Goal: Contribute content: Contribute content

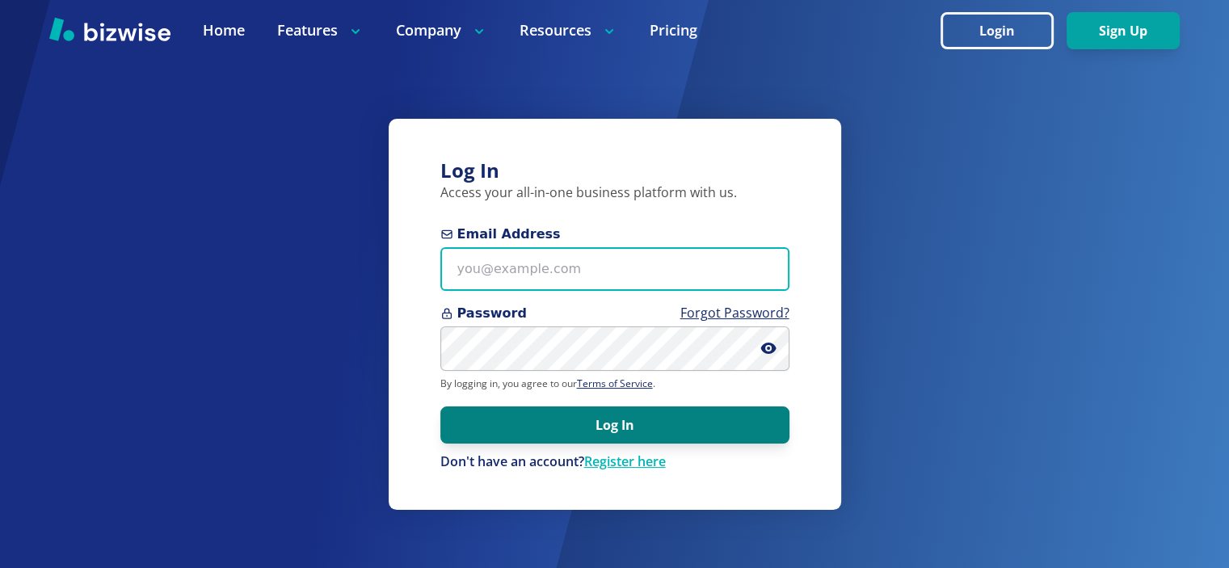
type input "[EMAIL_ADDRESS][DOMAIN_NAME]"
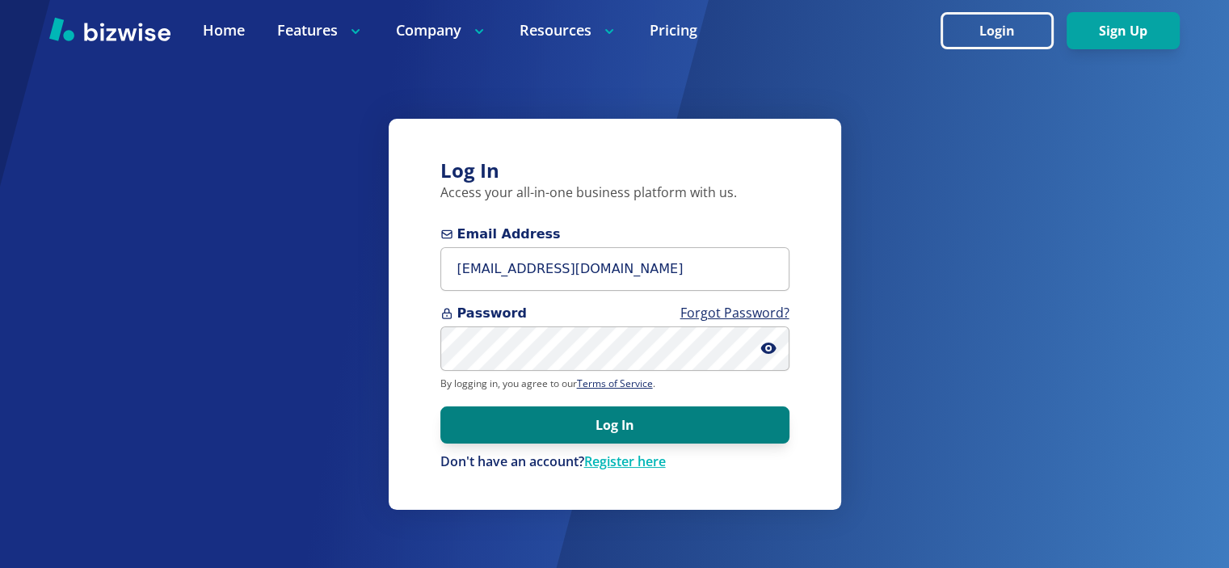
click at [653, 413] on button "Log In" at bounding box center [614, 424] width 349 height 37
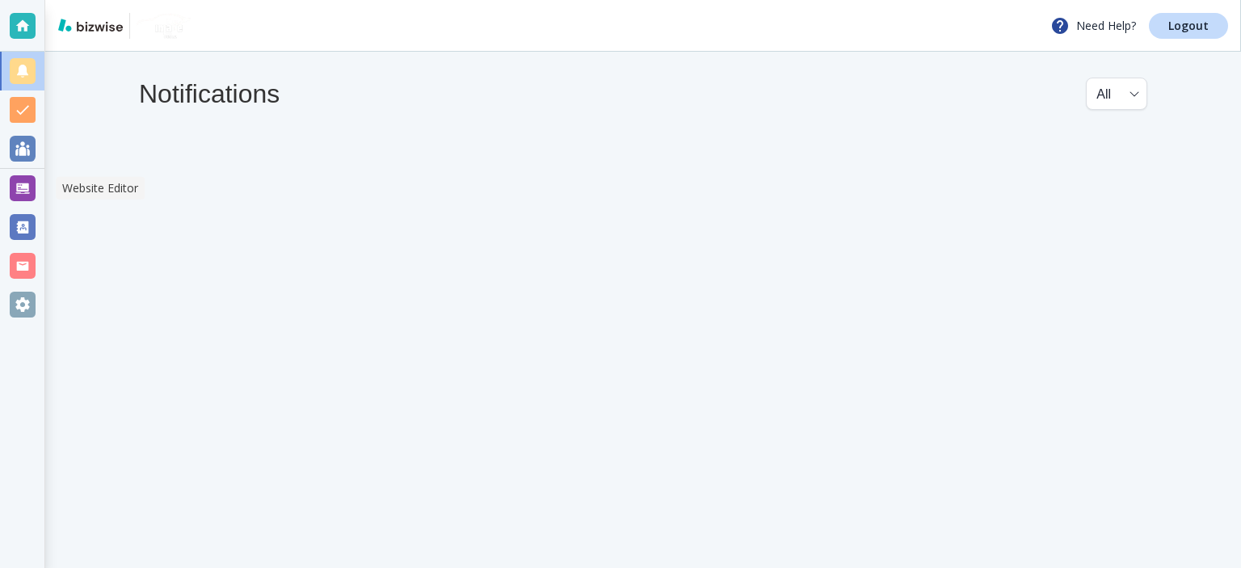
click at [28, 196] on div at bounding box center [23, 188] width 26 height 26
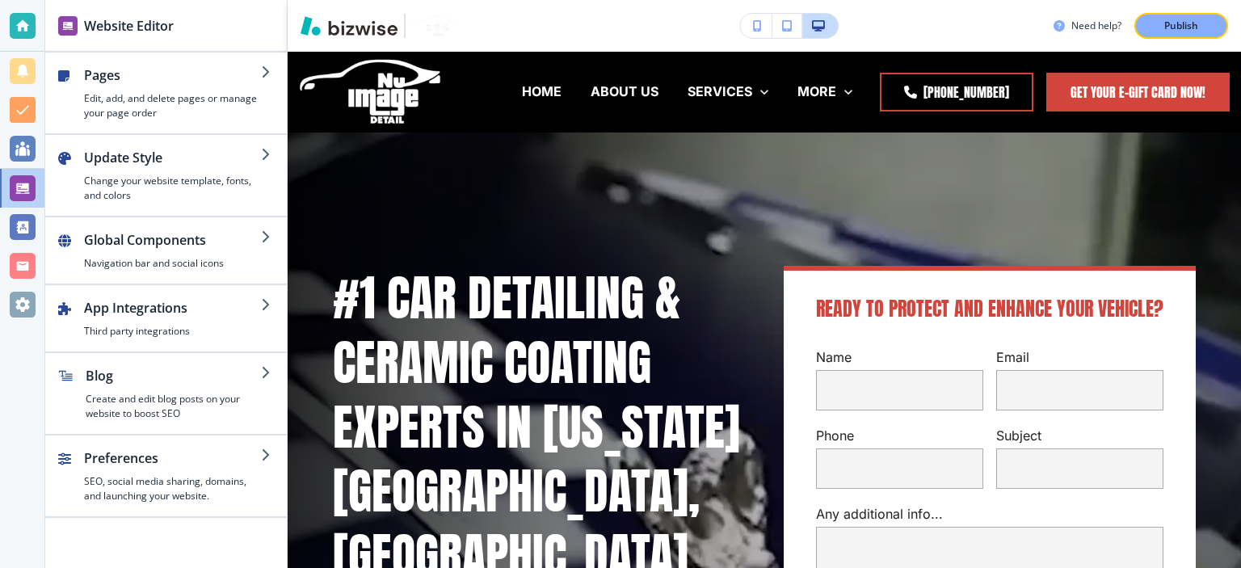
drag, startPoint x: 171, startPoint y: 389, endPoint x: 329, endPoint y: 44, distance: 378.6
click at [171, 389] on div "button" at bounding box center [173, 388] width 175 height 6
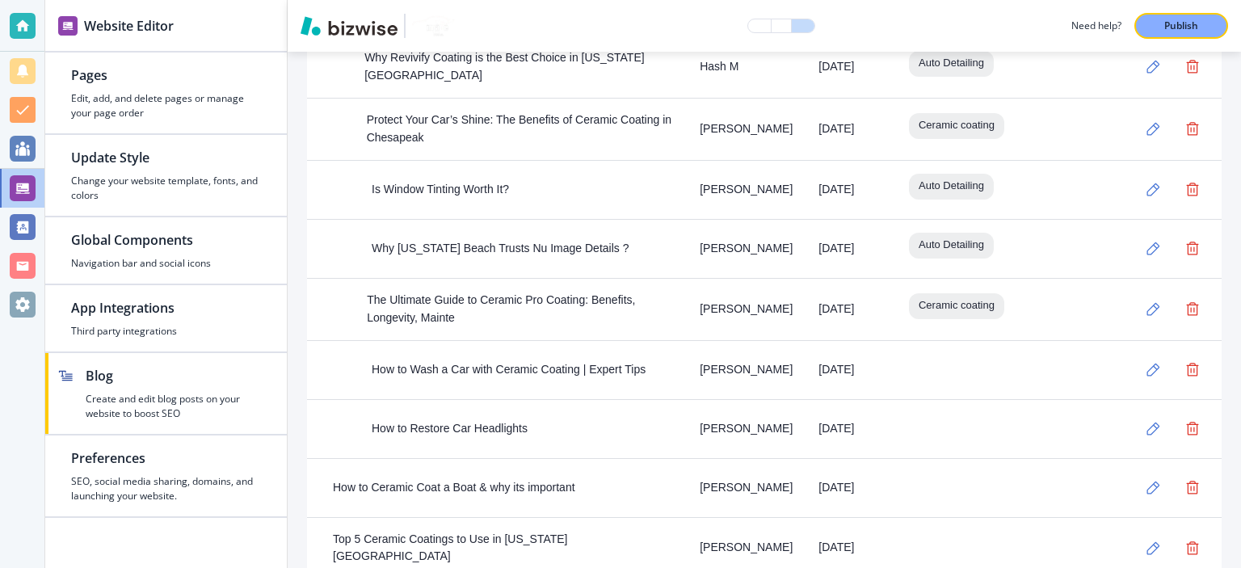
scroll to position [1319, 0]
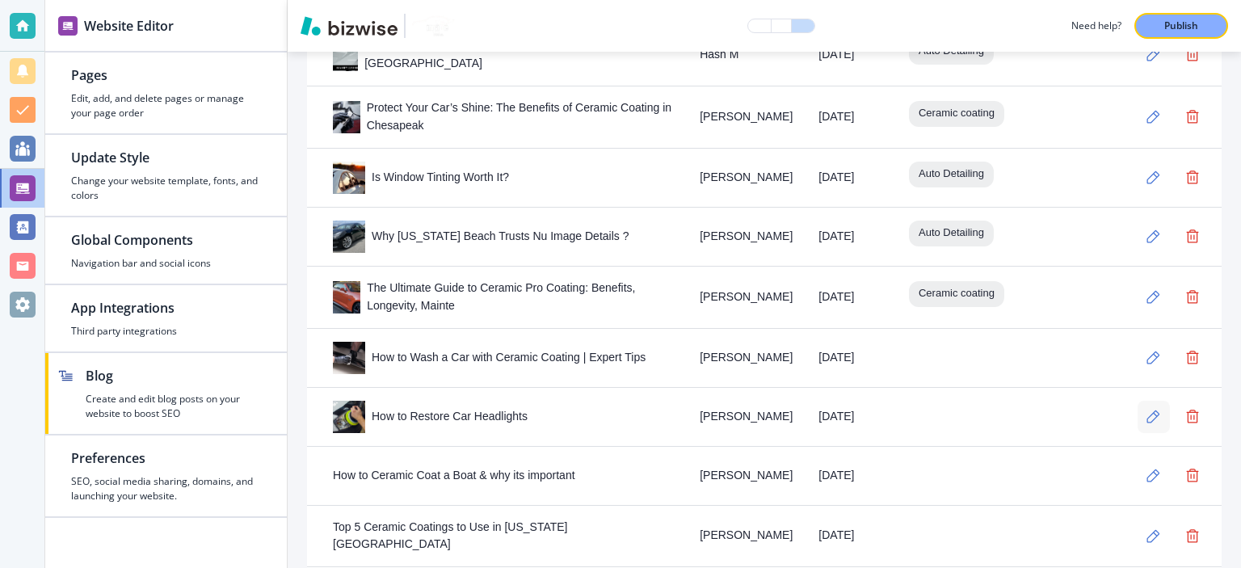
click at [1147, 410] on icon "button" at bounding box center [1154, 417] width 14 height 14
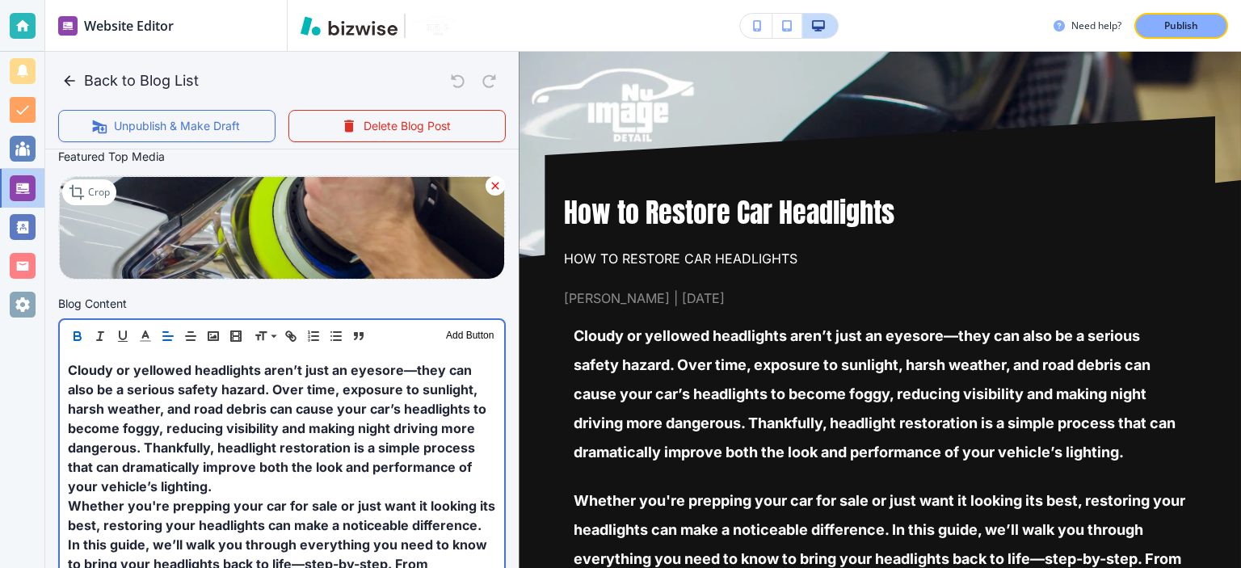
scroll to position [377, 0]
click at [303, 419] on span "Cloudy or yellowed headlights aren’t just an eyesore—they can also be a serious…" at bounding box center [279, 427] width 422 height 133
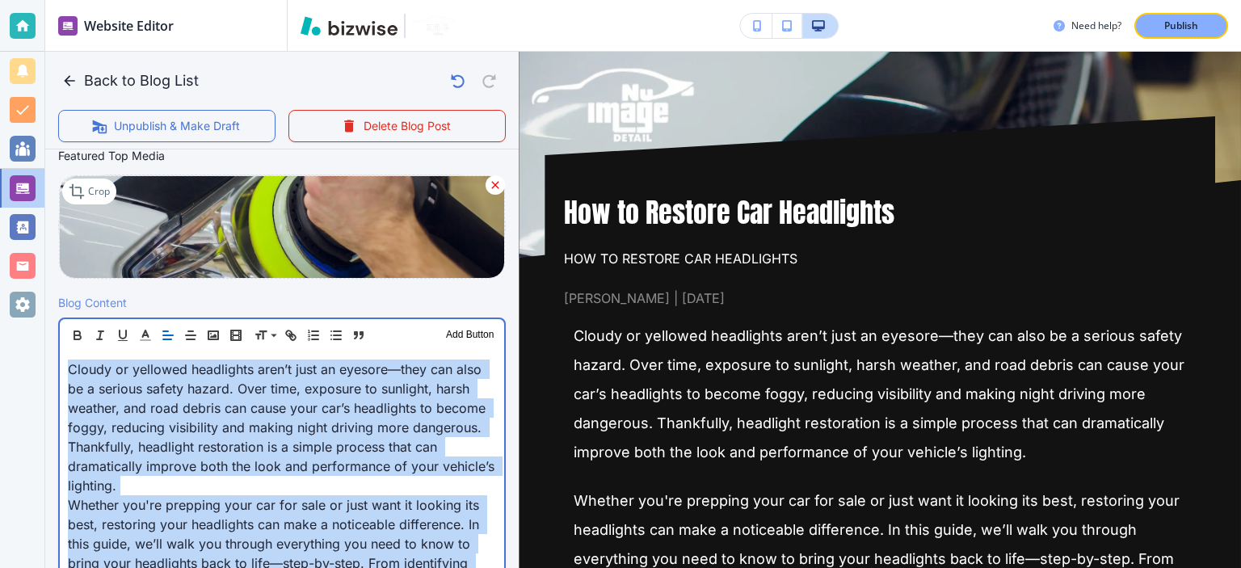
click at [301, 421] on span "Cloudy or yellowed headlights aren’t just an eyesore—they can also be a serious…" at bounding box center [283, 427] width 431 height 133
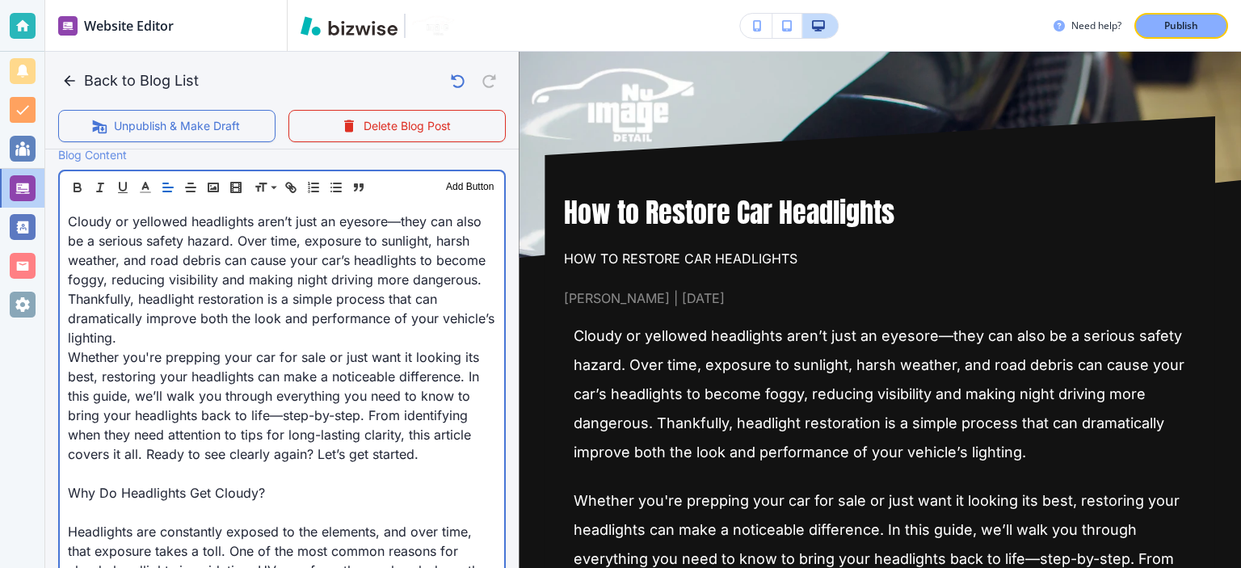
scroll to position [566, 0]
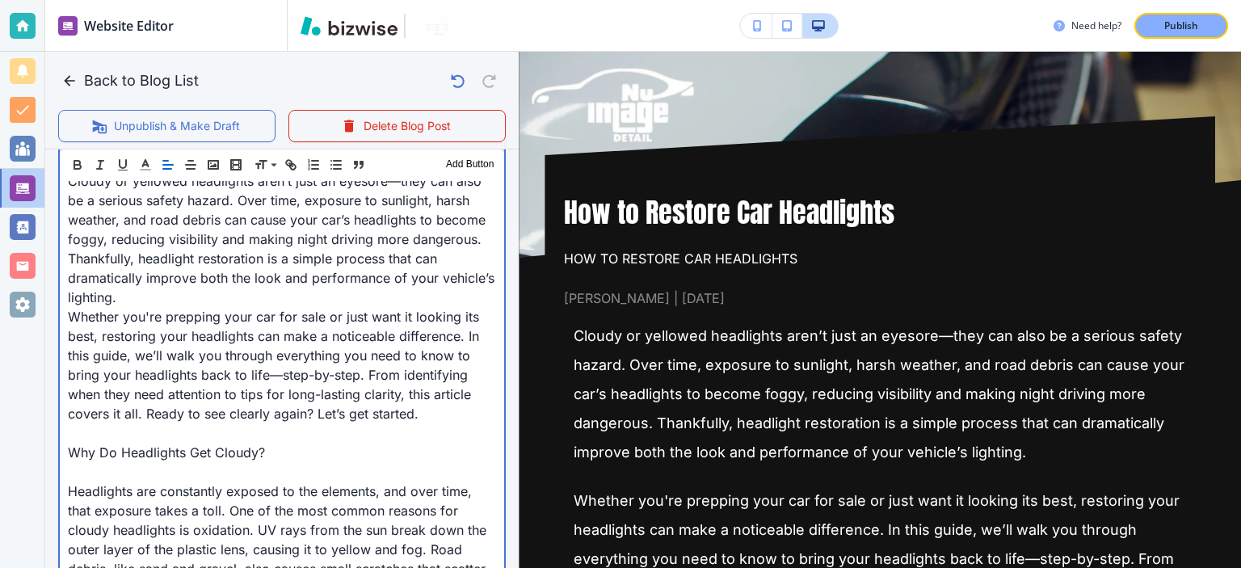
click at [255, 443] on p "Why Do Headlights Get Cloudy?" at bounding box center [282, 452] width 428 height 19
click at [259, 439] on p at bounding box center [282, 432] width 428 height 19
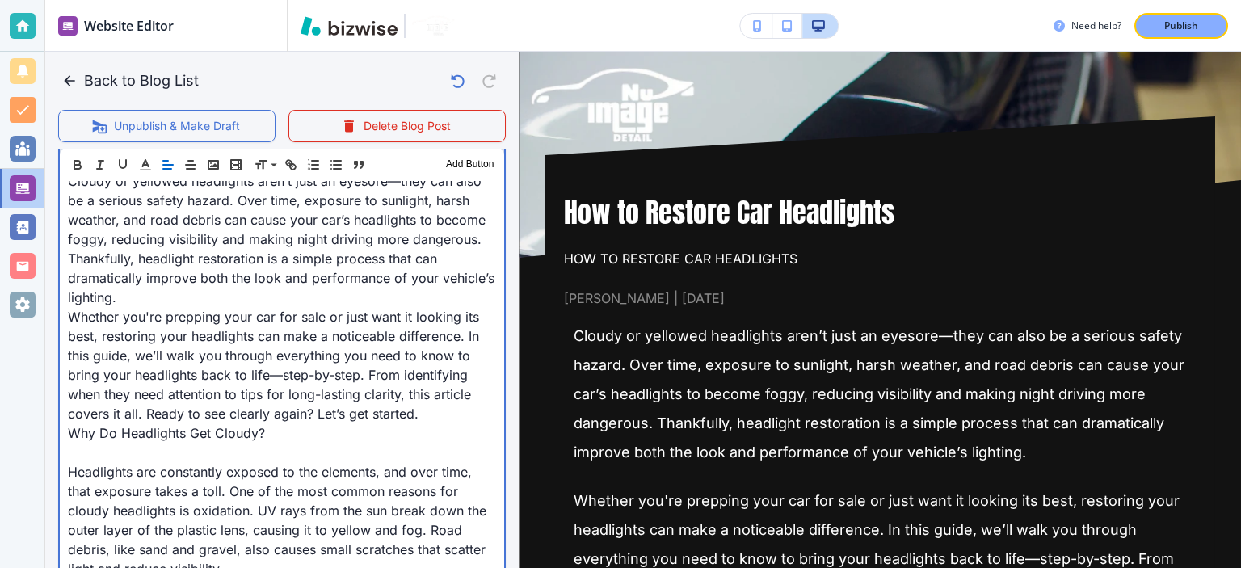
click at [227, 452] on p at bounding box center [282, 452] width 428 height 19
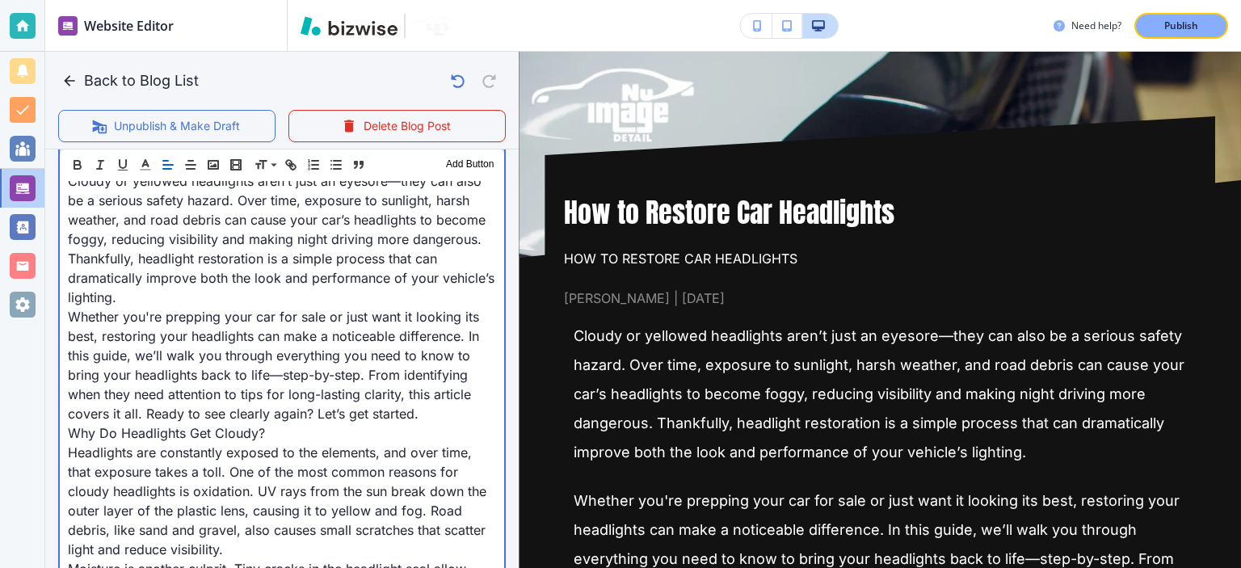
click at [259, 435] on span "Why Do Headlights Get Cloudy?" at bounding box center [166, 433] width 197 height 16
click at [288, 436] on p "Why Do Headlights Get Cloudy?" at bounding box center [282, 432] width 428 height 19
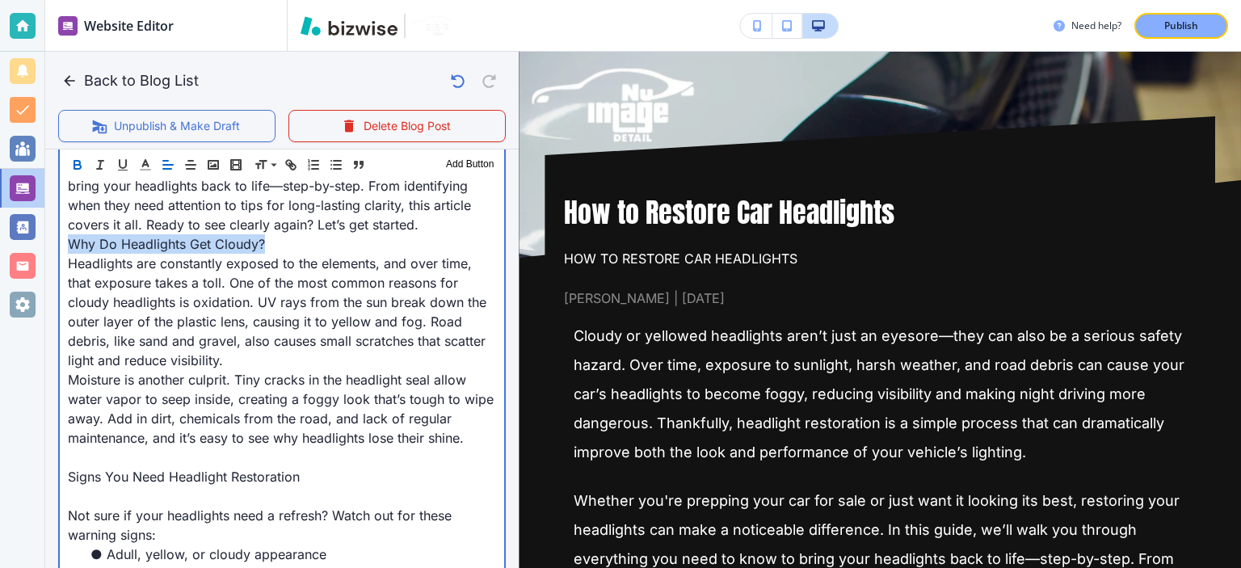
drag, startPoint x: 259, startPoint y: 242, endPoint x: 78, endPoint y: 196, distance: 187.5
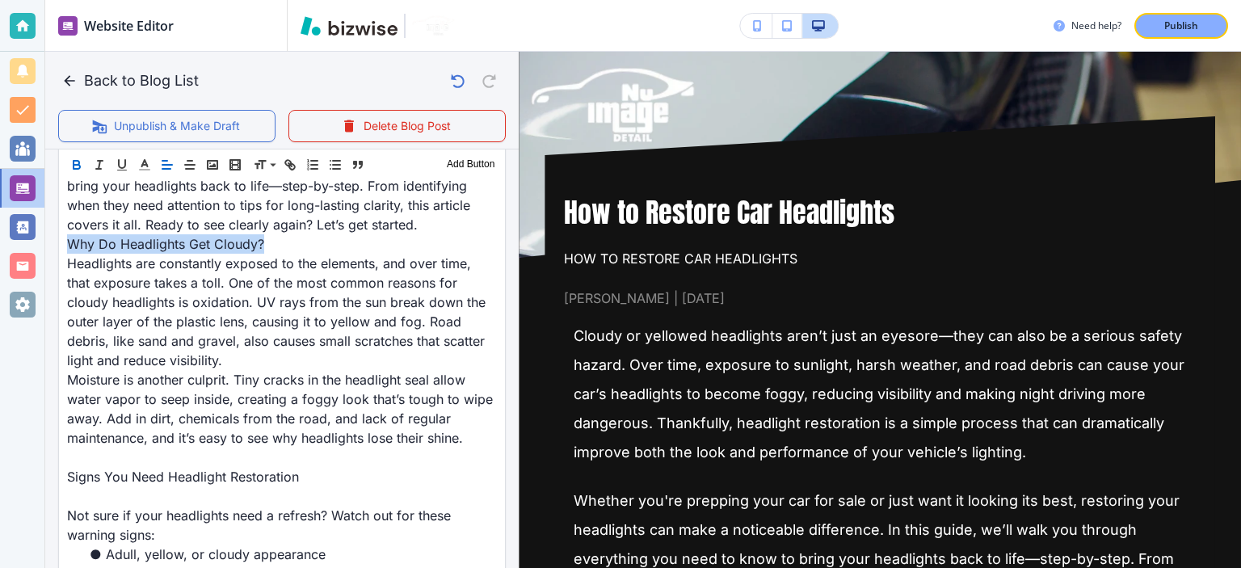
click at [71, 167] on icon "button" at bounding box center [76, 165] width 15 height 15
drag, startPoint x: 71, startPoint y: 167, endPoint x: 128, endPoint y: 193, distance: 62.9
click at [71, 167] on icon "button" at bounding box center [76, 165] width 15 height 15
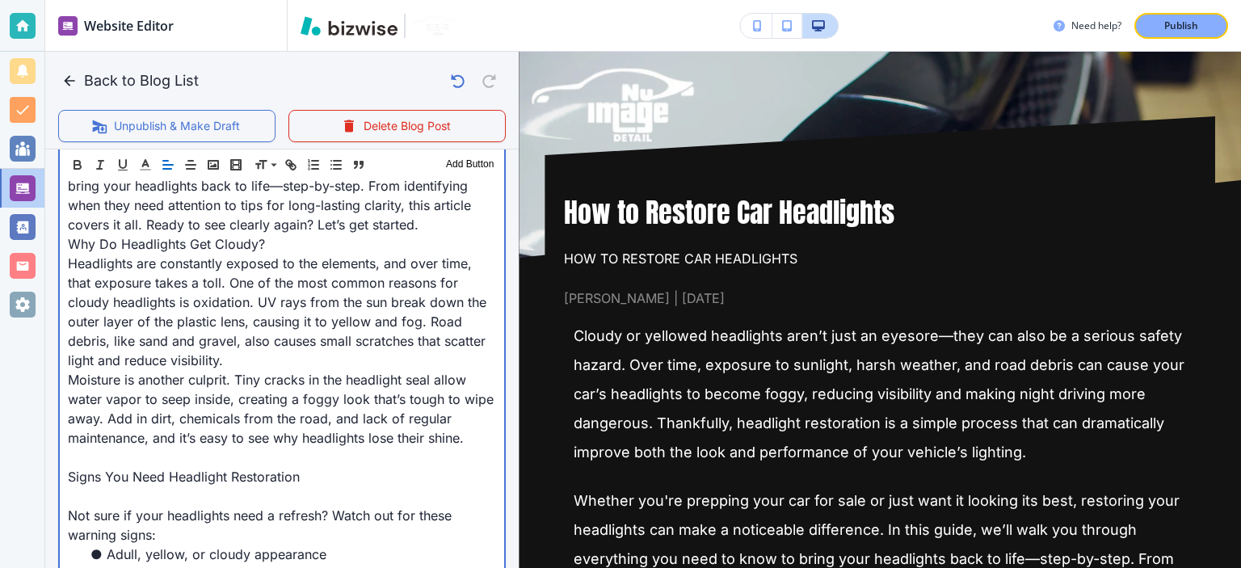
click at [181, 229] on span "Whether you're prepping your car for sale or just want it looking its best, res…" at bounding box center [275, 176] width 415 height 113
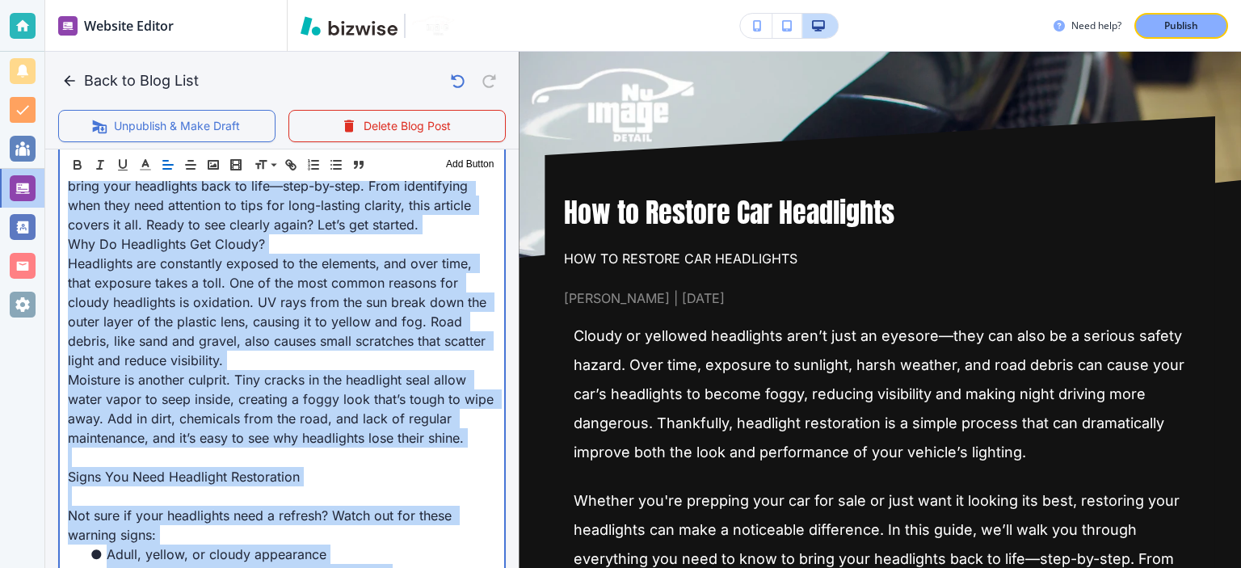
click at [192, 248] on span "Why Do Headlights Get Cloudy?" at bounding box center [166, 244] width 197 height 16
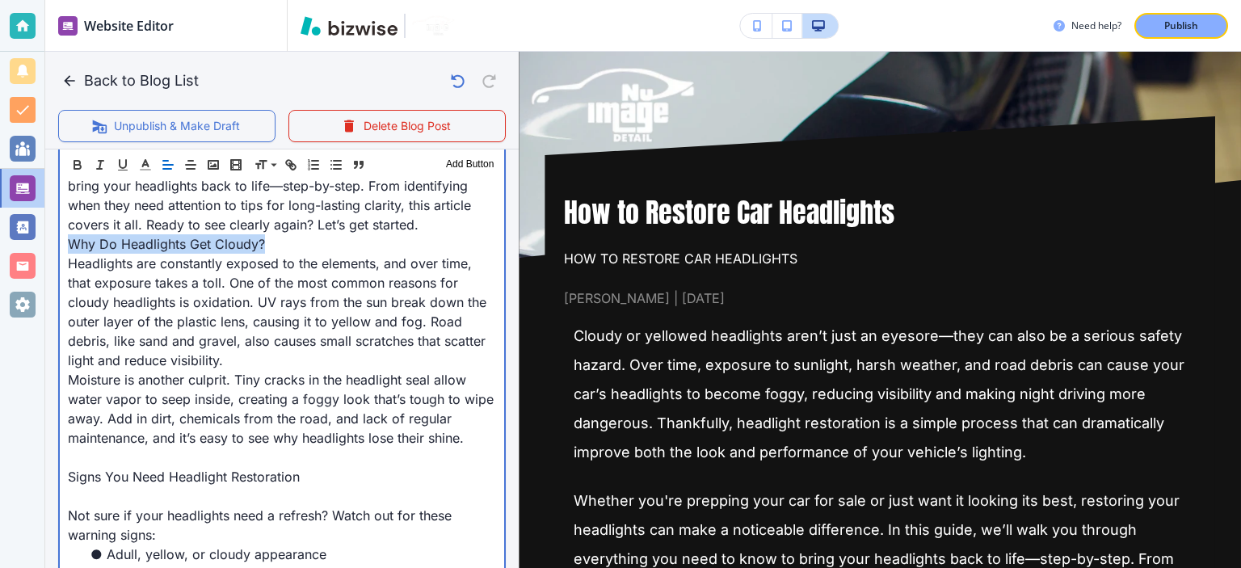
drag, startPoint x: 297, startPoint y: 246, endPoint x: 80, endPoint y: 209, distance: 219.6
click at [68, 247] on p "Why Do Headlights Get Cloudy?" at bounding box center [282, 243] width 428 height 19
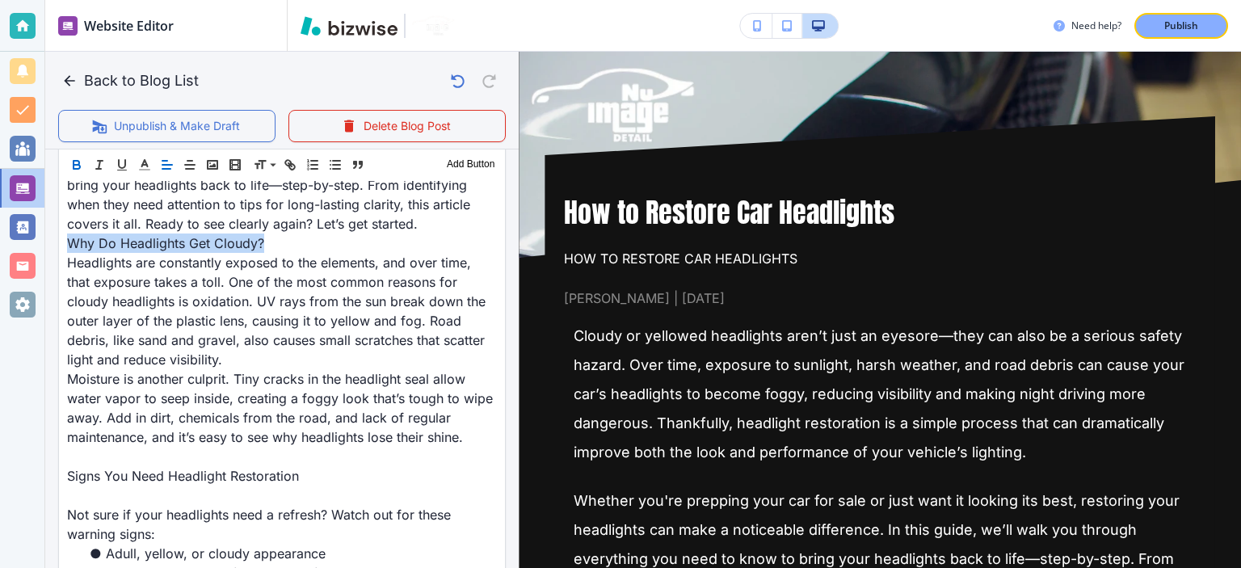
drag, startPoint x: 79, startPoint y: 168, endPoint x: 133, endPoint y: 216, distance: 71.5
click at [79, 168] on icon "button" at bounding box center [77, 167] width 6 height 4
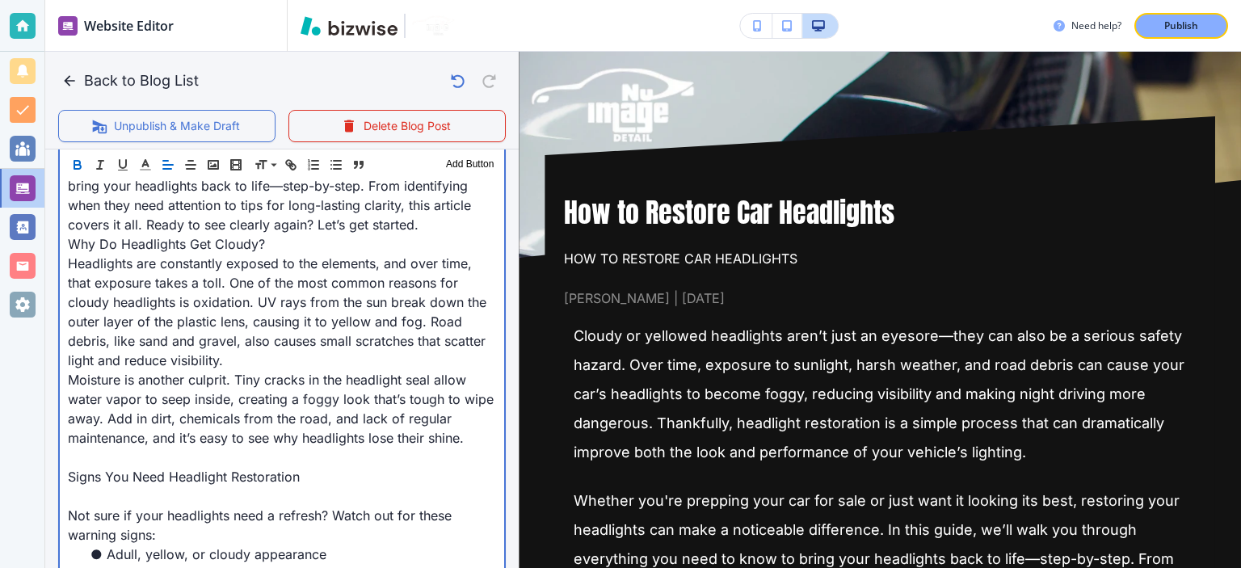
click at [185, 225] on span "Whether you're prepping your car for sale or just want it looking its best, res…" at bounding box center [275, 176] width 415 height 113
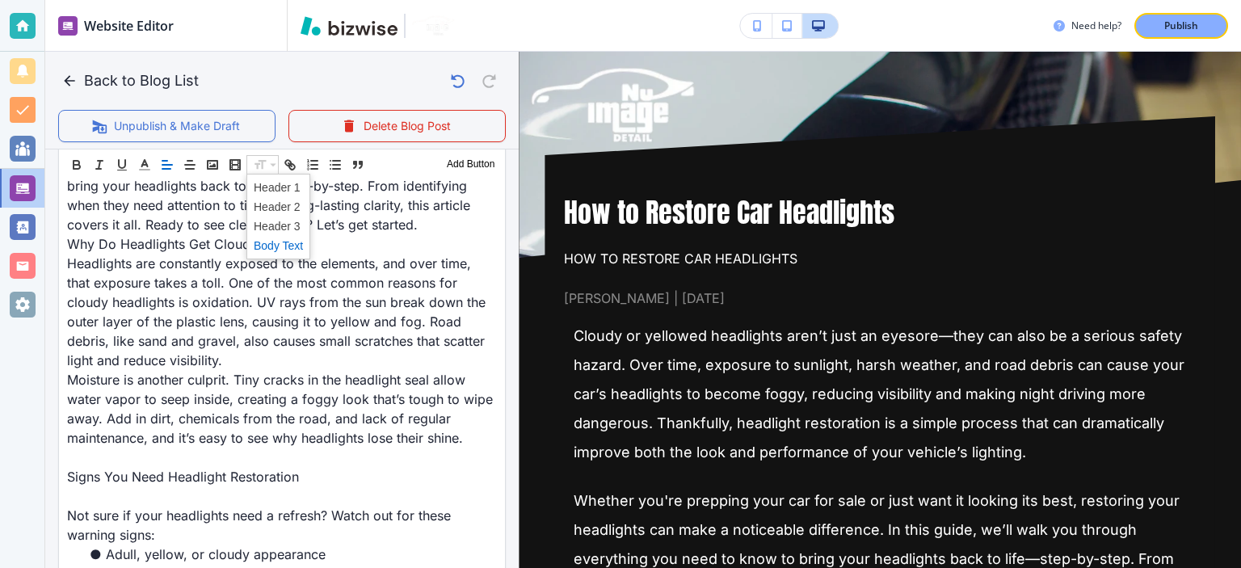
click at [292, 243] on span at bounding box center [278, 245] width 49 height 19
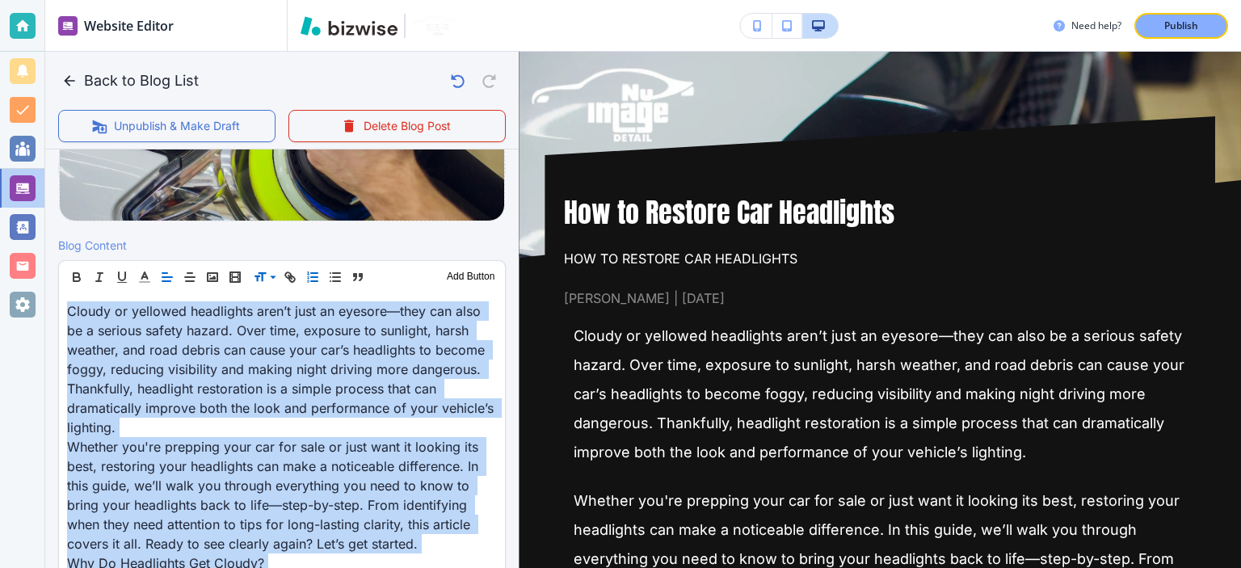
click at [310, 276] on icon "button" at bounding box center [312, 277] width 15 height 15
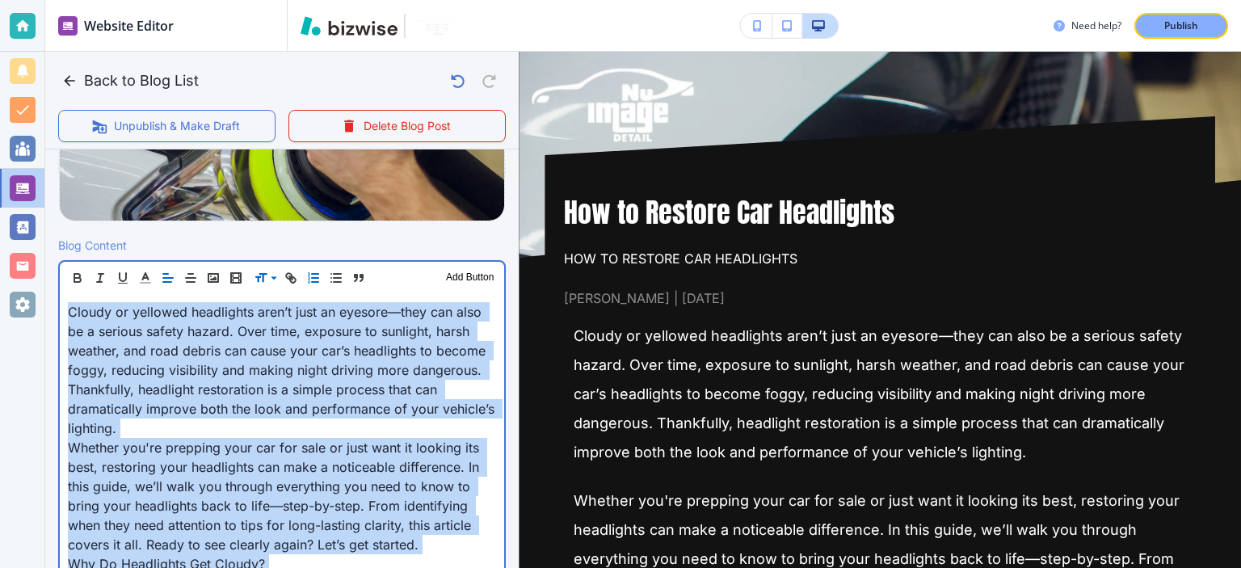
scroll to position [435, 0]
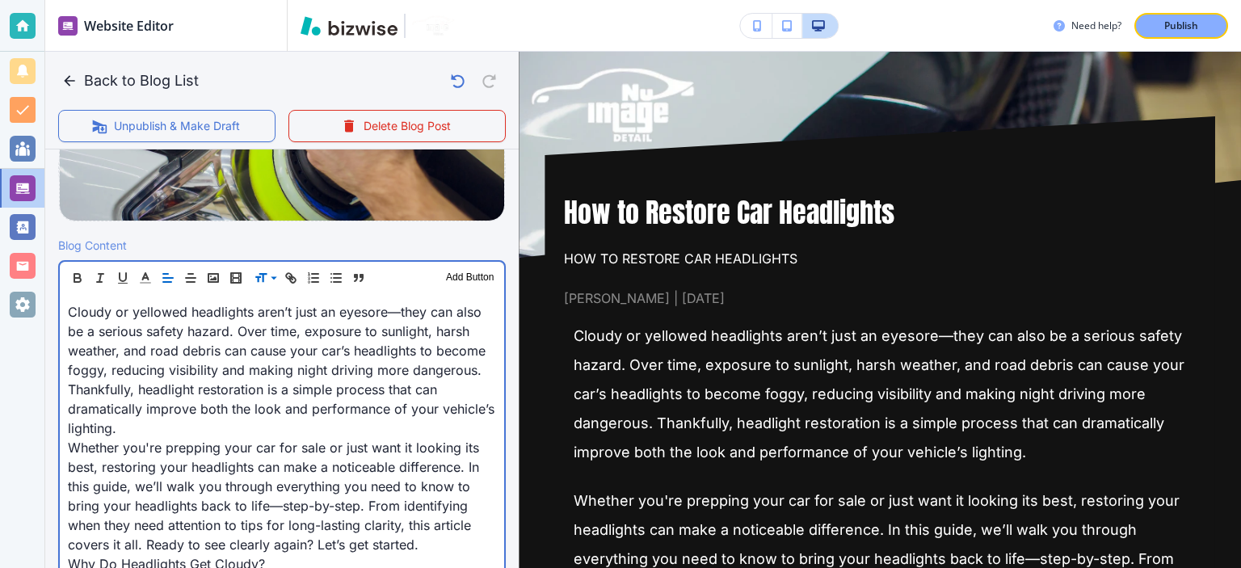
click at [318, 349] on span "Cloudy or yellowed headlights aren’t just an eyesore—they can also be a serious…" at bounding box center [283, 370] width 431 height 133
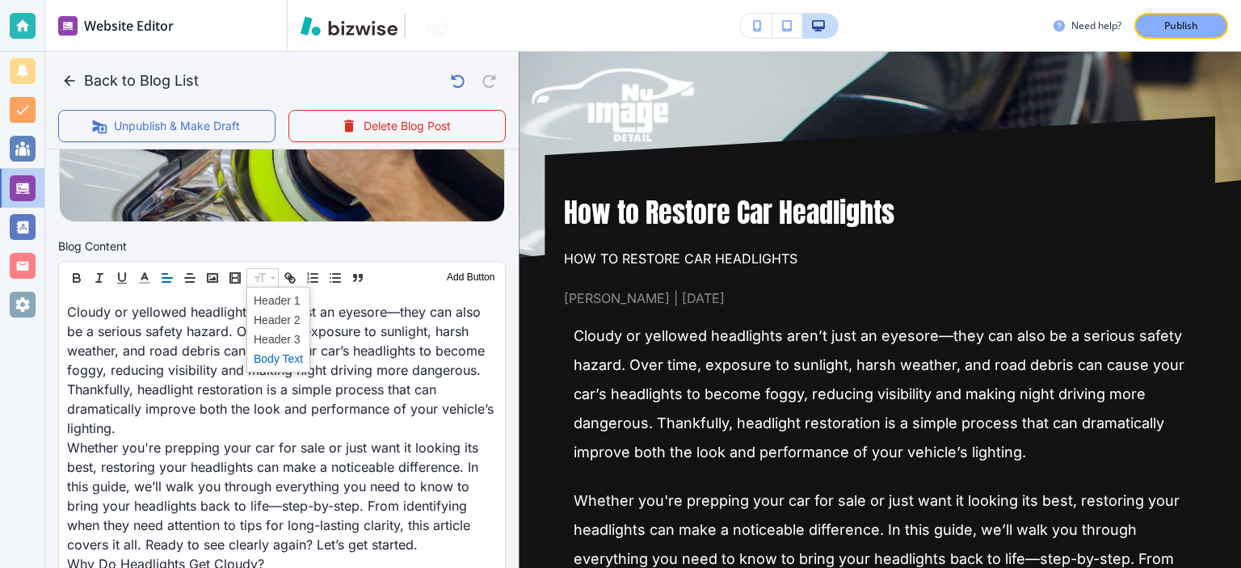
click at [291, 361] on span at bounding box center [278, 358] width 49 height 19
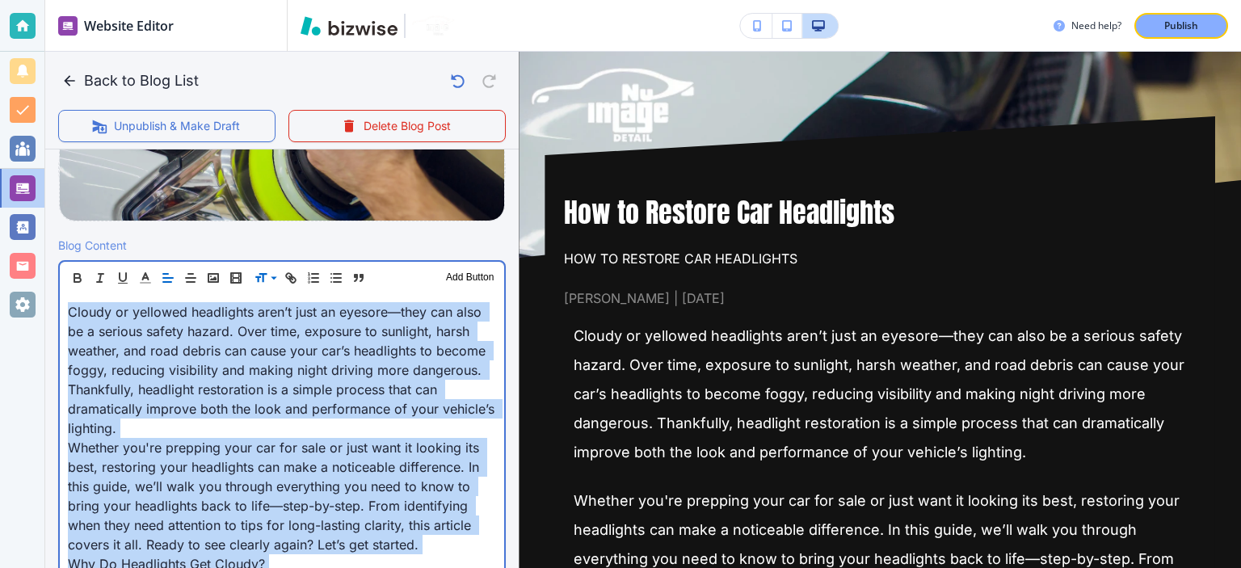
click at [307, 374] on span "Cloudy or yellowed headlights aren’t just an eyesore—they can also be a serious…" at bounding box center [283, 370] width 431 height 133
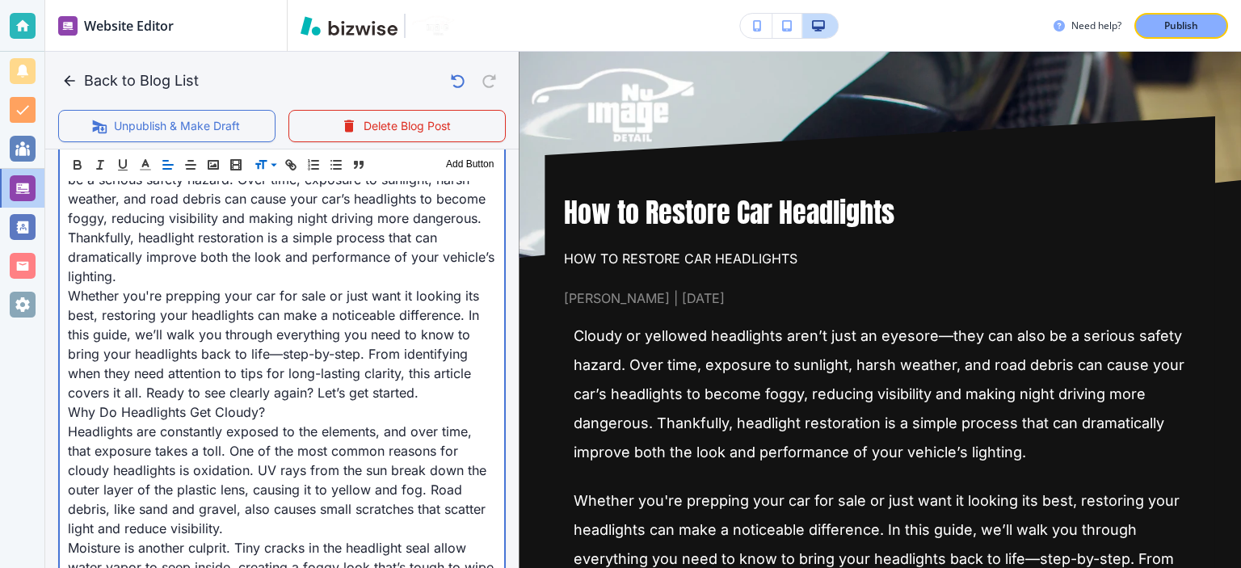
scroll to position [623, 0]
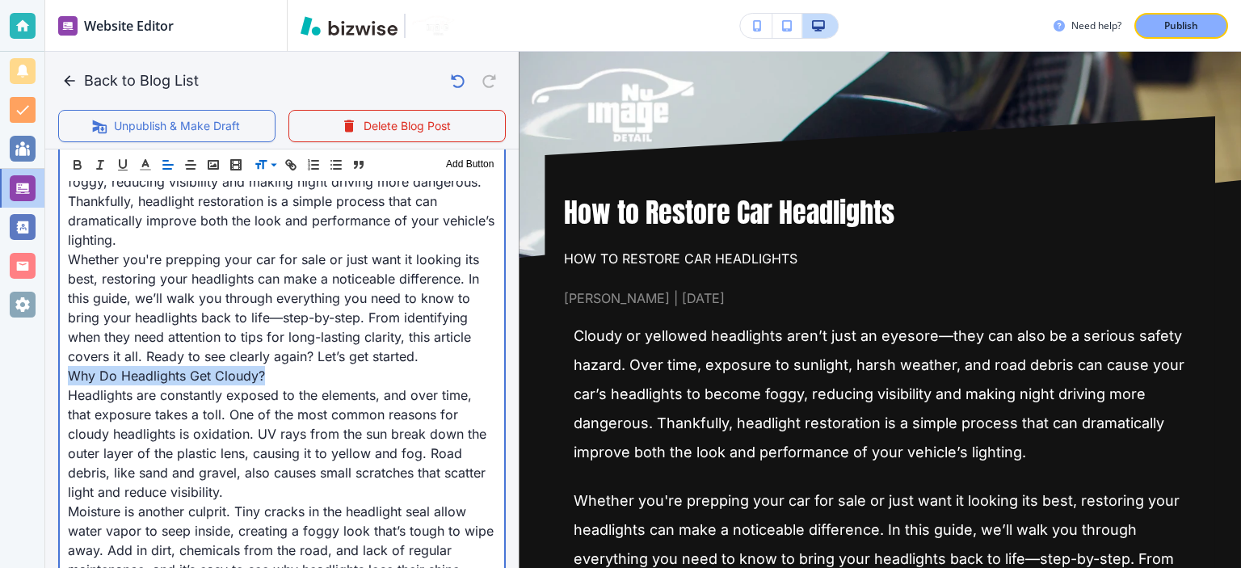
drag, startPoint x: 264, startPoint y: 373, endPoint x: 81, endPoint y: 326, distance: 189.5
click at [73, 372] on p "Why Do Headlights Get Cloudy?" at bounding box center [282, 375] width 428 height 19
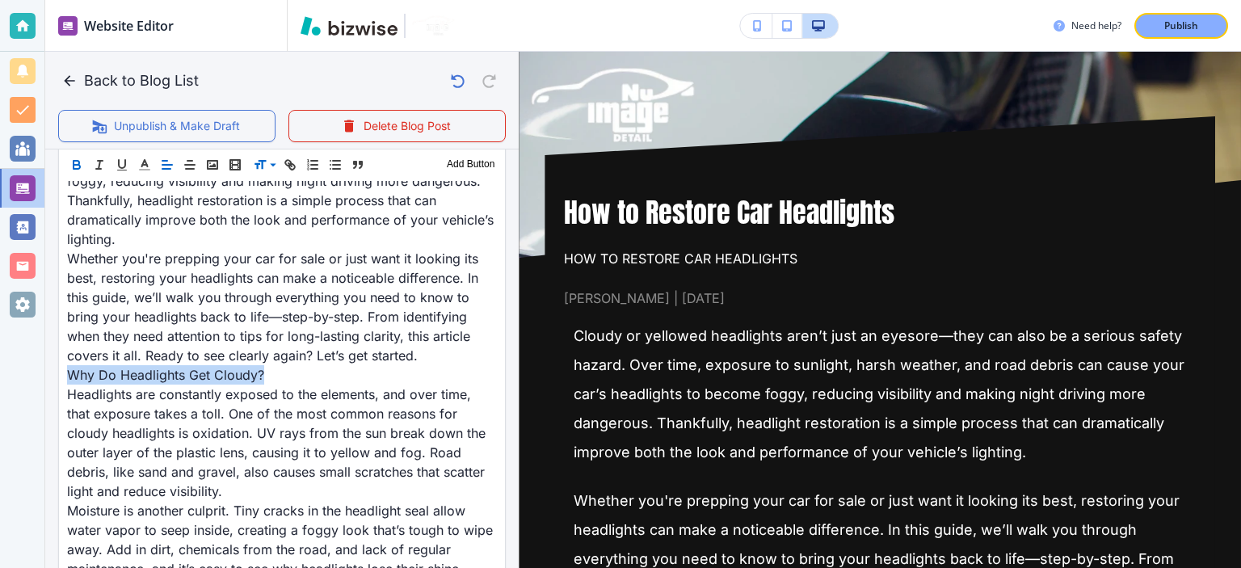
click at [75, 165] on icon "button" at bounding box center [77, 167] width 6 height 4
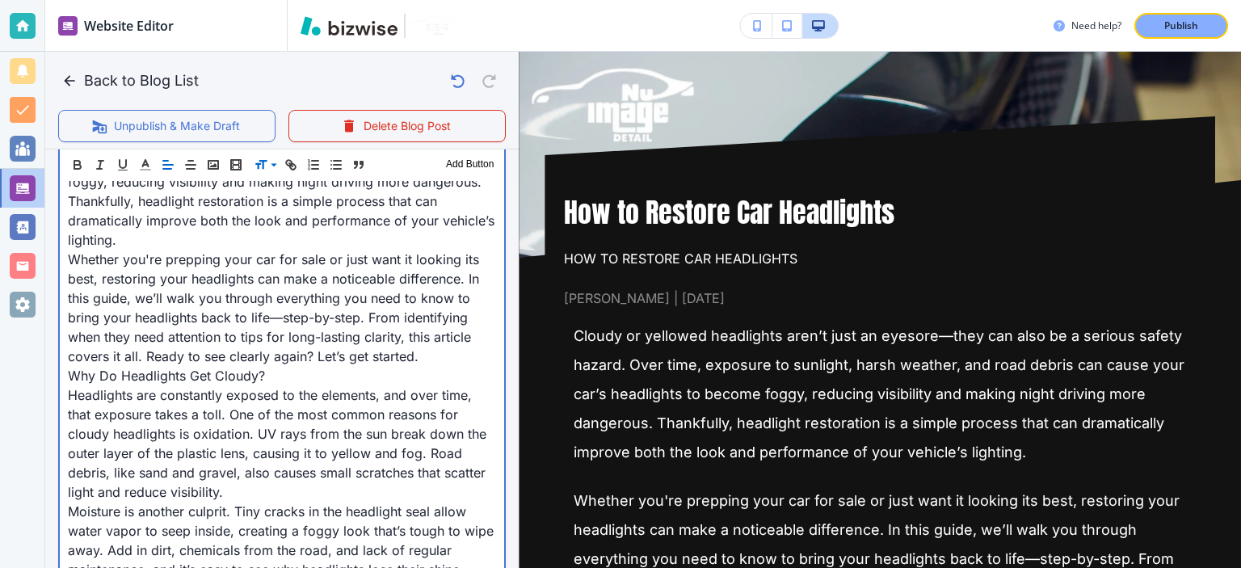
click at [186, 305] on p "Whether you're prepping your car for sale or just want it looking its best, res…" at bounding box center [282, 308] width 428 height 116
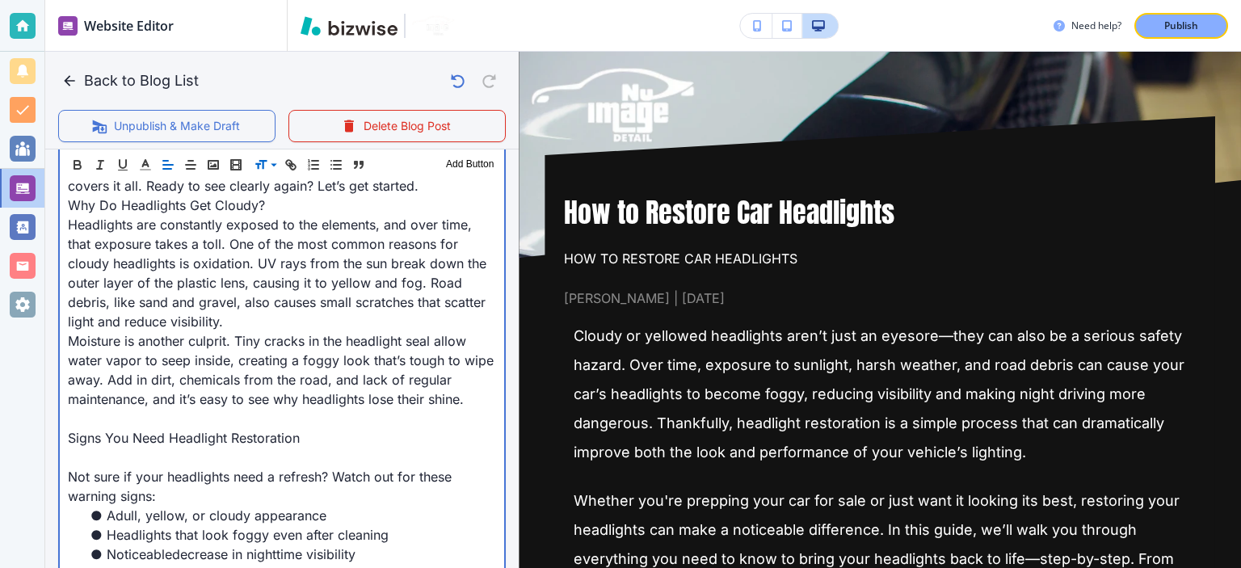
scroll to position [811, 0]
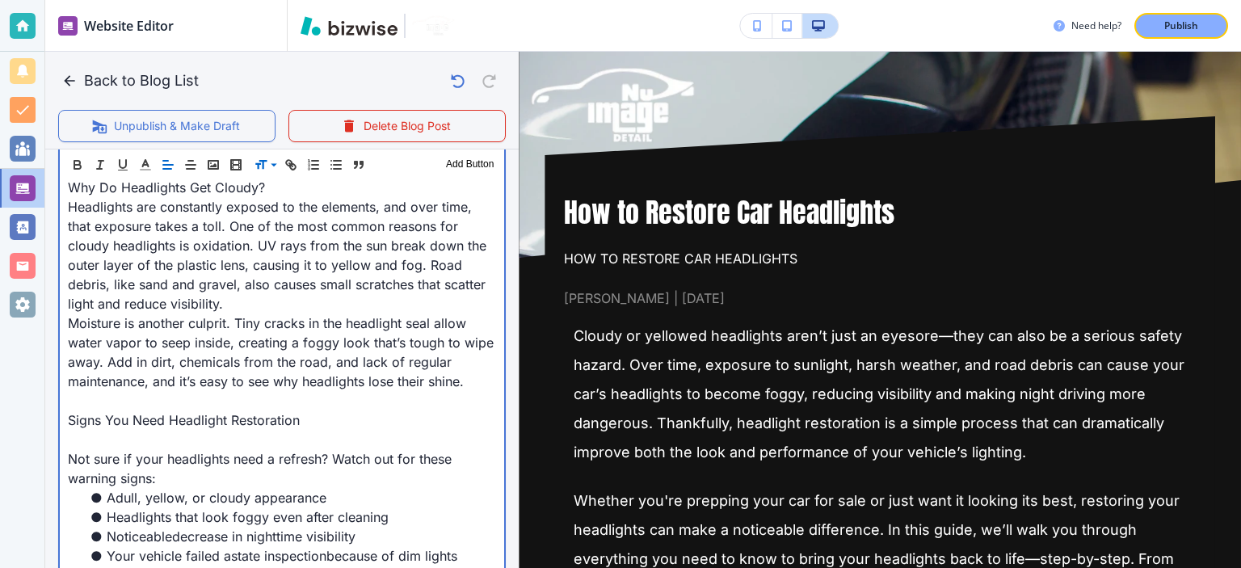
click at [258, 401] on p at bounding box center [282, 400] width 428 height 19
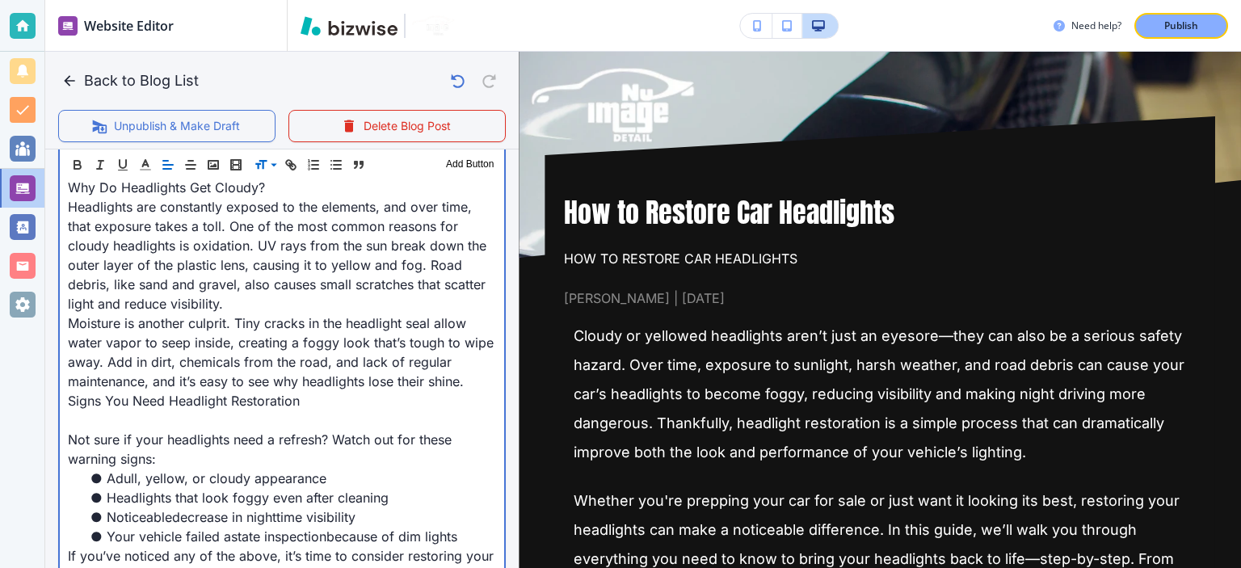
click at [244, 416] on p at bounding box center [282, 419] width 428 height 19
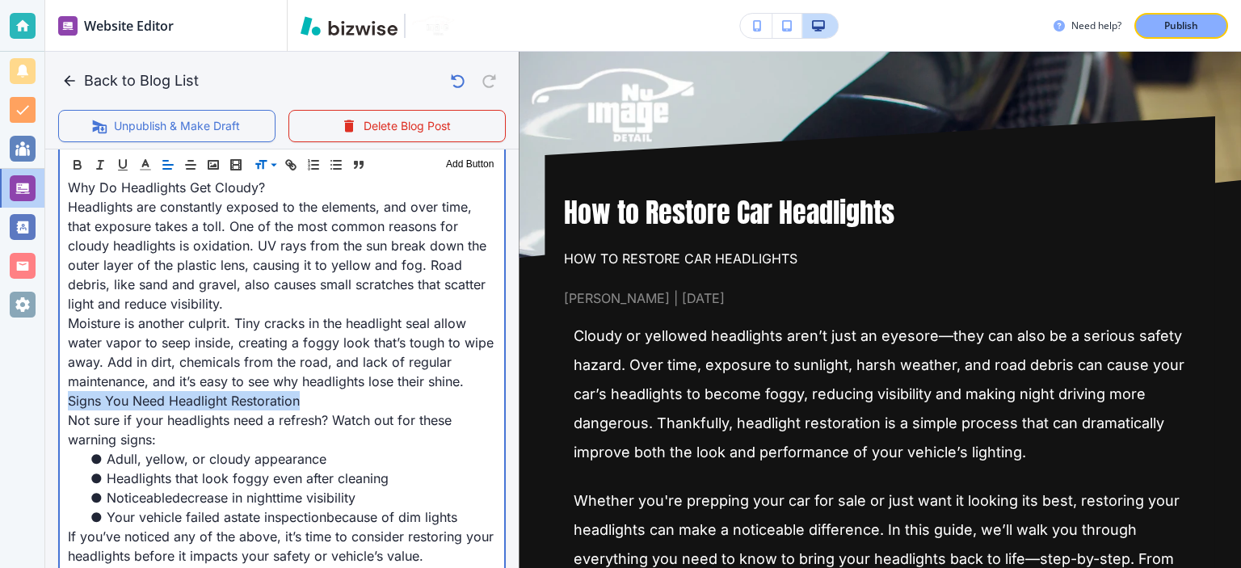
drag, startPoint x: 314, startPoint y: 407, endPoint x: 68, endPoint y: 402, distance: 245.7
click at [217, 419] on span "Not sure if your headlights need a refresh? Watch out for these warning signs:" at bounding box center [262, 430] width 388 height 36
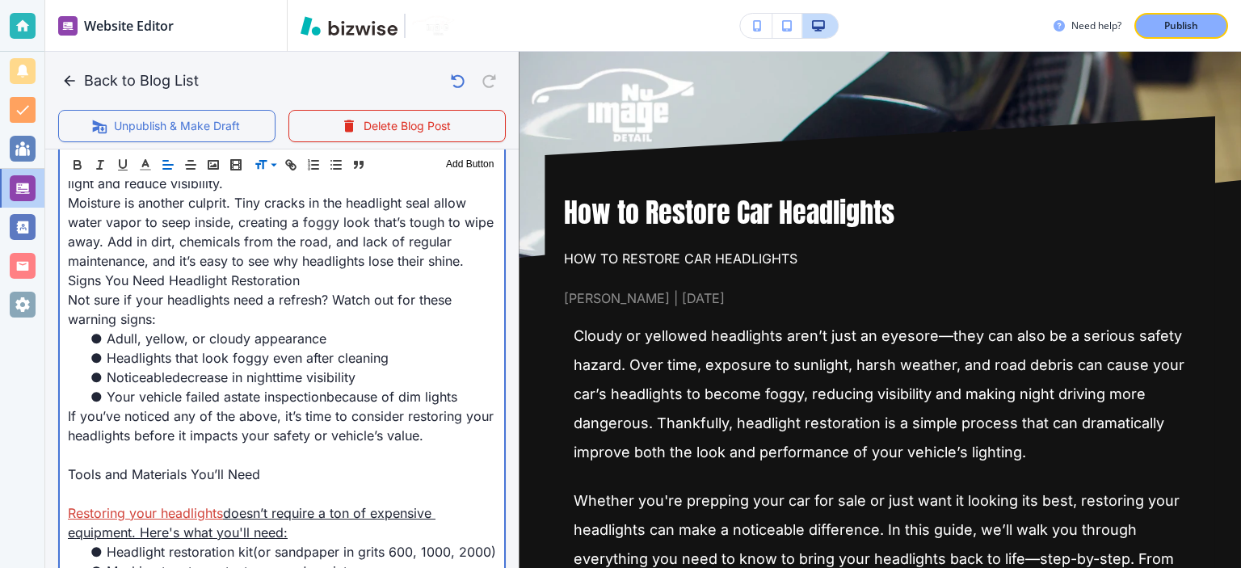
scroll to position [1000, 0]
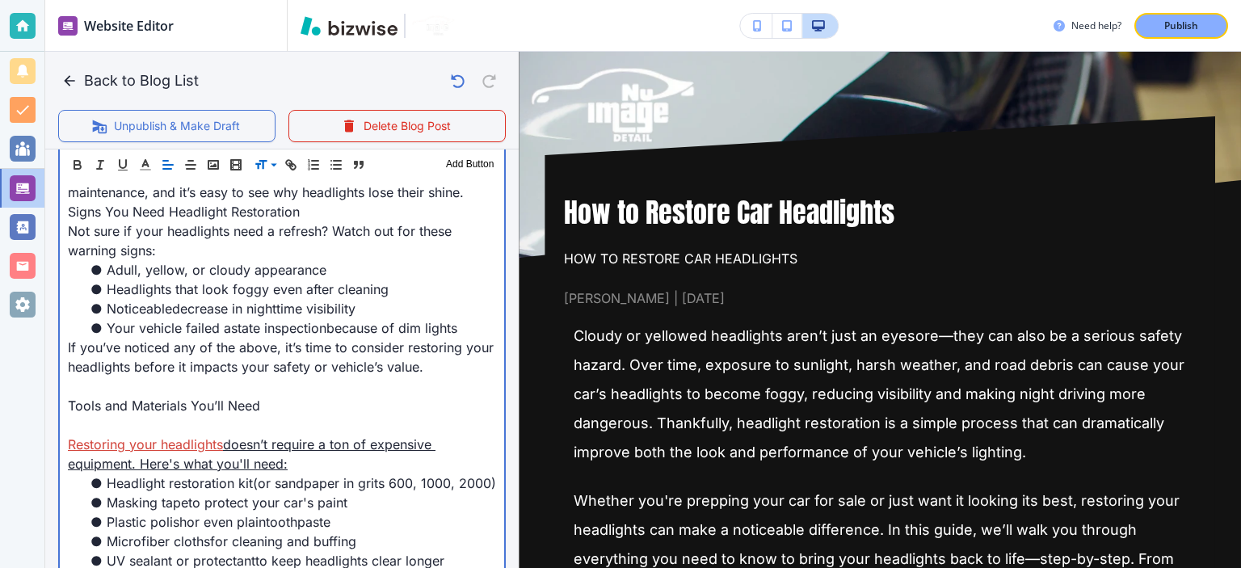
click at [197, 402] on span "Tools and Materials You’ll Need" at bounding box center [164, 406] width 192 height 16
click at [200, 379] on p at bounding box center [282, 386] width 428 height 19
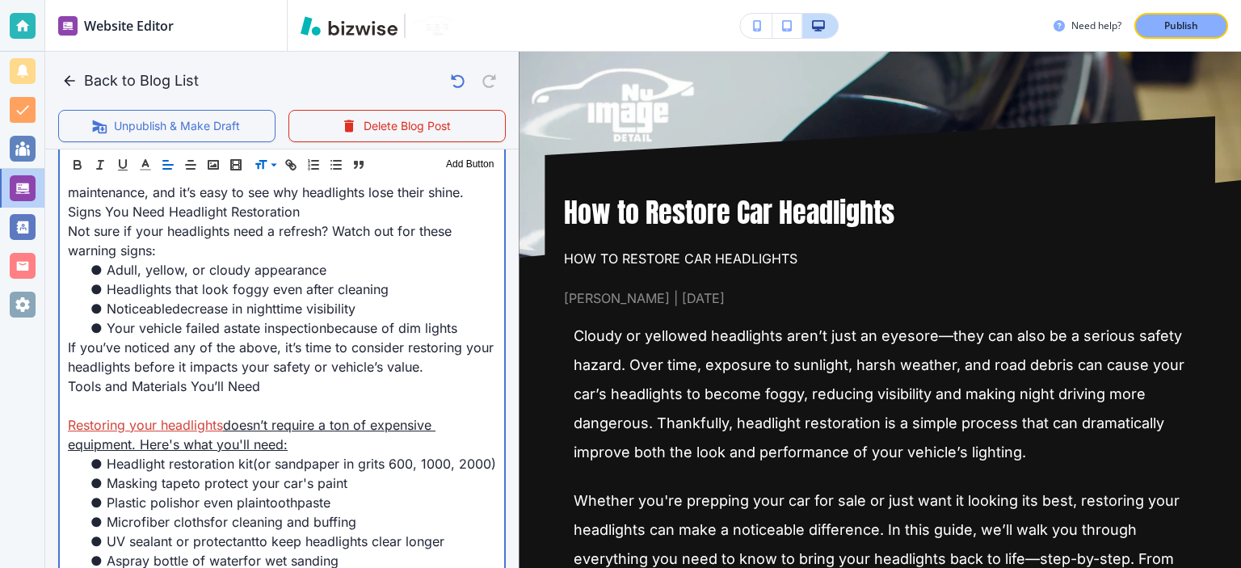
click at [187, 398] on p at bounding box center [282, 405] width 428 height 19
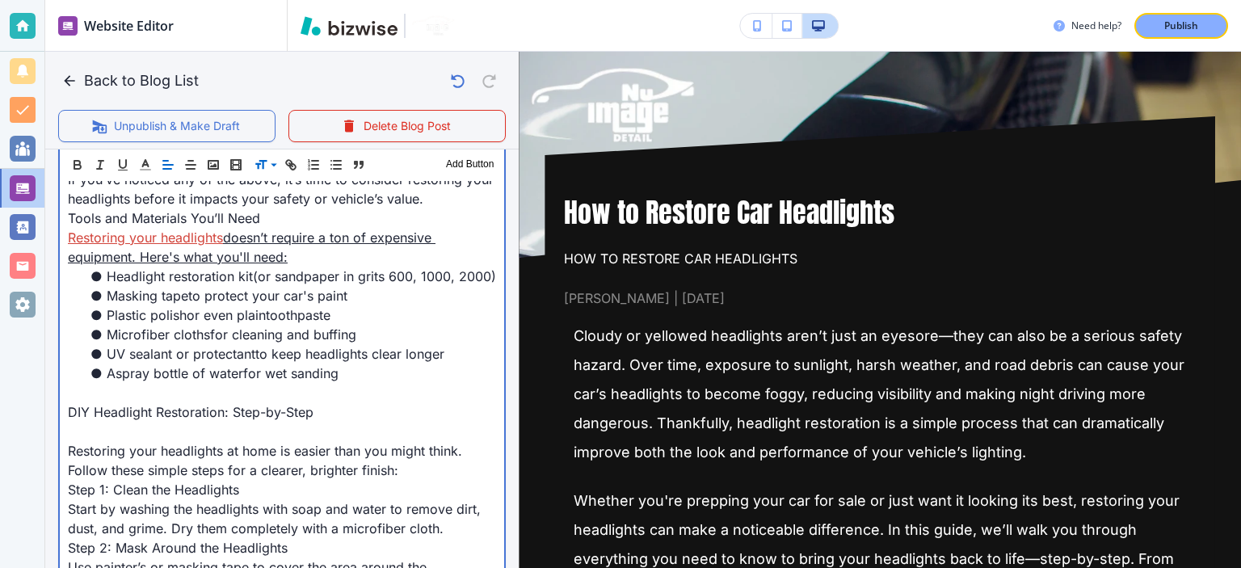
scroll to position [1189, 0]
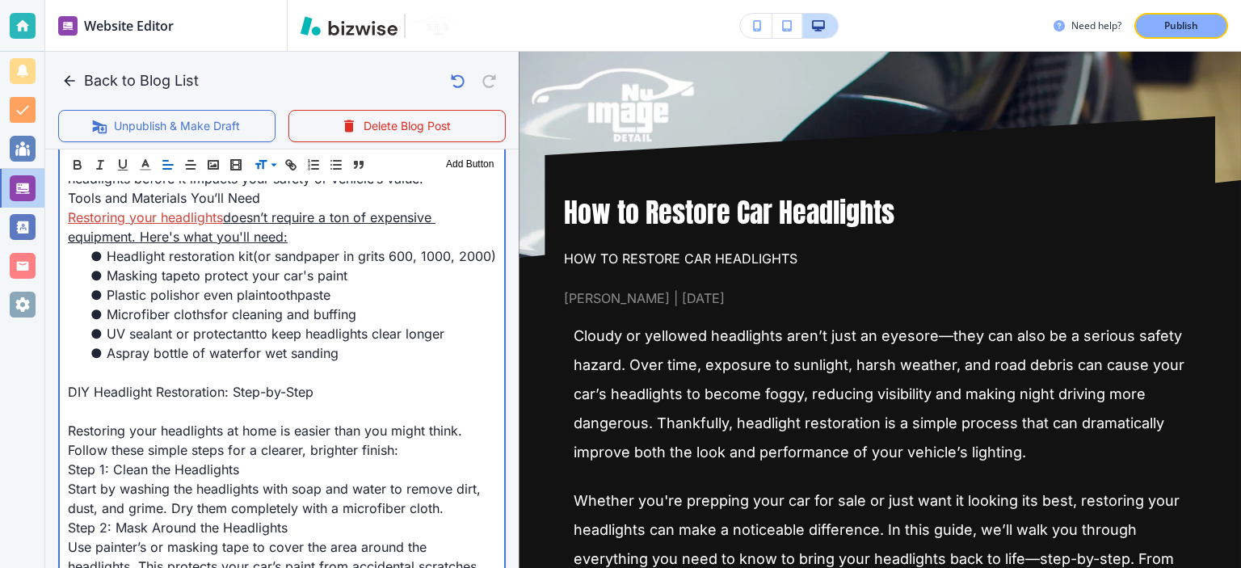
drag, startPoint x: 294, startPoint y: 236, endPoint x: 223, endPoint y: 218, distance: 73.3
click at [223, 218] on p "Restoring your headlights doesn’t require a ton of expensive equipment. Here's …" at bounding box center [282, 227] width 428 height 39
copy link "doesn’t require a ton of expensive equipment. Here's what you'll need:"
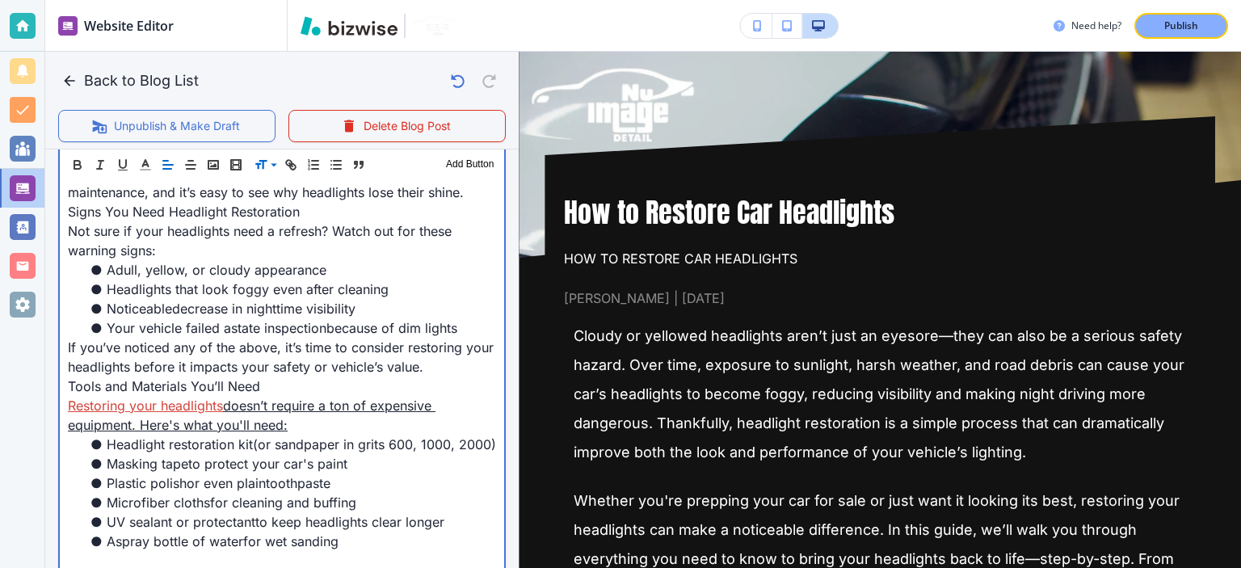
scroll to position [1000, 0]
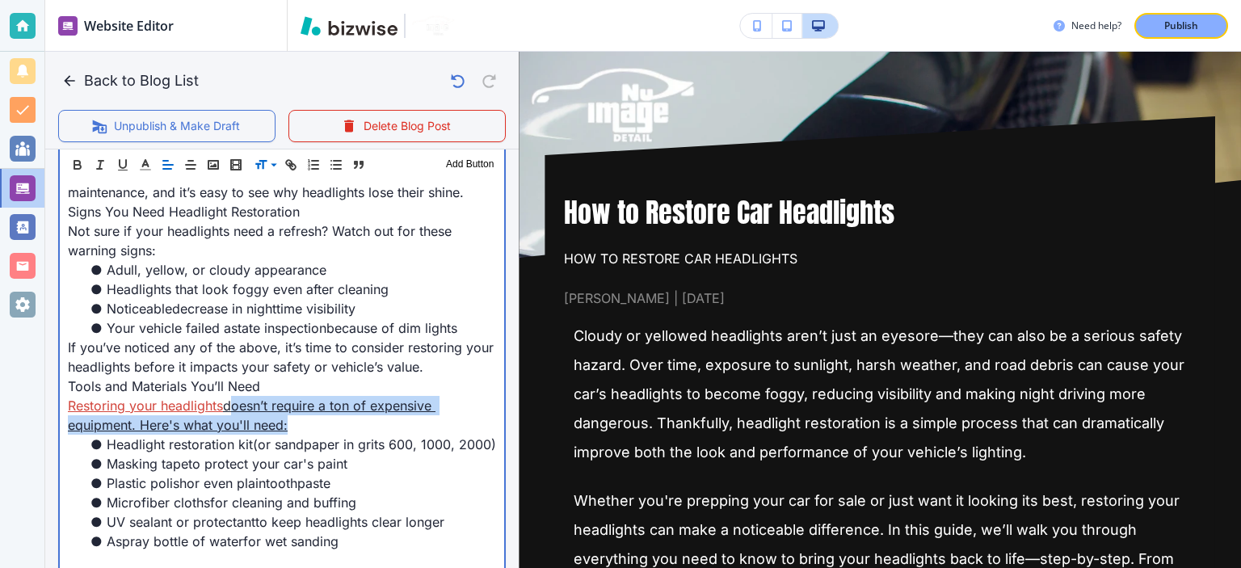
drag, startPoint x: 284, startPoint y: 423, endPoint x: 751, endPoint y: 245, distance: 500.0
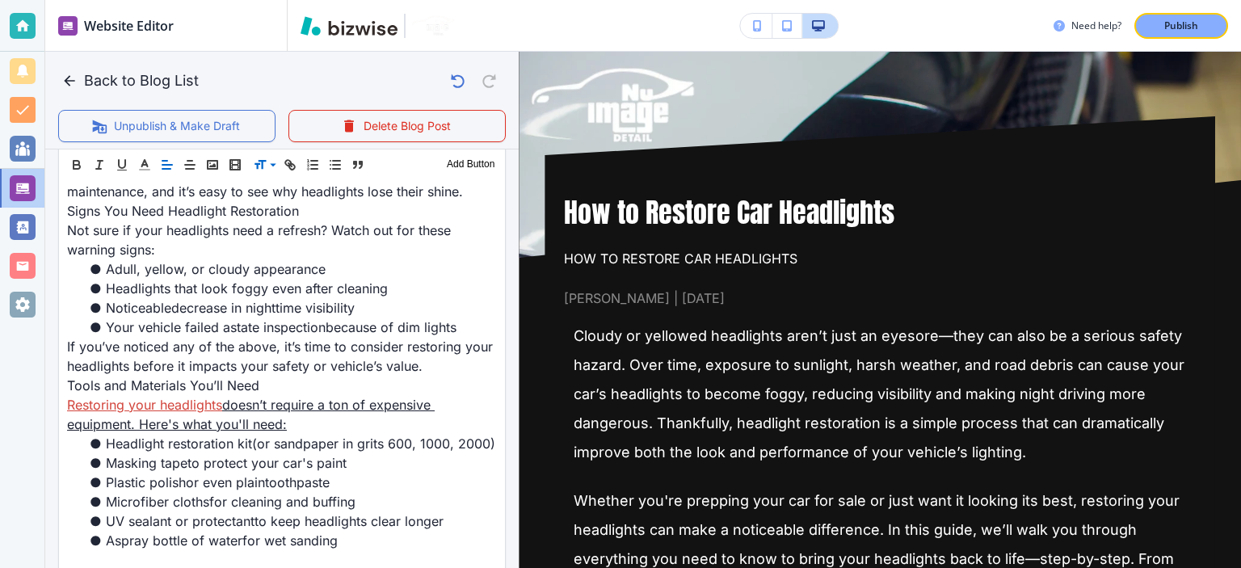
click at [831, 241] on div "How to Restore Car Headlights How to Restore Car Headlights Chris Hall | Septem…" at bounding box center [880, 251] width 632 height 115
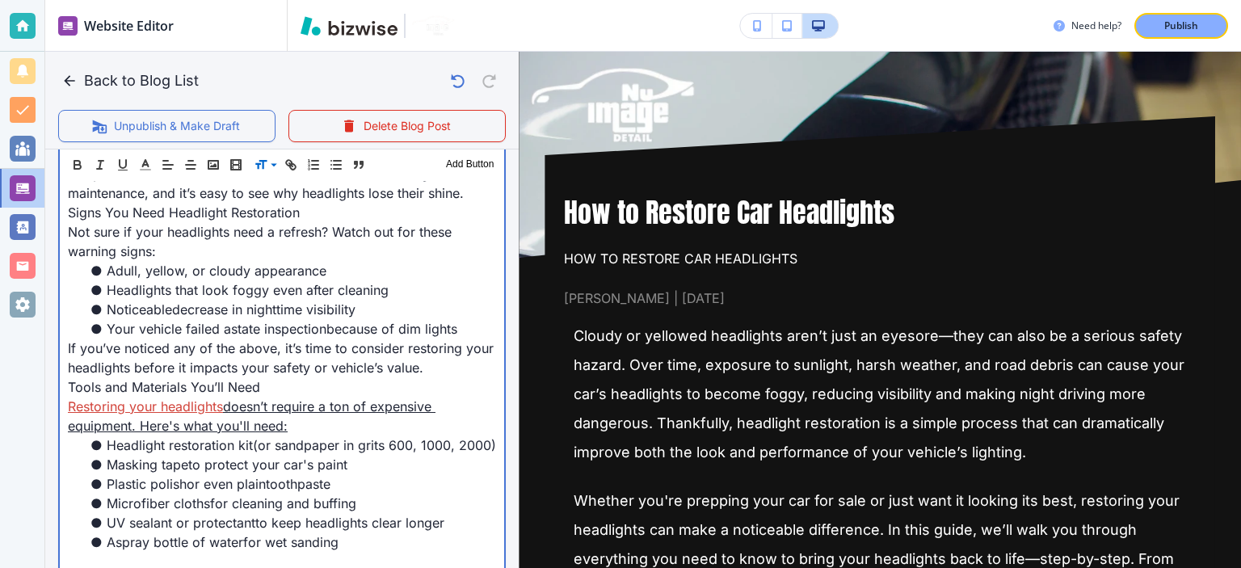
click at [302, 414] on p "Restoring your headlights doesn’t require a ton of expensive equipment. Here's …" at bounding box center [282, 416] width 428 height 39
click at [249, 406] on link "doesn’t require a ton of expensive equipment. Here's what you'll need:" at bounding box center [252, 416] width 368 height 36
drag, startPoint x: 229, startPoint y: 405, endPoint x: 296, endPoint y: 429, distance: 70.6
click at [296, 426] on p "Restoring your headlights doesn’t require a ton of expensive equipment. Here's …" at bounding box center [282, 415] width 428 height 39
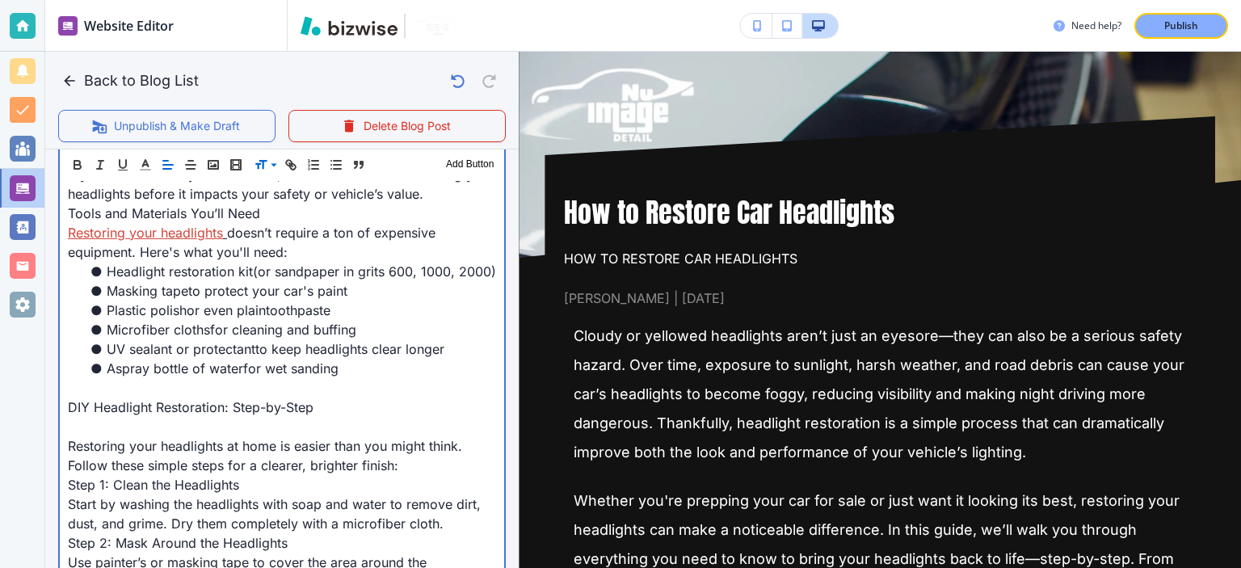
scroll to position [1189, 0]
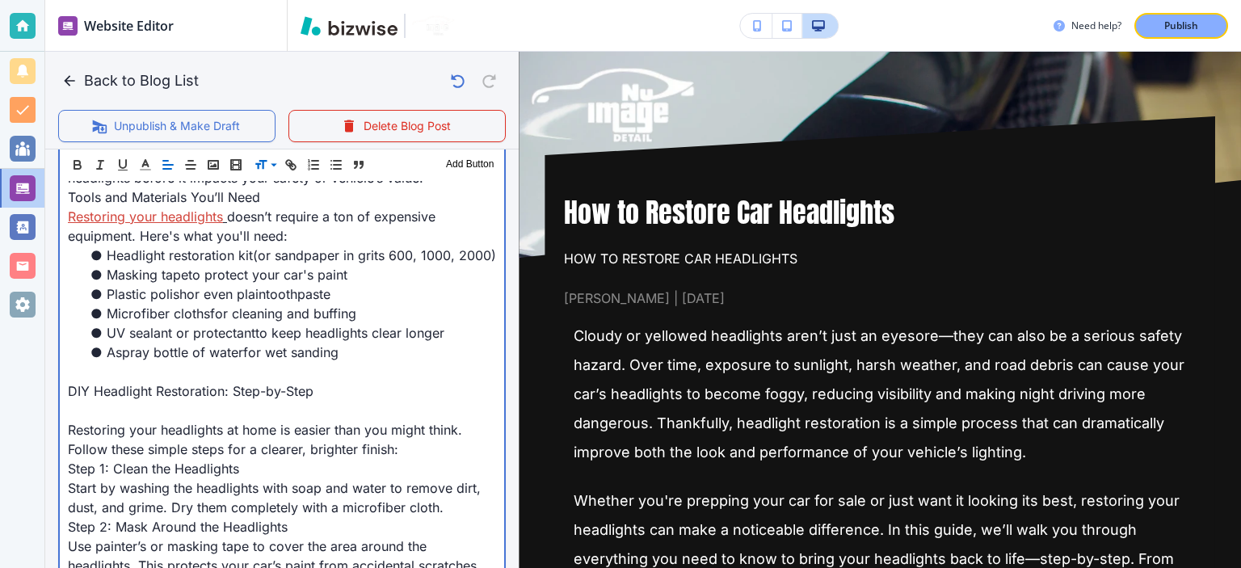
click at [305, 362] on p at bounding box center [282, 371] width 428 height 19
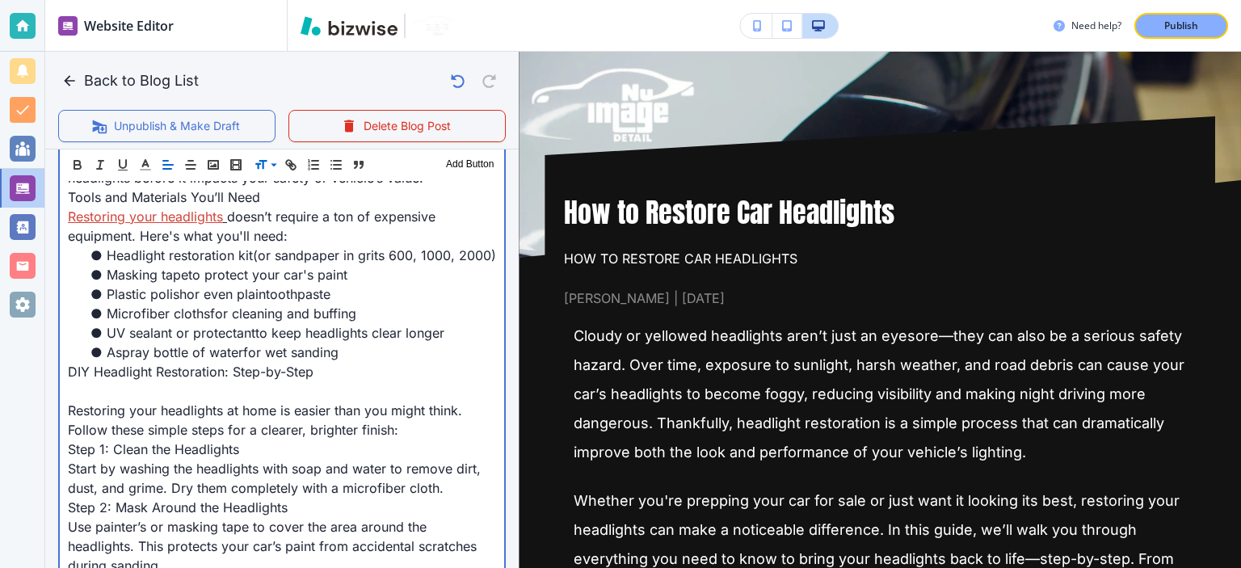
click at [296, 397] on p at bounding box center [282, 390] width 428 height 19
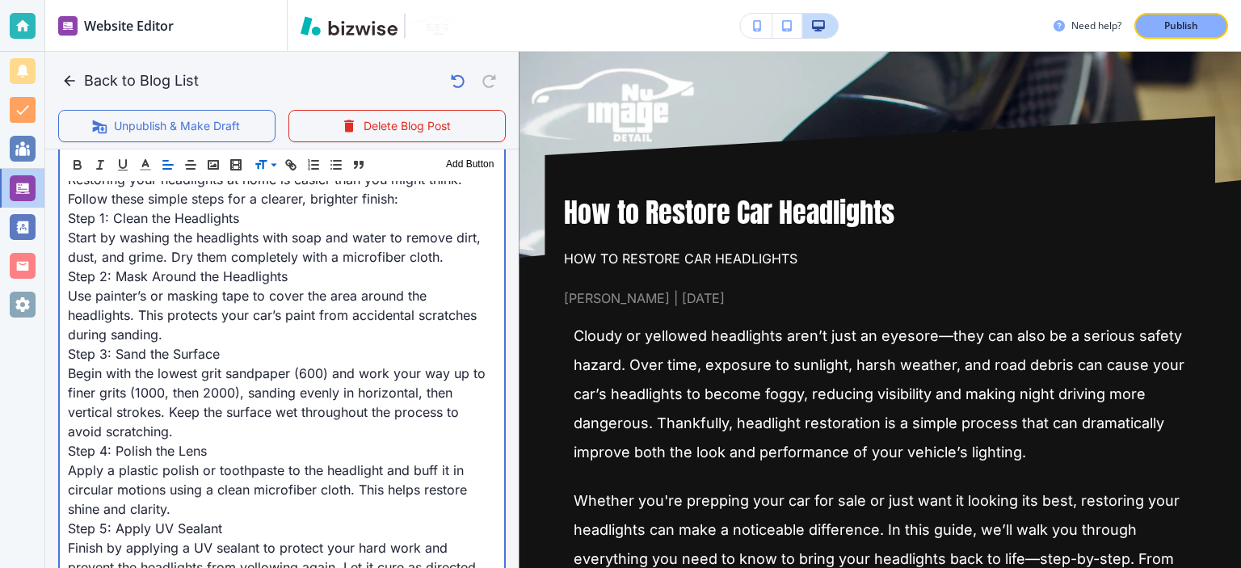
scroll to position [1566, 0]
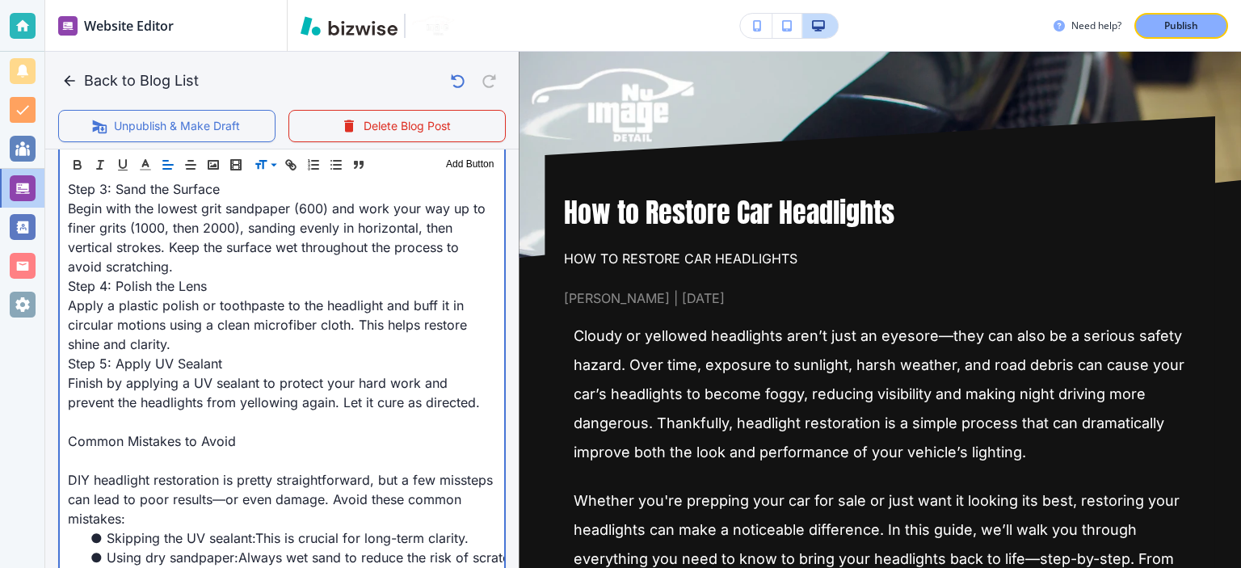
click at [145, 423] on p at bounding box center [282, 421] width 428 height 19
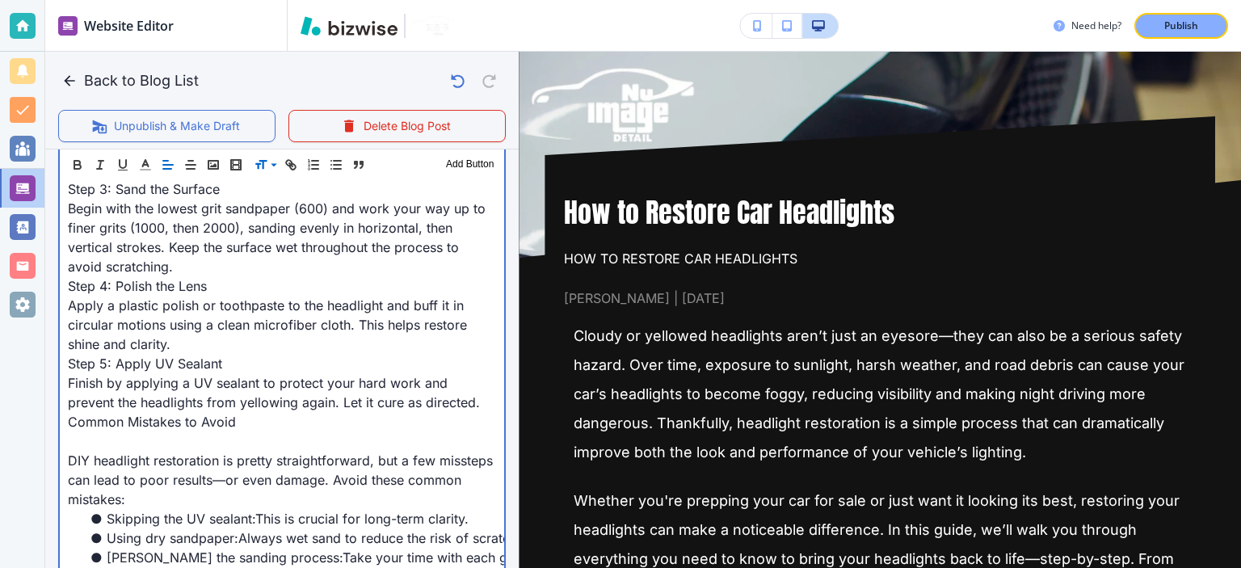
click at [212, 431] on p at bounding box center [282, 440] width 428 height 19
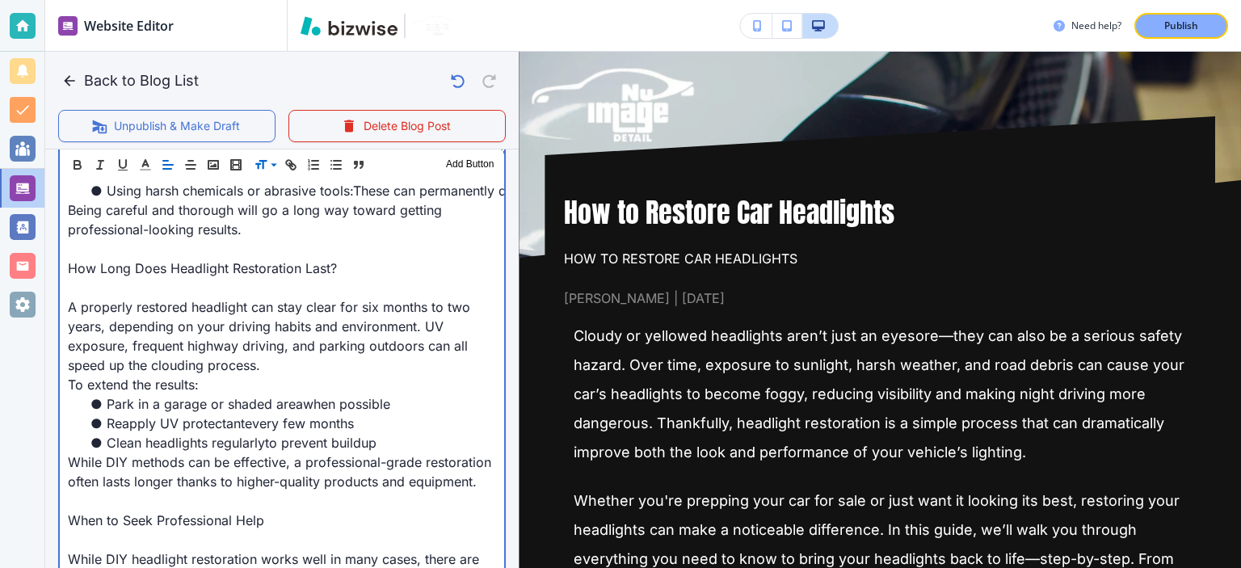
scroll to position [1943, 0]
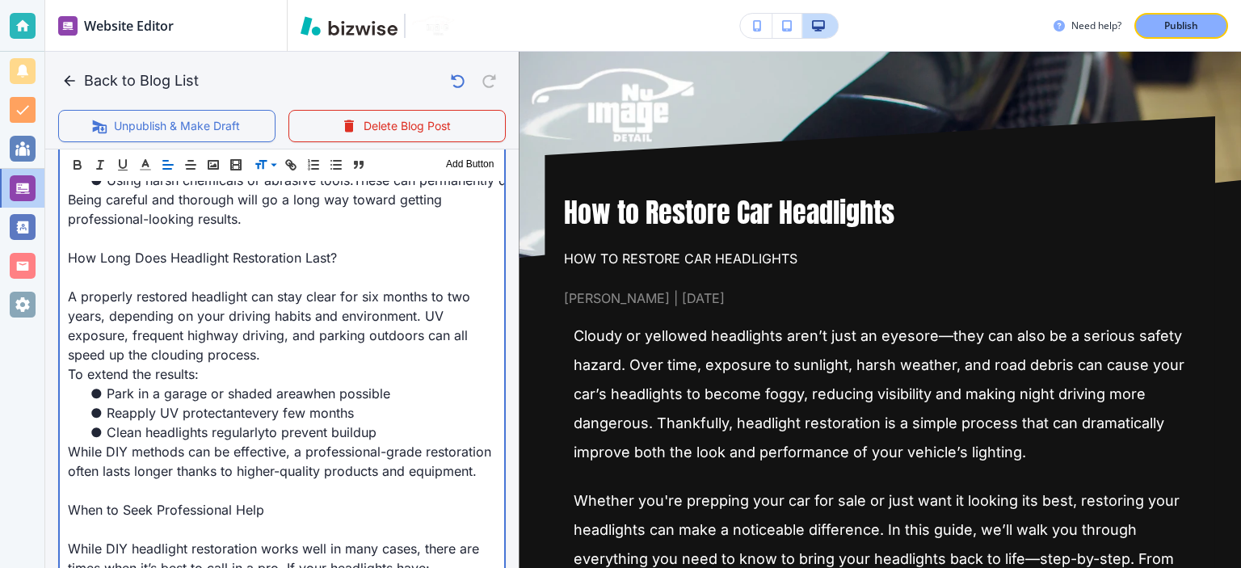
click at [198, 242] on p at bounding box center [282, 238] width 428 height 19
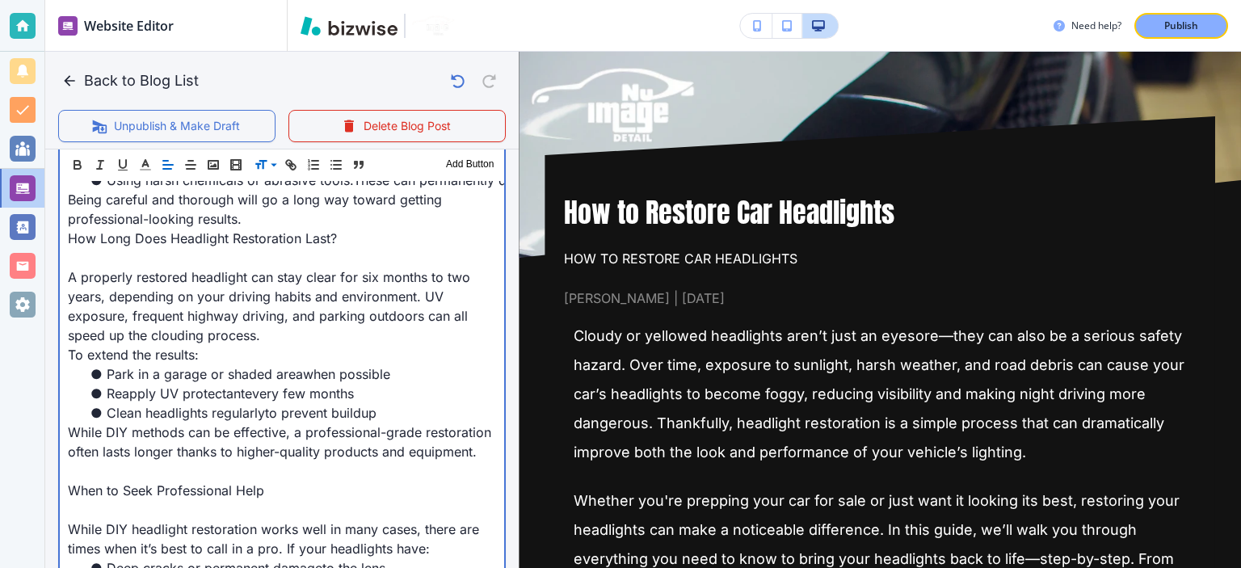
click at [191, 269] on span "A properly restored headlight can stay clear for six months to two years, depen…" at bounding box center [271, 306] width 406 height 74
click at [194, 248] on p at bounding box center [282, 257] width 428 height 19
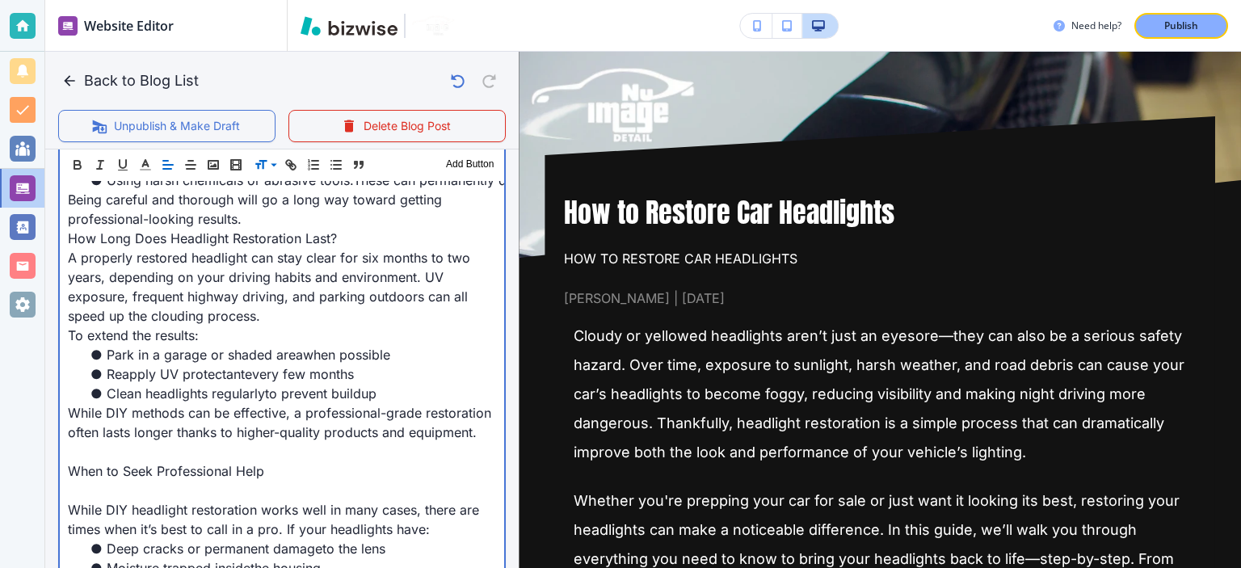
click at [196, 461] on p at bounding box center [282, 451] width 428 height 19
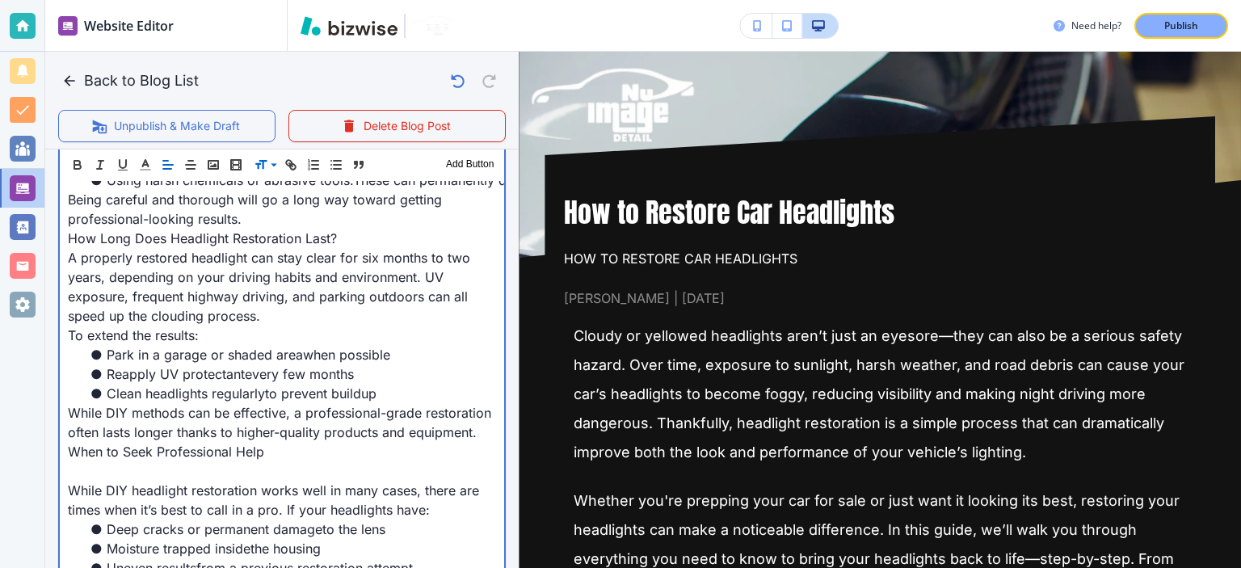
click at [222, 481] on p at bounding box center [282, 470] width 428 height 19
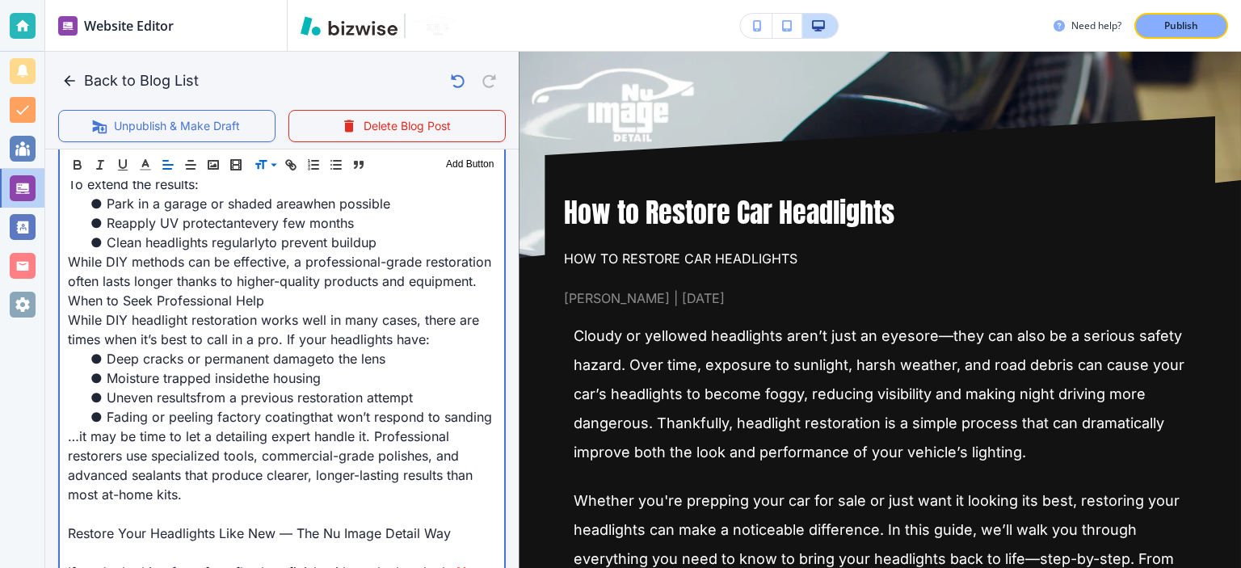
scroll to position [2131, 0]
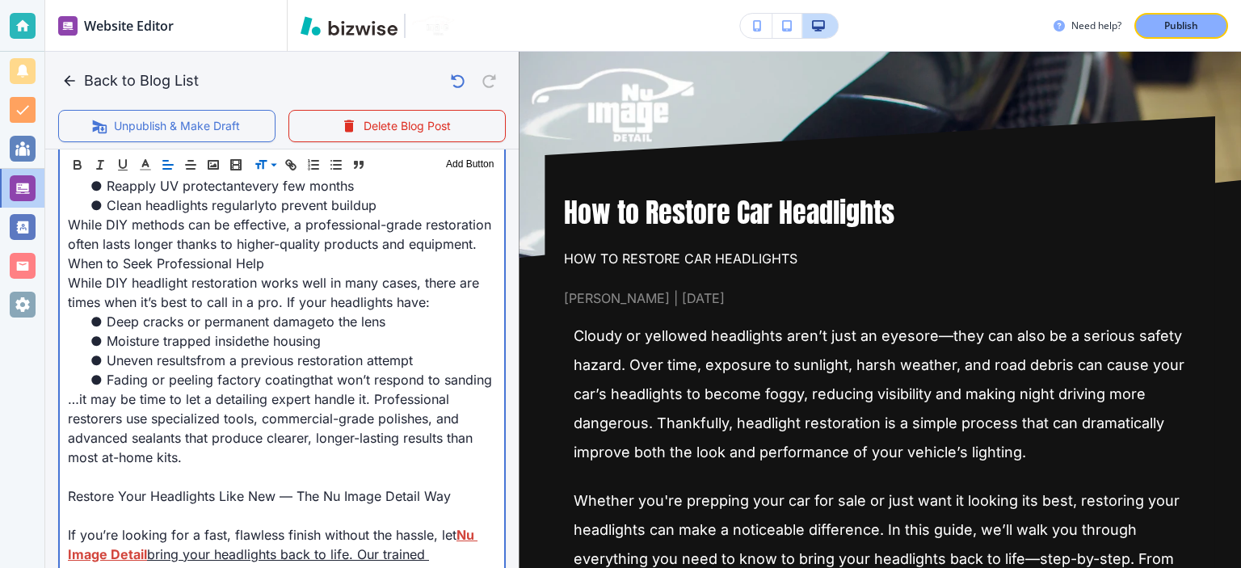
click at [211, 467] on p "…it may be time to let a detailing expert handle it. Professional restorers use…" at bounding box center [282, 428] width 428 height 78
drag, startPoint x: 214, startPoint y: 487, endPoint x: 219, endPoint y: 494, distance: 8.7
click at [214, 486] on p at bounding box center [282, 476] width 428 height 19
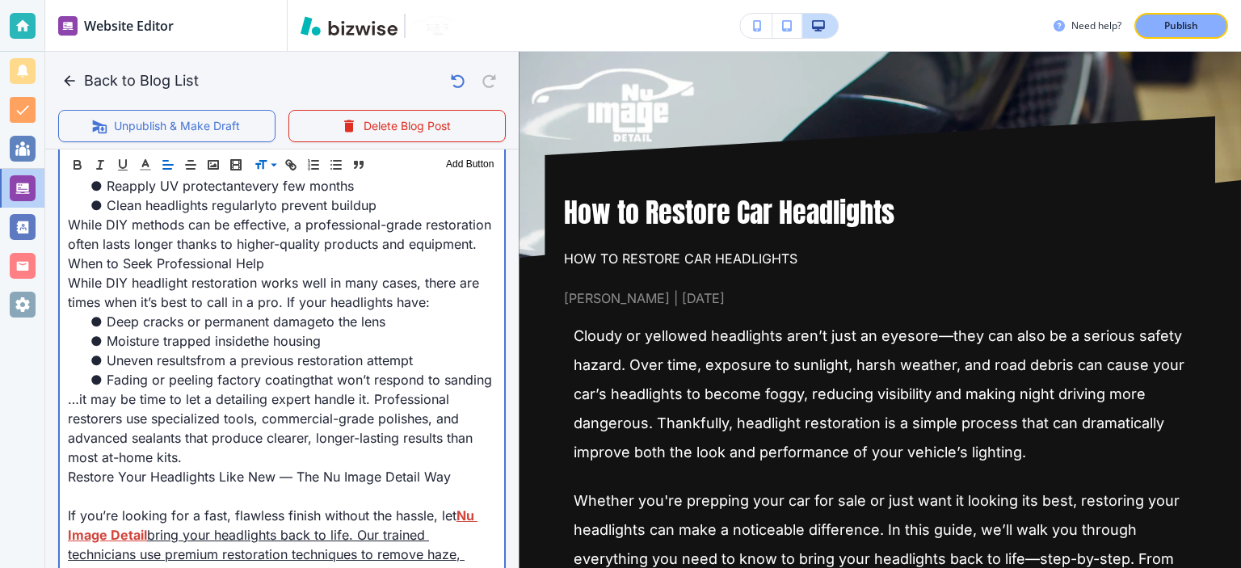
drag, startPoint x: 233, startPoint y: 513, endPoint x: 255, endPoint y: 506, distance: 23.0
click at [233, 506] on p at bounding box center [282, 495] width 428 height 19
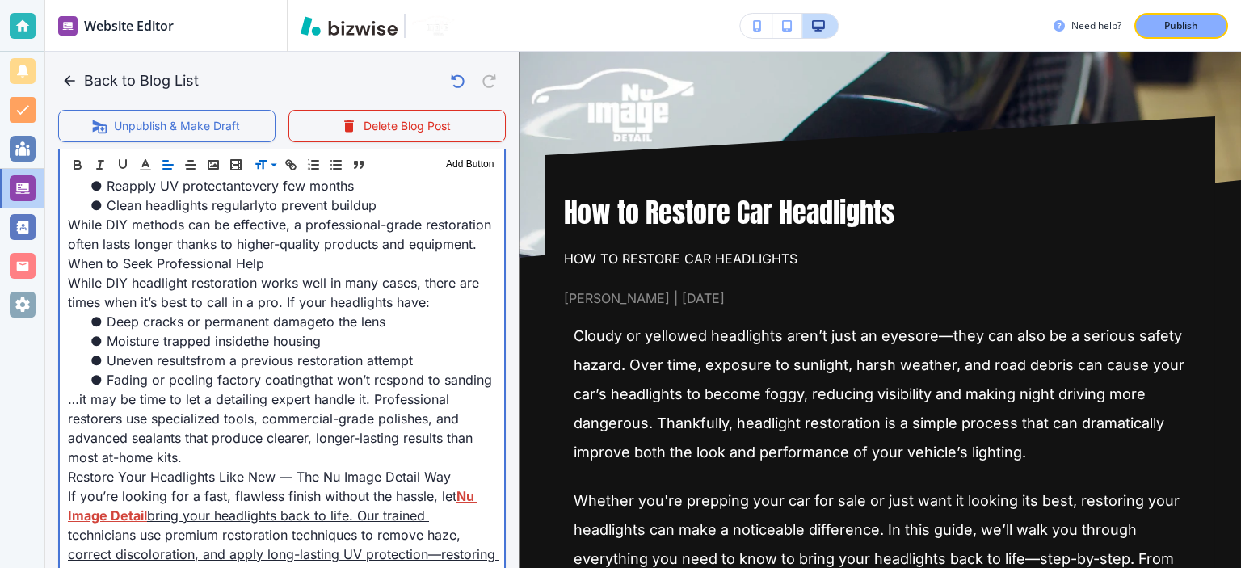
scroll to position [2321, 0]
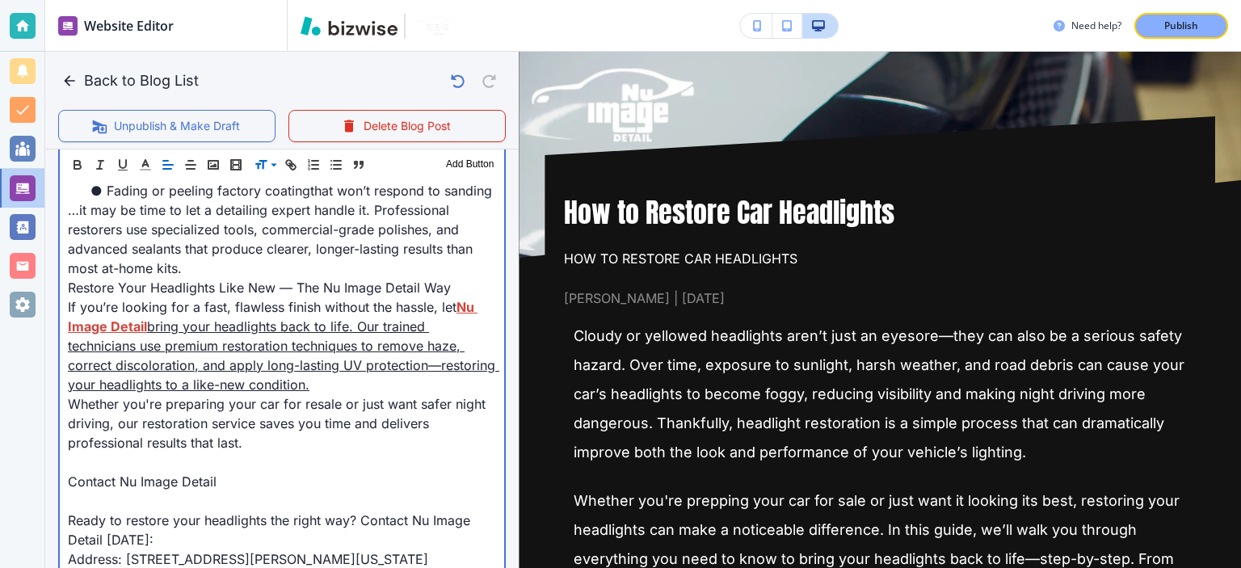
copy link "bring your headlights back to life. Our trained technicians use premium restora…"
drag, startPoint x: 382, startPoint y: 409, endPoint x: 150, endPoint y: 343, distance: 241.0
click at [150, 343] on p "If you’re looking for a fast, flawless finish without the hassle, let Nu Image …" at bounding box center [282, 345] width 428 height 97
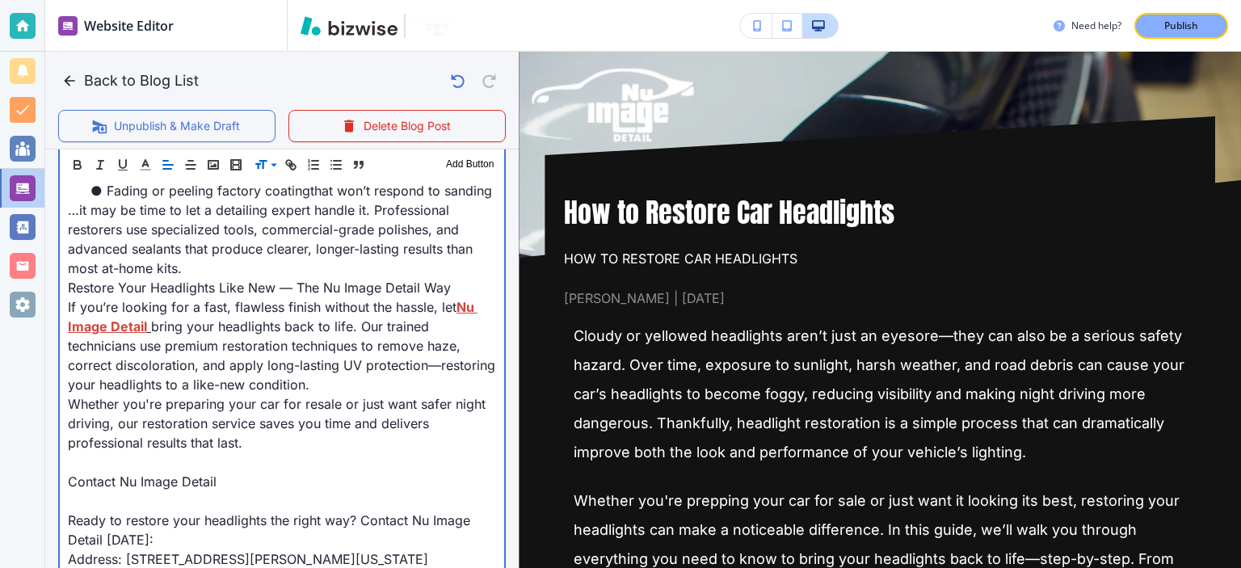
click at [218, 351] on p "If you’re looking for a fast, flawless finish without the hassle, let Nu Image …" at bounding box center [282, 345] width 428 height 97
drag, startPoint x: 218, startPoint y: 351, endPoint x: 272, endPoint y: 352, distance: 54.2
click at [219, 350] on p "If you’re looking for a fast, flawless finish without the hassle, let Nu Image …" at bounding box center [282, 345] width 428 height 97
click at [273, 351] on p "If you’re looking for a fast, flawless finish without the hassle, let Nu Image …" at bounding box center [282, 345] width 428 height 97
click at [341, 339] on p "If you’re looking for a fast, flawless finish without the hassle, let Nu Image …" at bounding box center [282, 345] width 428 height 97
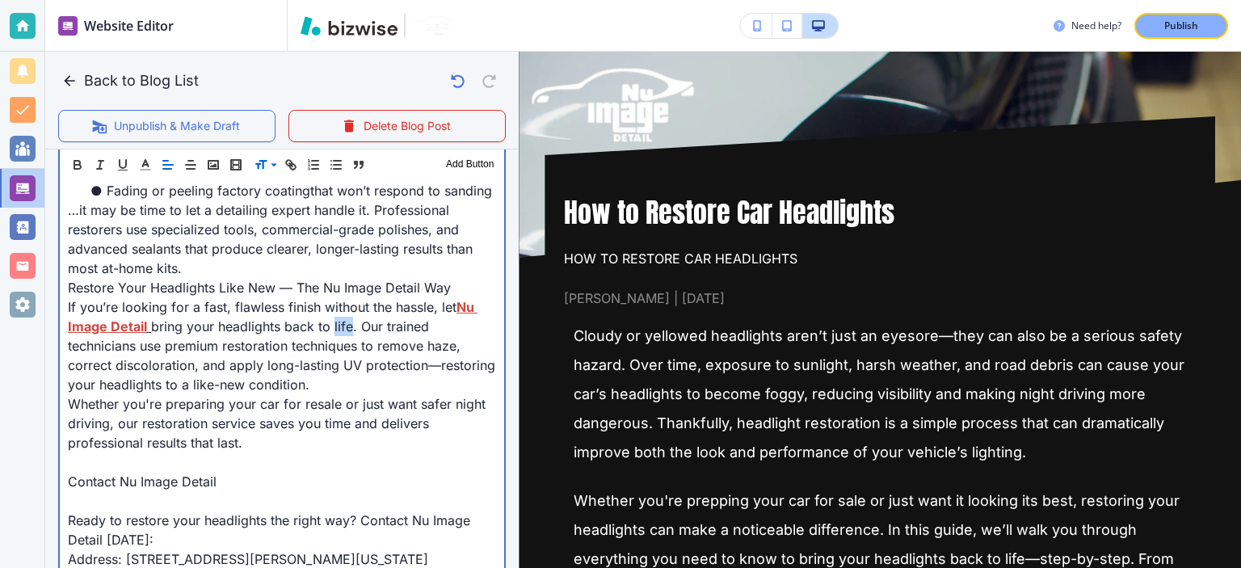
click at [341, 339] on p "If you’re looking for a fast, flawless finish without the hassle, let Nu Image …" at bounding box center [282, 345] width 428 height 97
click at [394, 345] on p "If you’re looking for a fast, flawless finish without the hassle, let Nu Image …" at bounding box center [282, 345] width 428 height 97
click at [439, 385] on p "If you’re looking for a fast, flawless finish without the hassle, let Nu Image …" at bounding box center [282, 345] width 428 height 97
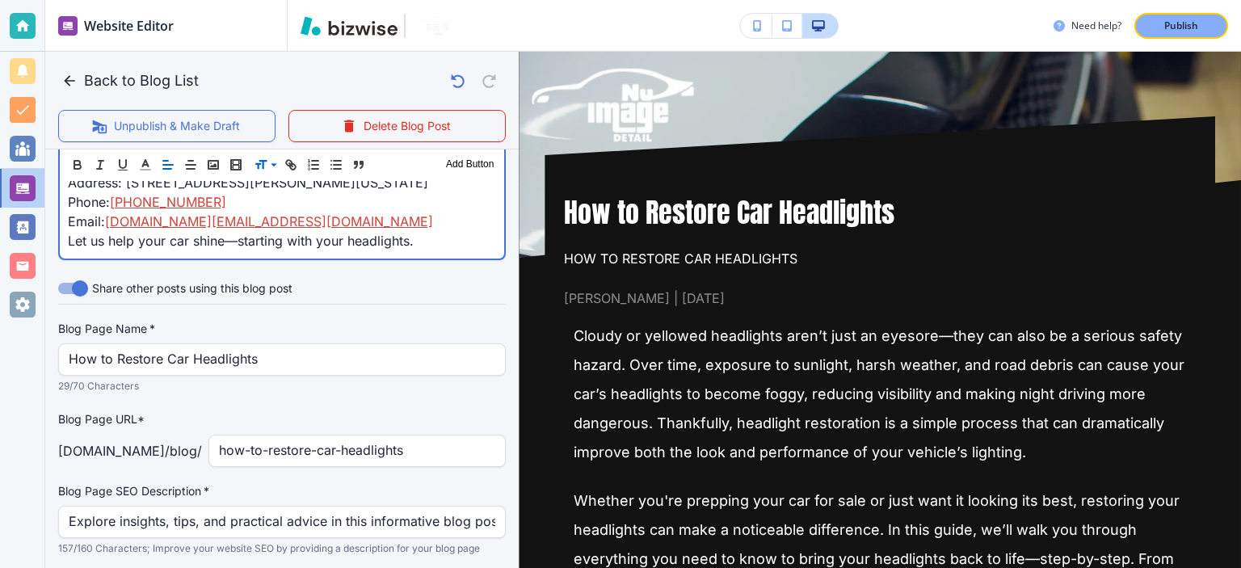
scroll to position [2697, 0]
click at [337, 231] on p "Email: nuimagedetail.va@gmail.com" at bounding box center [282, 221] width 428 height 19
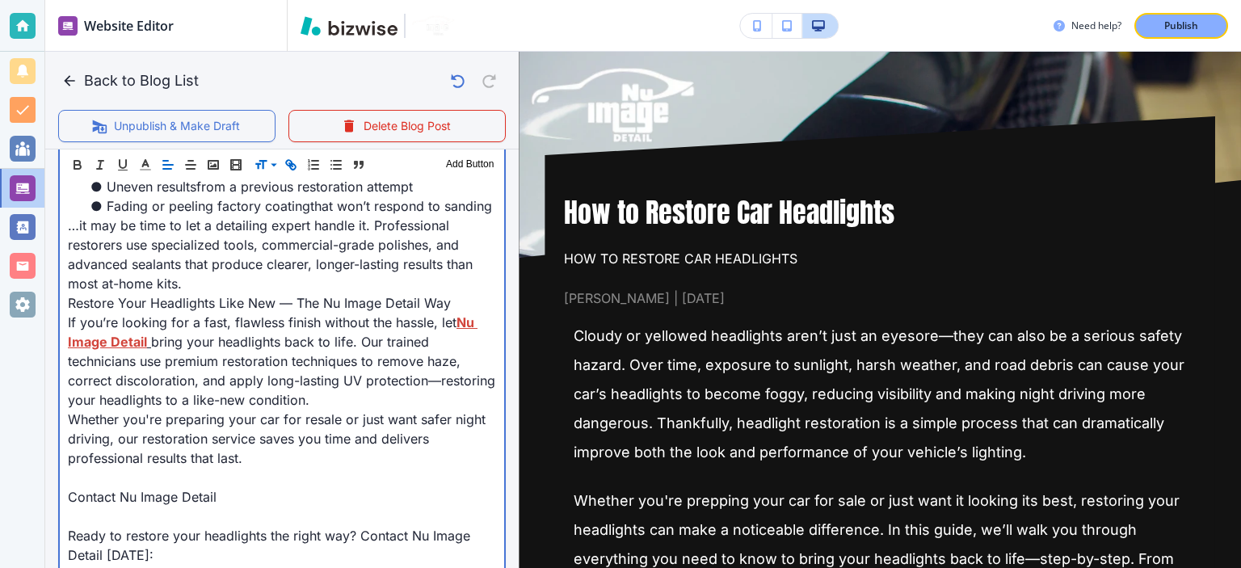
scroll to position [2508, 0]
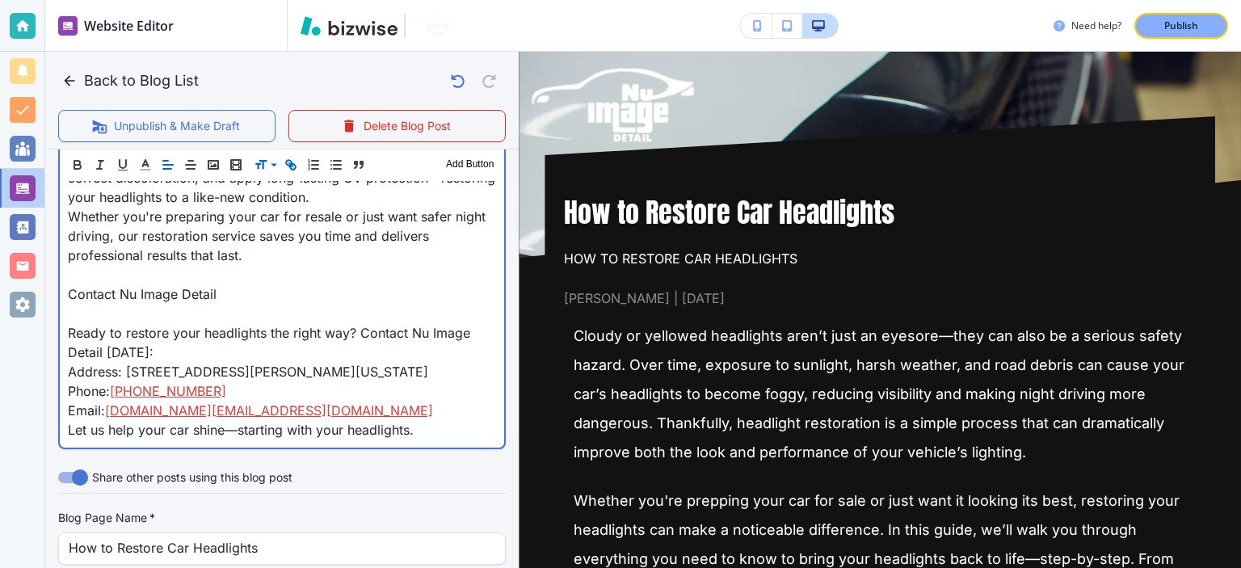
click at [124, 302] on p "Contact Nu Image Detail" at bounding box center [282, 293] width 428 height 19
click at [125, 284] on p at bounding box center [282, 274] width 428 height 19
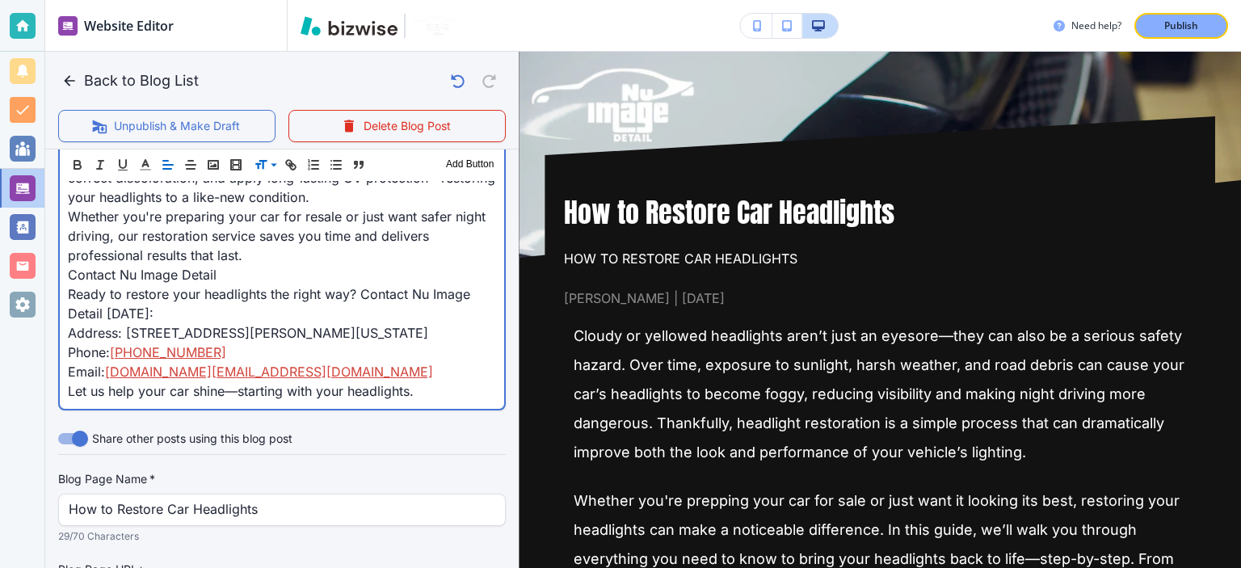
click at [87, 360] on span "Phone:" at bounding box center [89, 352] width 42 height 16
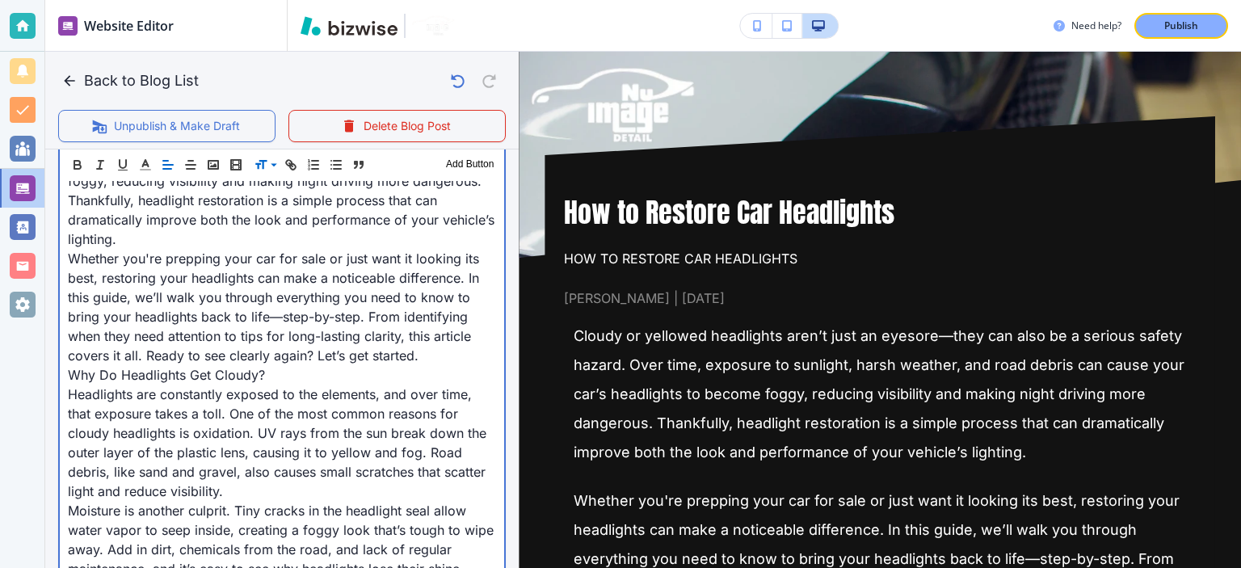
scroll to position [246, 0]
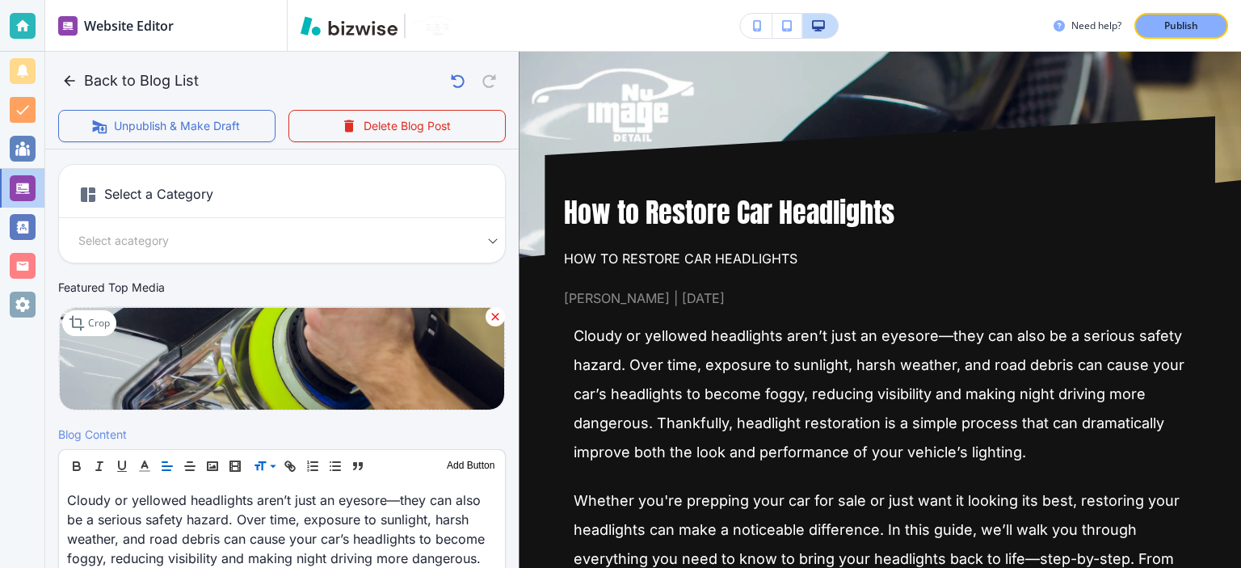
click at [217, 201] on h6 "Select a Category" at bounding box center [282, 198] width 446 height 40
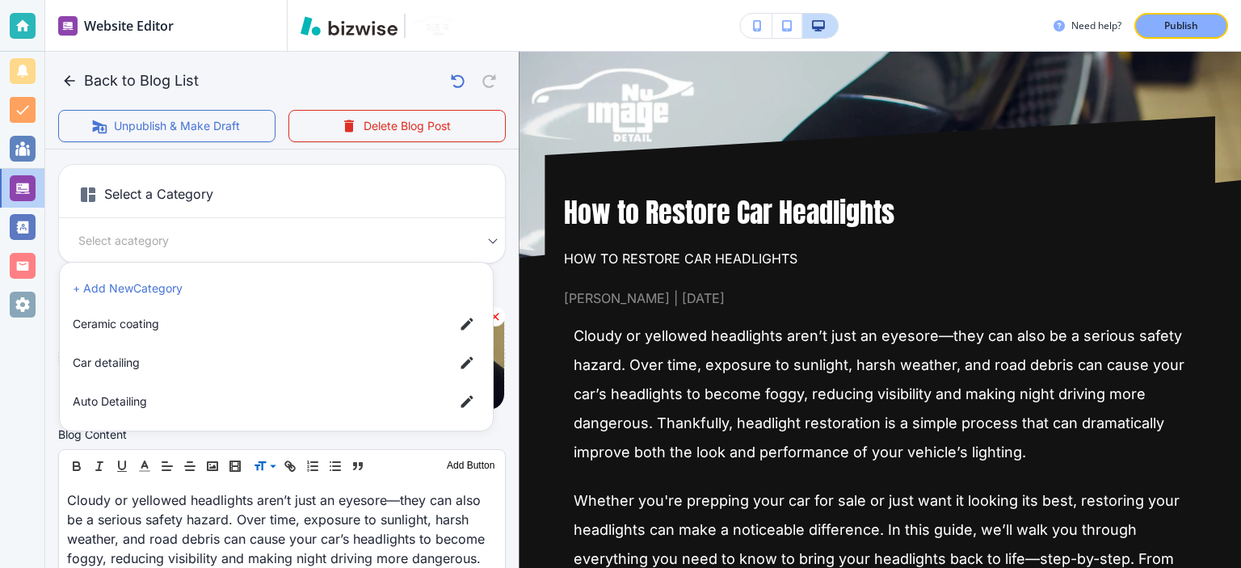
click at [175, 0] on body "Website Editor Pages Edit, add, and delete pages or manage your page order Upda…" at bounding box center [620, 0] width 1241 height 0
click at [183, 285] on li "+ Add New Category" at bounding box center [276, 289] width 420 height 26
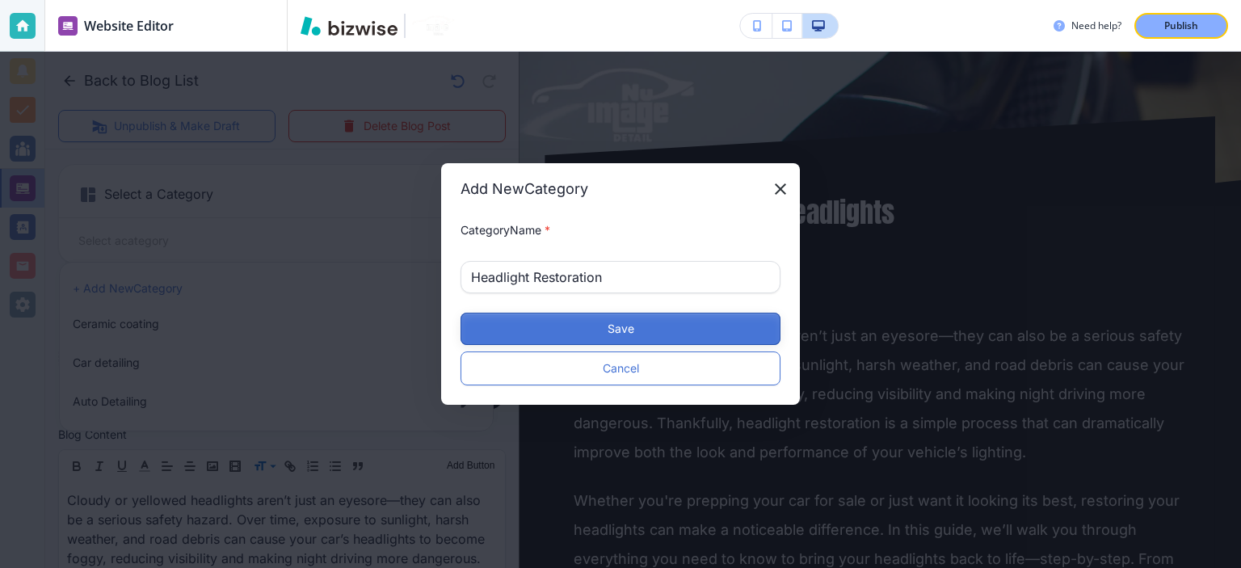
type input "Headlight Restoration"
click at [614, 330] on button "Save" at bounding box center [621, 329] width 320 height 32
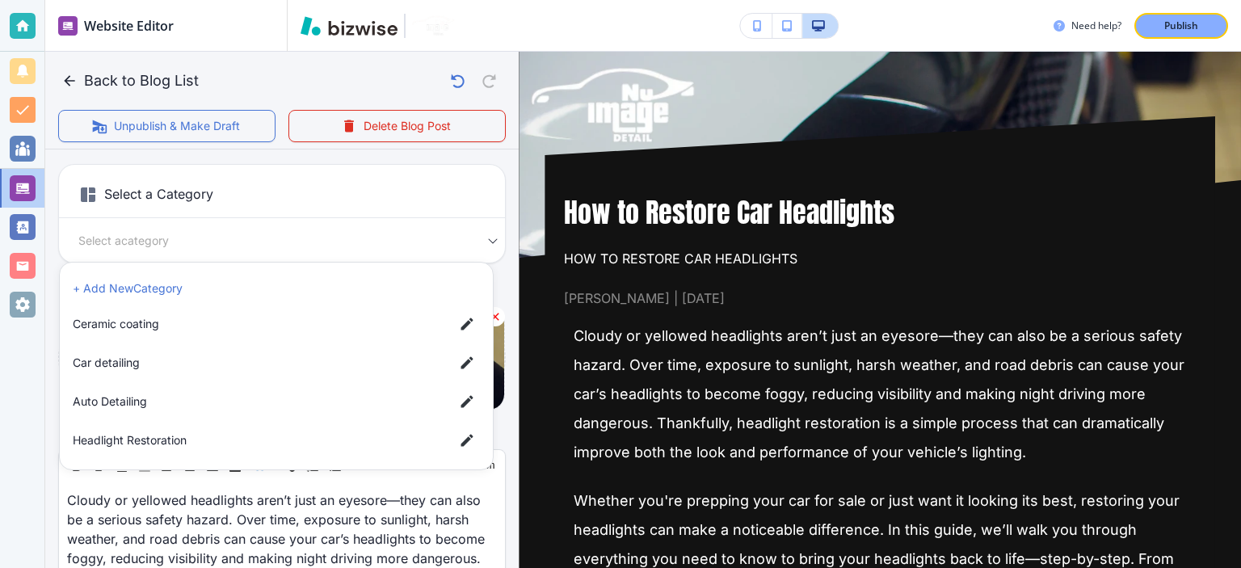
click at [273, 448] on span "Headlight Restoration" at bounding box center [257, 440] width 368 height 18
type input "abbd2b10249aa3202ec82"
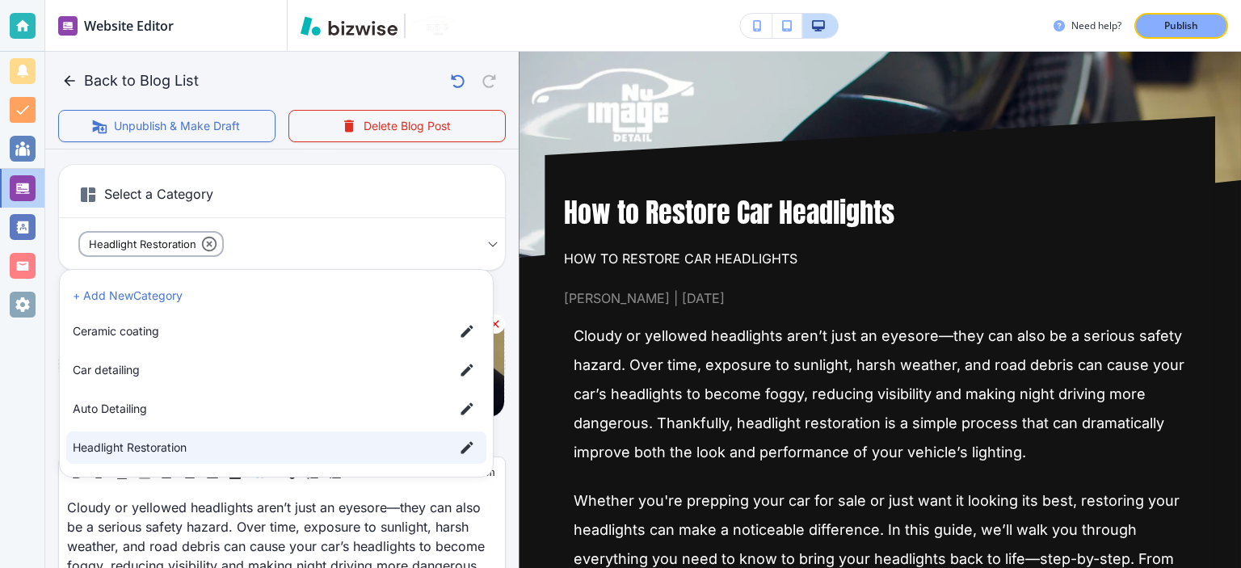
click at [252, 445] on span "Headlight Restoration" at bounding box center [257, 448] width 368 height 18
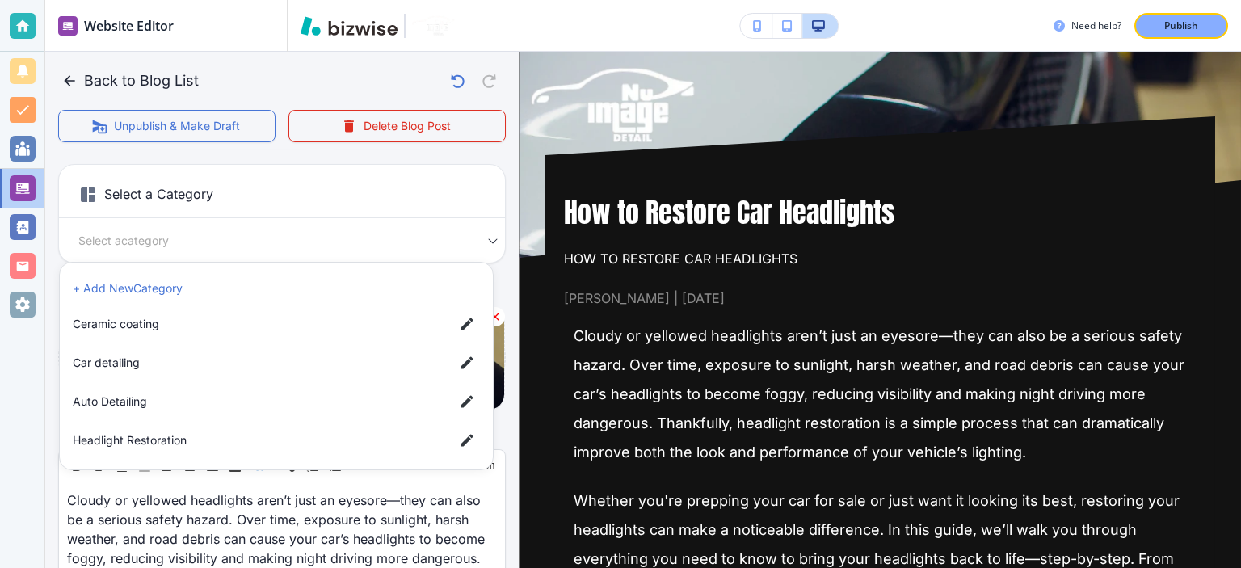
click at [508, 385] on div at bounding box center [620, 284] width 1241 height 568
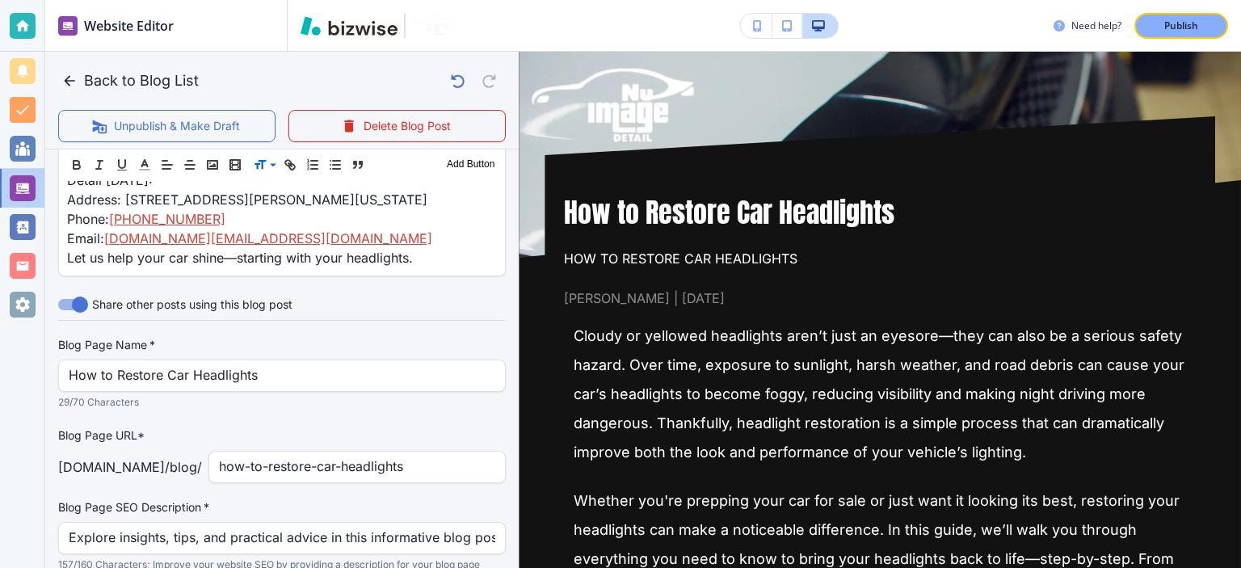
scroll to position [2740, 0]
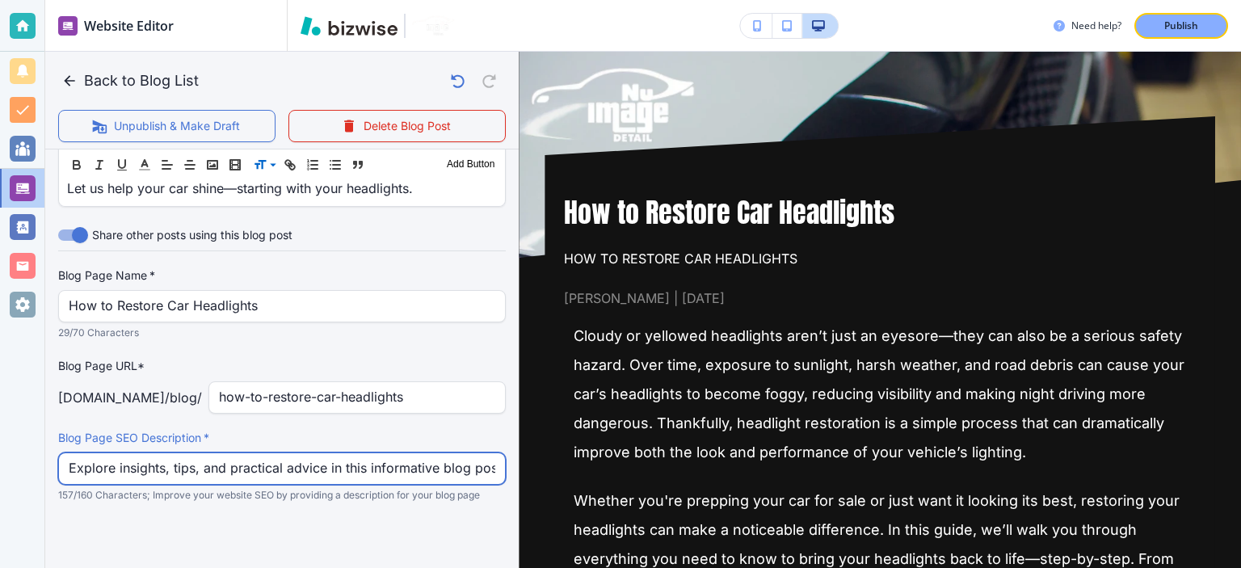
click at [194, 461] on input "Explore insights, tips, and practical advice in this informative blog post. Dis…" at bounding box center [282, 468] width 427 height 31
click at [200, 465] on input "Explore insights, tips, and practical advice in this informative blog post. Dis…" at bounding box center [282, 468] width 427 height 31
click at [392, 476] on input "Explore insights, tips, and practical advice in this informative blog post. Dis…" at bounding box center [282, 468] width 427 height 31
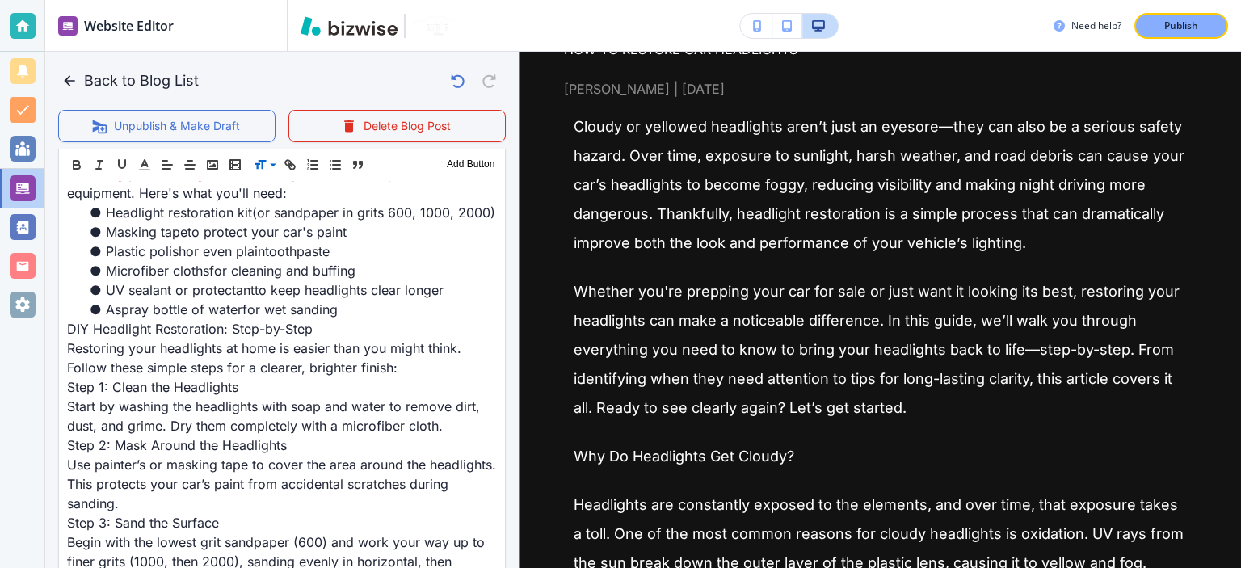
scroll to position [377, 0]
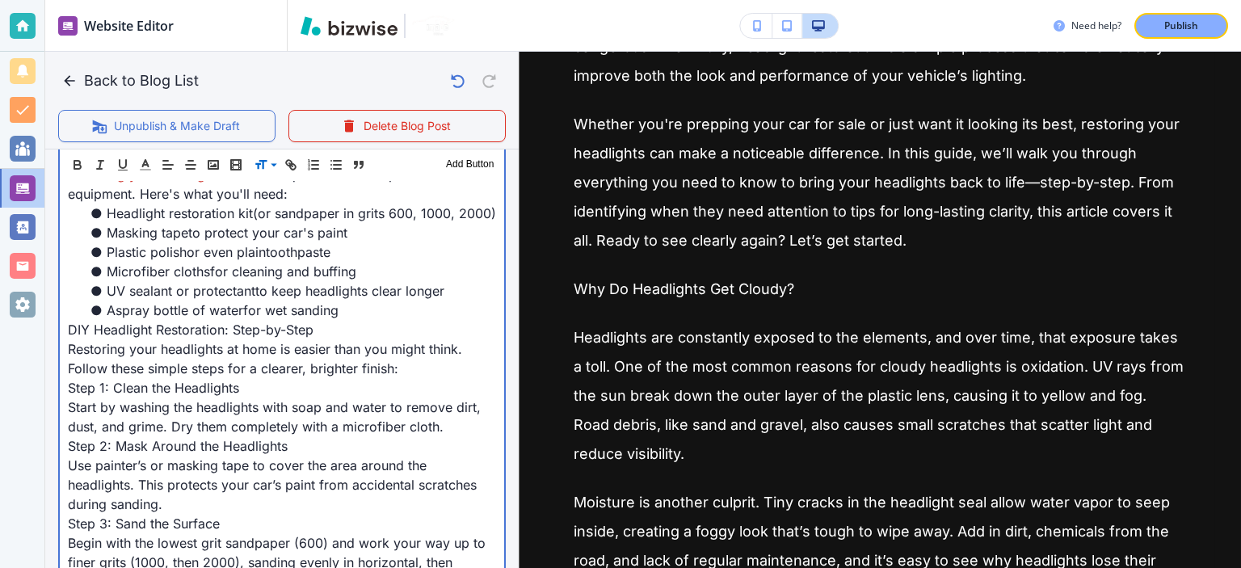
click at [211, 314] on span "spray bottle of water" at bounding box center [180, 310] width 128 height 16
click at [213, 331] on span "DIY Headlight Restoration: Step-by-Step" at bounding box center [191, 329] width 246 height 16
click at [195, 340] on span "Restoring your headlights at home is easier than you might think. Follow these …" at bounding box center [267, 358] width 398 height 36
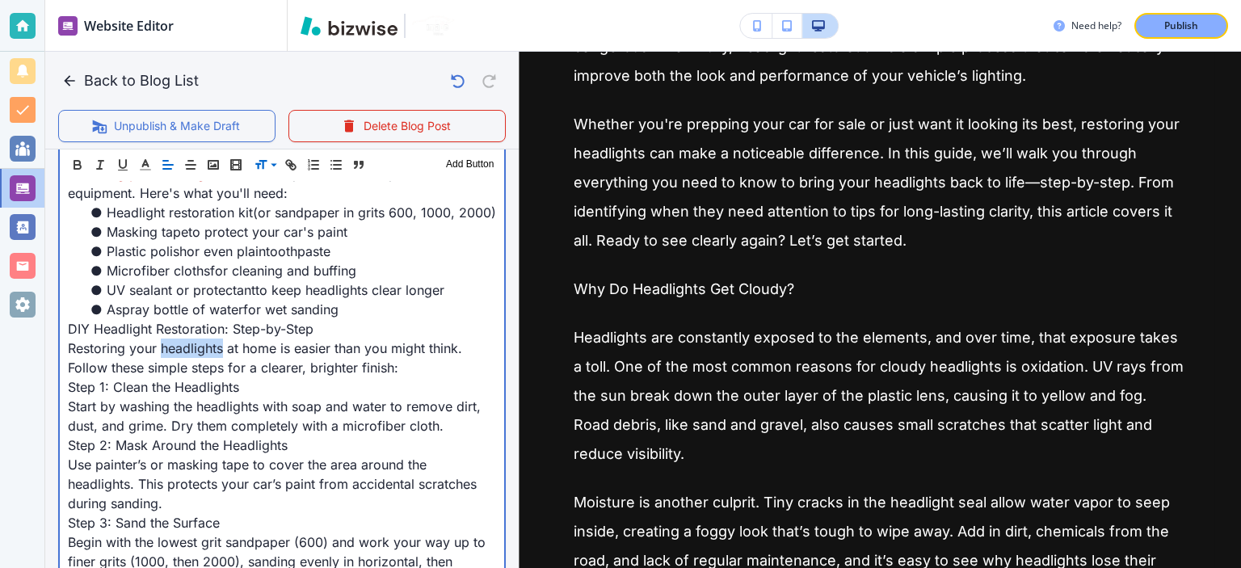
click at [195, 340] on span "Restoring your headlights at home is easier than you might think. Follow these …" at bounding box center [267, 358] width 398 height 36
drag, startPoint x: 284, startPoint y: 325, endPoint x: 82, endPoint y: 252, distance: 213.9
drag, startPoint x: 141, startPoint y: 277, endPoint x: 166, endPoint y: 293, distance: 29.8
click at [145, 280] on li "UV sealant or protectant to keep headlights clear longer" at bounding box center [291, 289] width 409 height 19
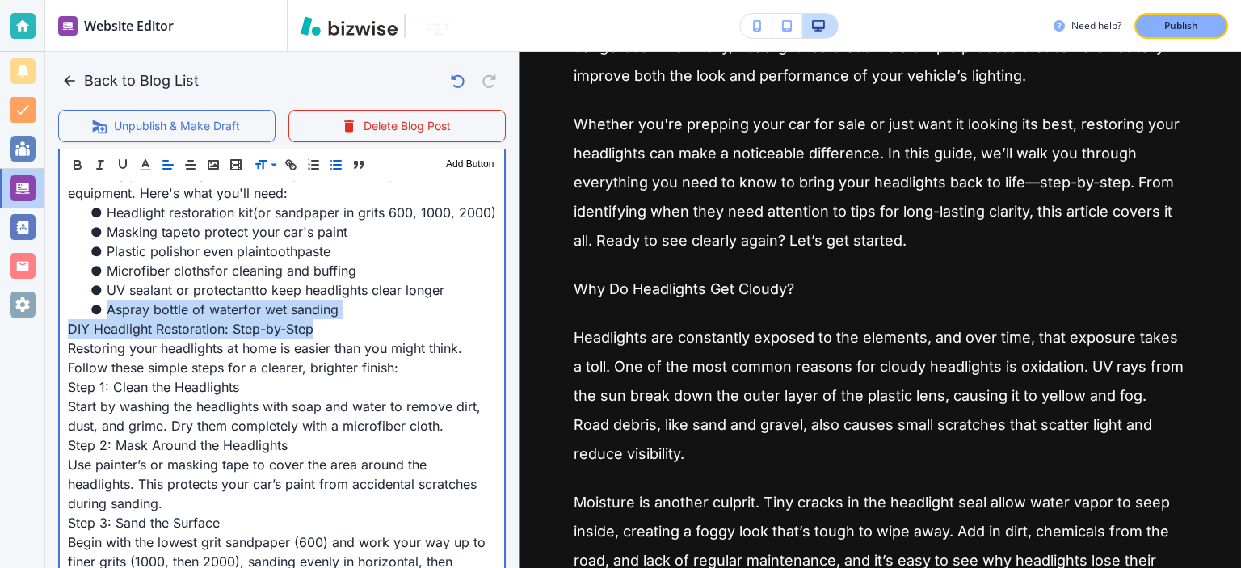
drag, startPoint x: 313, startPoint y: 330, endPoint x: 79, endPoint y: 234, distance: 252.5
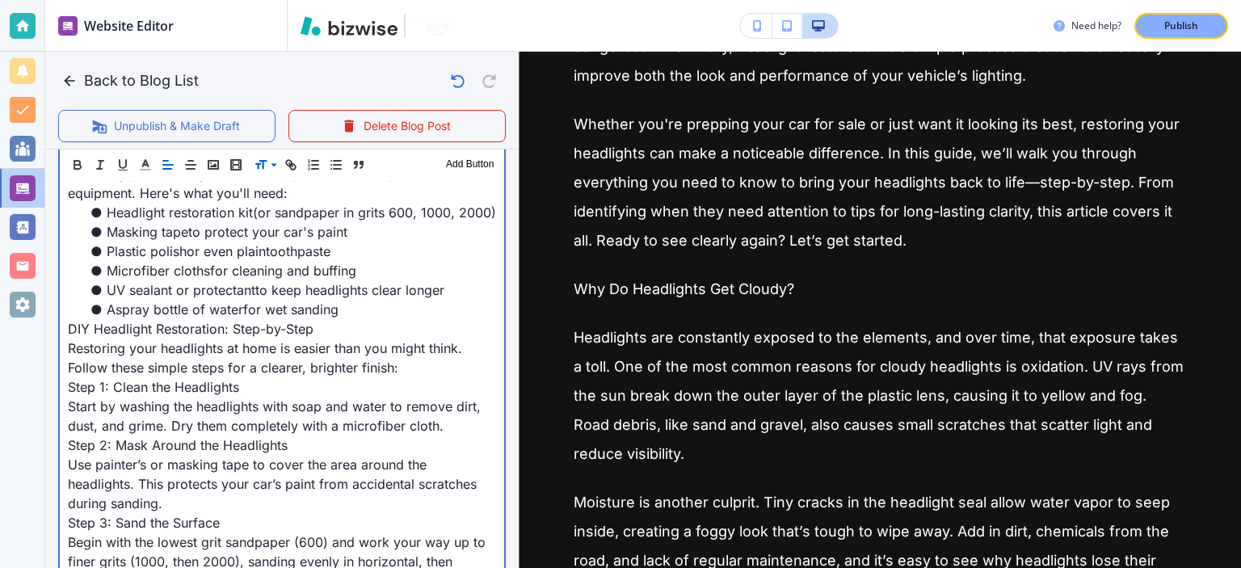
click at [236, 351] on span "Restoring your headlights at home is easier than you might think. Follow these …" at bounding box center [267, 358] width 398 height 36
drag, startPoint x: 309, startPoint y: 323, endPoint x: 101, endPoint y: 209, distance: 236.9
click at [68, 326] on span "DIY Headlight Restoration: Step-by-Step" at bounding box center [191, 329] width 246 height 16
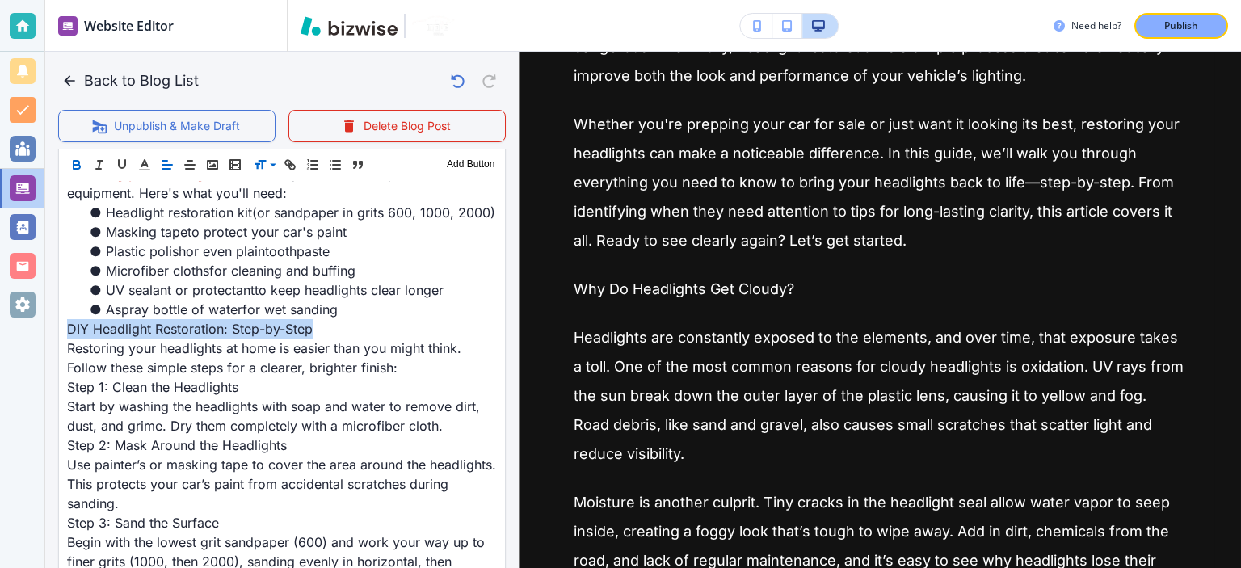
click at [81, 170] on icon "button" at bounding box center [76, 165] width 15 height 15
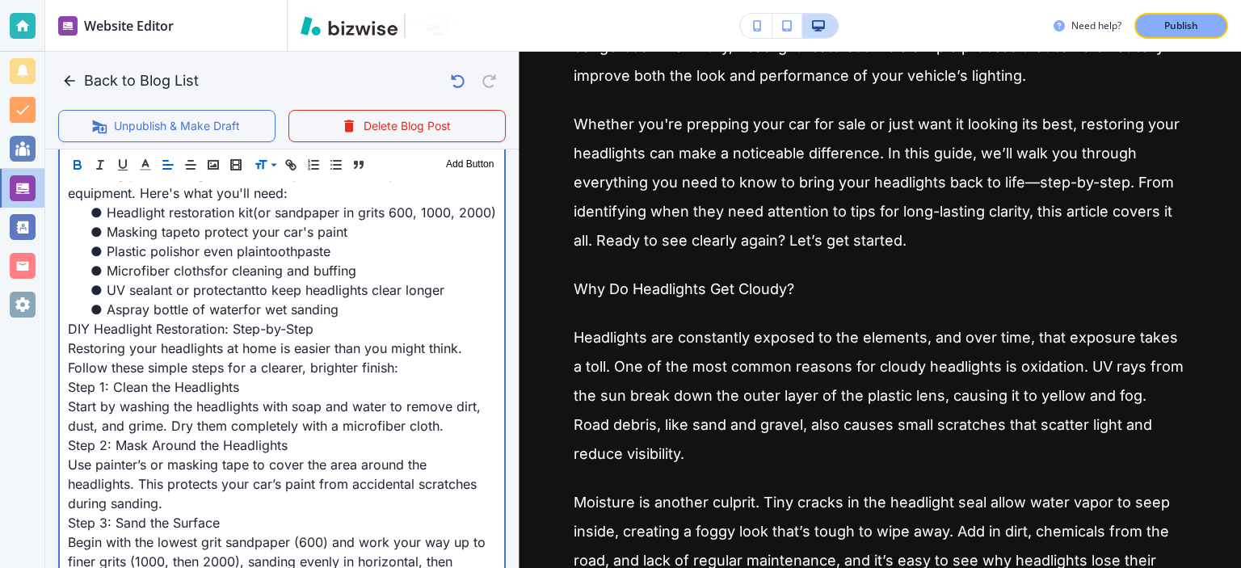
click at [246, 380] on p "Step 1: Clean the Headlights" at bounding box center [282, 386] width 428 height 19
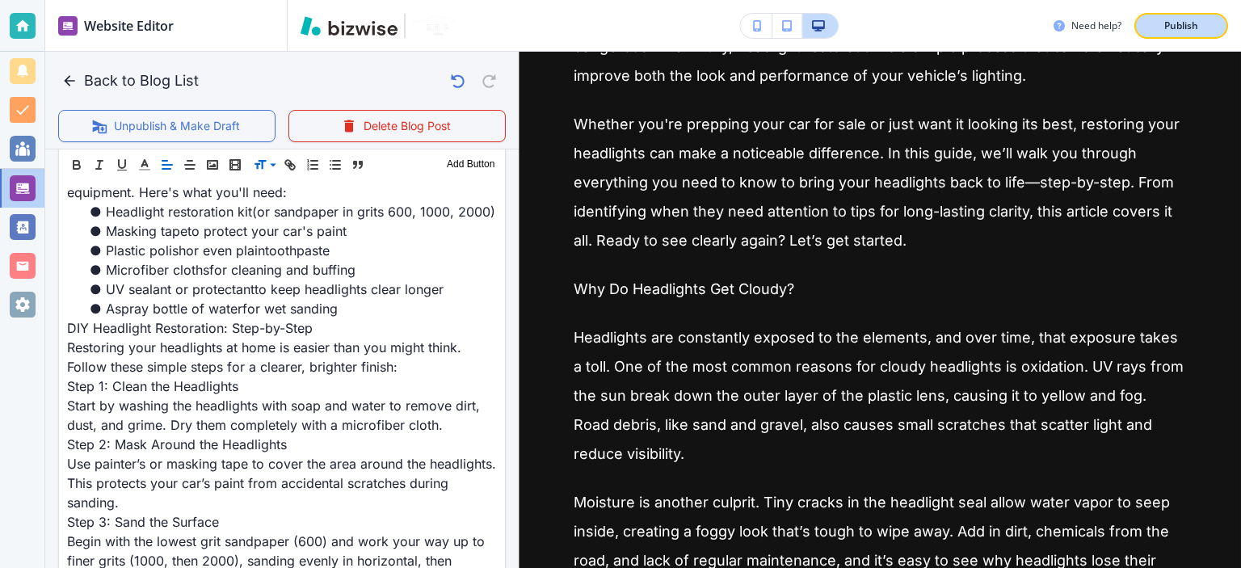
click at [1150, 18] on button "Publish" at bounding box center [1181, 26] width 94 height 26
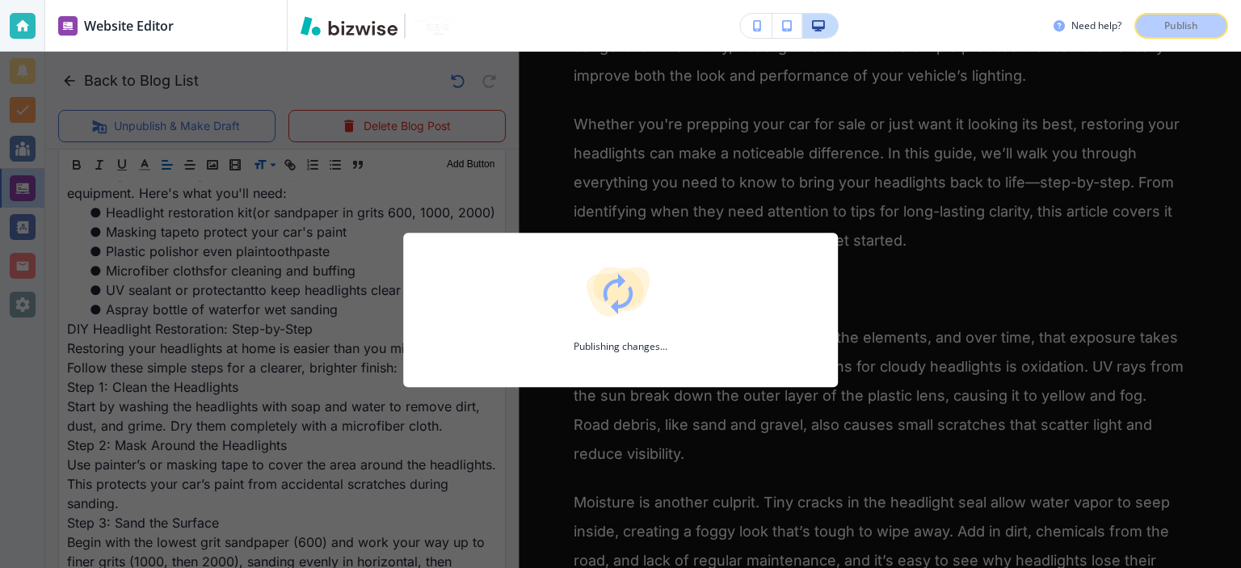
click at [687, 562] on div "Publishing changes..." at bounding box center [620, 310] width 1241 height 516
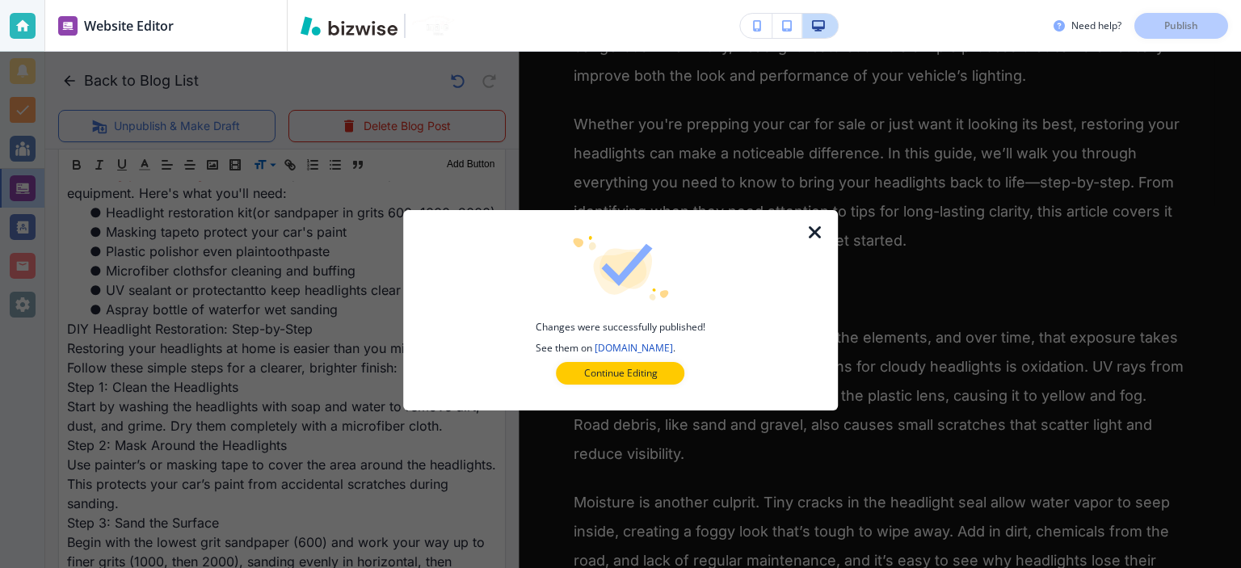
click at [814, 229] on icon "button" at bounding box center [815, 232] width 19 height 19
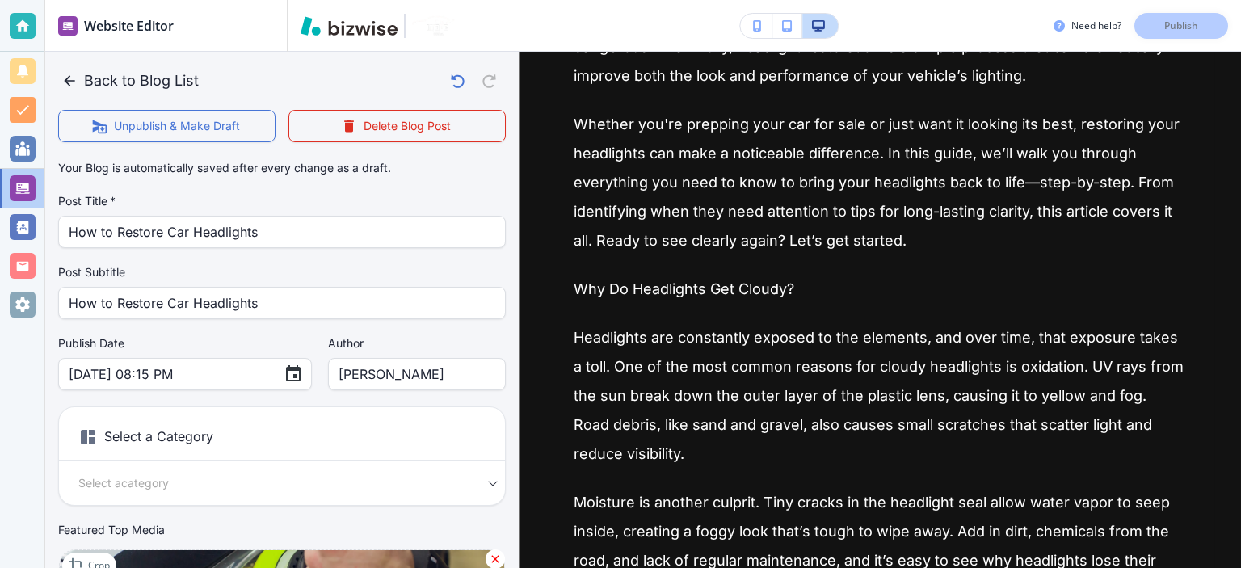
scroll to position [0, 0]
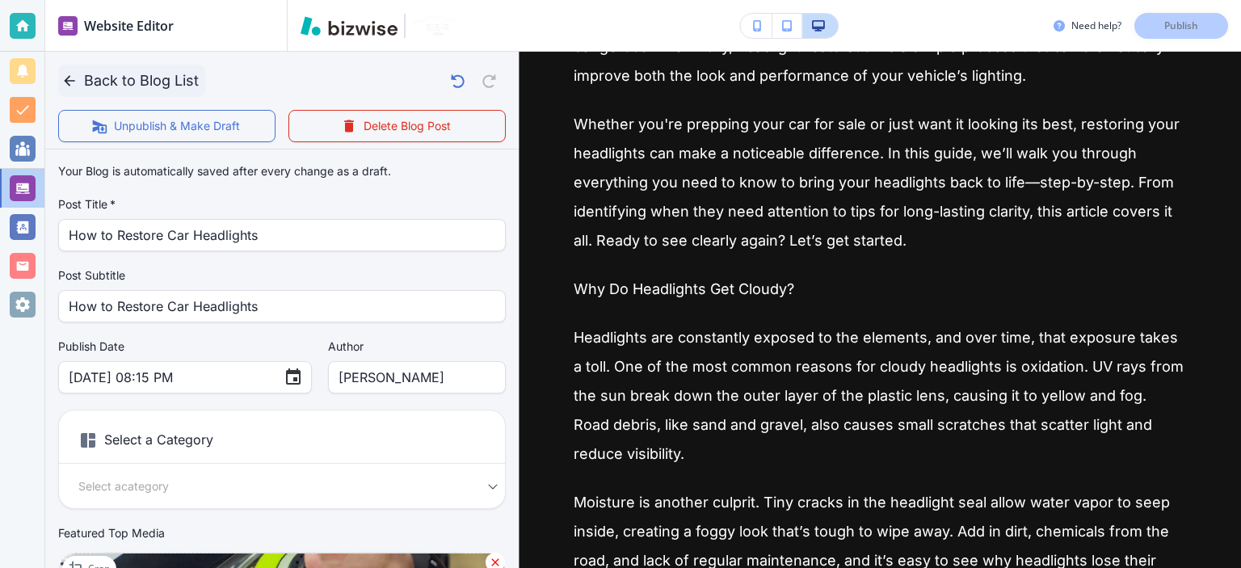
click at [107, 84] on button "Back to Blog List" at bounding box center [131, 81] width 147 height 32
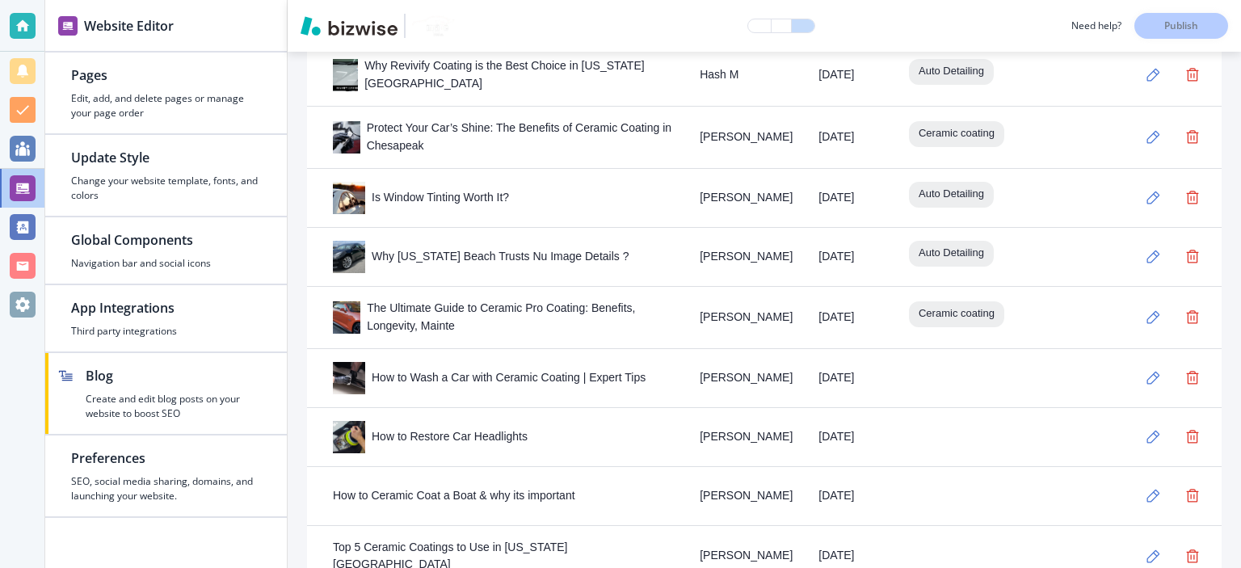
scroll to position [1319, 0]
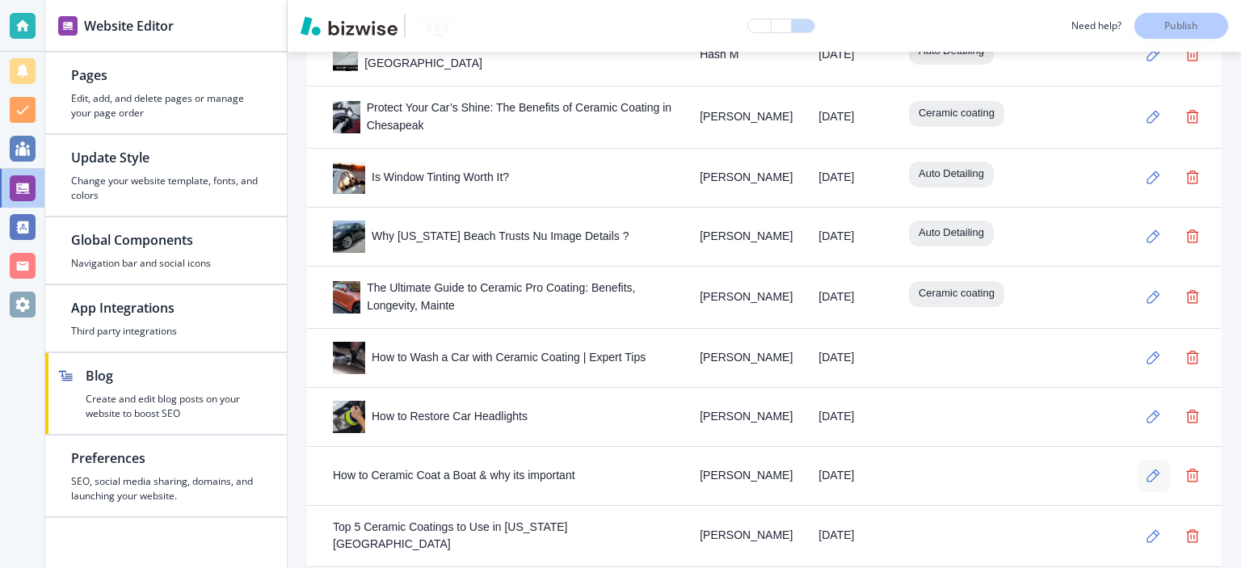
click at [1147, 469] on icon "button" at bounding box center [1154, 476] width 14 height 14
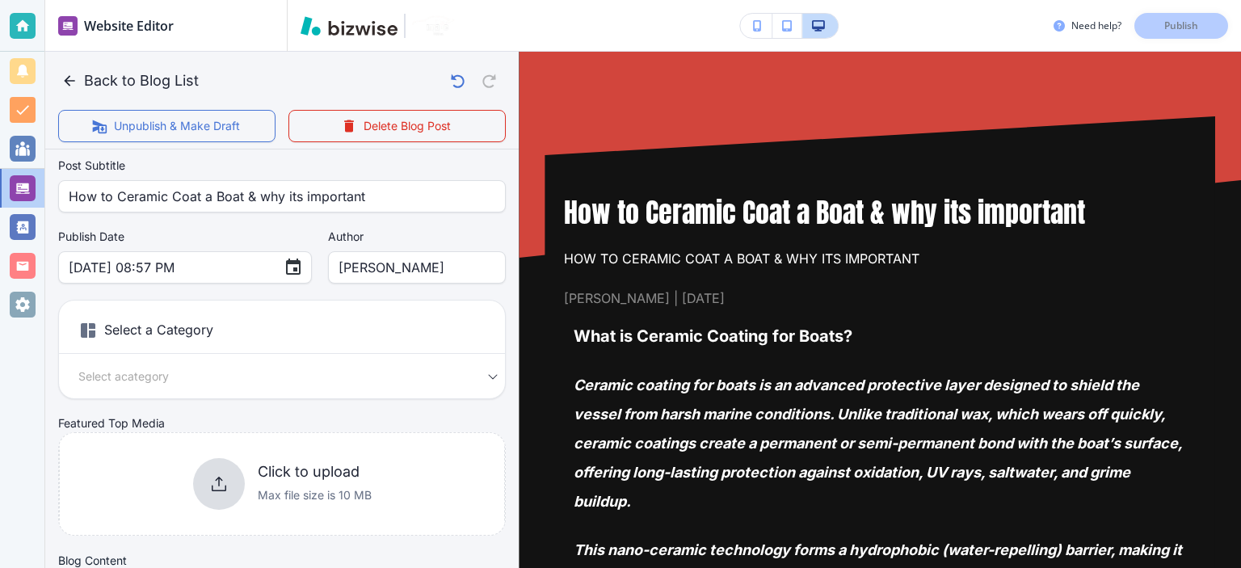
scroll to position [188, 0]
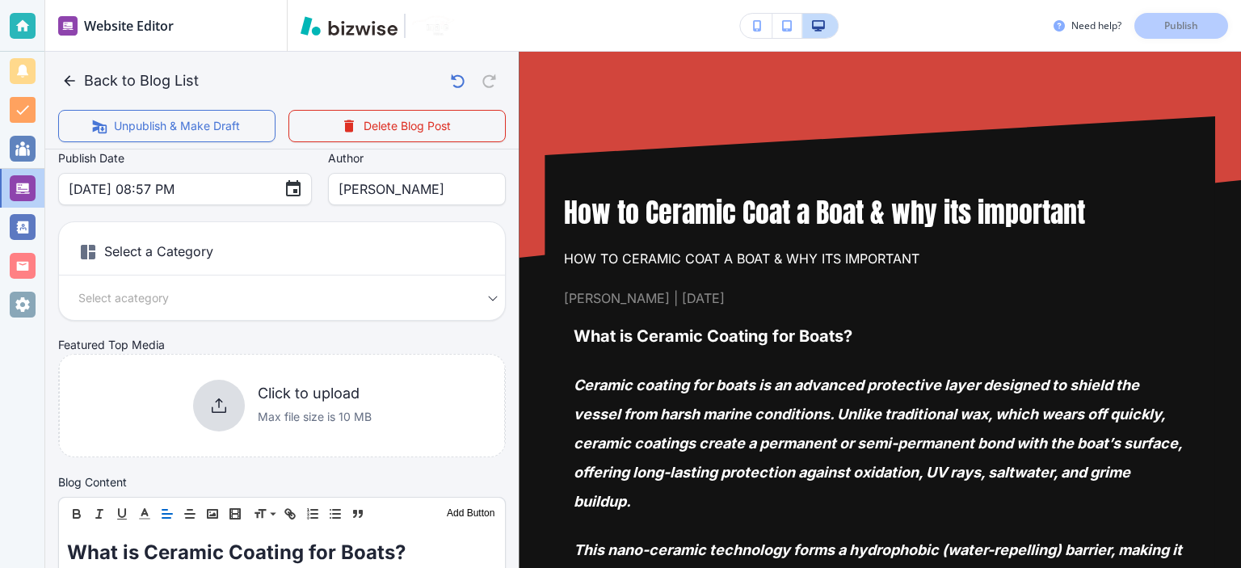
click at [423, 277] on div "Select a Category Select a category Select a Category" at bounding box center [282, 270] width 448 height 99
click at [433, 0] on body "Website Editor Pages Edit, add, and delete pages or manage your page order Upda…" at bounding box center [620, 0] width 1241 height 0
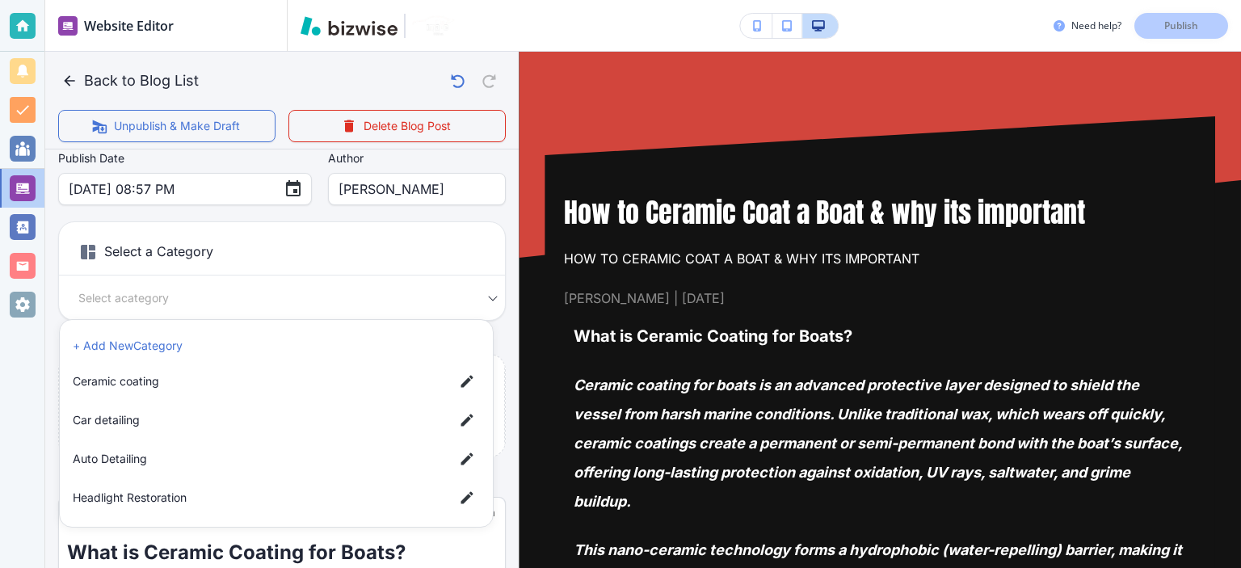
click at [197, 348] on li "+ Add New Category" at bounding box center [276, 346] width 420 height 26
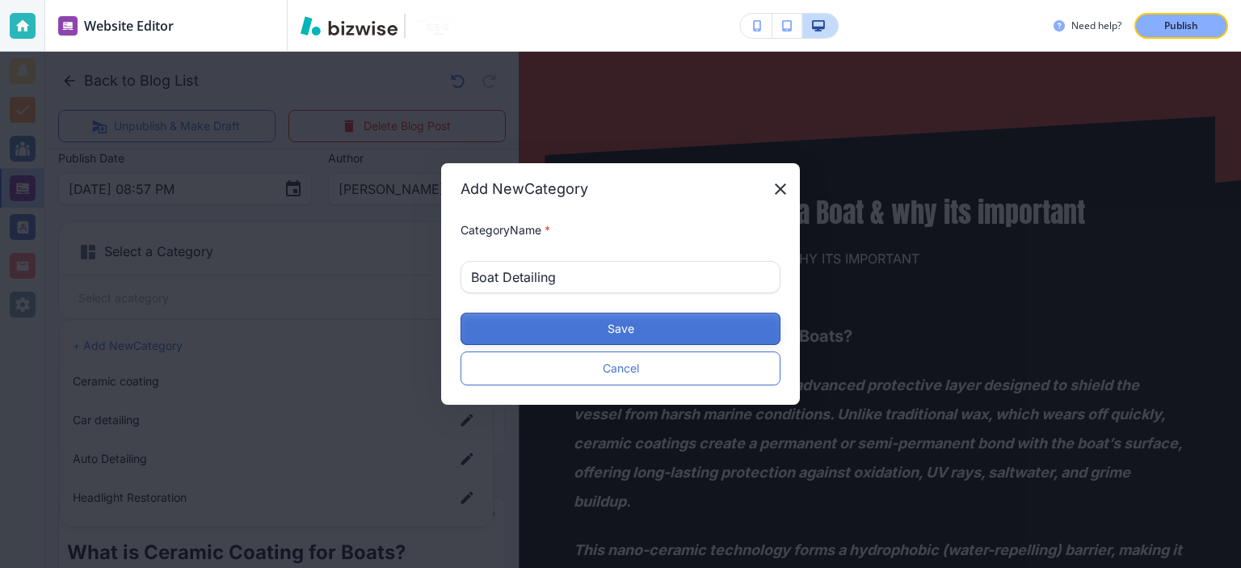
type input "Boat Detailing"
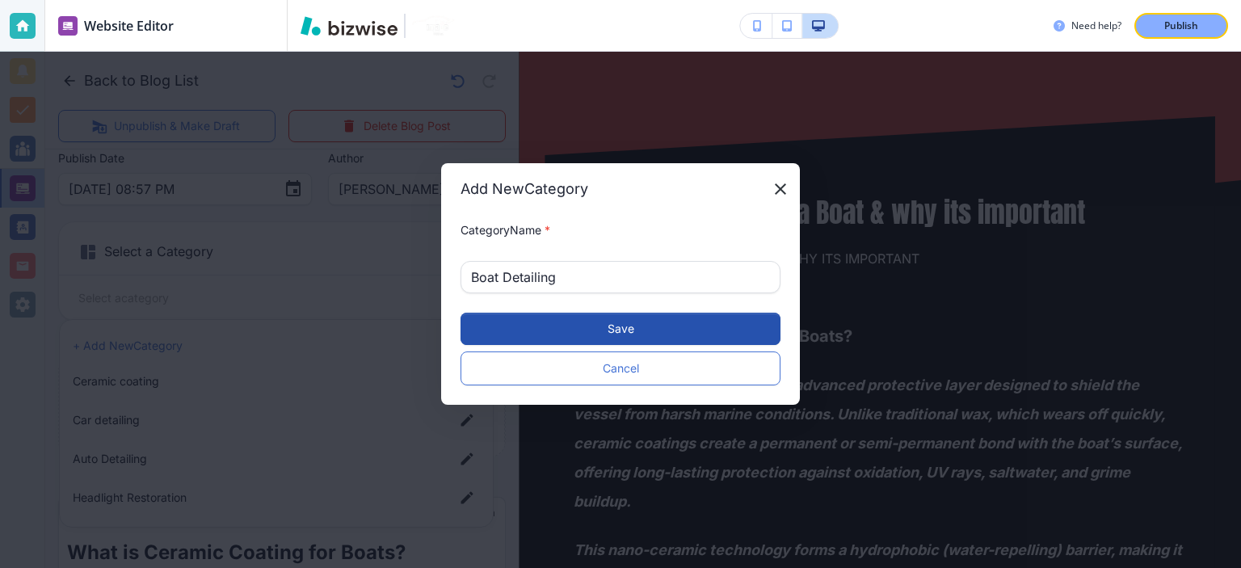
drag, startPoint x: 740, startPoint y: 315, endPoint x: 778, endPoint y: 322, distance: 38.5
click at [740, 314] on button "Save" at bounding box center [621, 329] width 320 height 32
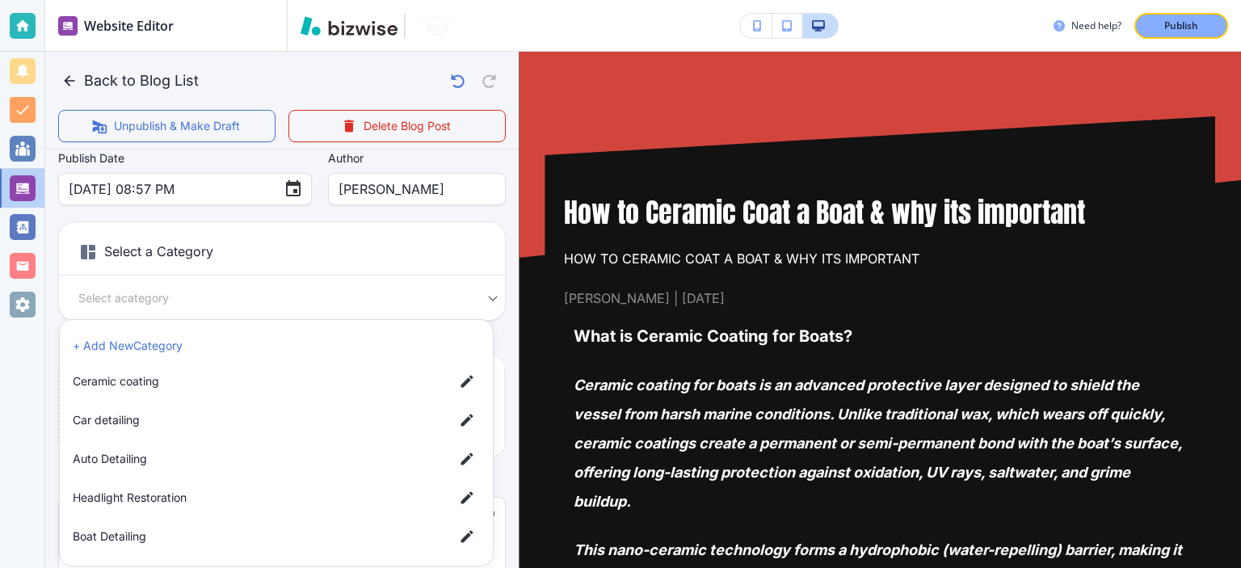
click at [156, 526] on li "Boat Detailing" at bounding box center [276, 536] width 420 height 32
type input "a23f864a9289c40c3a118"
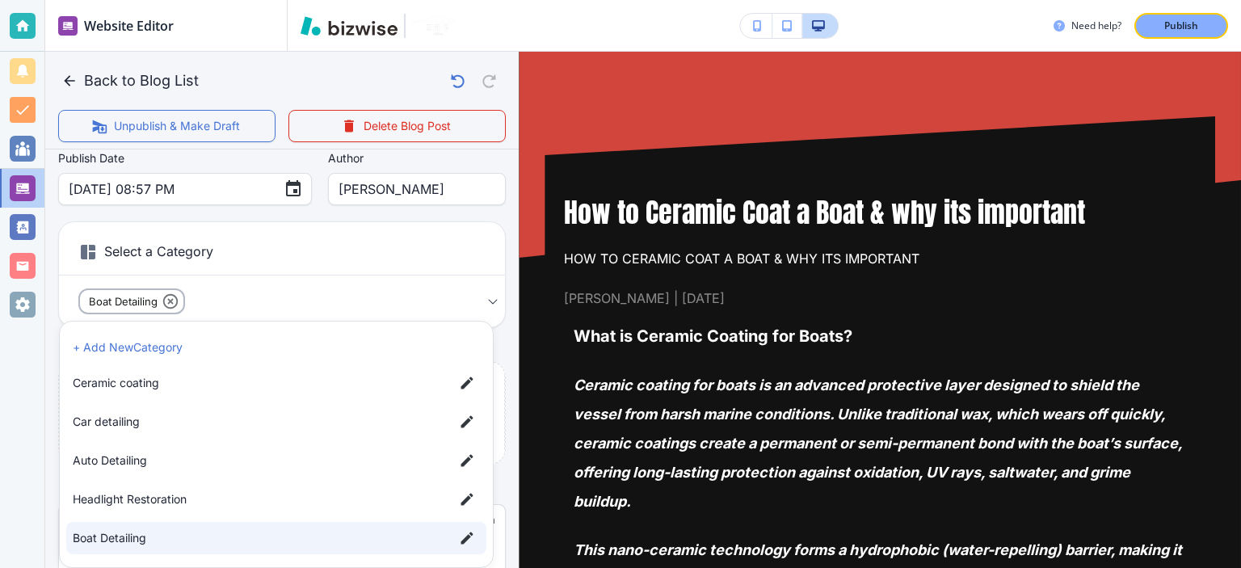
click at [505, 200] on div at bounding box center [620, 284] width 1241 height 568
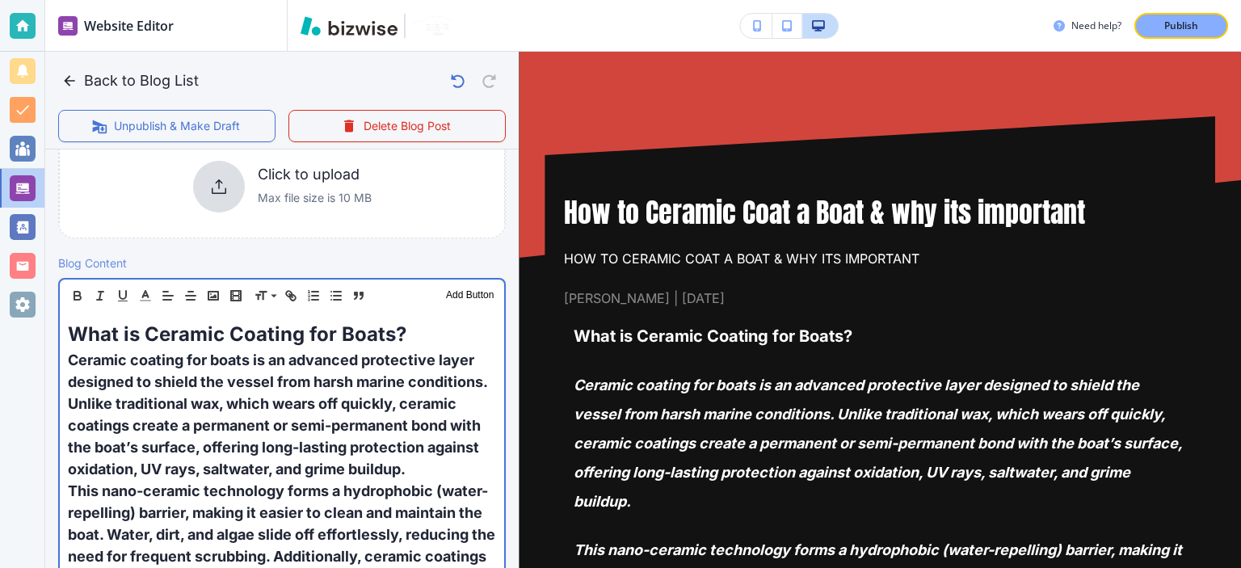
scroll to position [415, 0]
click at [321, 384] on span "Ceramic coating for boats is an advanced protective layer designed to shield th…" at bounding box center [279, 414] width 423 height 126
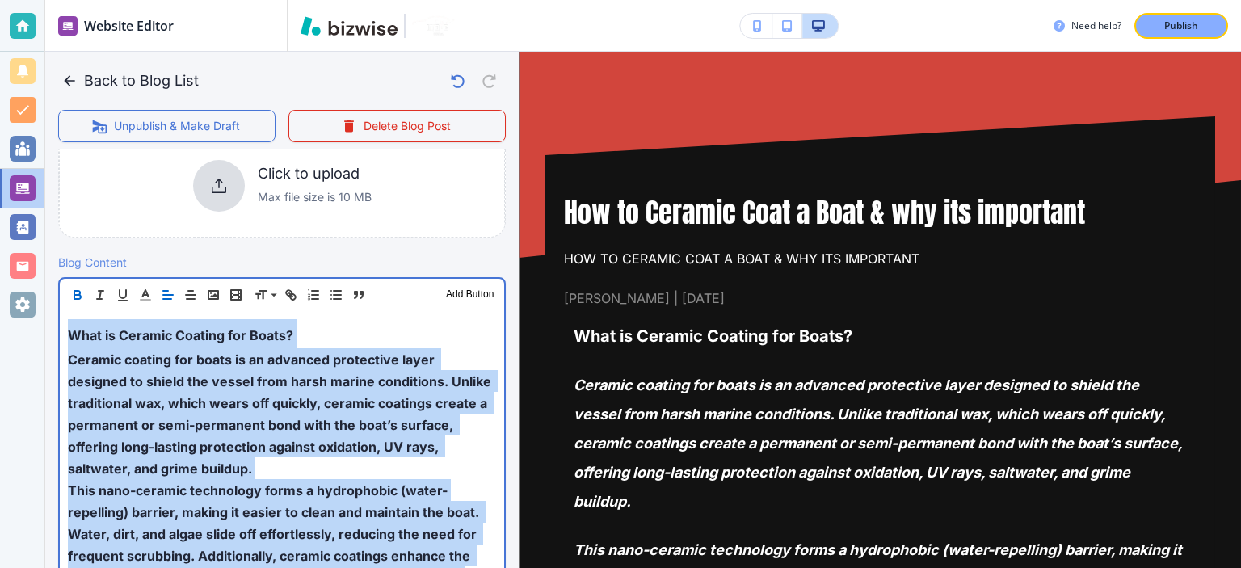
click at [276, 388] on p "Ceramic coating for boats is an advanced protective layer designed to shield th…" at bounding box center [282, 413] width 428 height 131
click at [274, 388] on p "Ceramic coating for boats is an advanced protective layer designed to shield th…" at bounding box center [282, 413] width 428 height 131
click at [200, 377] on span "Ceramic coating for boats is an advanced protective layer designed to shield th…" at bounding box center [281, 413] width 427 height 125
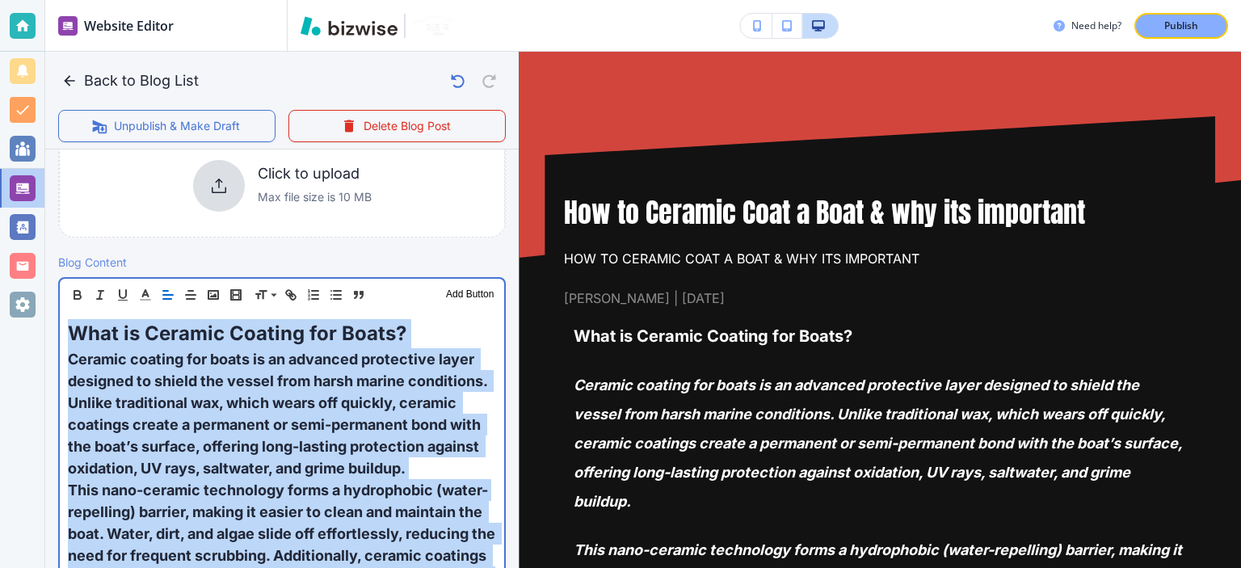
click at [259, 404] on span "Ceramic coating for boats is an advanced protective layer designed to shield th…" at bounding box center [279, 414] width 423 height 126
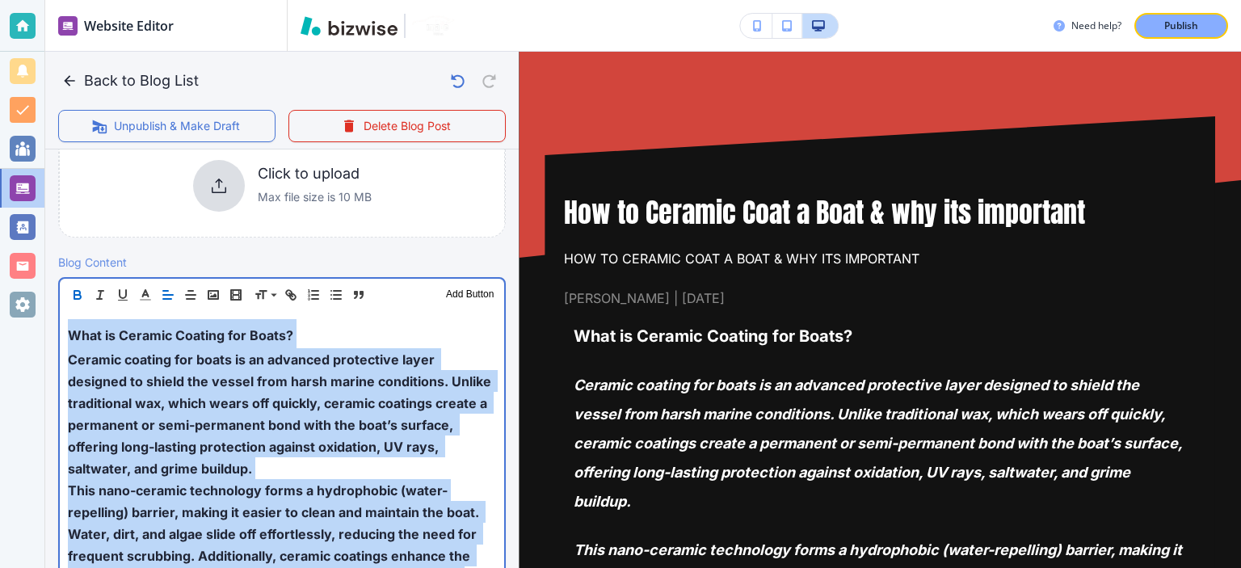
click at [259, 404] on span "Ceramic coating for boats is an advanced protective layer designed to shield th…" at bounding box center [281, 413] width 427 height 125
click at [309, 330] on p "What is Ceramic Coating for Boats?" at bounding box center [282, 333] width 428 height 29
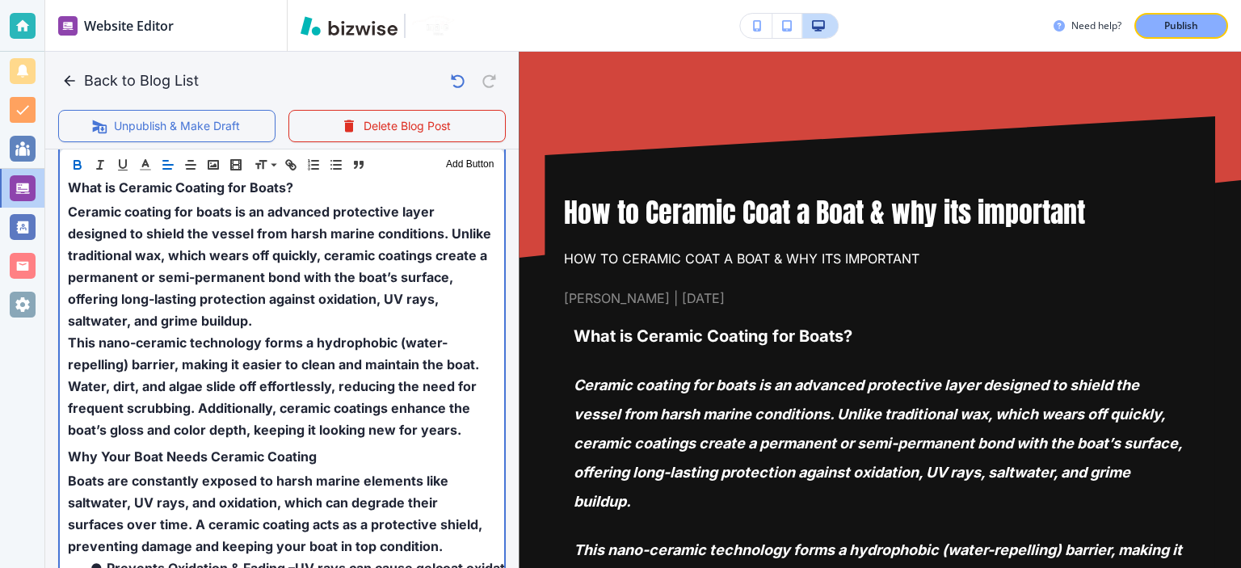
scroll to position [604, 0]
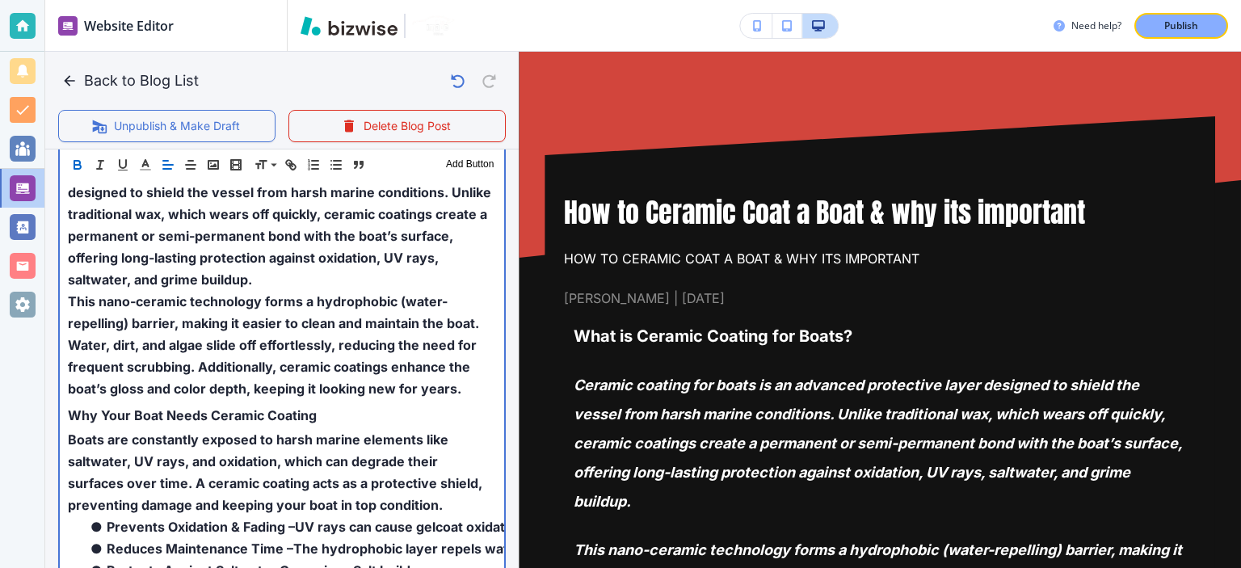
click at [320, 428] on p "Boats are constantly exposed to harsh marine elements like saltwater, UV rays, …" at bounding box center [282, 471] width 428 height 87
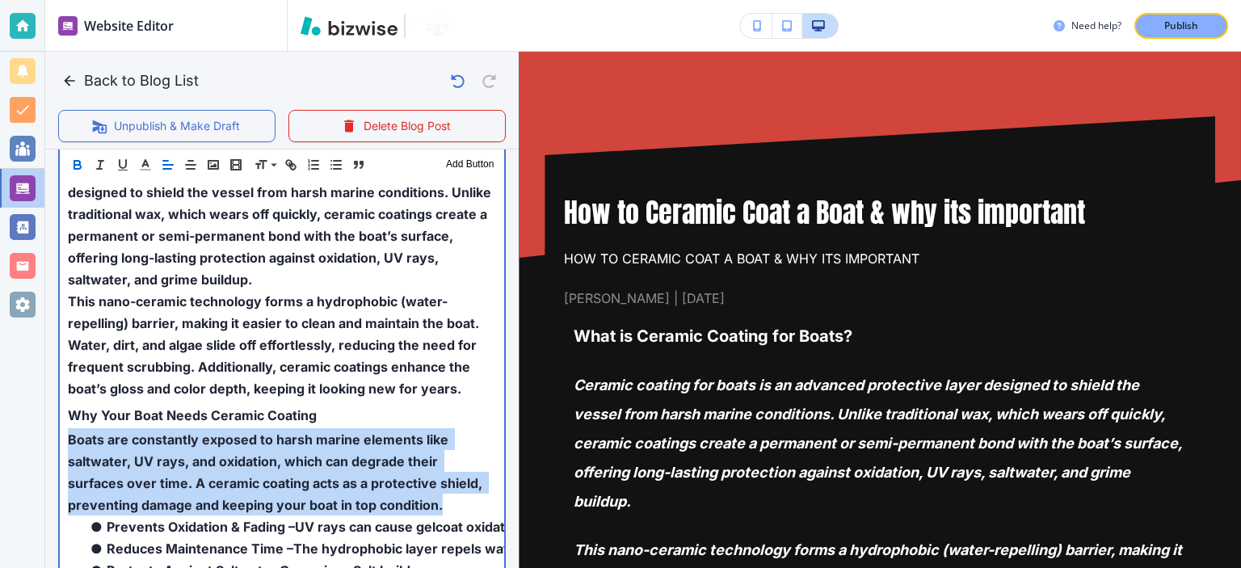
click at [320, 428] on p "Boats are constantly exposed to harsh marine elements like saltwater, UV rays, …" at bounding box center [282, 471] width 428 height 87
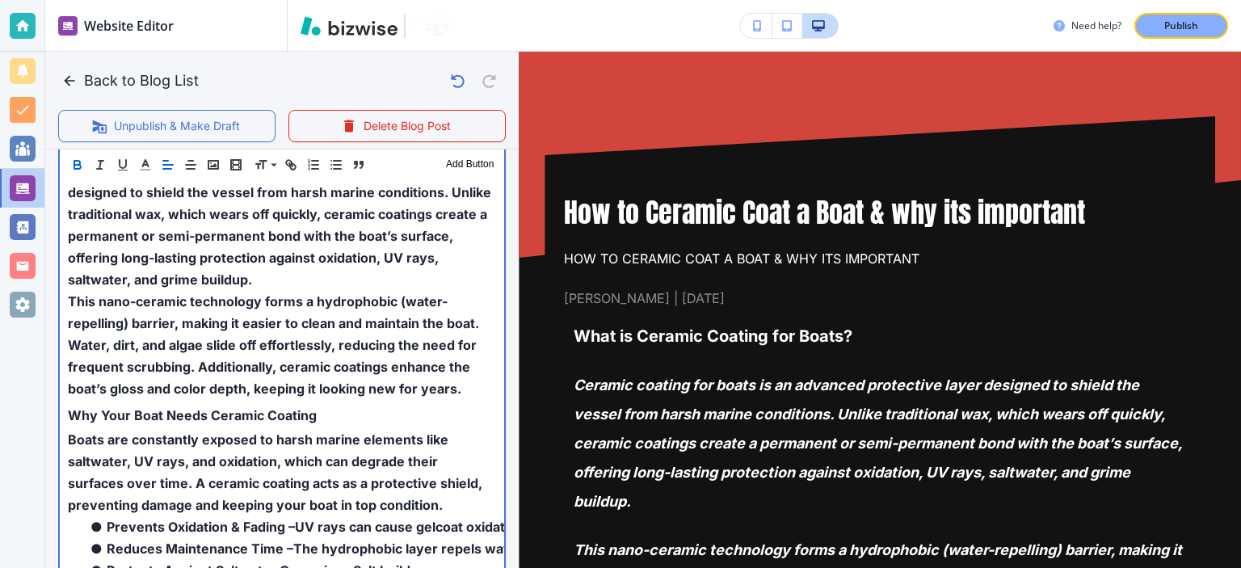
click at [318, 413] on p "Why Your Boat Needs Ceramic Coating" at bounding box center [282, 413] width 428 height 29
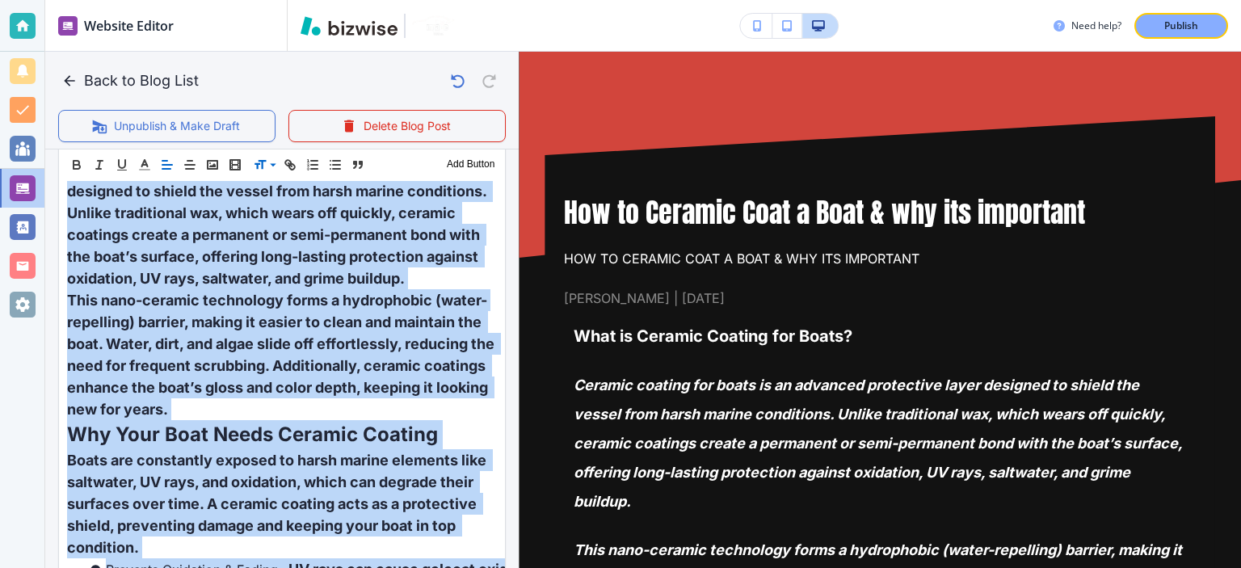
scroll to position [604, 0]
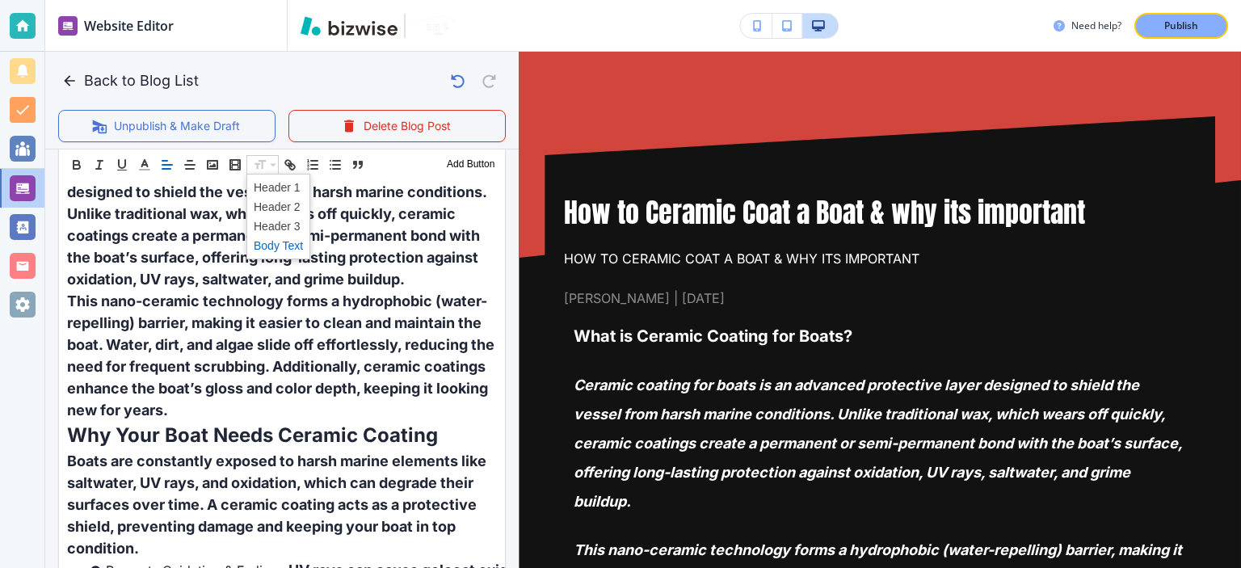
click at [286, 238] on span at bounding box center [278, 245] width 49 height 19
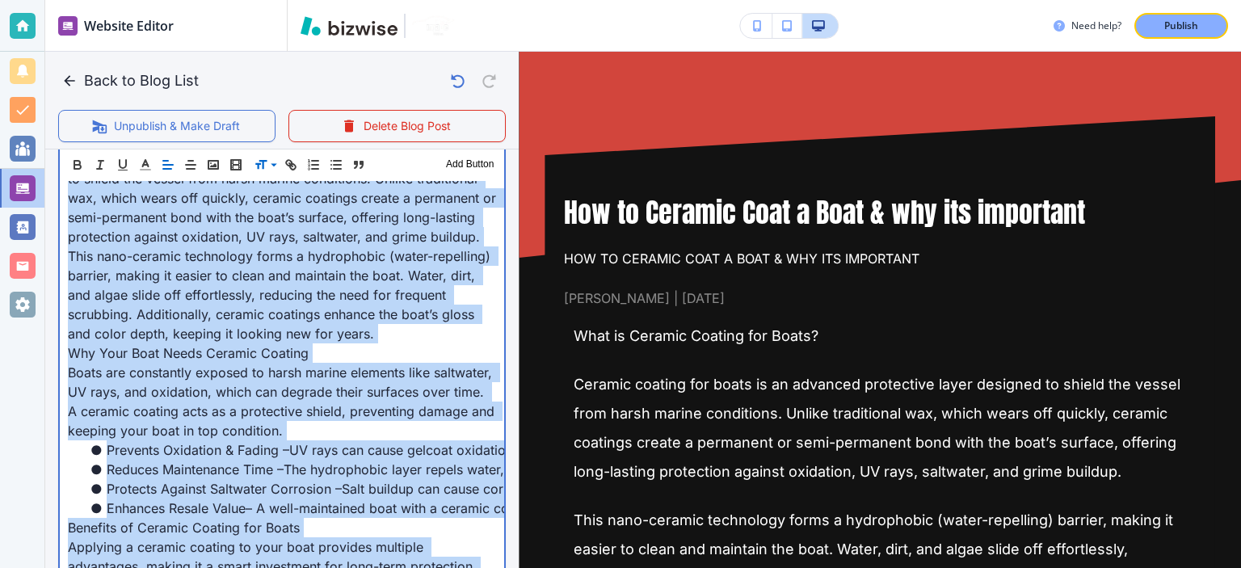
click at [310, 276] on span "This nano-ceramic technology forms a hydrophobic (water-repelling) barrier, mak…" at bounding box center [281, 295] width 427 height 94
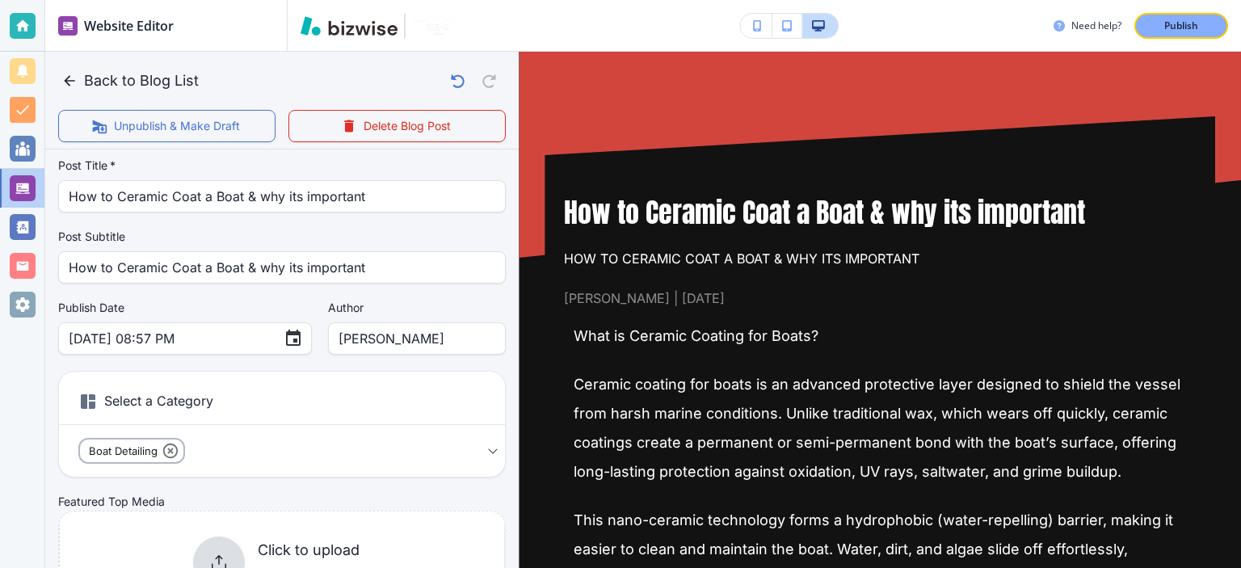
scroll to position [415, 0]
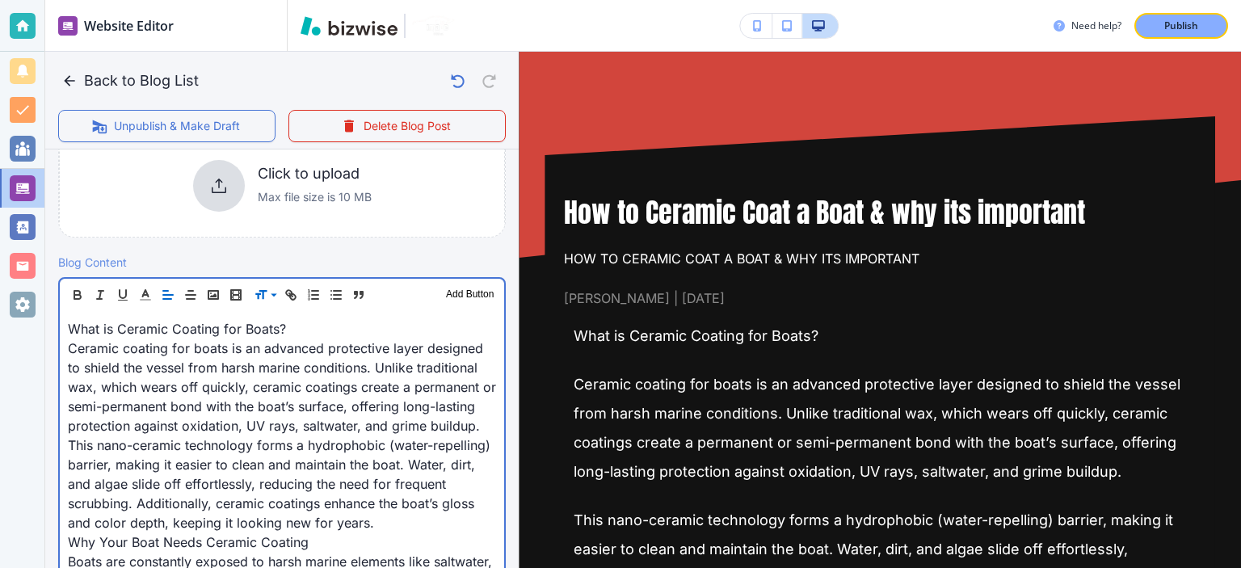
click at [255, 325] on span "What is Ceramic Coating for Boats?" at bounding box center [177, 329] width 218 height 16
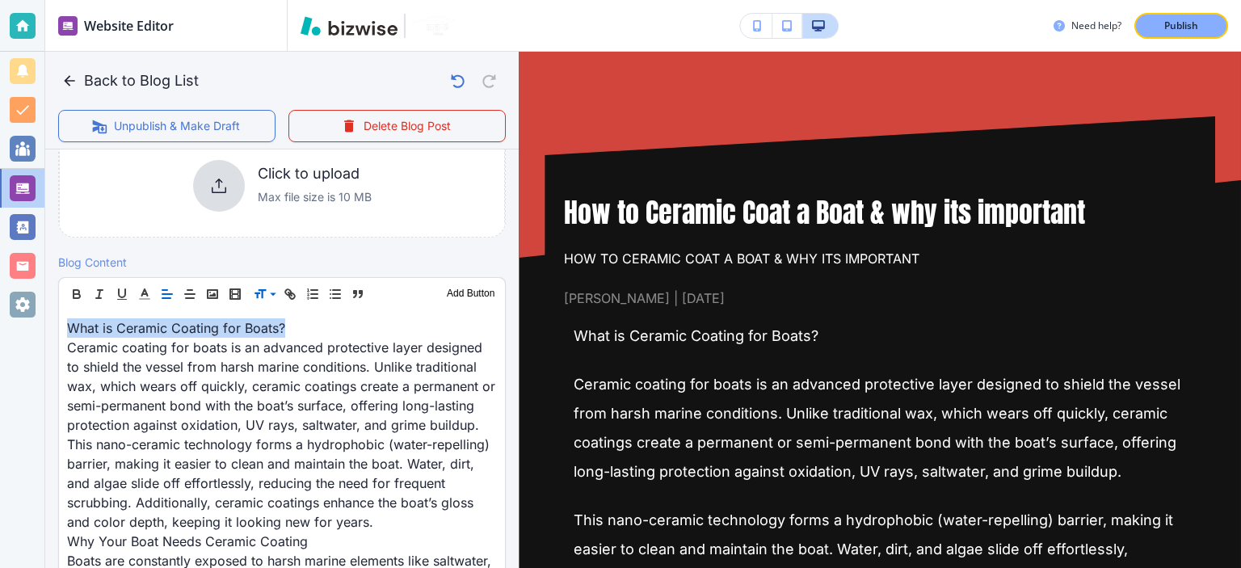
scroll to position [415, 0]
click at [78, 296] on icon "button" at bounding box center [76, 295] width 15 height 15
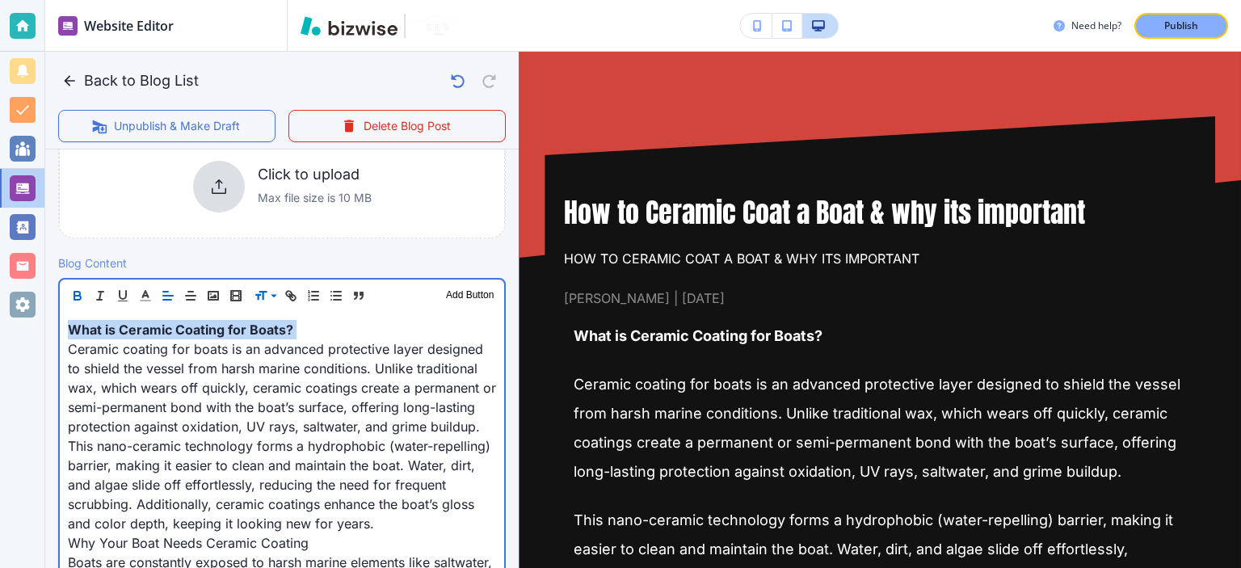
scroll to position [415, 0]
click at [197, 390] on span "Ceramic coating for boats is an advanced protective layer designed to shield th…" at bounding box center [284, 387] width 432 height 94
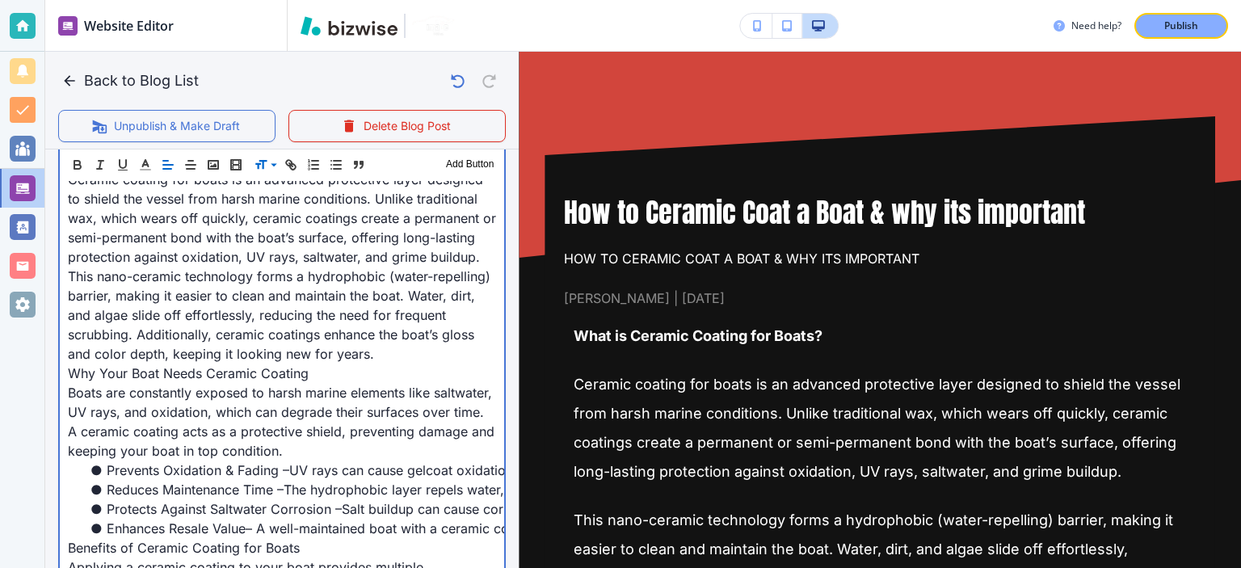
scroll to position [604, 0]
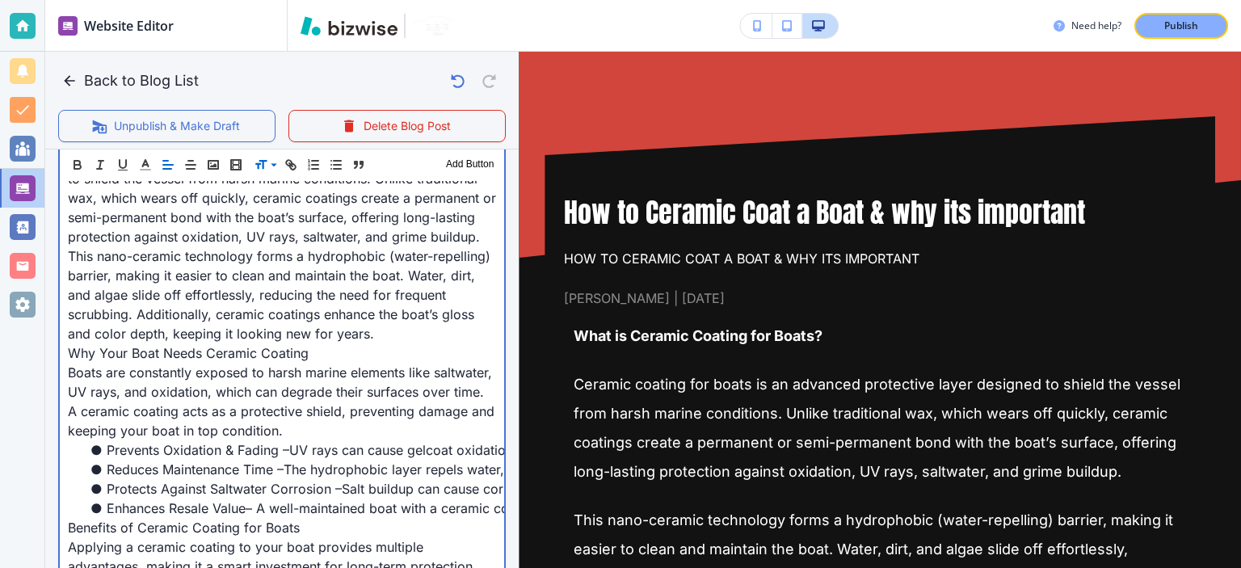
click at [262, 361] on span "Why Your Boat Needs Ceramic Coating" at bounding box center [188, 353] width 241 height 16
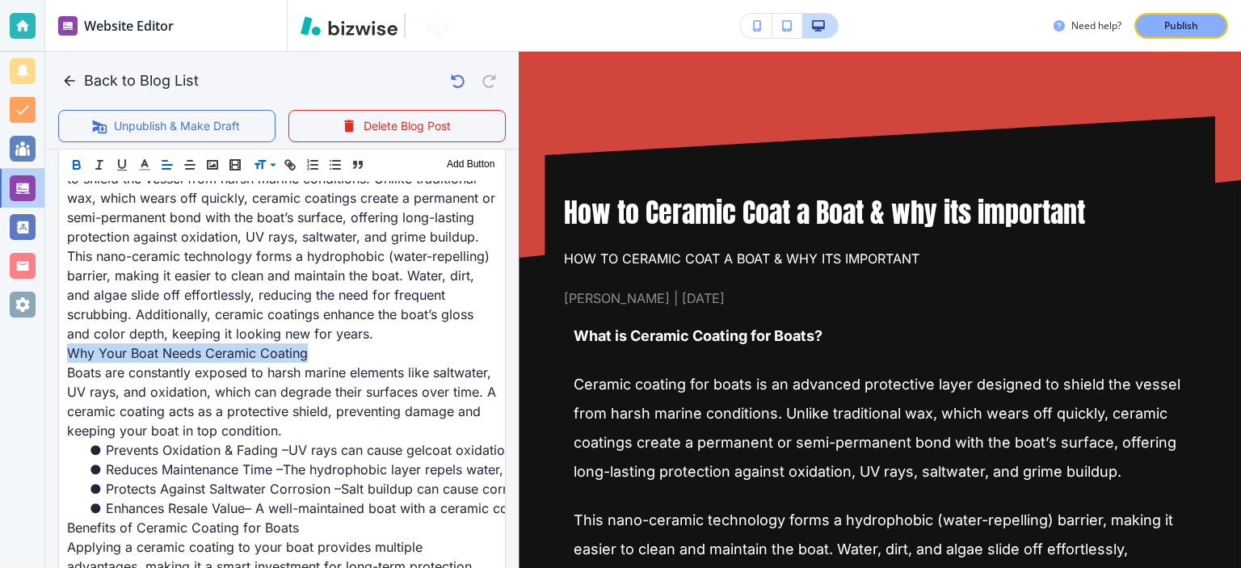
click at [74, 161] on icon "button" at bounding box center [77, 163] width 6 height 4
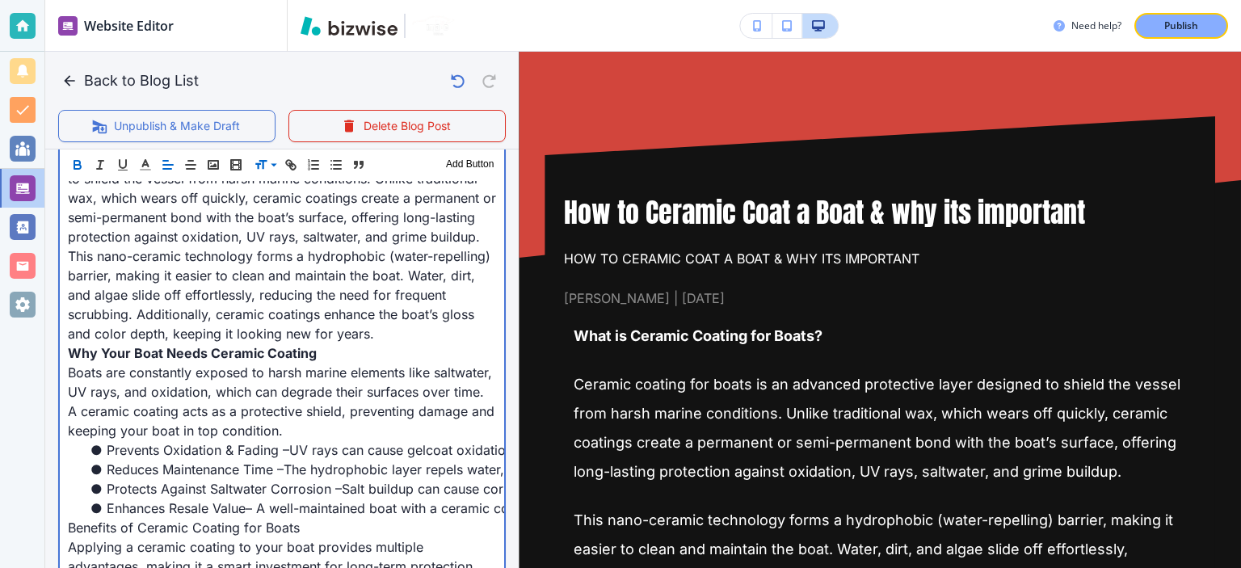
click at [273, 339] on span "This nano-ceramic technology forms a hydrophobic (water-repelling) barrier, mak…" at bounding box center [281, 295] width 427 height 94
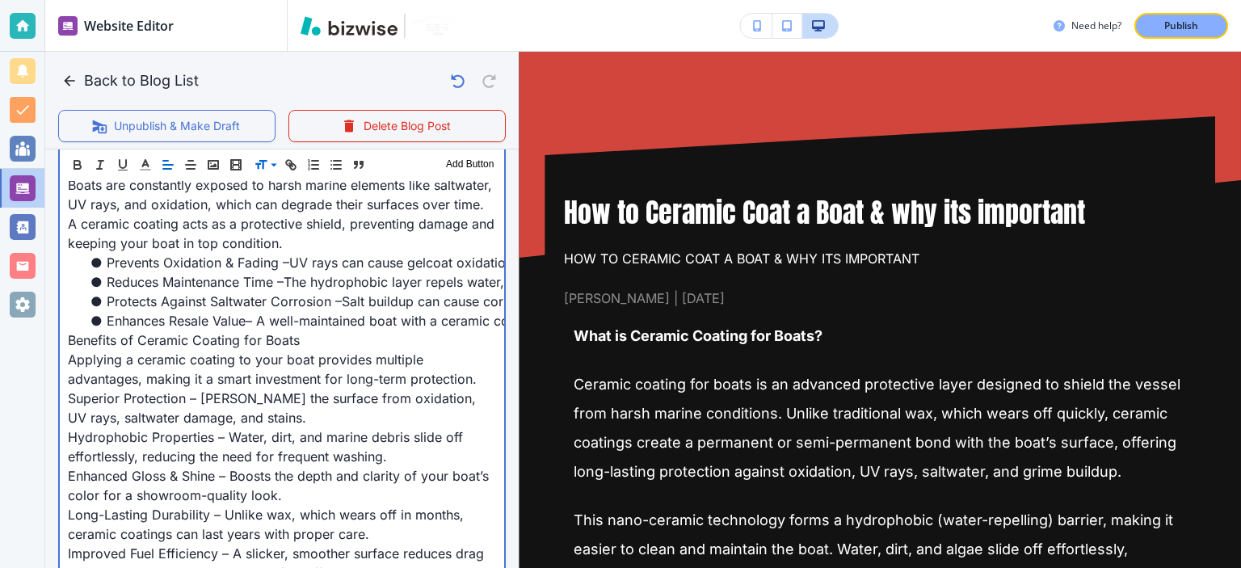
click at [272, 371] on span "Applying a ceramic coating to your boat provides multiple advantages, making it…" at bounding box center [272, 369] width 409 height 36
click at [273, 348] on span "Benefits of Ceramic Coating for Boats" at bounding box center [184, 340] width 232 height 16
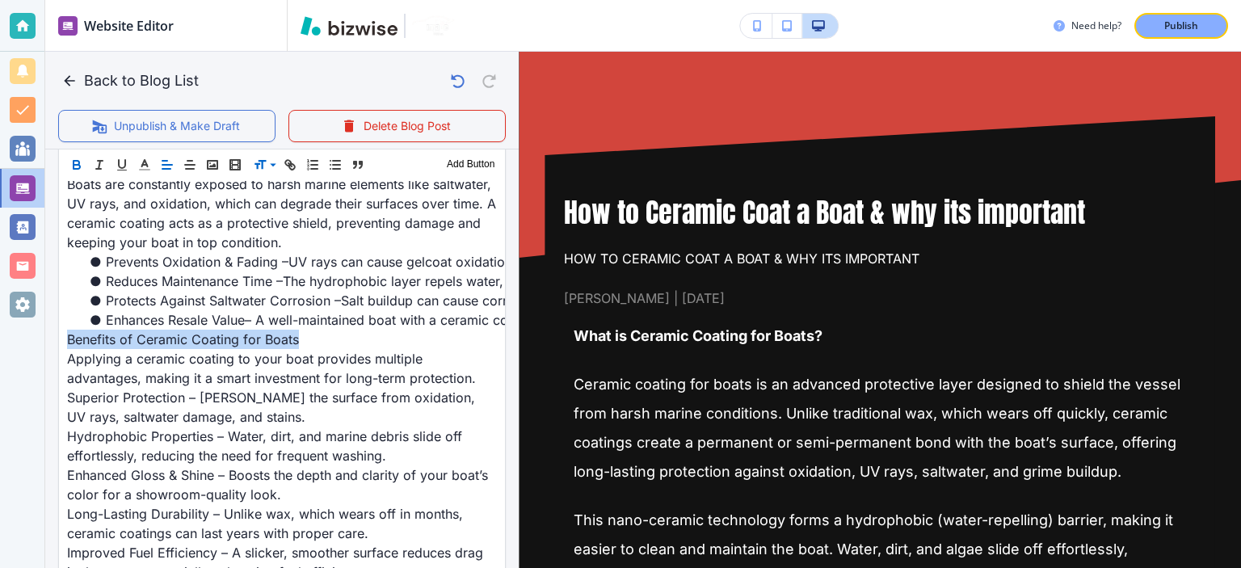
click at [82, 166] on icon "button" at bounding box center [76, 165] width 15 height 15
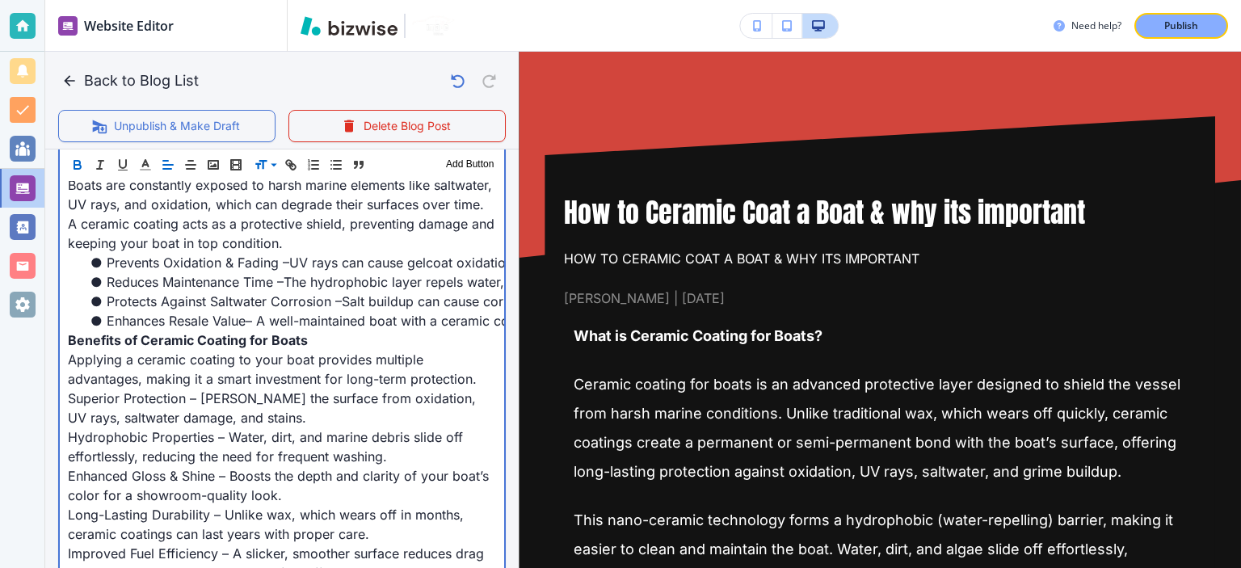
click at [206, 311] on li "Protects Against Saltwater Corrosion – Salt buildup can cause corrosion and sta…" at bounding box center [291, 301] width 409 height 19
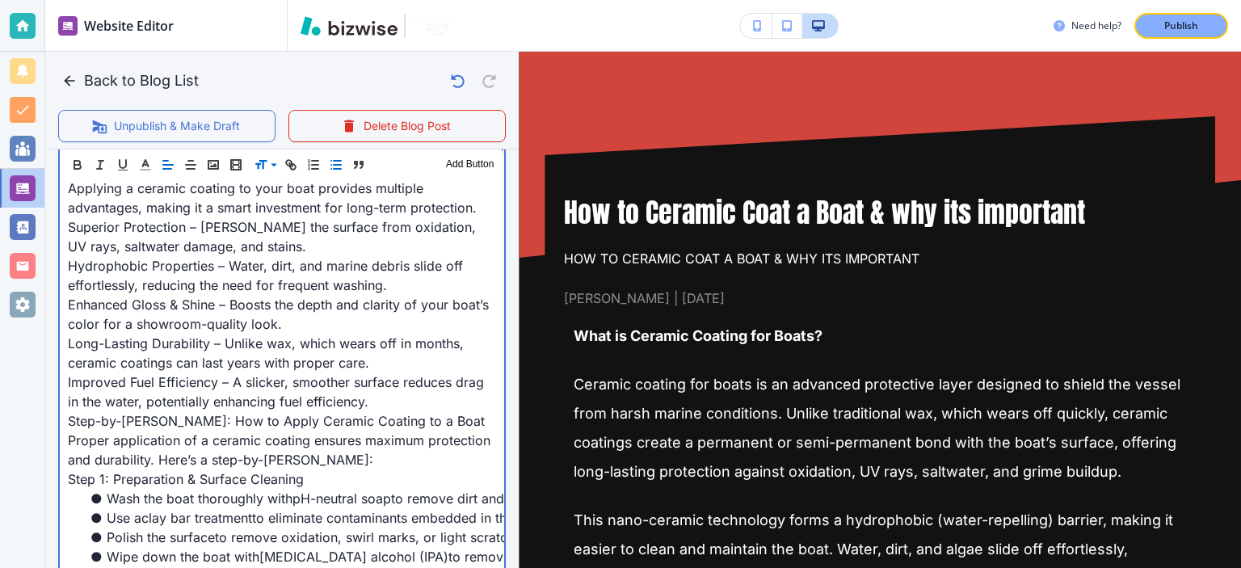
scroll to position [981, 0]
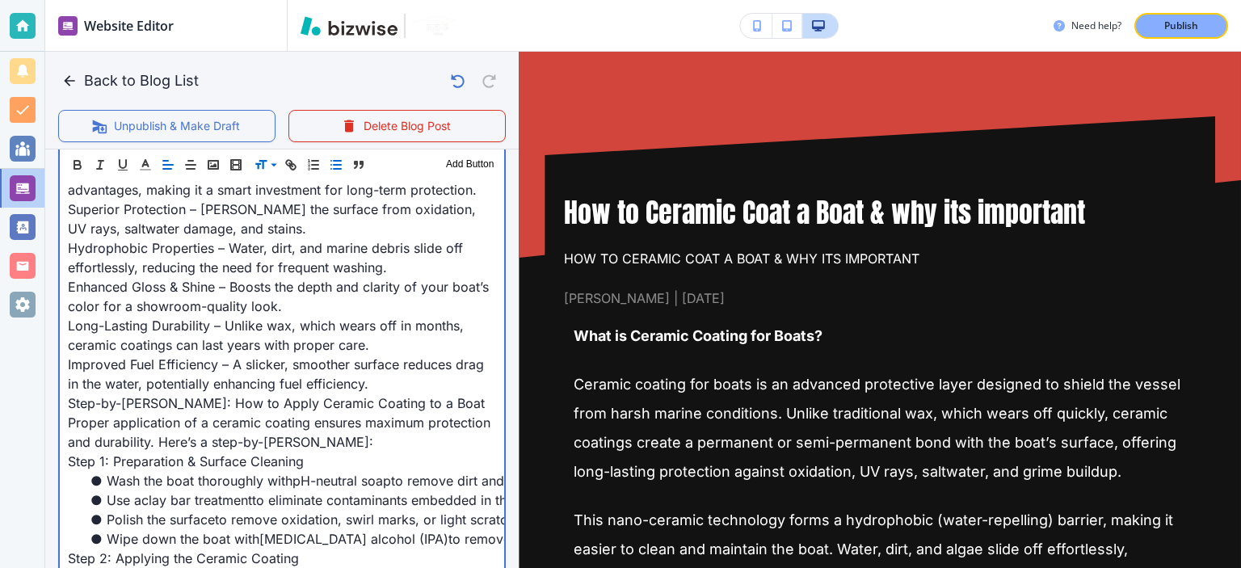
click at [258, 411] on span "Step-by-Step Guide: How to Apply Ceramic Coating to a Boat" at bounding box center [276, 403] width 417 height 16
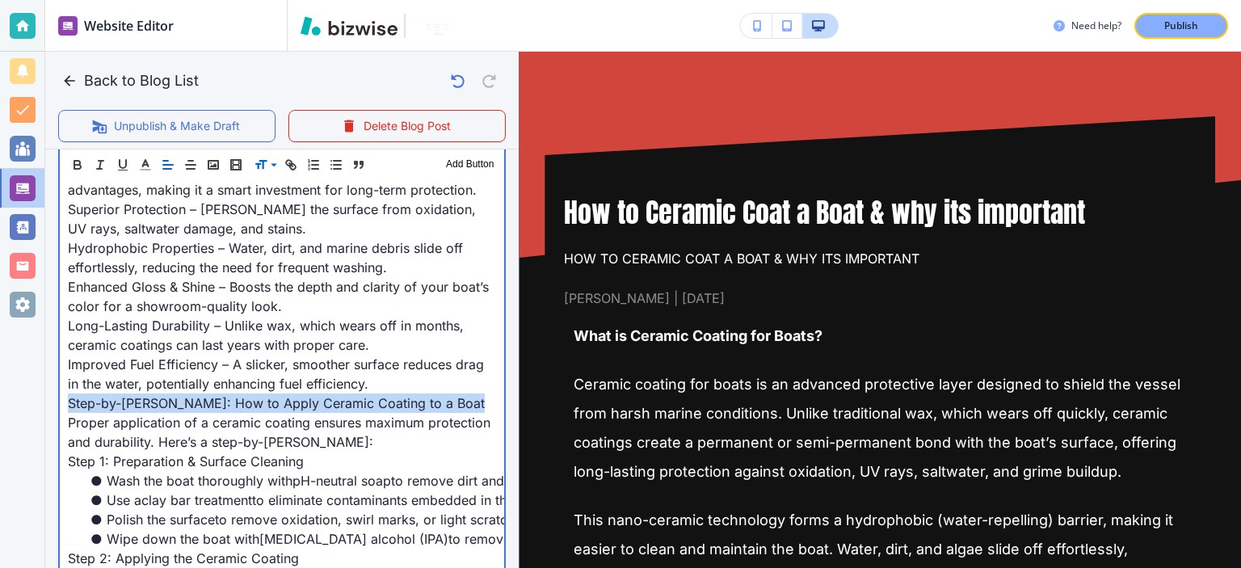
click at [258, 411] on span "Step-by-Step Guide: How to Apply Ceramic Coating to a Boat" at bounding box center [276, 403] width 417 height 16
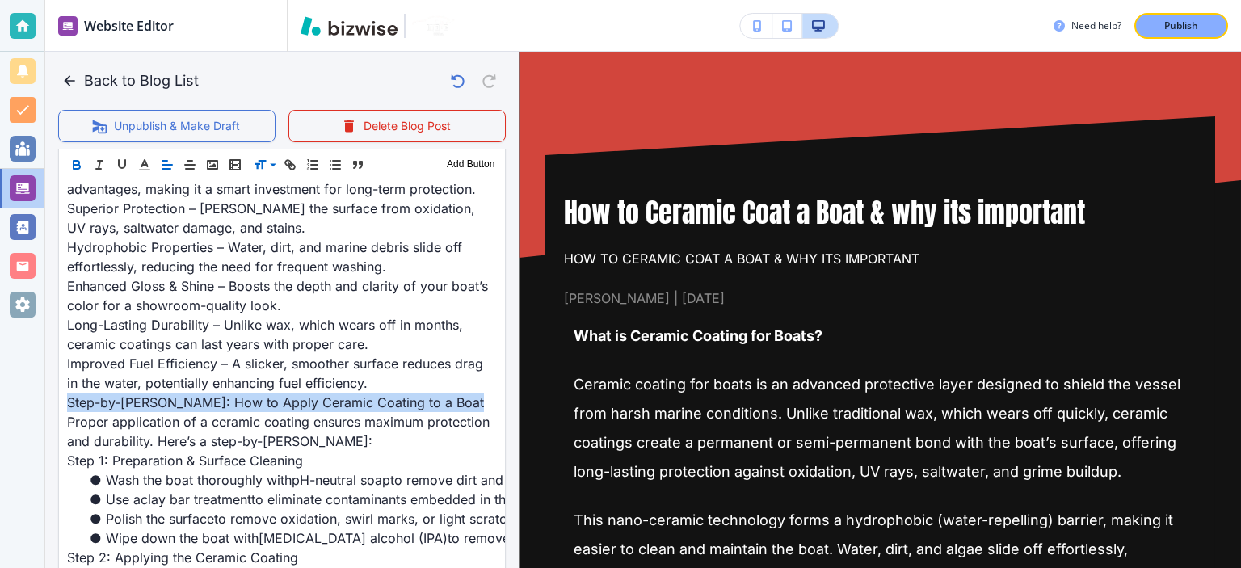
click at [80, 165] on icon "button" at bounding box center [77, 167] width 6 height 4
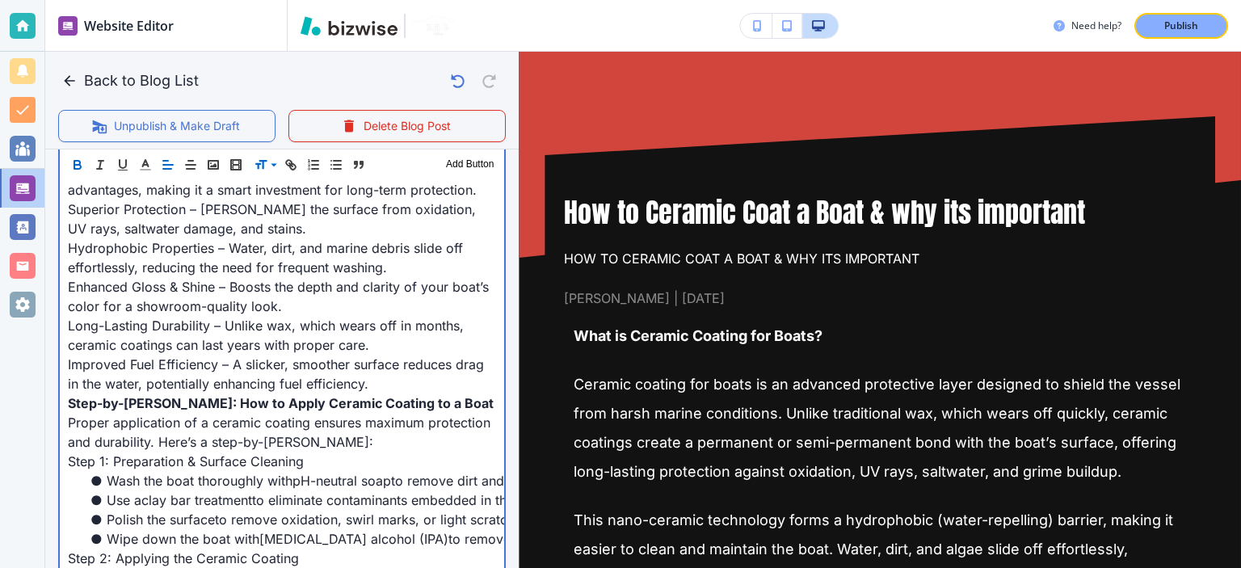
click at [181, 336] on span "Long-Lasting Durability – Unlike wax, which wears off in months, ceramic coatin…" at bounding box center [268, 336] width 400 height 36
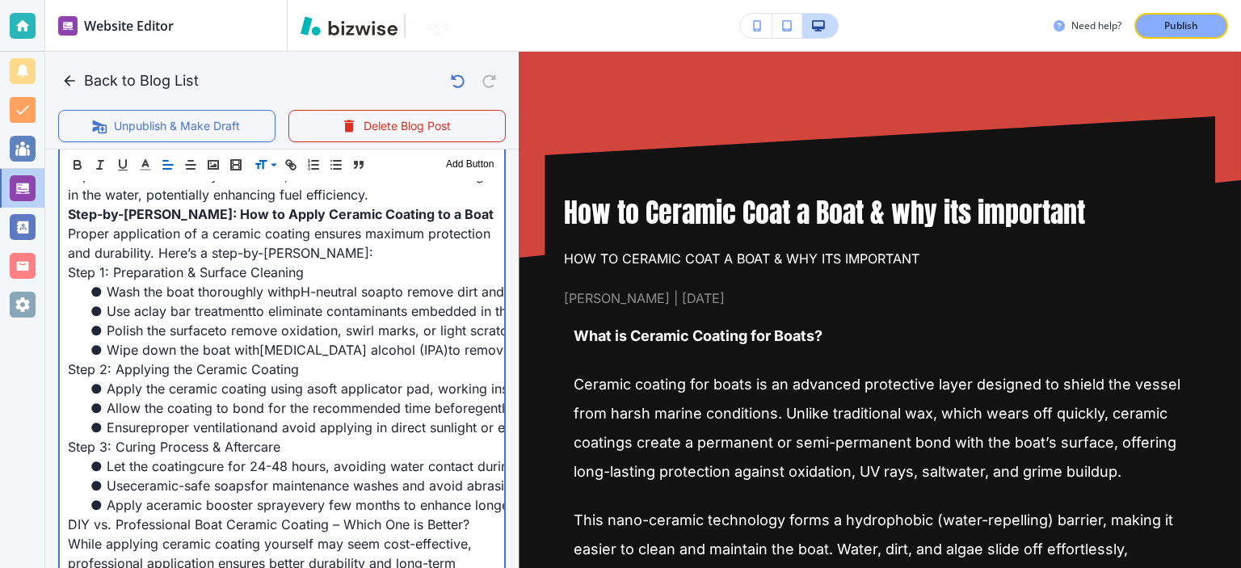
click at [187, 282] on p "Step 1: Preparation & Surface Cleaning" at bounding box center [282, 272] width 428 height 19
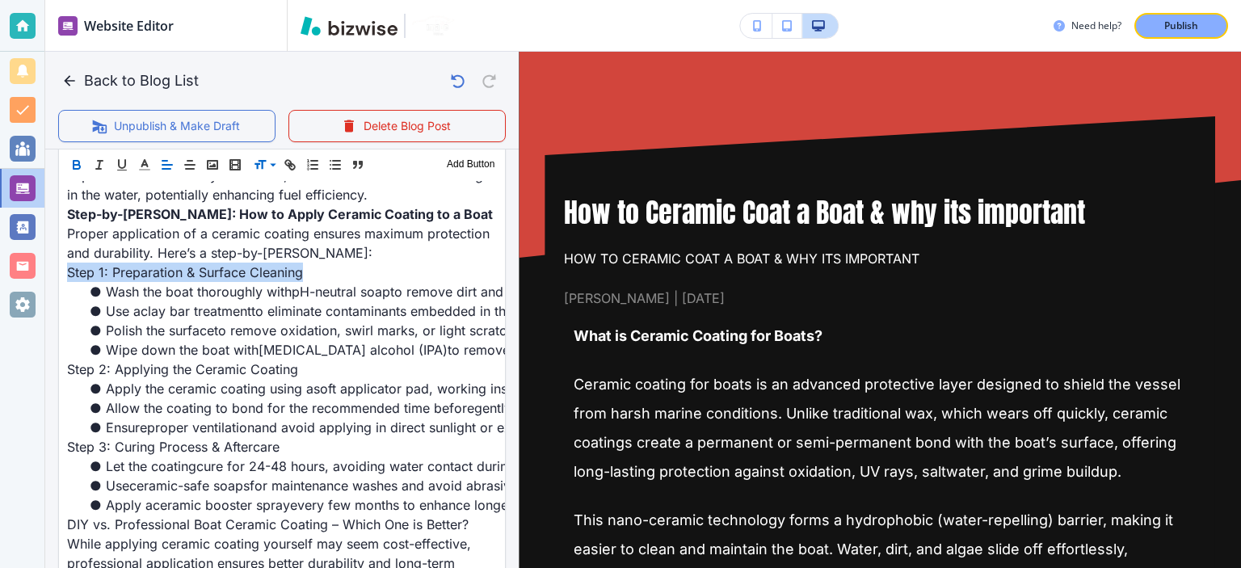
click at [80, 167] on icon "button" at bounding box center [77, 167] width 6 height 4
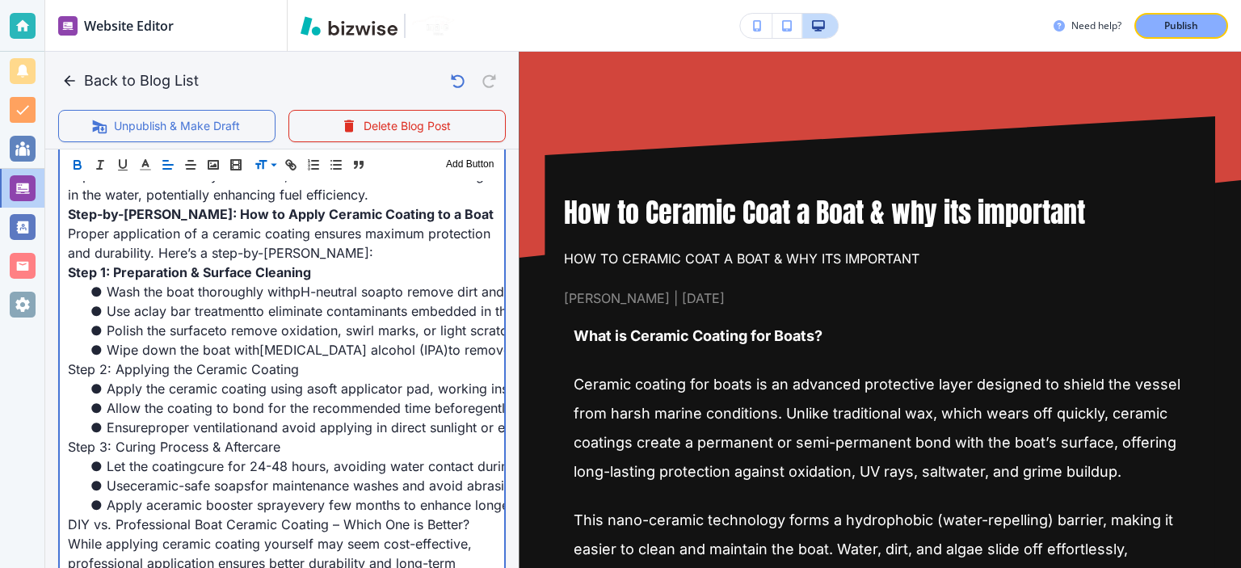
click at [159, 358] on span "Wipe down the boat with" at bounding box center [183, 350] width 153 height 16
click at [168, 379] on p "Step 2: Applying the Ceramic Coating" at bounding box center [282, 369] width 428 height 19
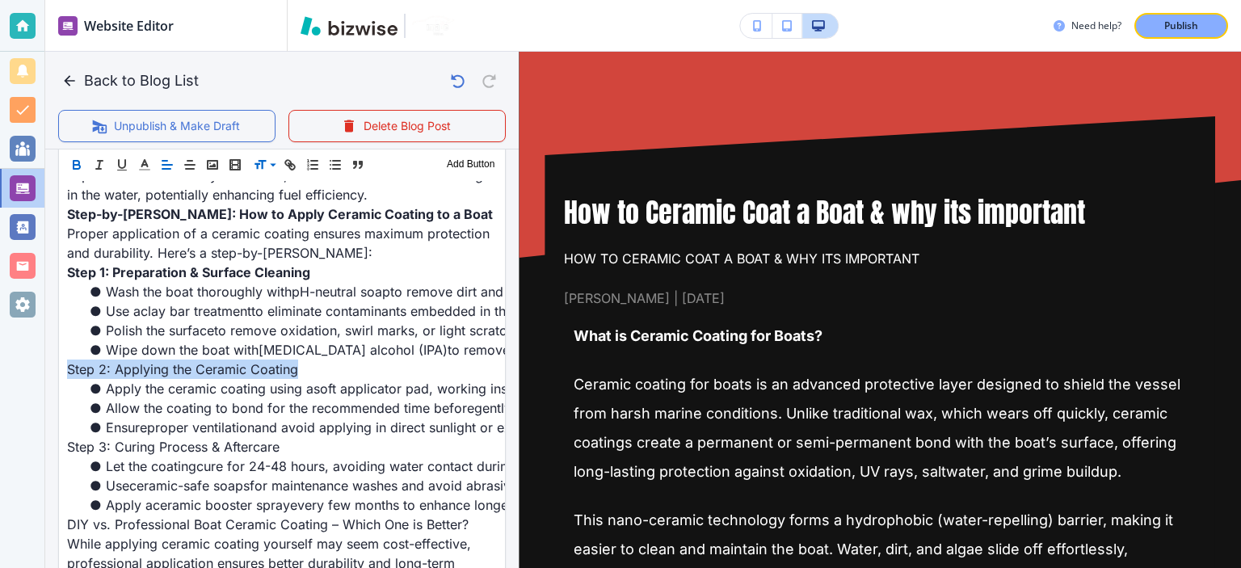
click at [72, 167] on icon "button" at bounding box center [76, 165] width 15 height 15
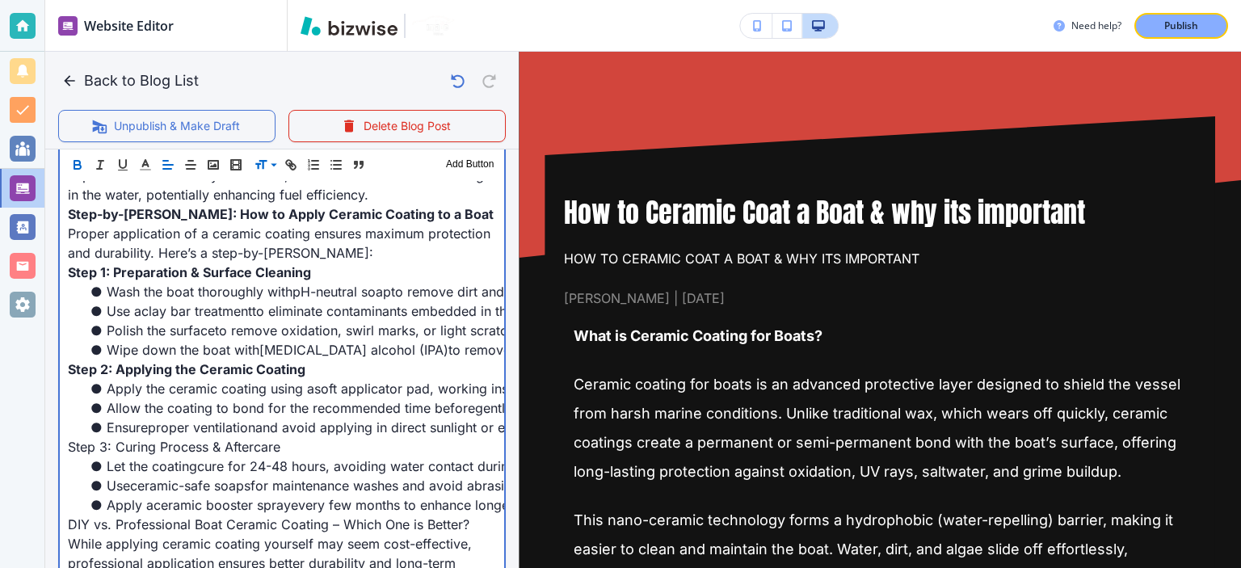
click at [175, 457] on p "Step 3: Curing Process & Aftercare" at bounding box center [282, 446] width 428 height 19
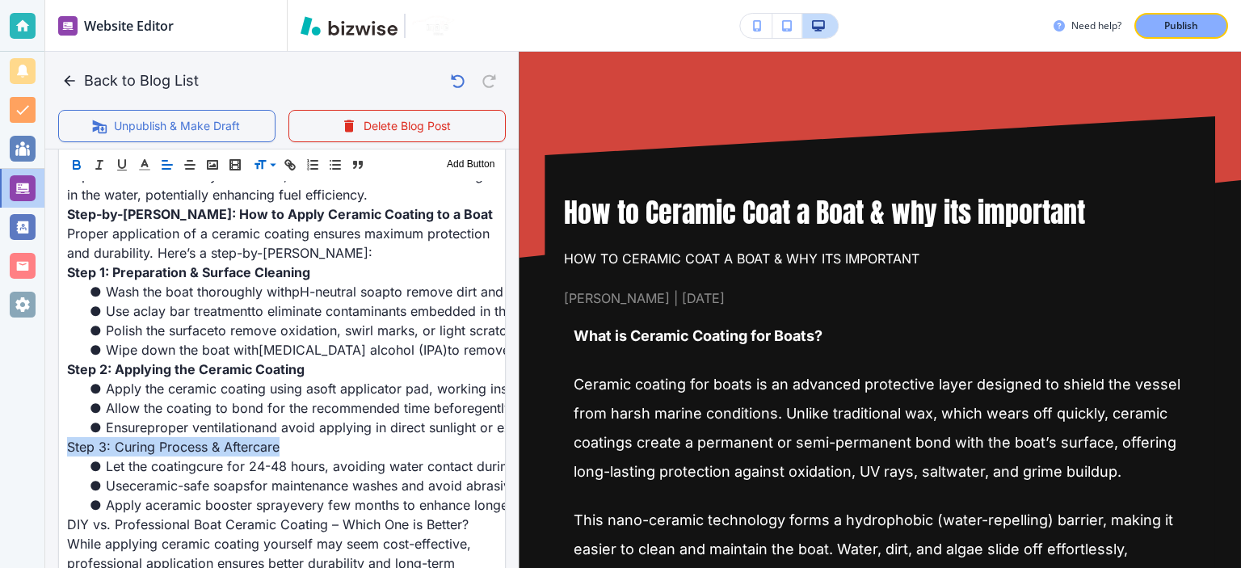
click at [82, 164] on icon "button" at bounding box center [76, 165] width 15 height 15
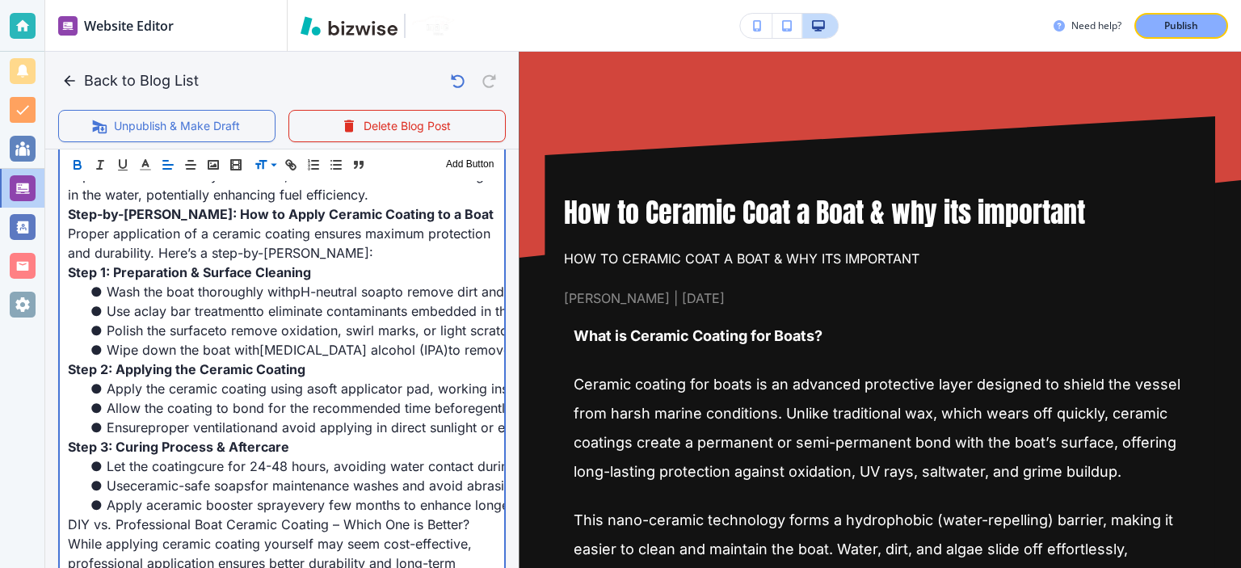
drag, startPoint x: 181, startPoint y: 295, endPoint x: 206, endPoint y: 302, distance: 26.1
click at [182, 280] on strong "Step 1: Preparation & Surface Cleaning" at bounding box center [189, 272] width 243 height 16
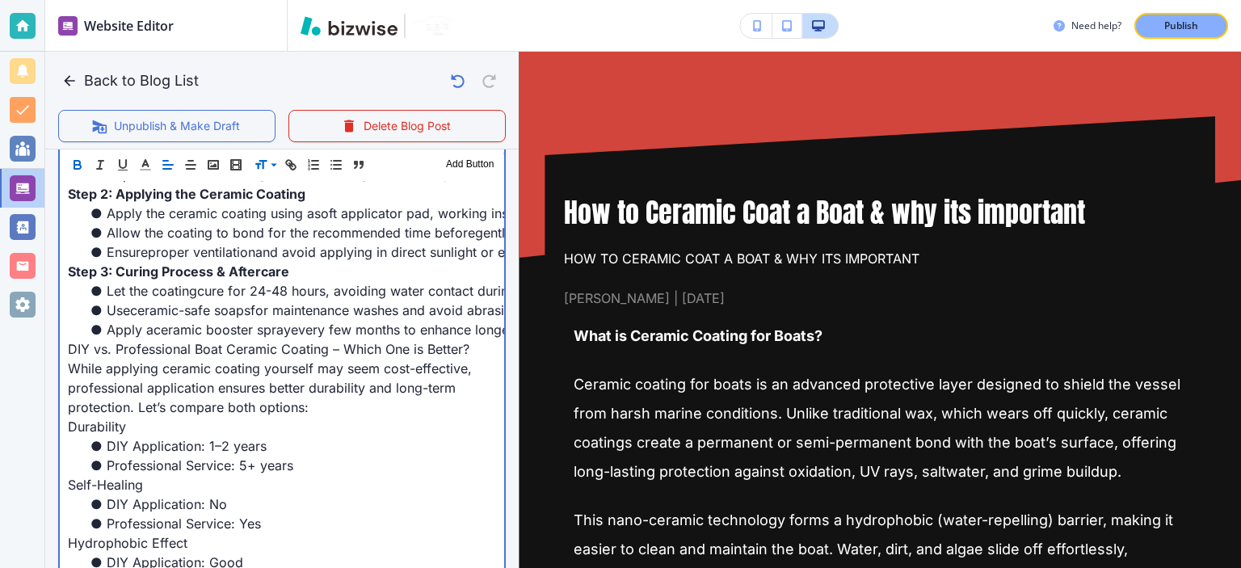
scroll to position [1357, 0]
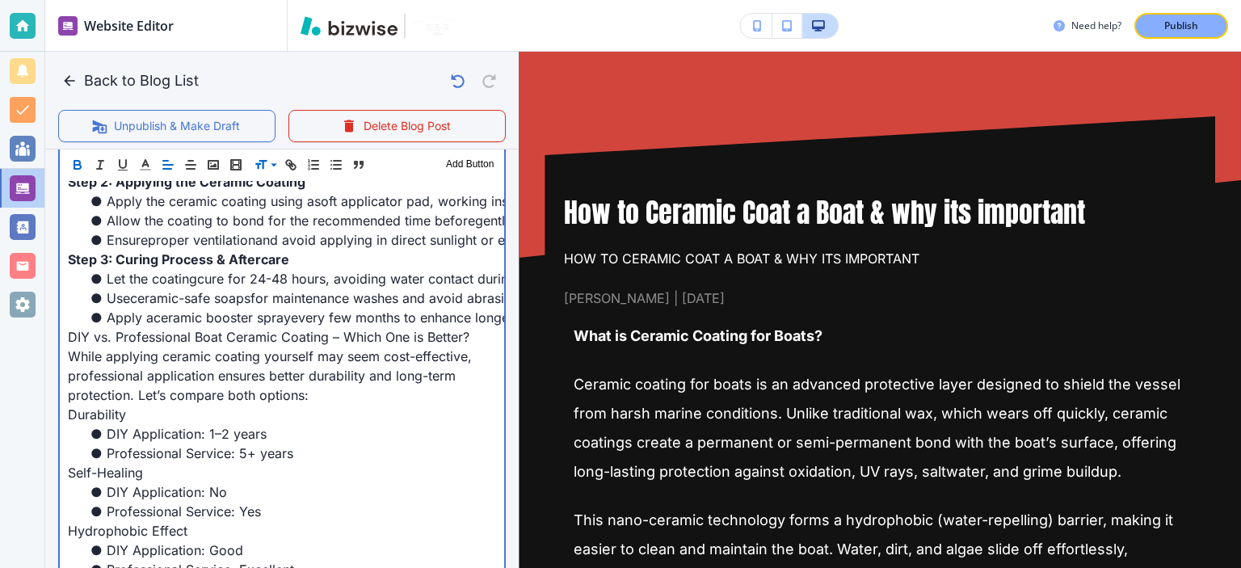
click at [193, 380] on span "While applying ceramic coating yourself may seem cost-effective, professional a…" at bounding box center [272, 375] width 408 height 55
click at [202, 345] on span "DIY vs. Professional Boat Ceramic Coating – Which One is Better?" at bounding box center [269, 337] width 402 height 16
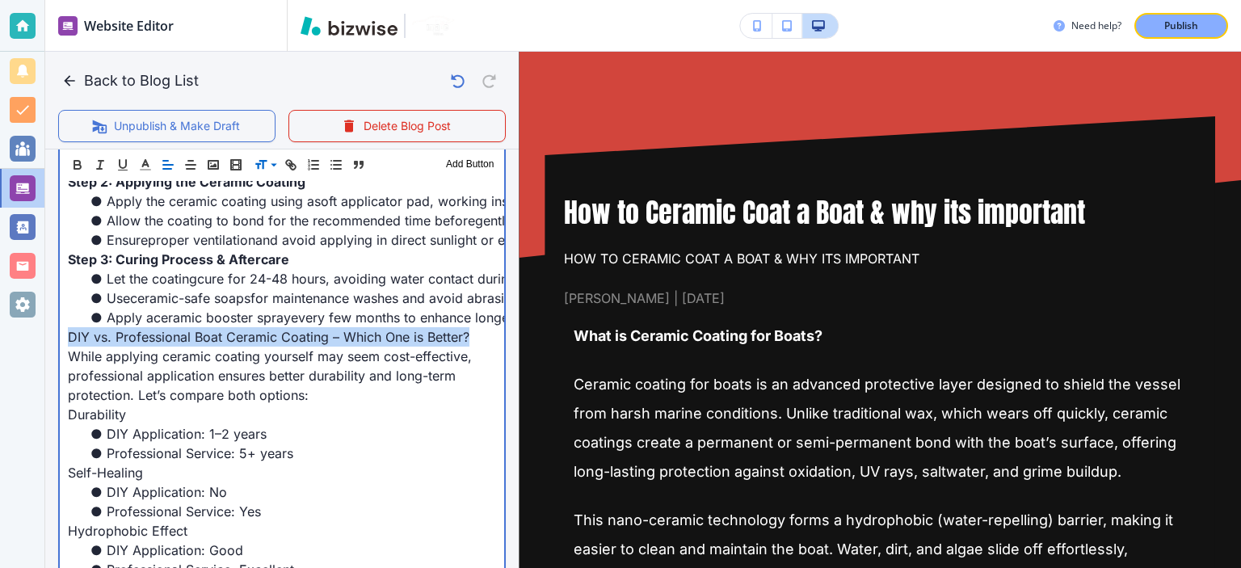
click at [202, 345] on span "DIY vs. Professional Boat Ceramic Coating – Which One is Better?" at bounding box center [269, 337] width 402 height 16
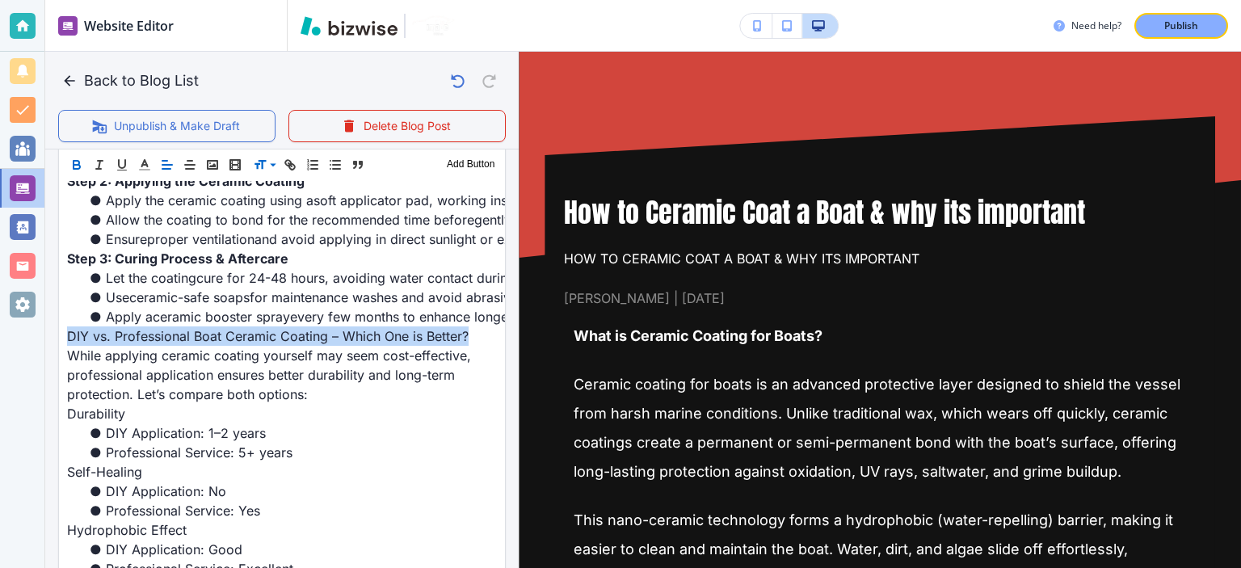
click at [74, 173] on button "button" at bounding box center [76, 164] width 23 height 19
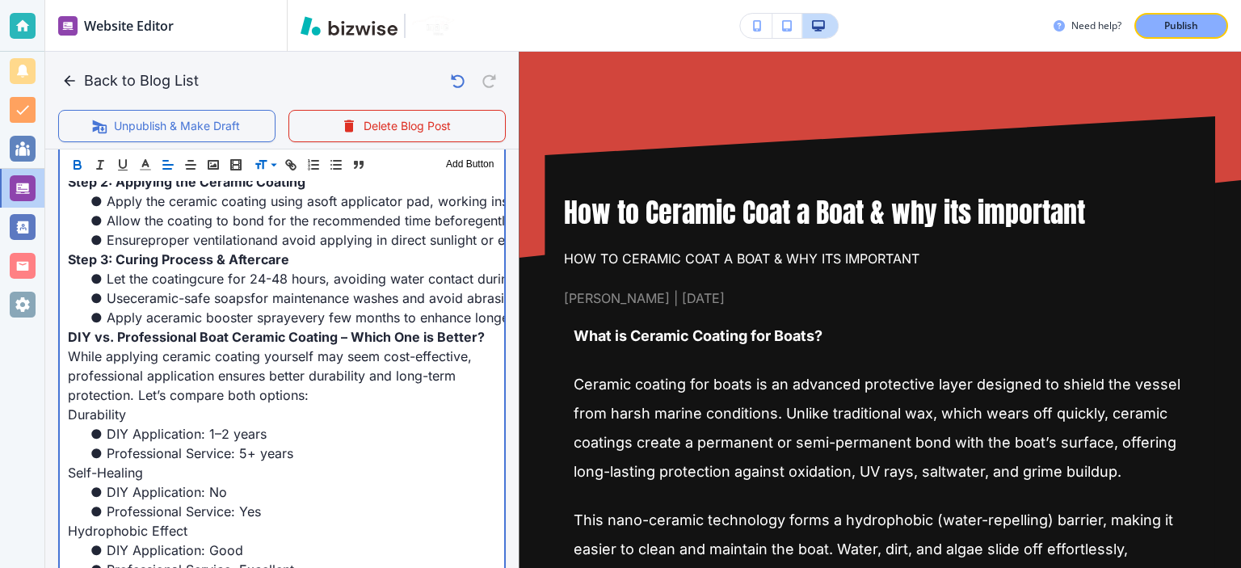
click at [213, 287] on span "cure for 24-48 hours" at bounding box center [261, 279] width 128 height 16
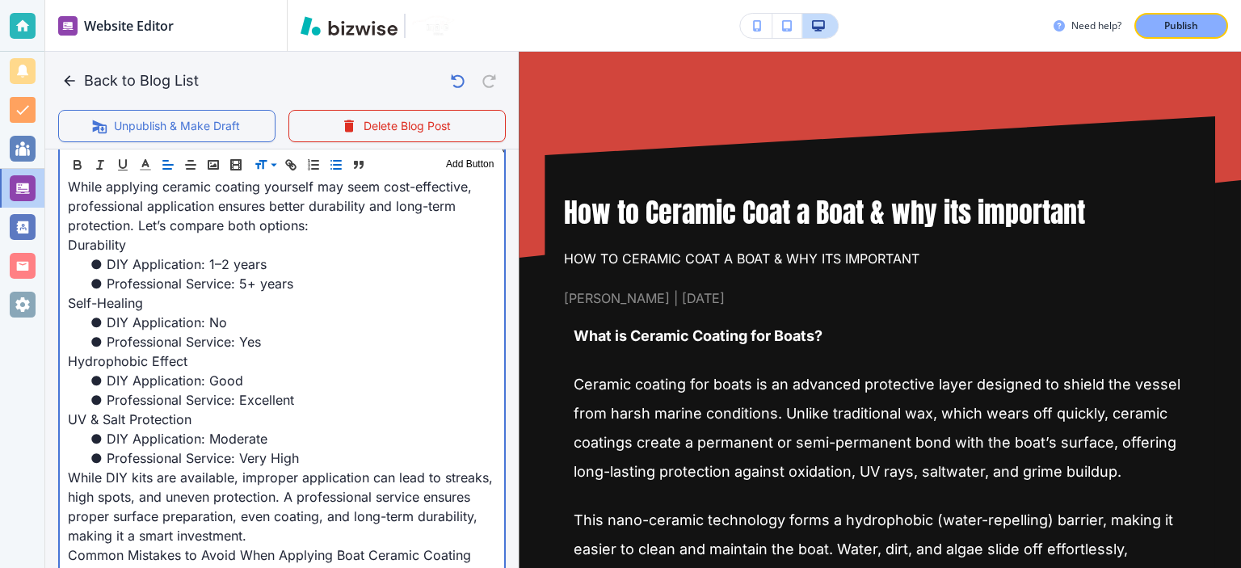
scroll to position [1547, 0]
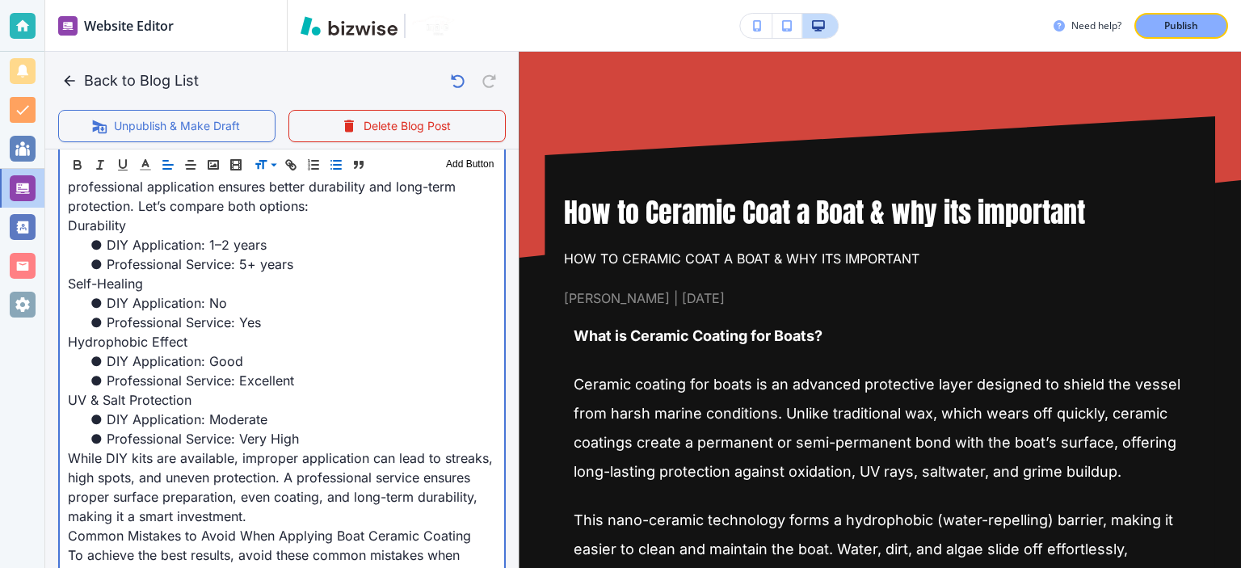
click at [180, 274] on li "Professional Service: 5+ years" at bounding box center [291, 264] width 409 height 19
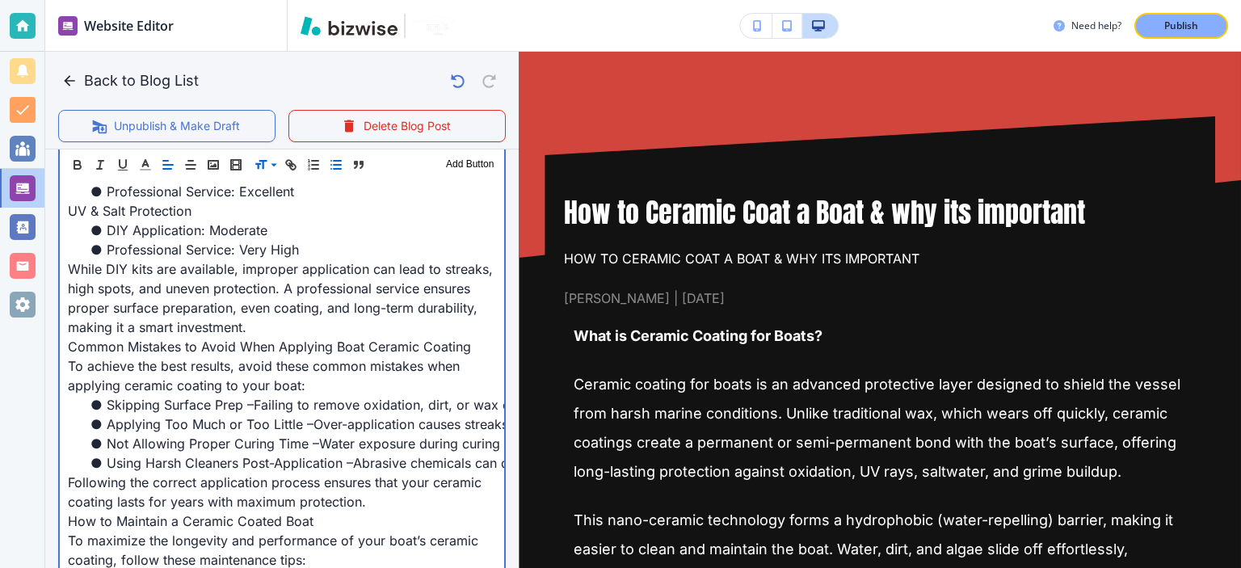
click at [250, 335] on span "While DIY kits are available, improper application can lead to streaks, high sp…" at bounding box center [282, 298] width 429 height 74
click at [257, 355] on span "Common Mistakes to Avoid When Applying Boat Ceramic Coating" at bounding box center [269, 347] width 403 height 16
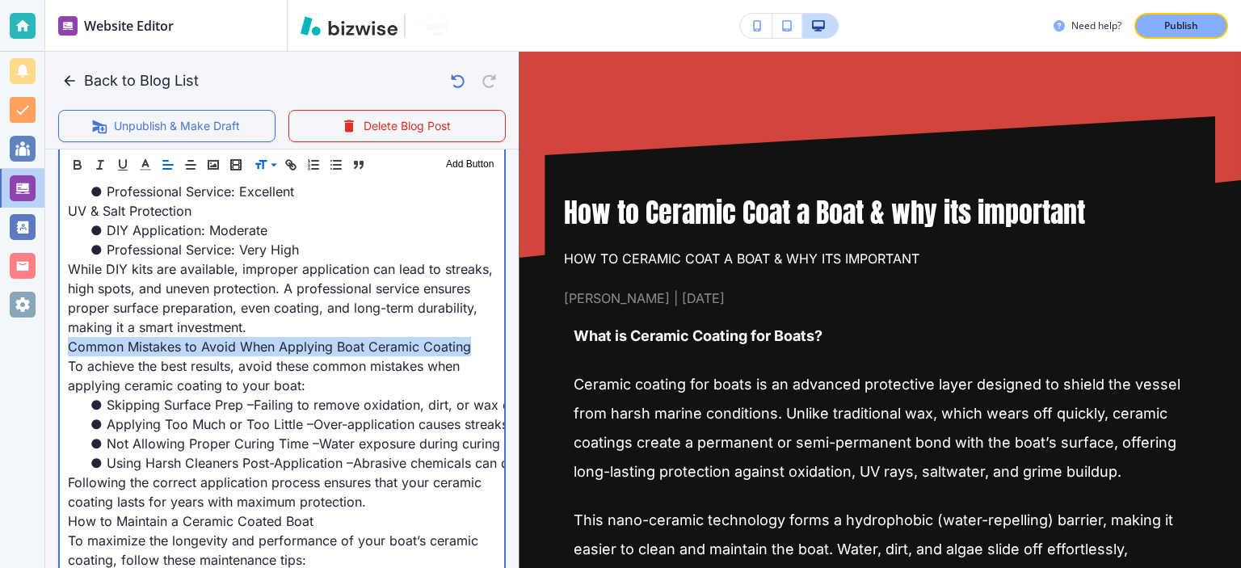
click at [257, 355] on span "Common Mistakes to Avoid When Applying Boat Ceramic Coating" at bounding box center [269, 347] width 403 height 16
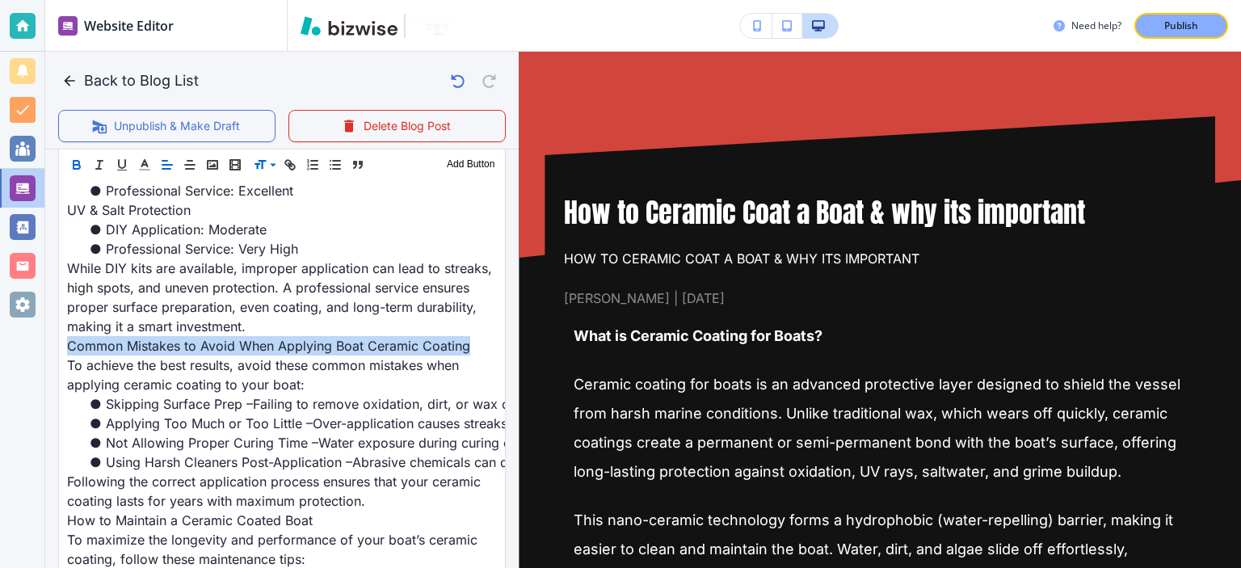
click at [72, 166] on icon "button" at bounding box center [76, 165] width 15 height 15
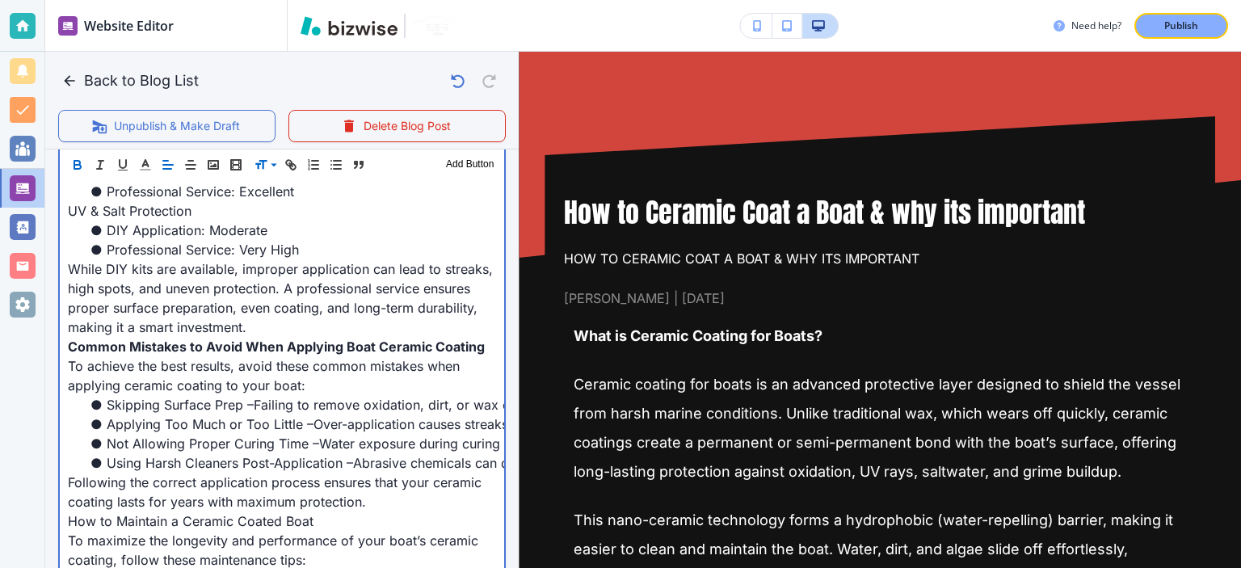
click at [194, 316] on p "While DIY kits are available, improper application can lead to streaks, high sp…" at bounding box center [282, 298] width 428 height 78
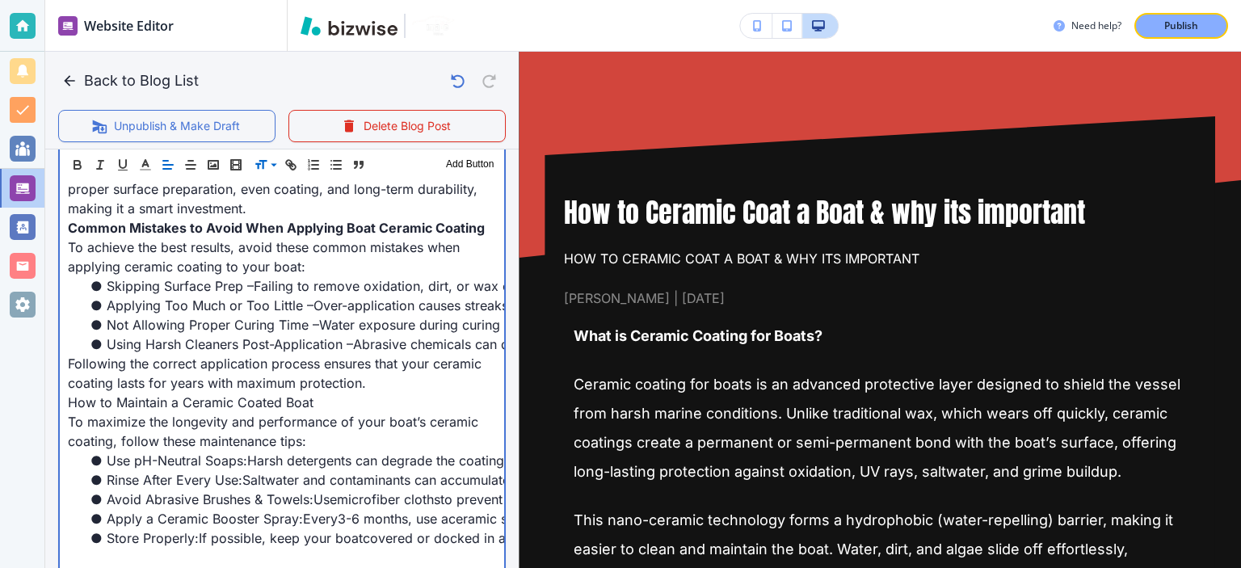
scroll to position [1923, 0]
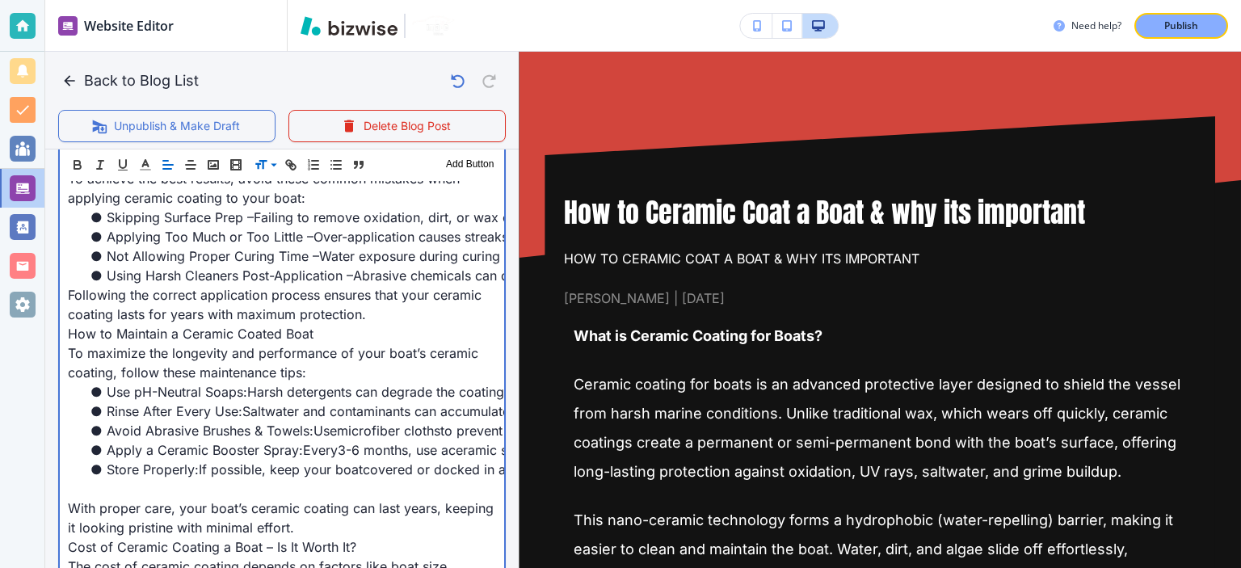
click at [202, 342] on span "How to Maintain a Ceramic Coated Boat" at bounding box center [191, 334] width 246 height 16
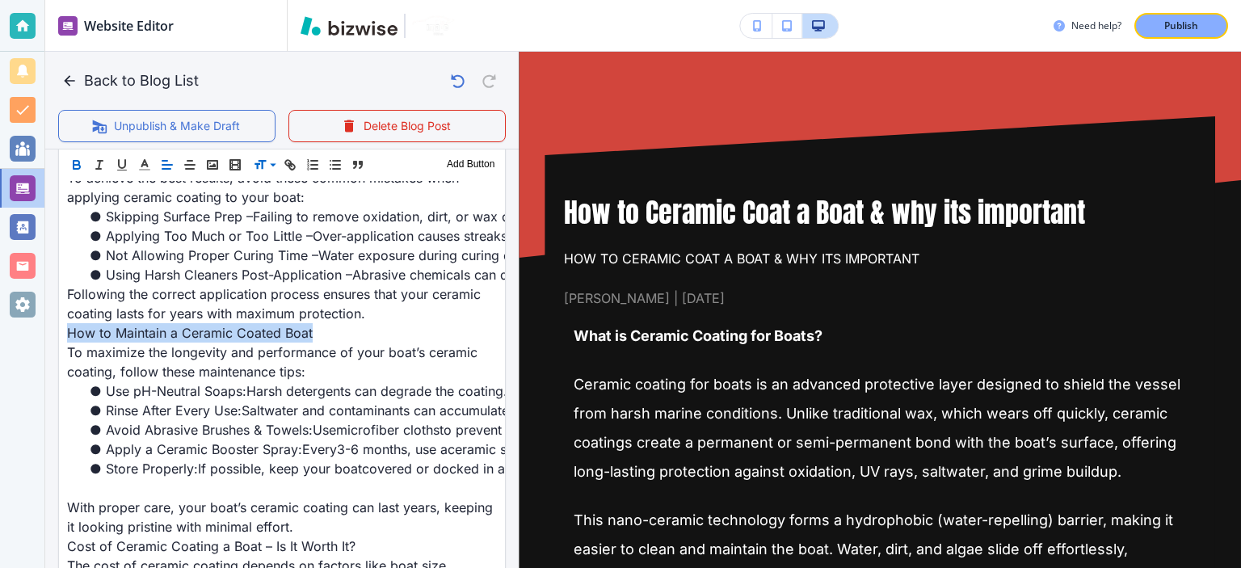
click at [77, 161] on icon "button" at bounding box center [77, 163] width 6 height 4
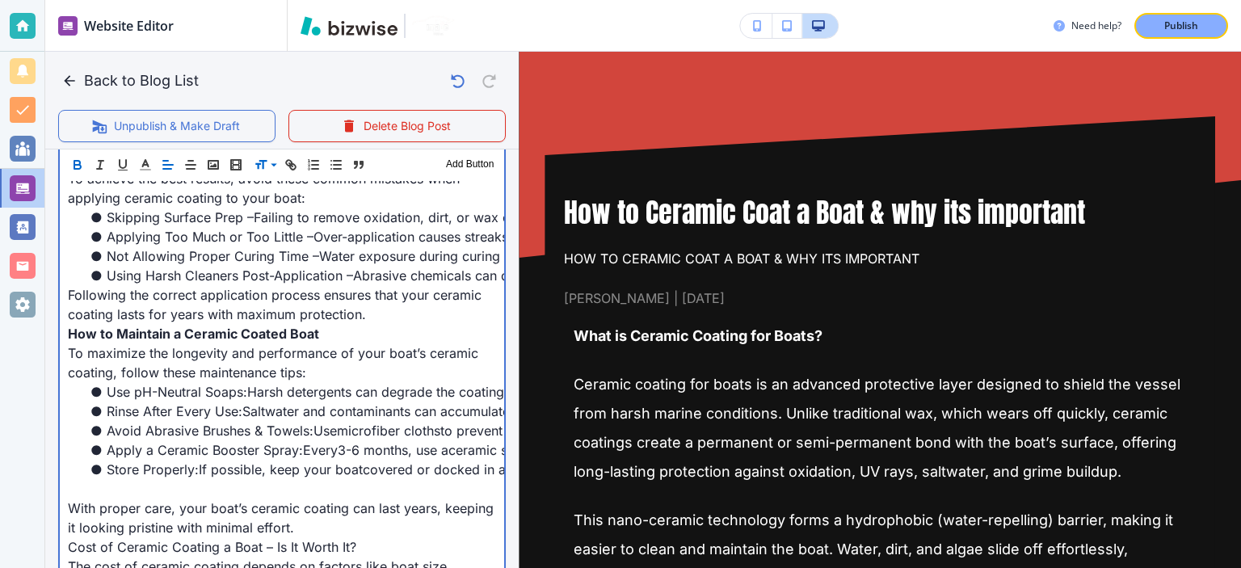
click at [197, 285] on li "Using Harsh Cleaners Post-Application – Abrasive chemicals can degrade the coat…" at bounding box center [291, 275] width 409 height 19
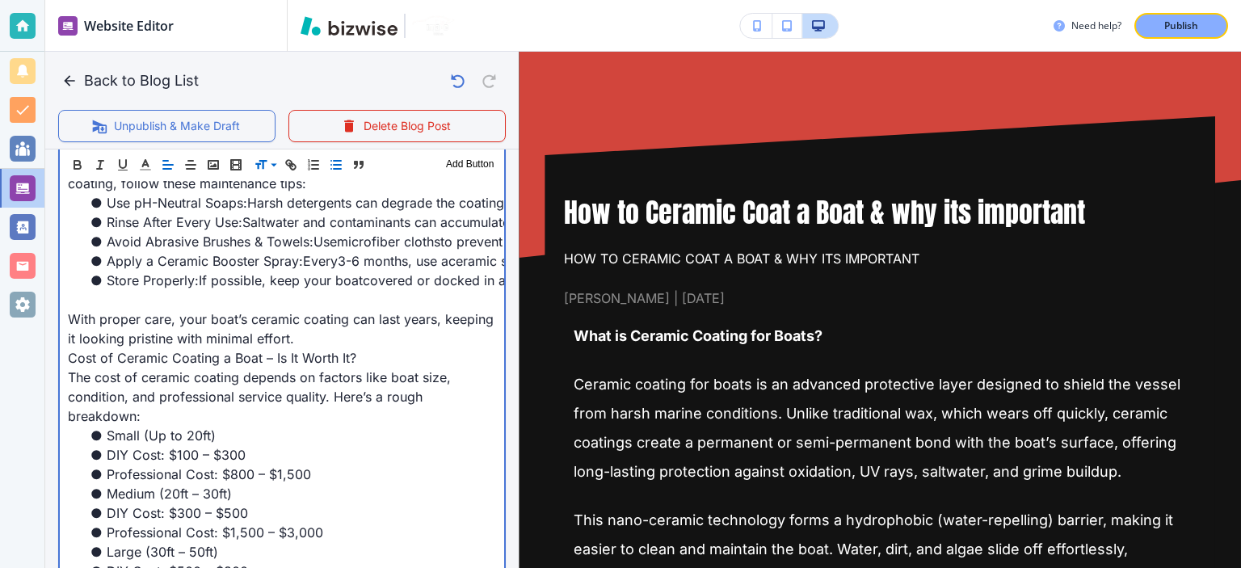
click at [194, 333] on span "With proper care, your boat’s ceramic coating can last years, keeping it lookin…" at bounding box center [283, 329] width 430 height 36
click at [194, 309] on p at bounding box center [282, 299] width 428 height 19
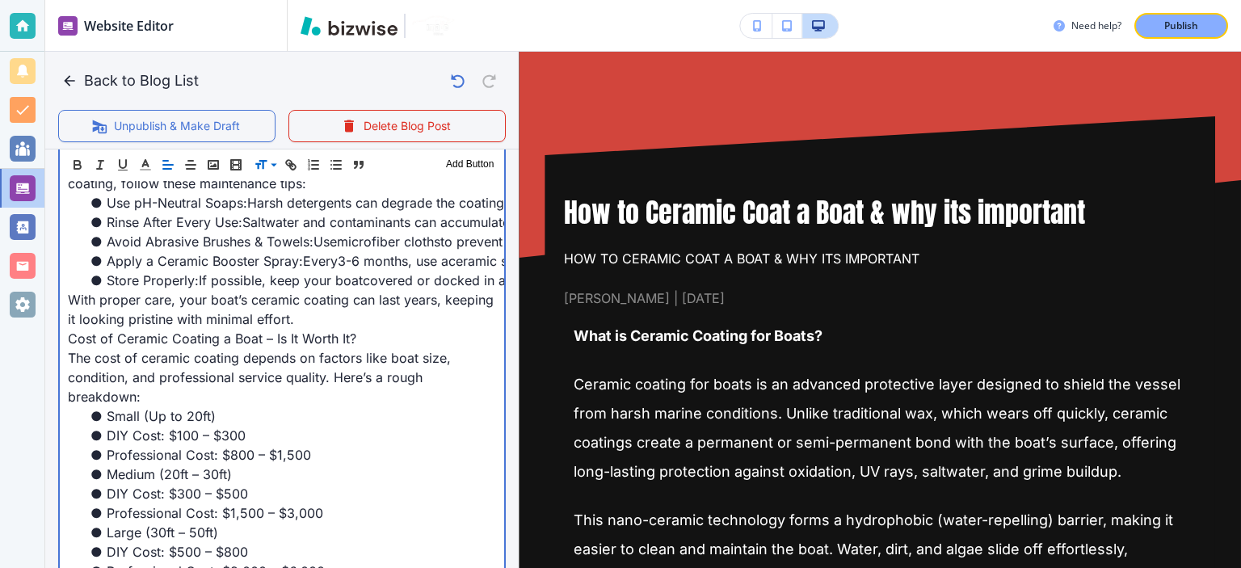
click at [193, 348] on p "﻿Cost of Ceramic Coating a Boat – Is It Worth It?" at bounding box center [282, 338] width 428 height 19
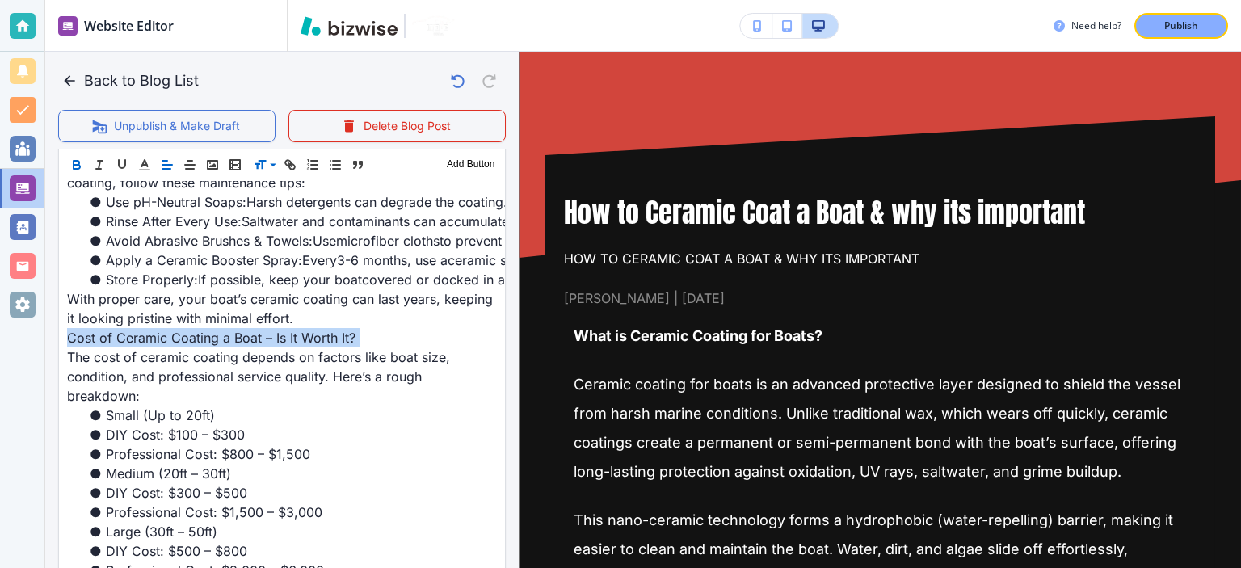
click at [70, 164] on icon "button" at bounding box center [76, 165] width 15 height 15
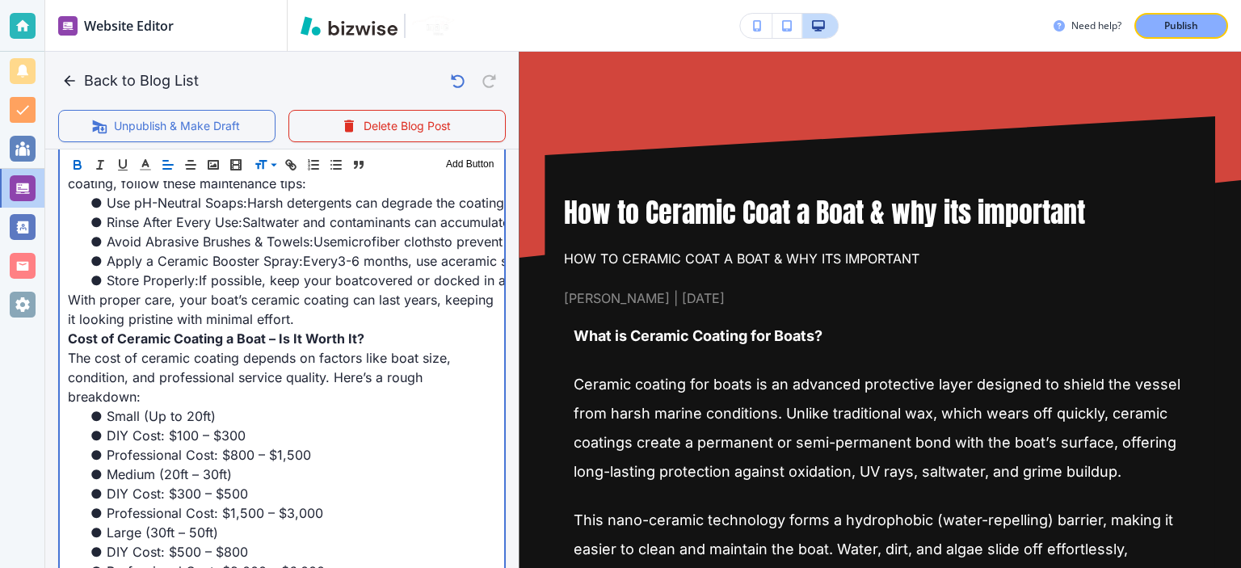
click at [170, 290] on li "Store Properly: If possible, keep your boat covered or docked in a shaded area …" at bounding box center [291, 280] width 409 height 19
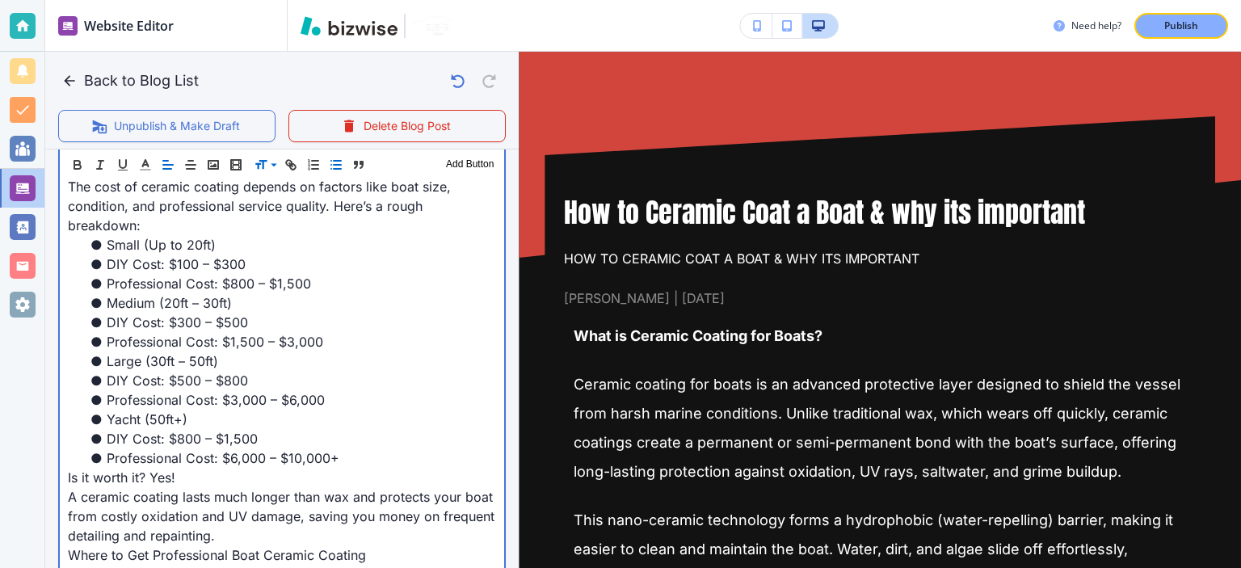
scroll to position [2301, 0]
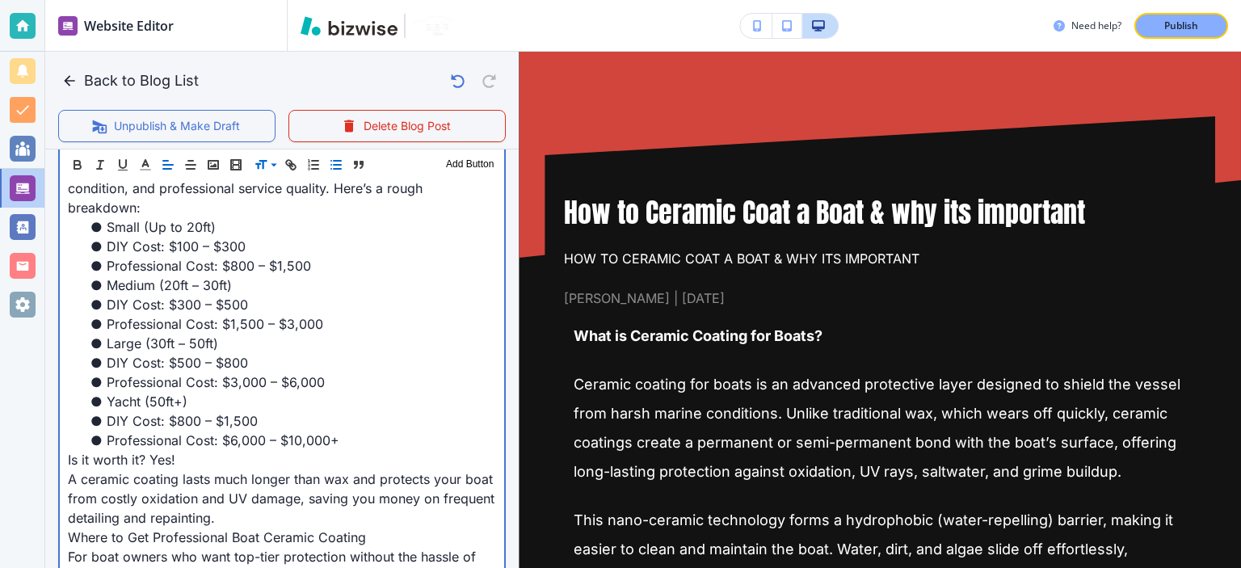
click at [176, 469] on p "Is it worth it? Yes!" at bounding box center [282, 459] width 428 height 19
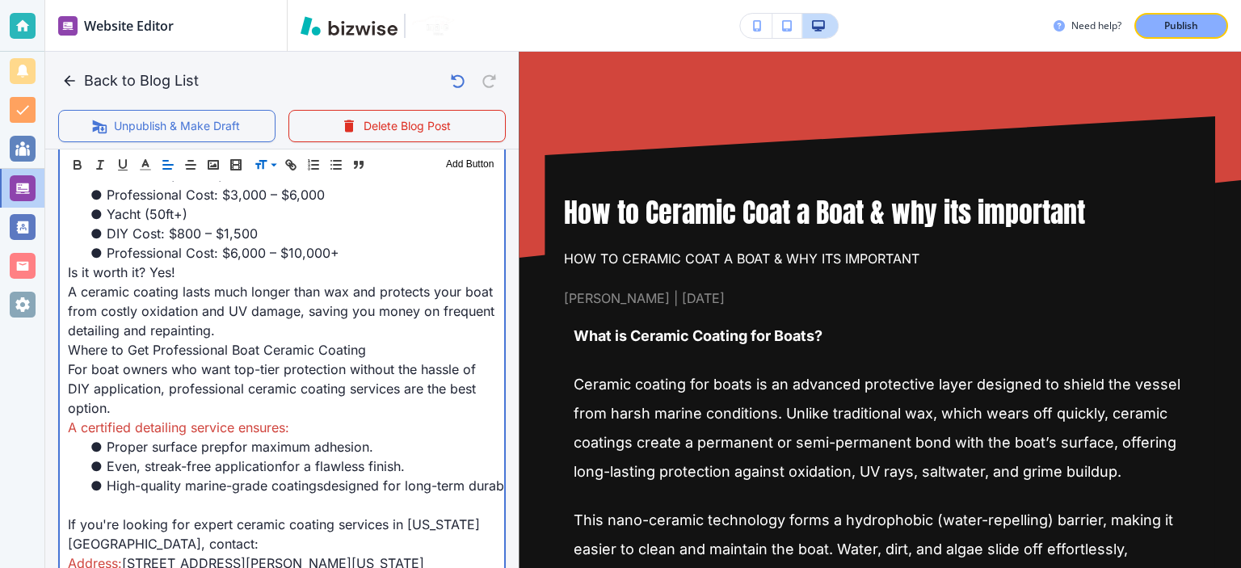
click at [185, 418] on p "For boat owners who want top-tier protection without the hassle of DIY applicat…" at bounding box center [282, 389] width 428 height 58
click at [207, 436] on span "A certified detailing service ensures:" at bounding box center [178, 427] width 221 height 16
click at [211, 436] on span "A certified detailing service ensures:" at bounding box center [178, 427] width 221 height 16
click at [229, 436] on span "A certified detailing service ensures:" at bounding box center [178, 427] width 221 height 16
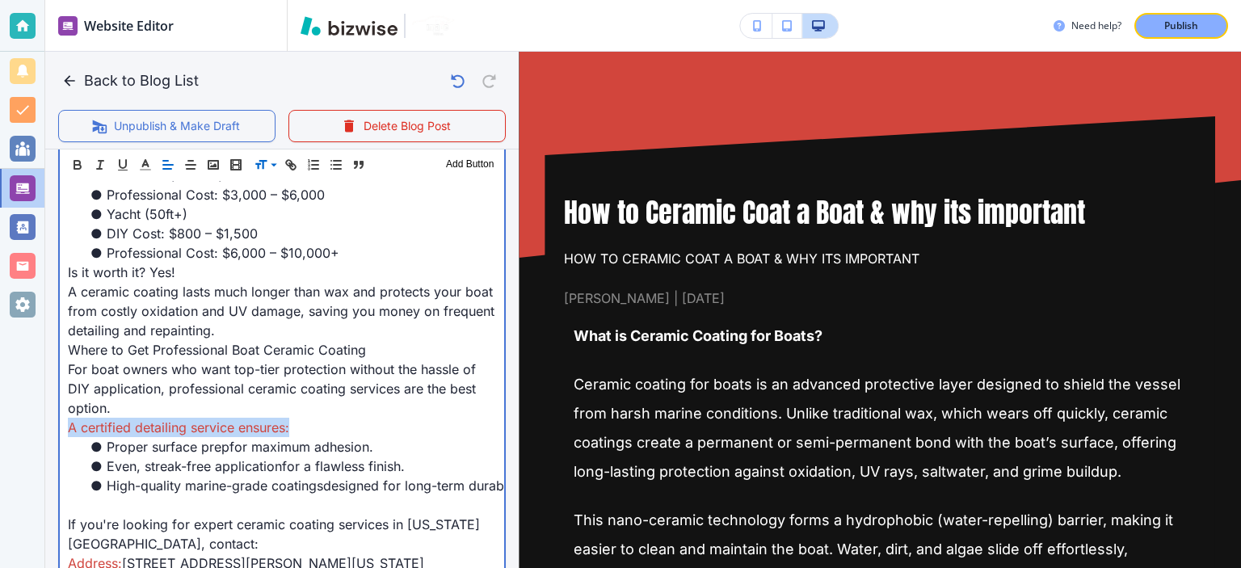
click at [229, 436] on span "A certified detailing service ensures:" at bounding box center [178, 427] width 221 height 16
click at [291, 437] on p "A certified detailing service ensures:" at bounding box center [282, 427] width 428 height 19
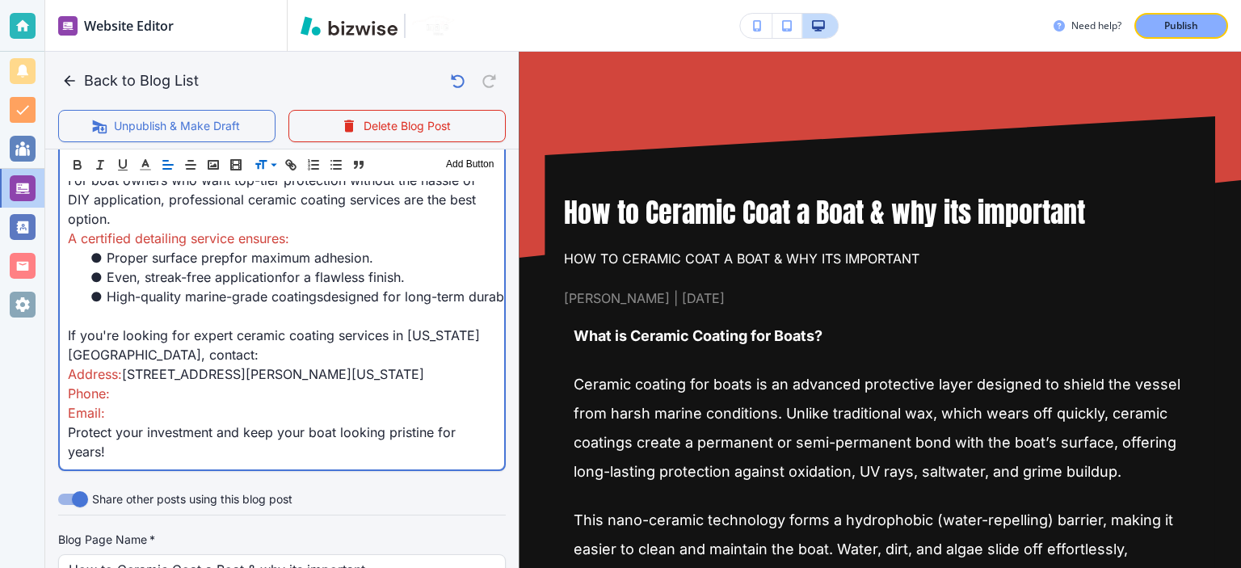
click at [184, 326] on p at bounding box center [282, 315] width 428 height 19
click at [277, 403] on p "Phone: (757) 689-8091" at bounding box center [282, 393] width 428 height 19
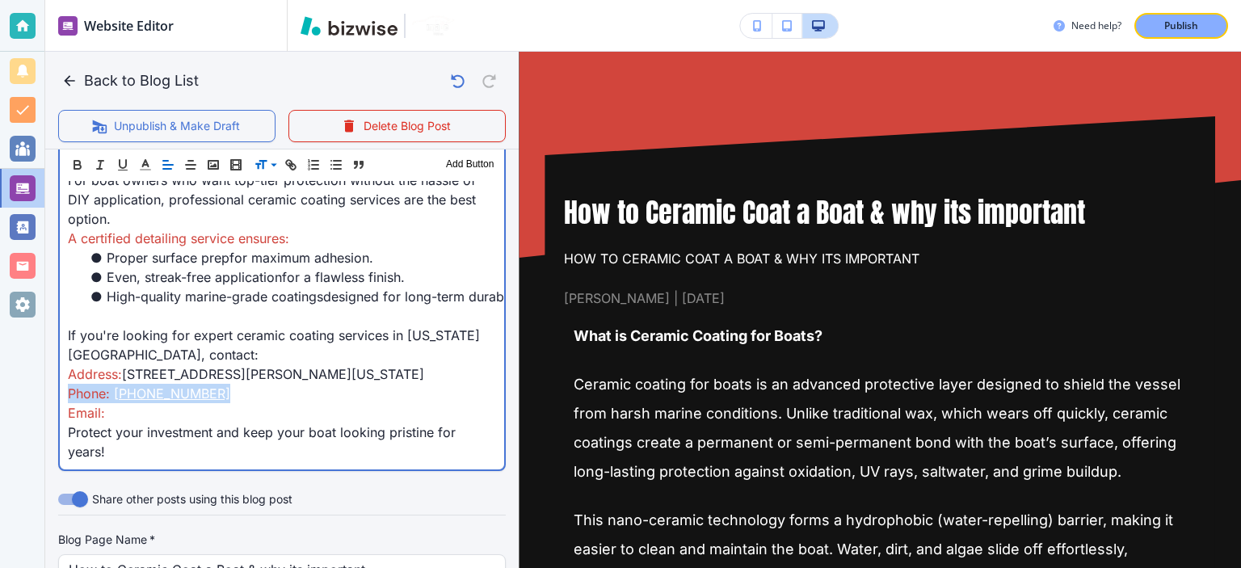
click at [277, 403] on p "Phone: (757) 689-8091" at bounding box center [282, 393] width 428 height 19
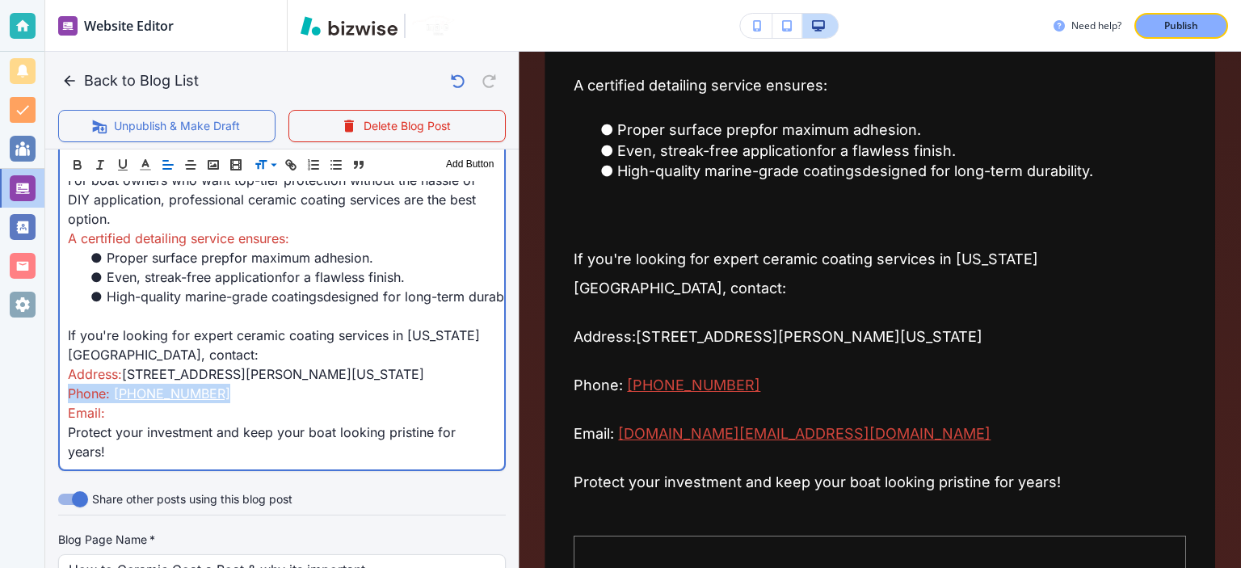
scroll to position [4147, 0]
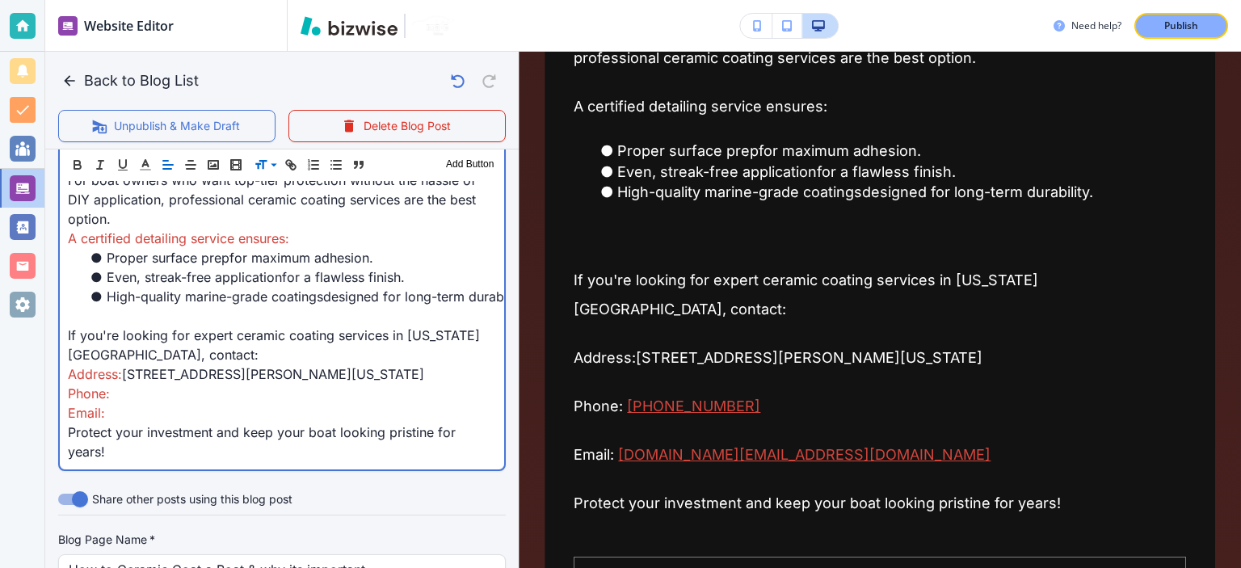
click at [171, 349] on span "If you're looking for expert ceramic coating services in Virginia Beach, contac…" at bounding box center [274, 345] width 412 height 36
click at [160, 326] on p at bounding box center [282, 315] width 428 height 19
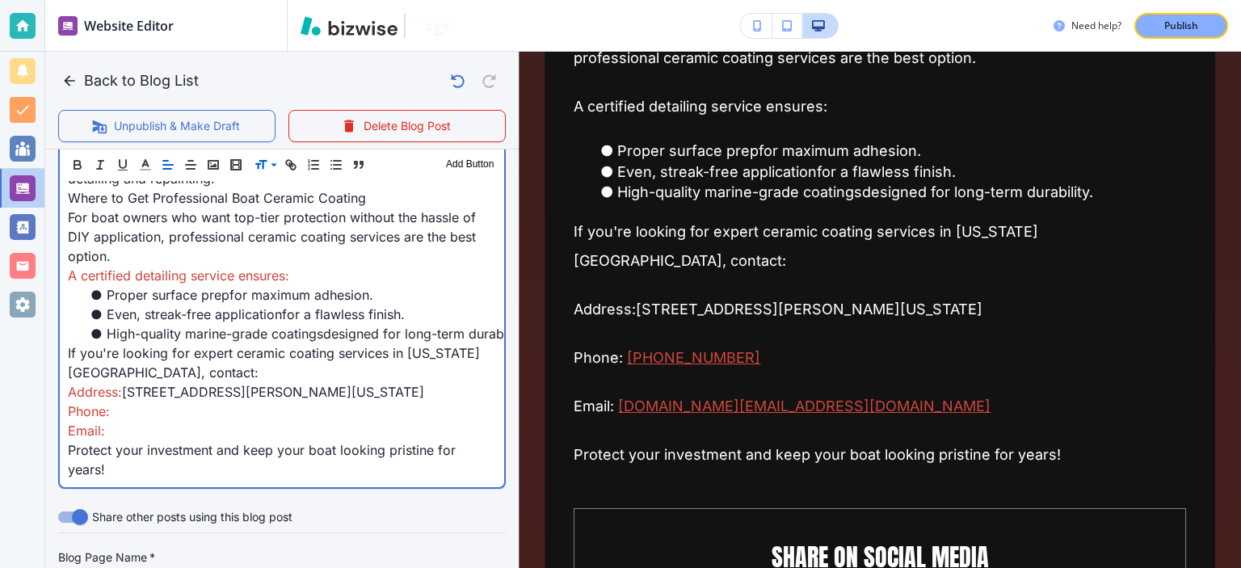
scroll to position [2654, 0]
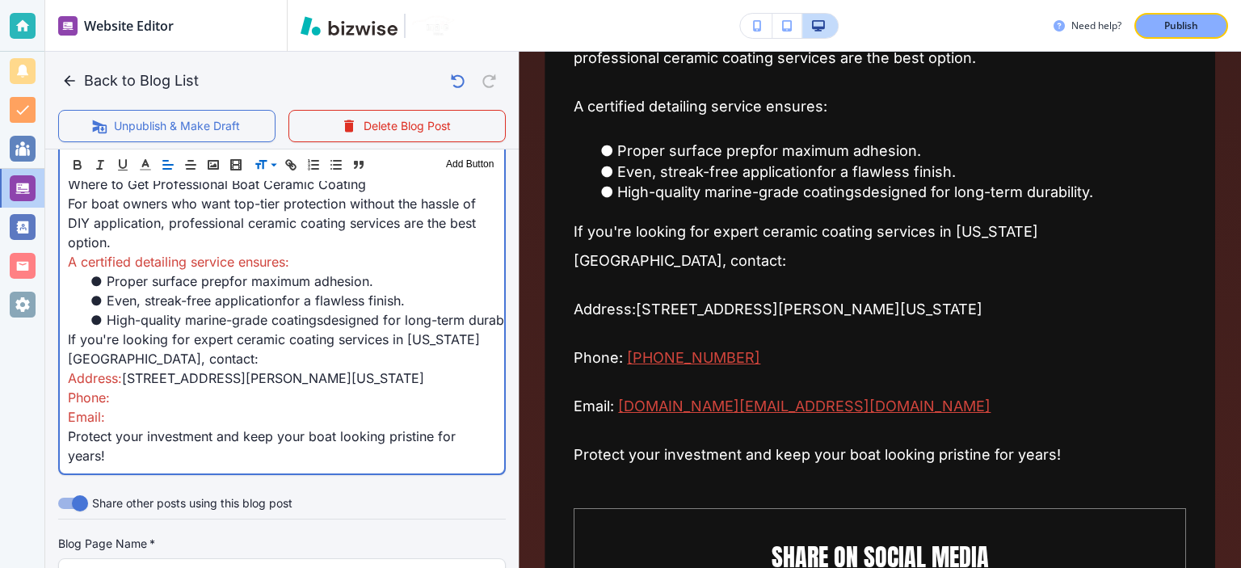
click at [319, 407] on p "Phone: (757) 689-8091" at bounding box center [282, 397] width 428 height 19
click at [267, 423] on p "Email: nuimagedetail.va@gmail.com" at bounding box center [282, 416] width 428 height 19
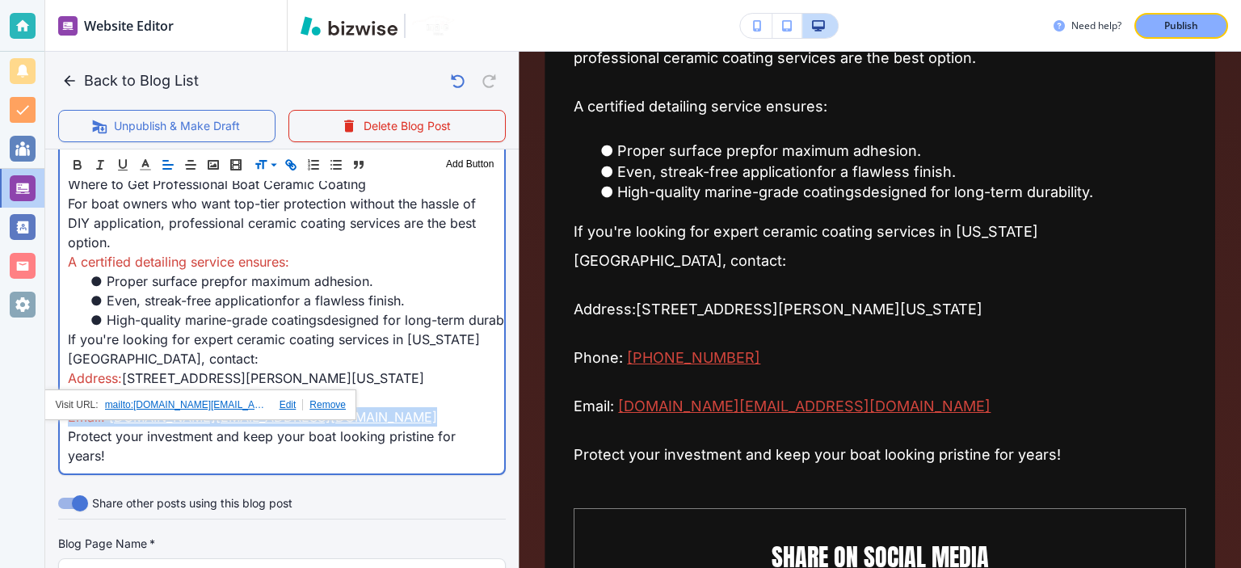
click at [267, 423] on p "Email: nuimagedetail.va@gmail.com" at bounding box center [282, 416] width 428 height 19
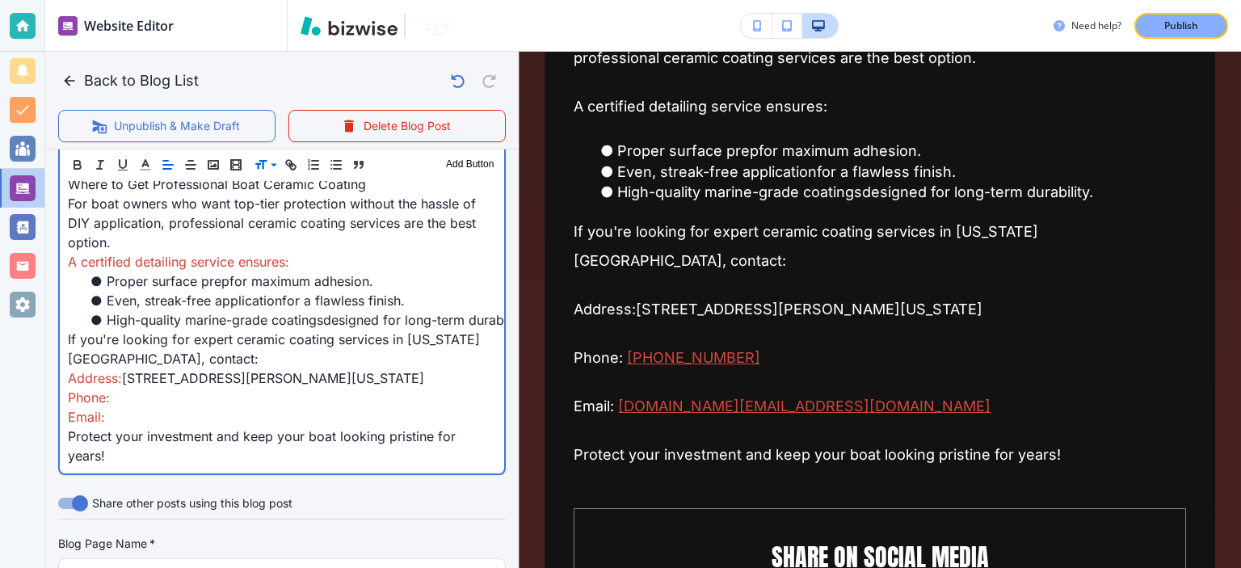
click at [409, 386] on span "3169 Shipps Corner Rd, Ste 106, Virginia Beach, VA 23453" at bounding box center [273, 378] width 302 height 16
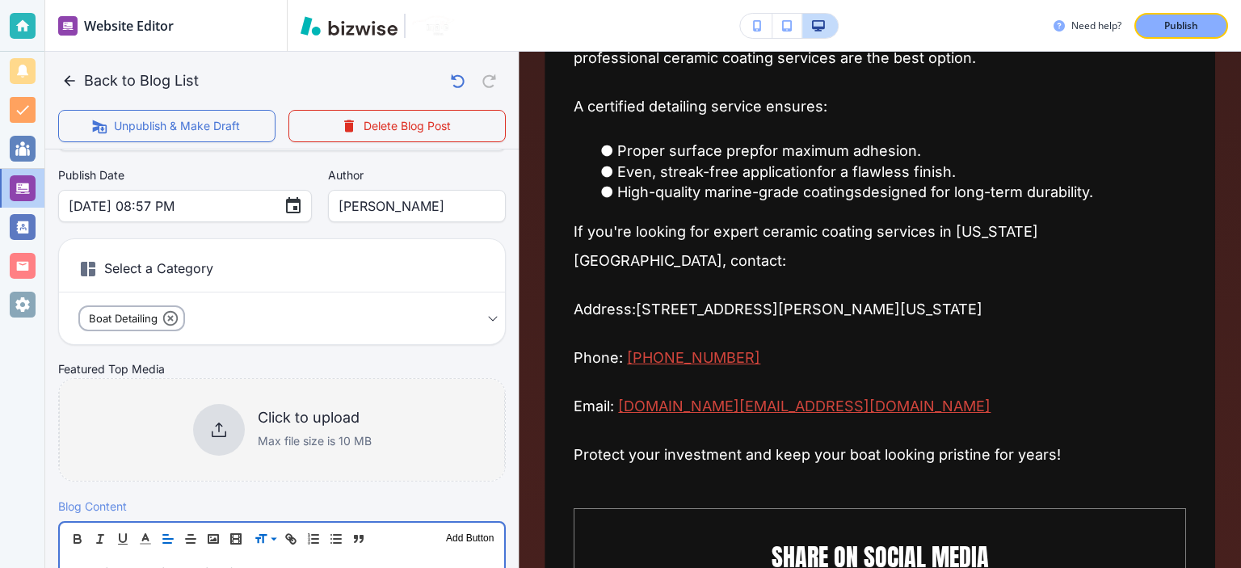
scroll to position [188, 0]
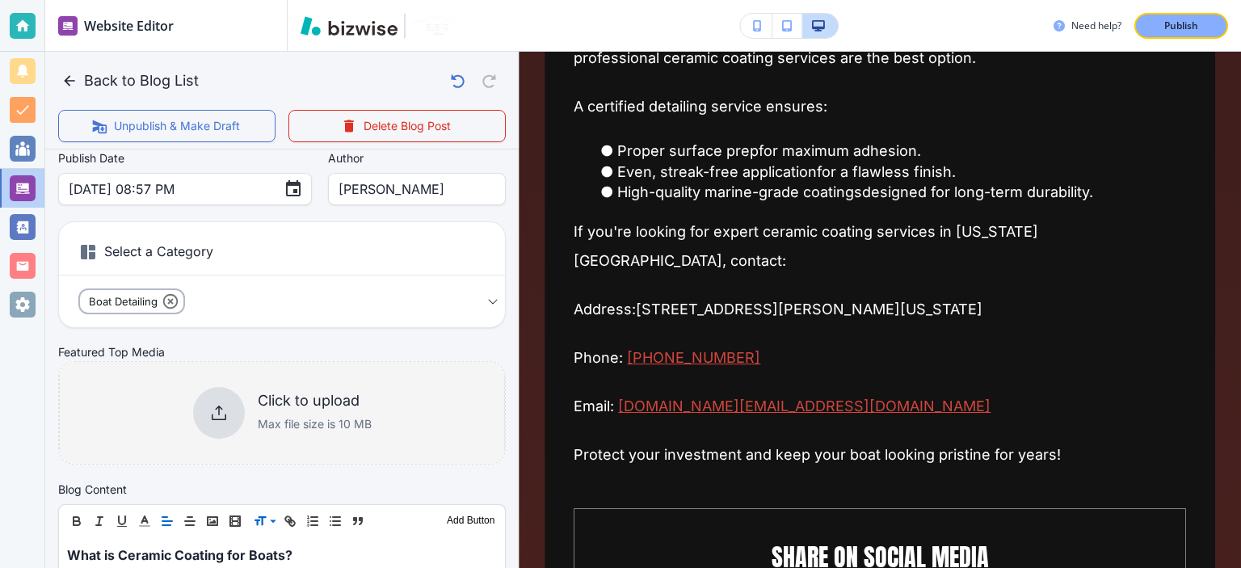
click at [210, 413] on icon at bounding box center [218, 412] width 19 height 19
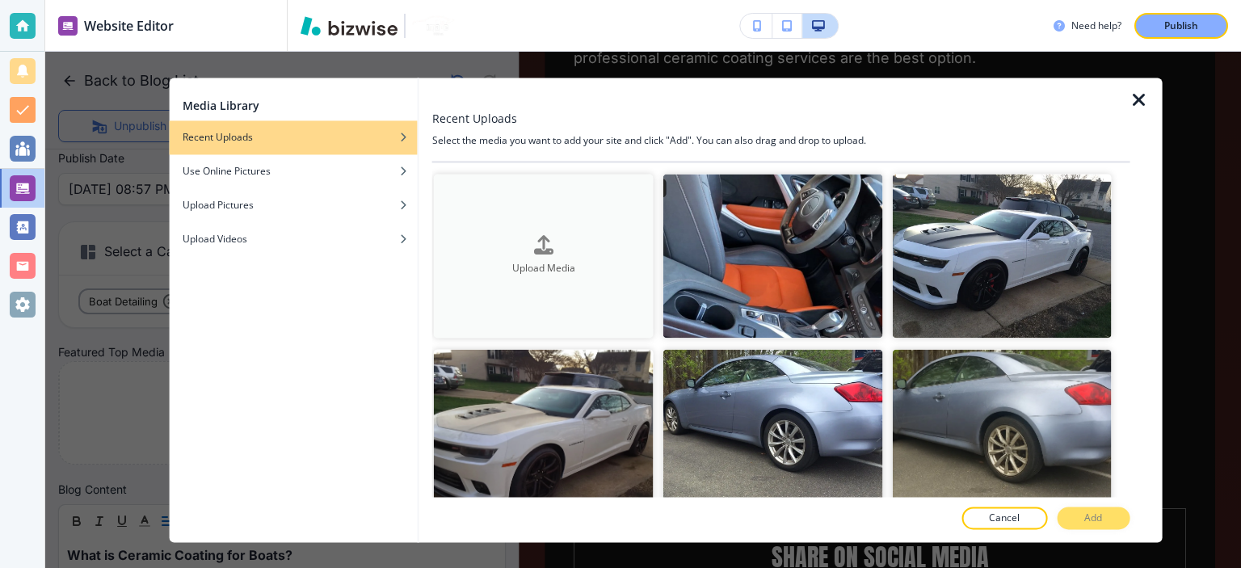
click at [584, 248] on div "Upload Media" at bounding box center [544, 256] width 220 height 40
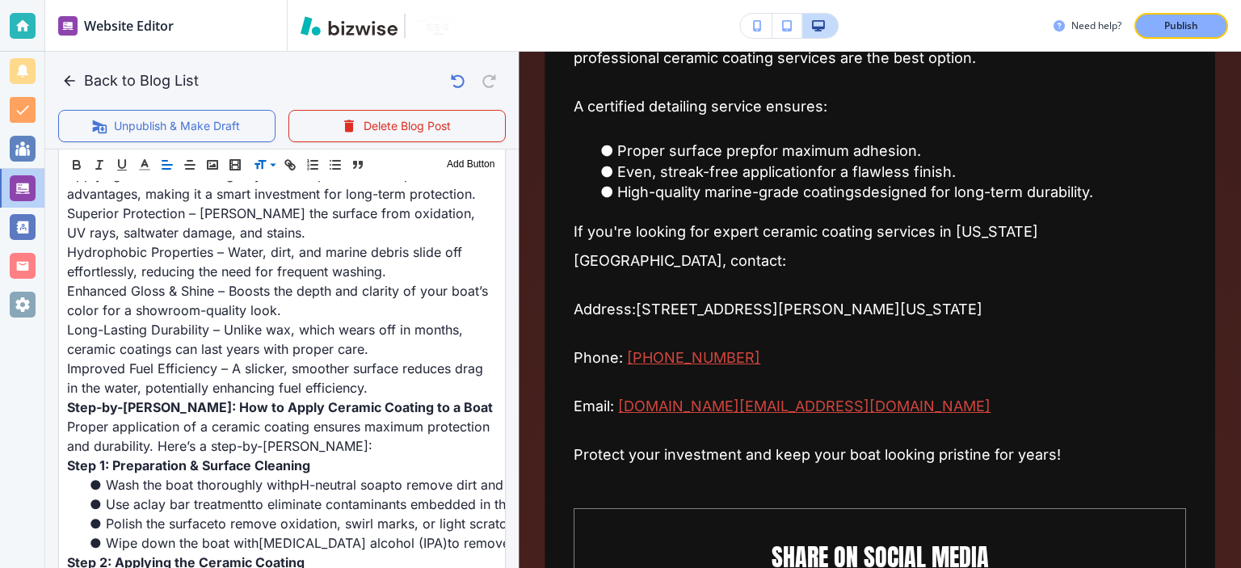
scroll to position [1131, 0]
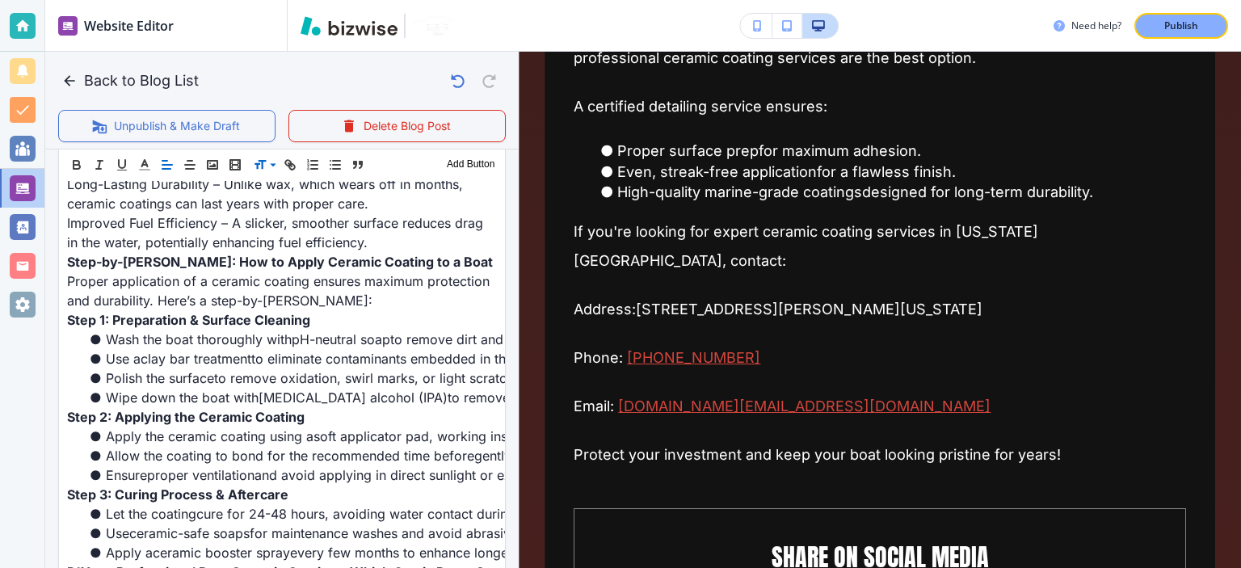
click at [1160, 20] on div "Publish" at bounding box center [1181, 26] width 52 height 15
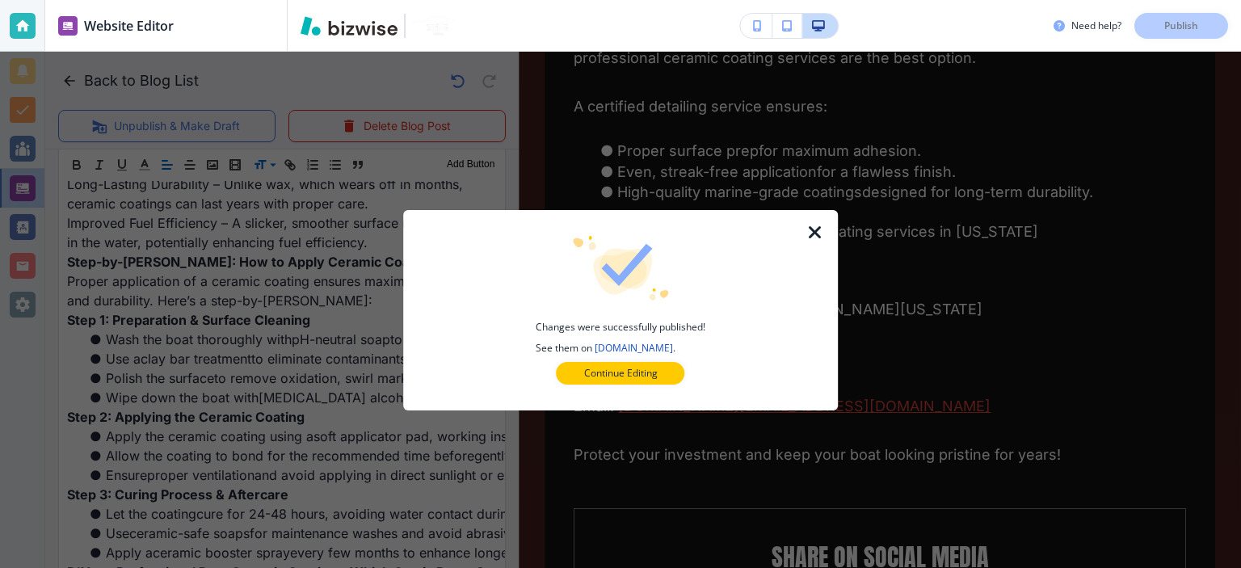
click at [820, 229] on icon "button" at bounding box center [815, 232] width 19 height 19
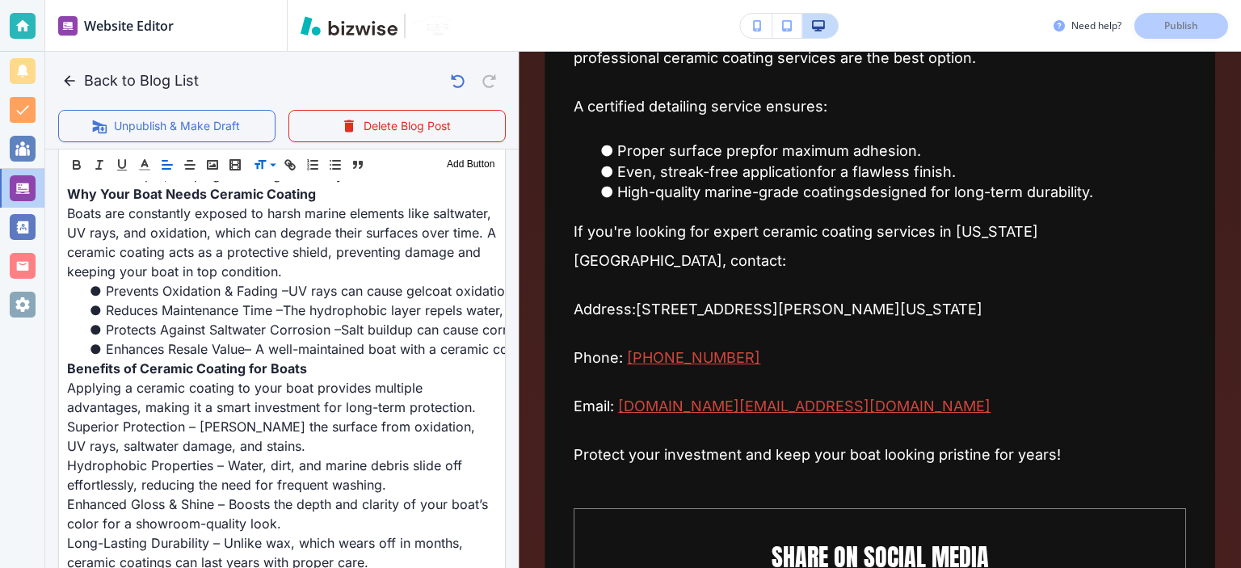
scroll to position [0, 0]
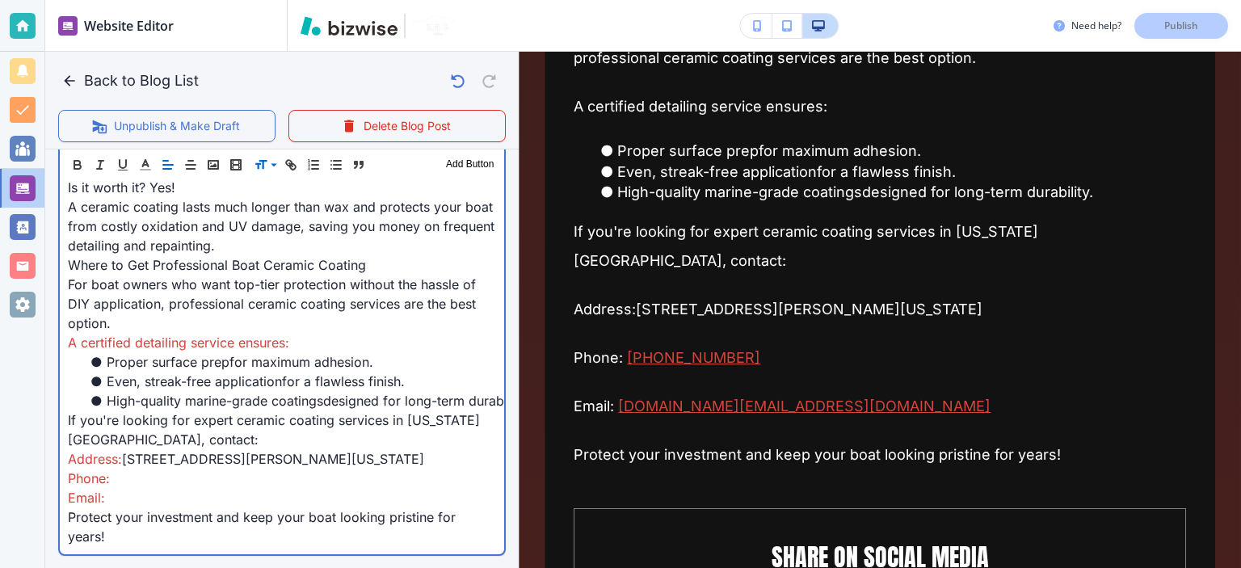
click at [307, 302] on span "For boat owners who want top-tier protection without the hassle of DIY applicat…" at bounding box center [274, 303] width 412 height 55
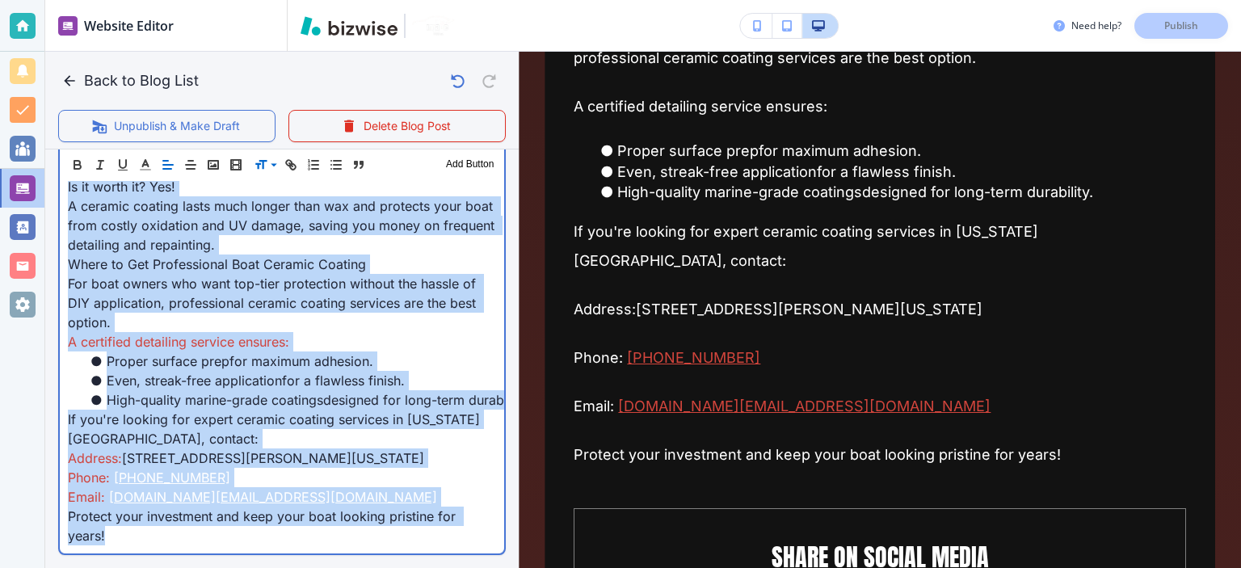
copy div "What is Ceramic Coating for Boats? Ceramic coating for boats is an advanced pro…"
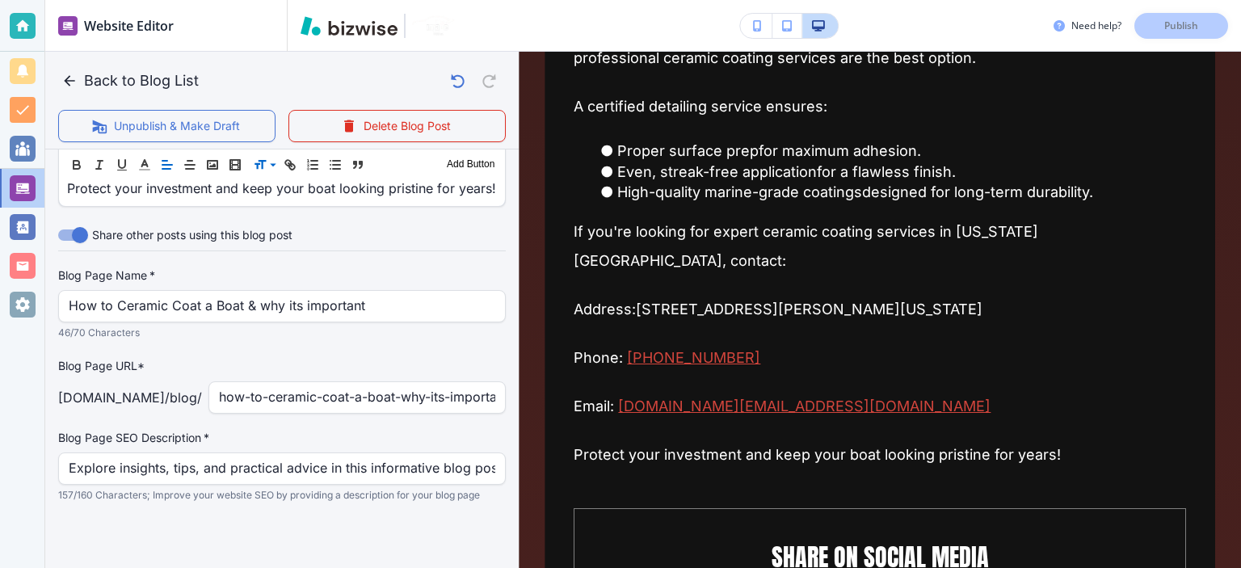
scroll to position [2960, 0]
click at [347, 322] on div "Blog Page Name   * How to Ceramic Coat a Boat & why its important Blog Page Nam…" at bounding box center [282, 304] width 448 height 74
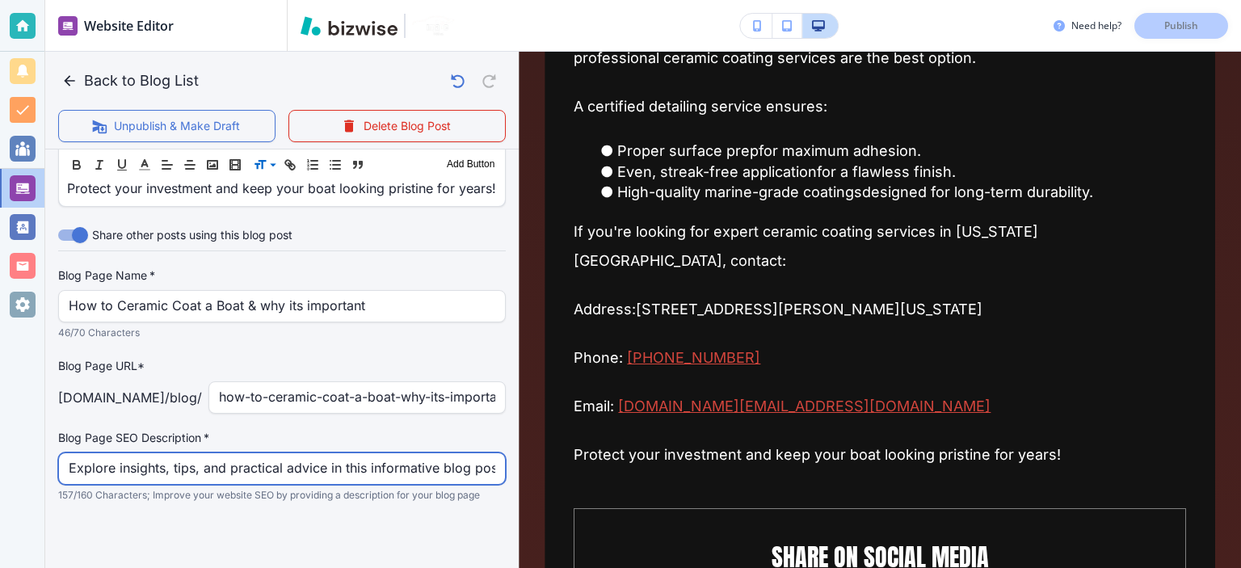
click at [317, 465] on input "Explore insights, tips, and practical advice in this informative blog post. Dis…" at bounding box center [282, 468] width 427 height 31
paste input "Learn all about ceramic coating for boats, including its benefits, application …"
type input "Learn all about ceramic coating for boats, including its benefits, application …"
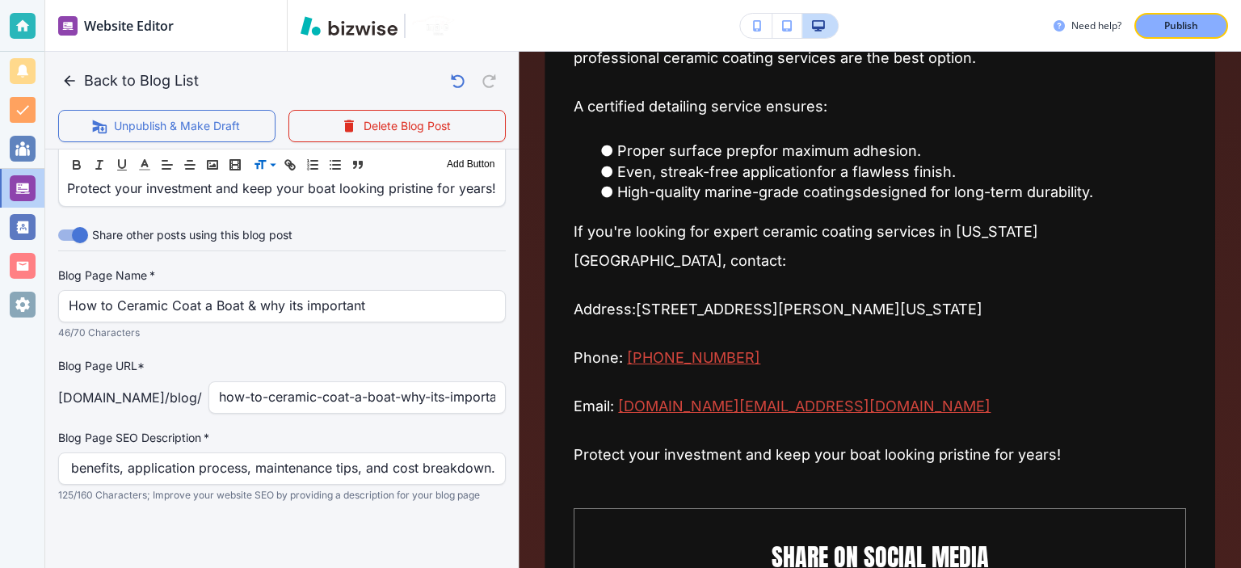
scroll to position [0, 0]
click at [351, 503] on p "125/160 Characters; Improve your website SEO by providing a description for you…" at bounding box center [276, 495] width 436 height 16
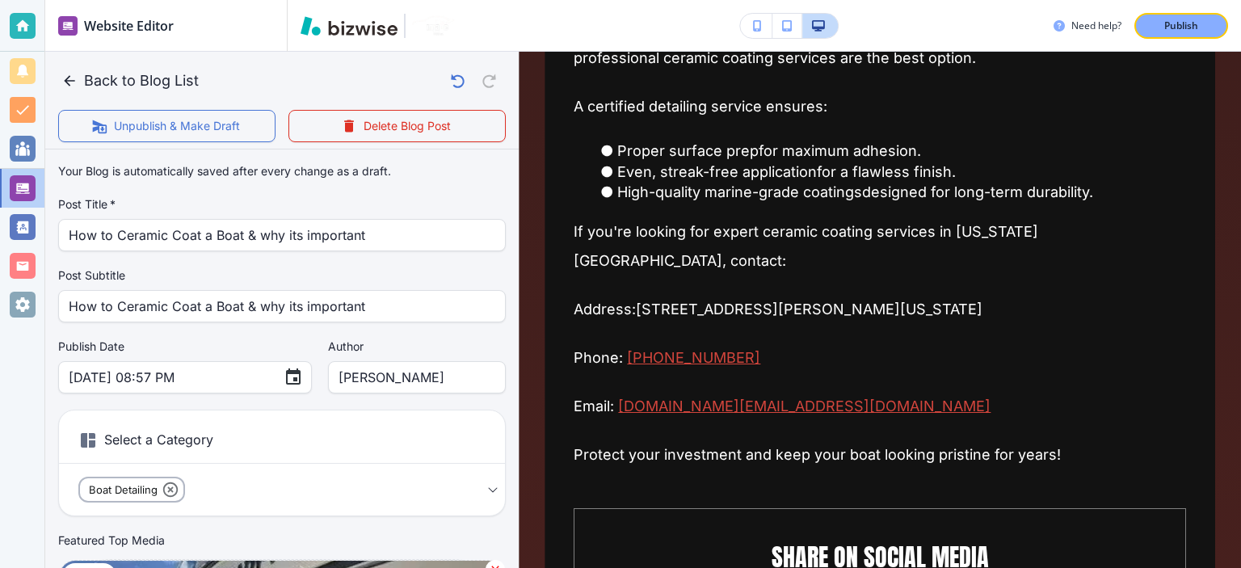
click at [336, 333] on div "Your Blog is automatically saved after every change as a draft. Post Title   * …" at bounding box center [282, 417] width 448 height 523
click at [339, 343] on label "Author" at bounding box center [417, 347] width 178 height 16
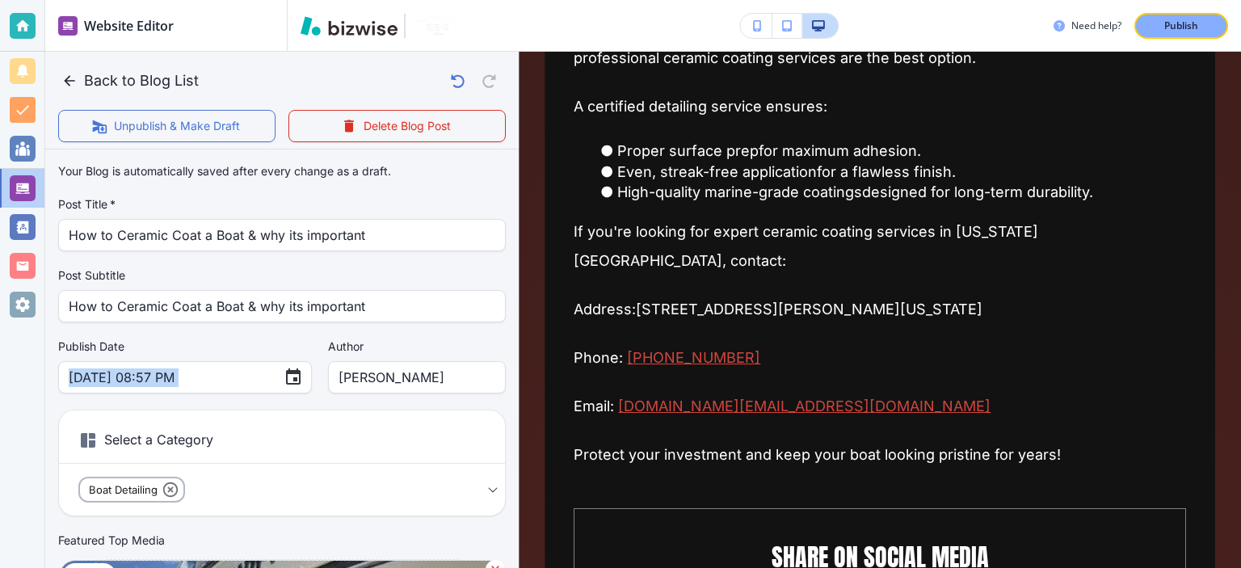
click at [339, 343] on label "Author" at bounding box center [417, 347] width 178 height 16
click at [328, 343] on label "Author" at bounding box center [417, 347] width 178 height 16
drag, startPoint x: 279, startPoint y: 345, endPoint x: 343, endPoint y: 343, distance: 63.9
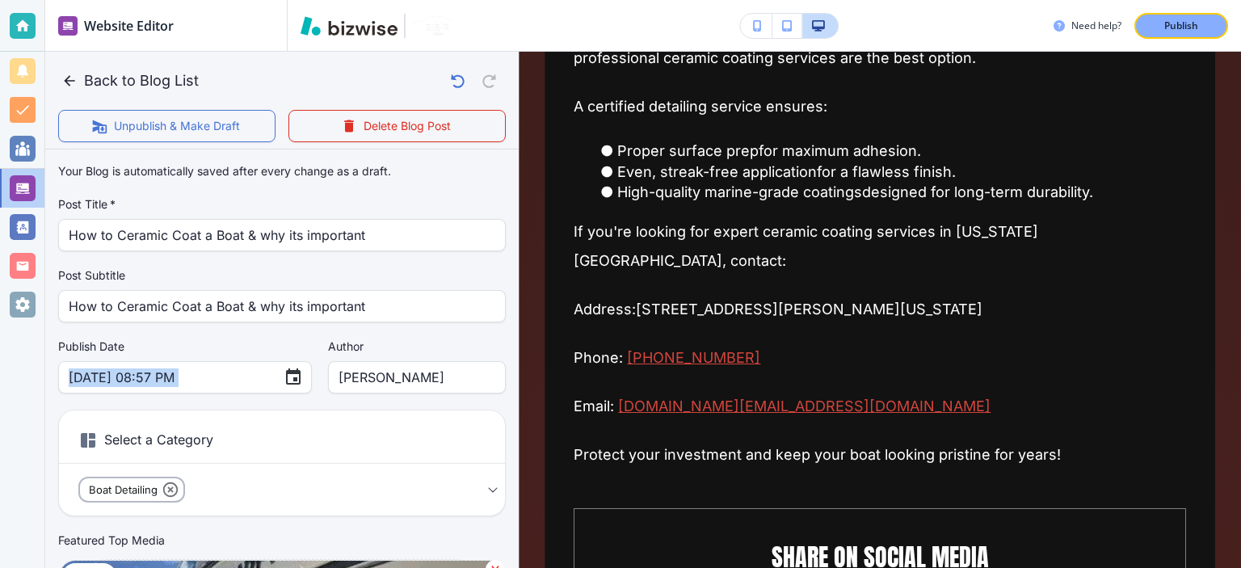
click at [343, 343] on div "Publish Date Sep 15, 2025 08:57 PM ​ Author Chris Hall Author" at bounding box center [282, 366] width 448 height 55
click at [343, 343] on label "Author" at bounding box center [417, 347] width 178 height 16
click at [370, 171] on p "Your Blog is automatically saved after every change as a draft." at bounding box center [224, 171] width 333 height 18
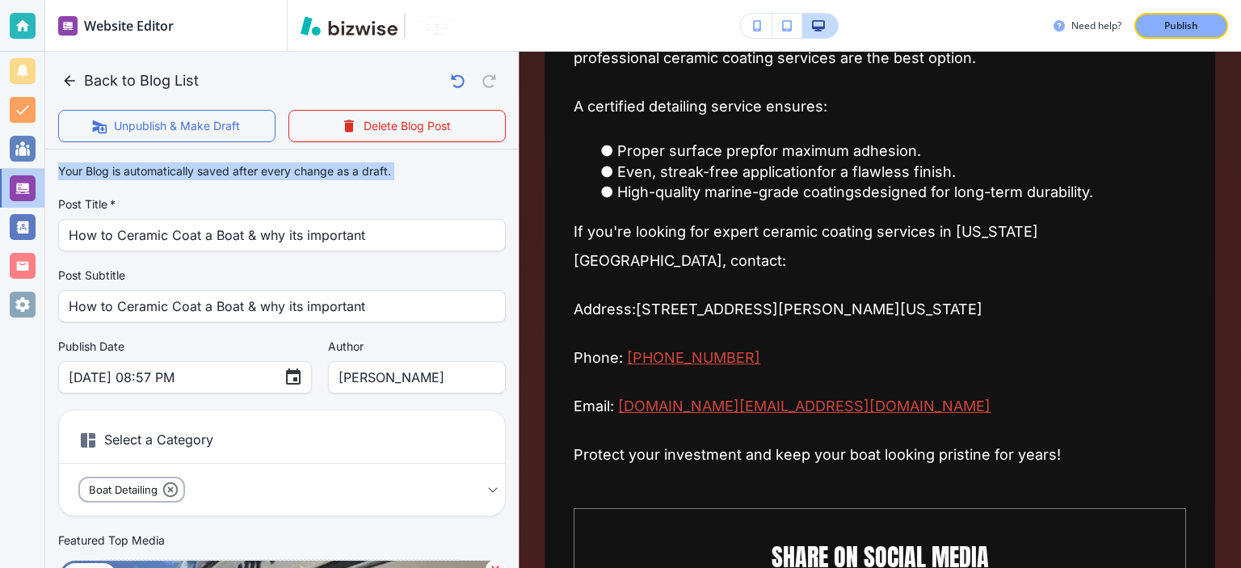
click at [370, 171] on p "Your Blog is automatically saved after every change as a draft." at bounding box center [224, 171] width 333 height 18
click at [255, 199] on label "Post Title   *" at bounding box center [282, 204] width 448 height 16
click at [444, 186] on div "Your Blog is automatically saved after every change as a draft. Post Title   * …" at bounding box center [282, 417] width 448 height 523
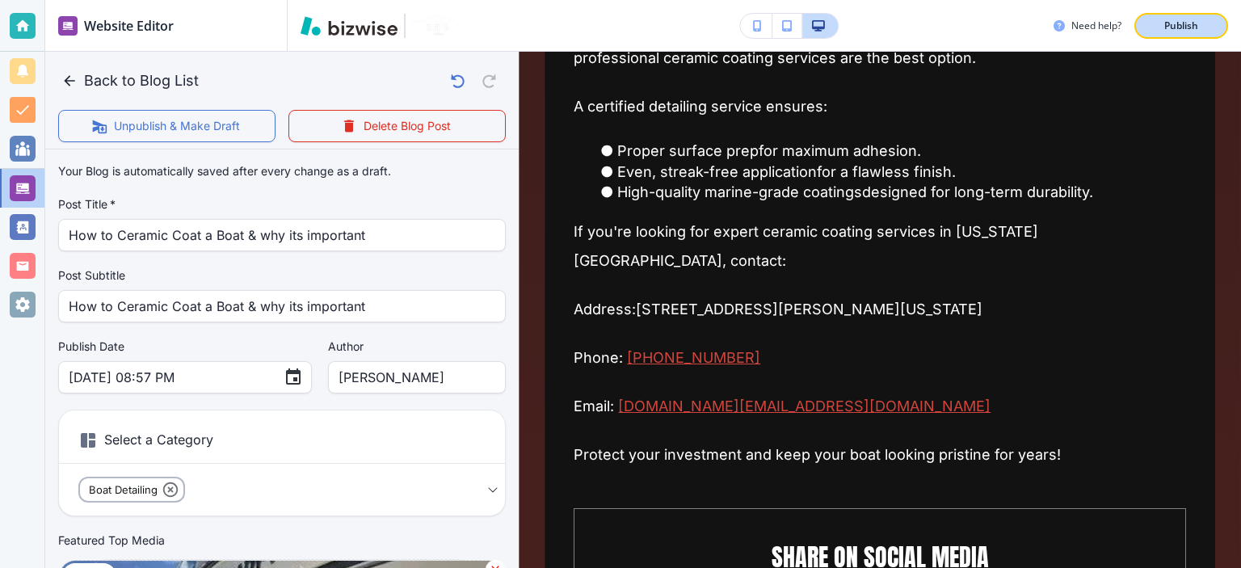
click at [1173, 32] on button "Publish" at bounding box center [1181, 26] width 94 height 26
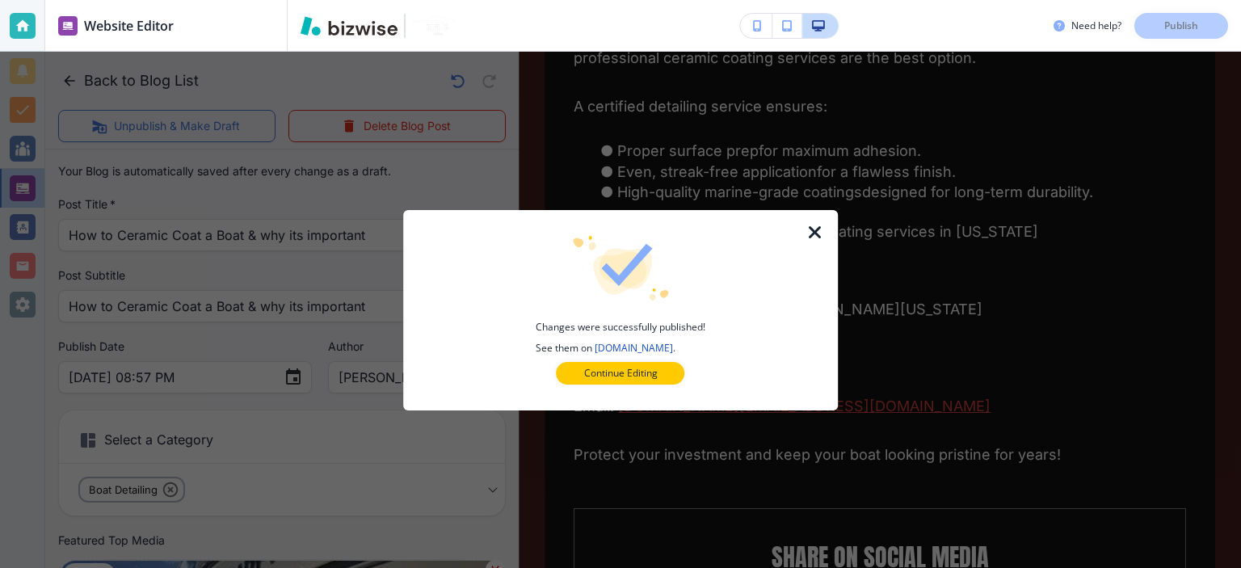
click at [815, 232] on icon "button" at bounding box center [815, 232] width 19 height 19
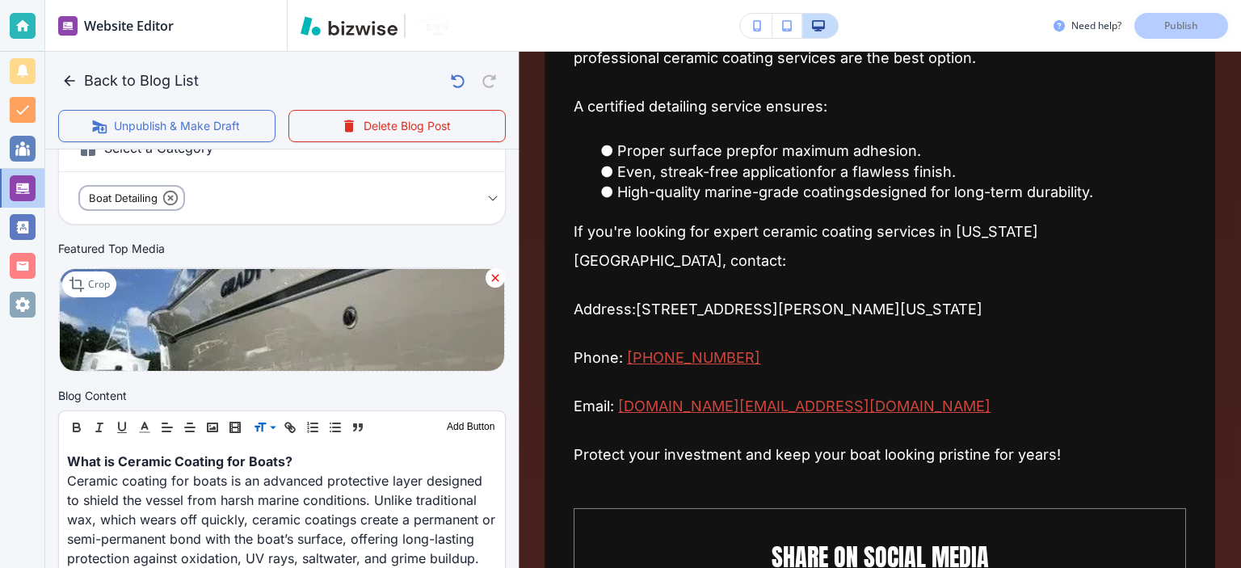
scroll to position [278, 0]
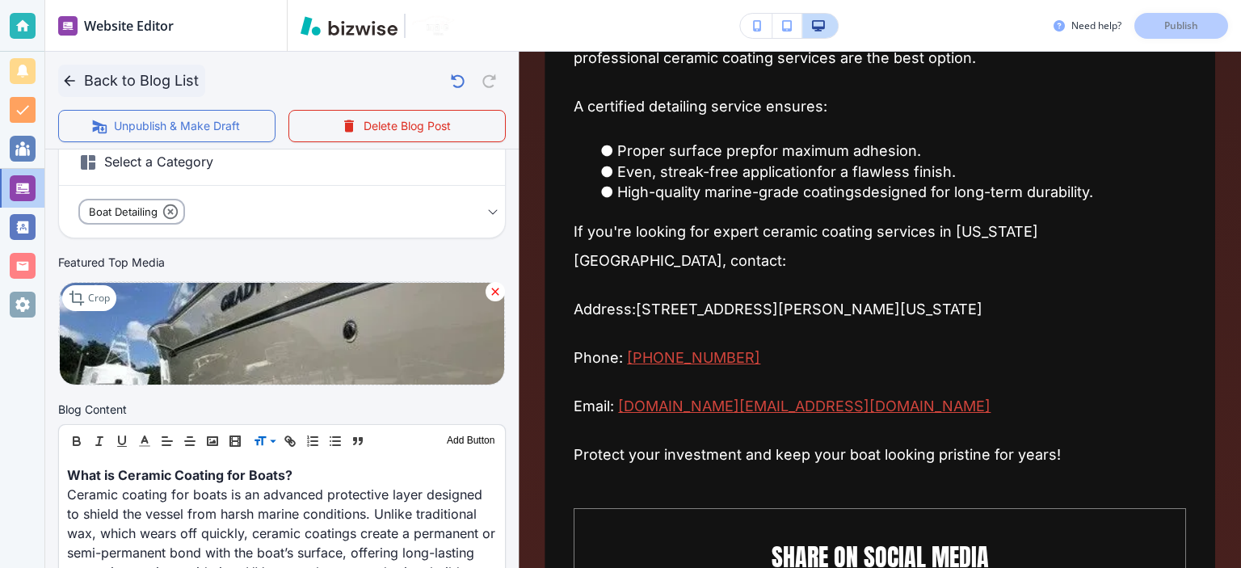
click at [142, 82] on button "Back to Blog List" at bounding box center [131, 81] width 147 height 32
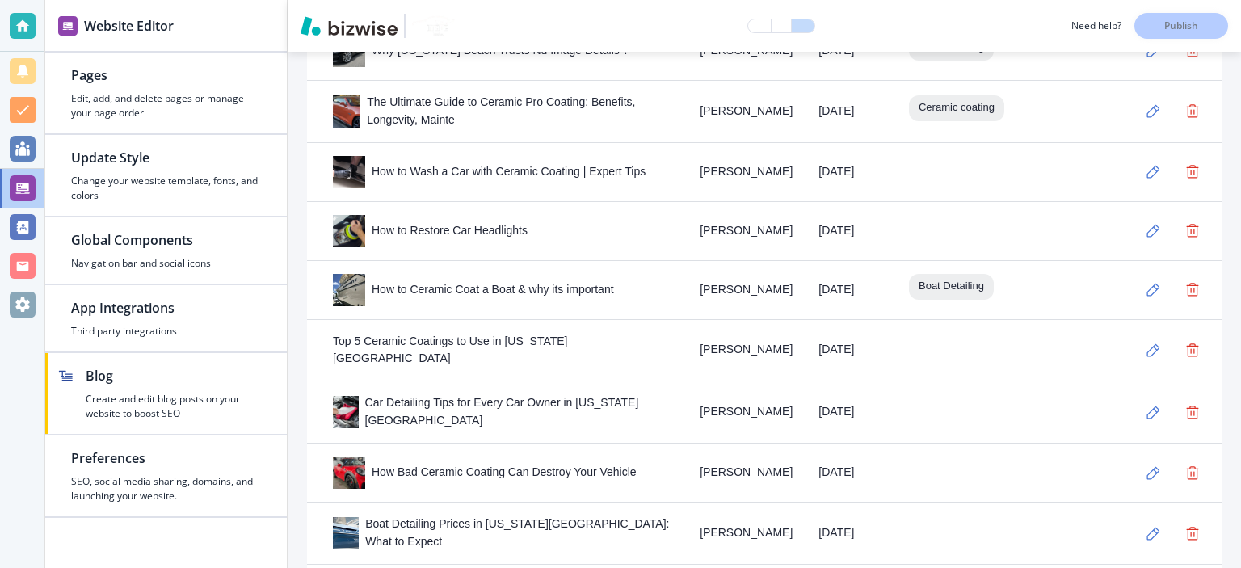
scroll to position [1521, 0]
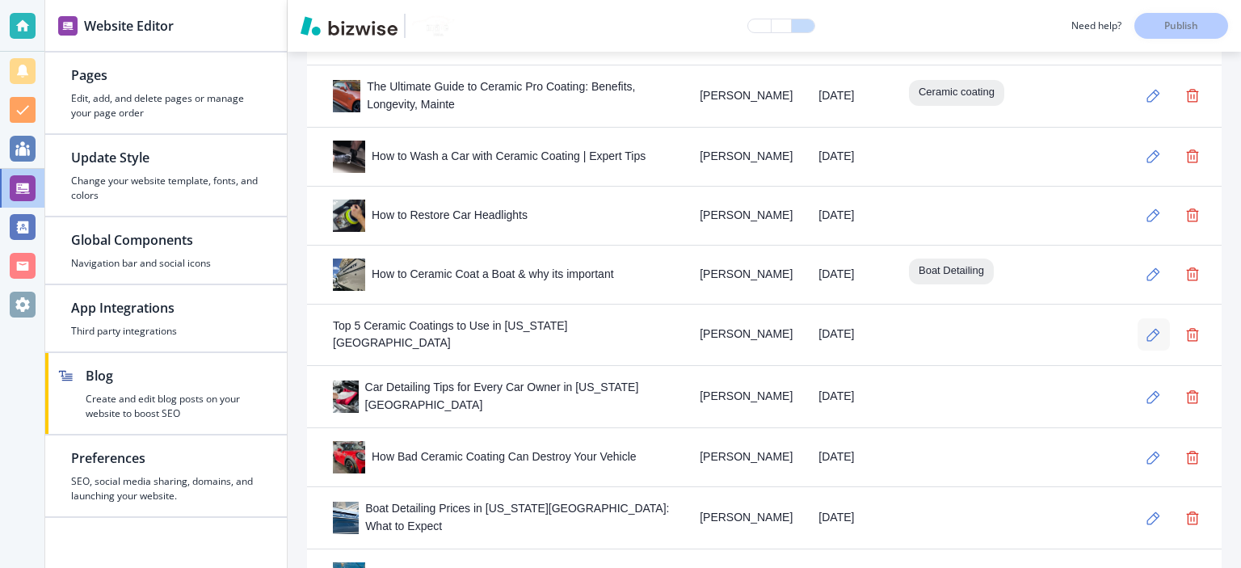
click at [1147, 328] on icon "button" at bounding box center [1154, 335] width 14 height 14
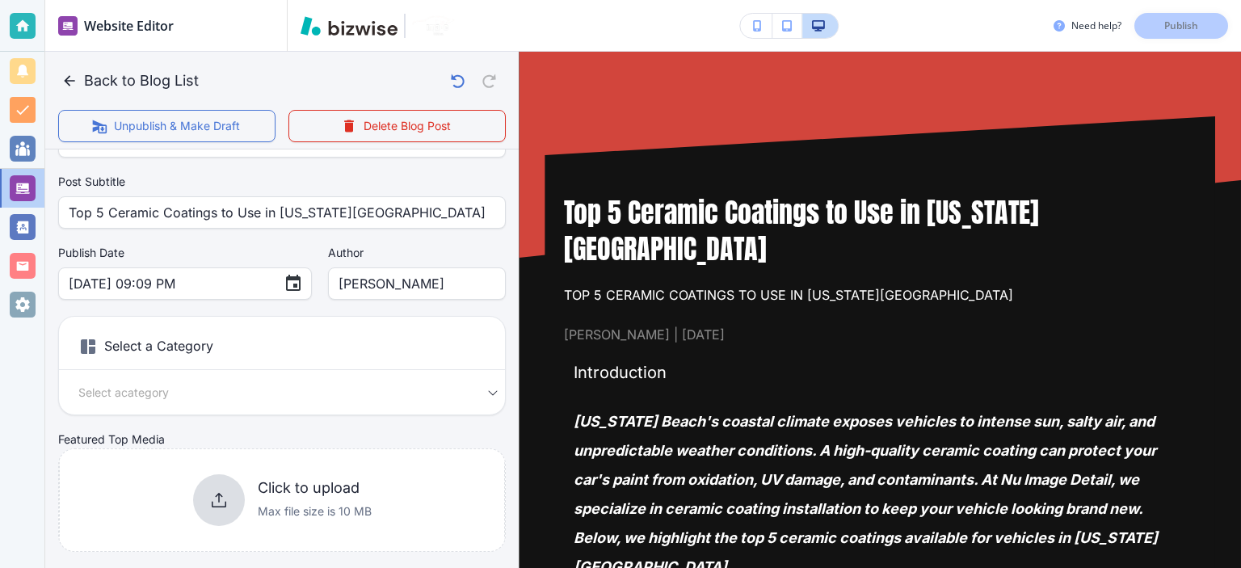
scroll to position [100, 0]
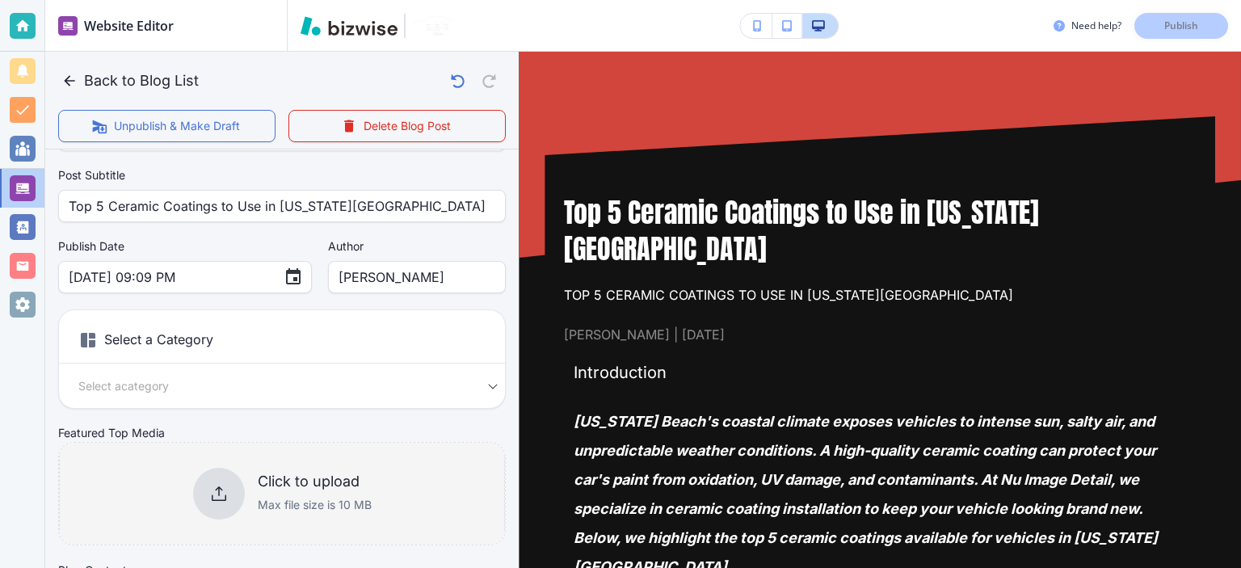
click at [275, 506] on p "Max file size is 10 MB" at bounding box center [315, 505] width 114 height 18
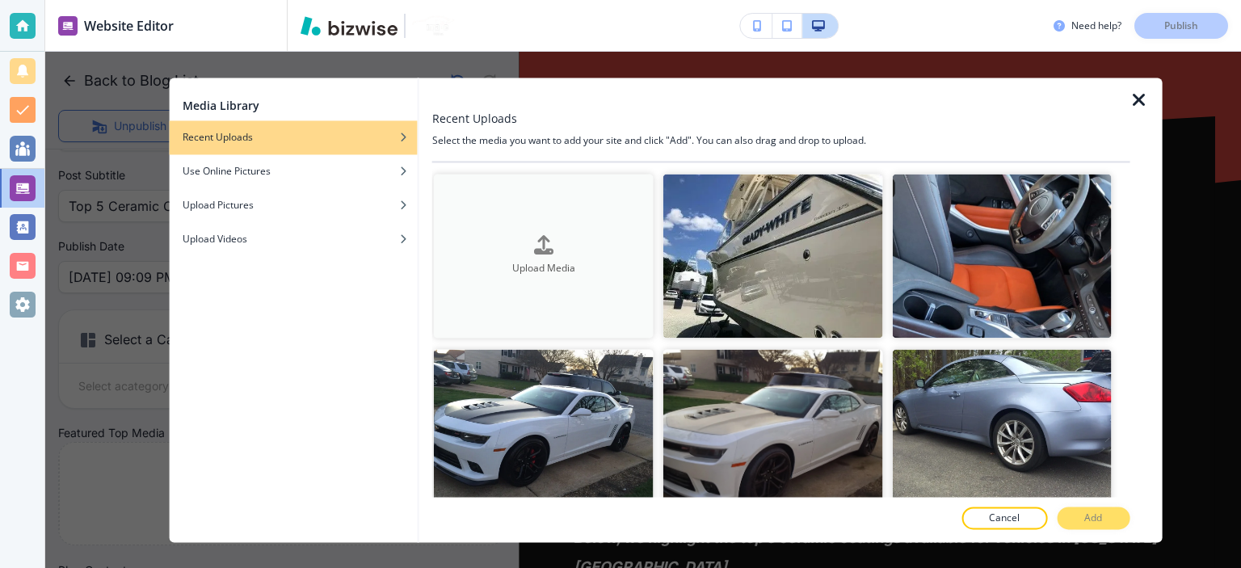
click at [539, 288] on button "Upload Media" at bounding box center [544, 256] width 220 height 165
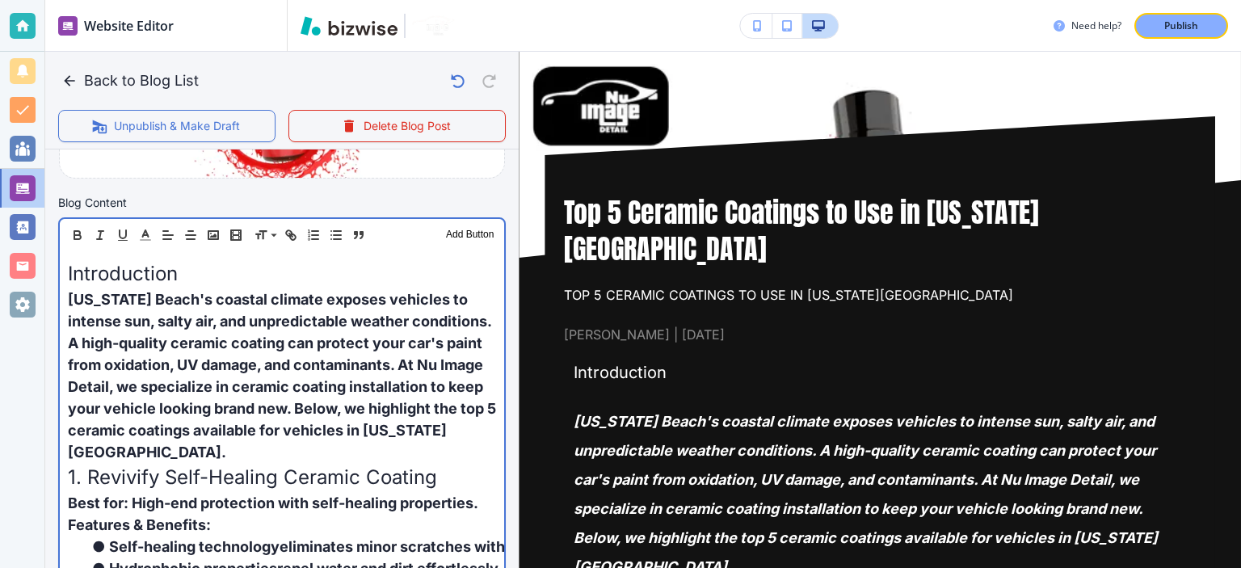
scroll to position [478, 0]
click at [307, 448] on span "Virginia Beach's coastal climate exposes vehicles to intense sun, salty air, an…" at bounding box center [283, 375] width 431 height 170
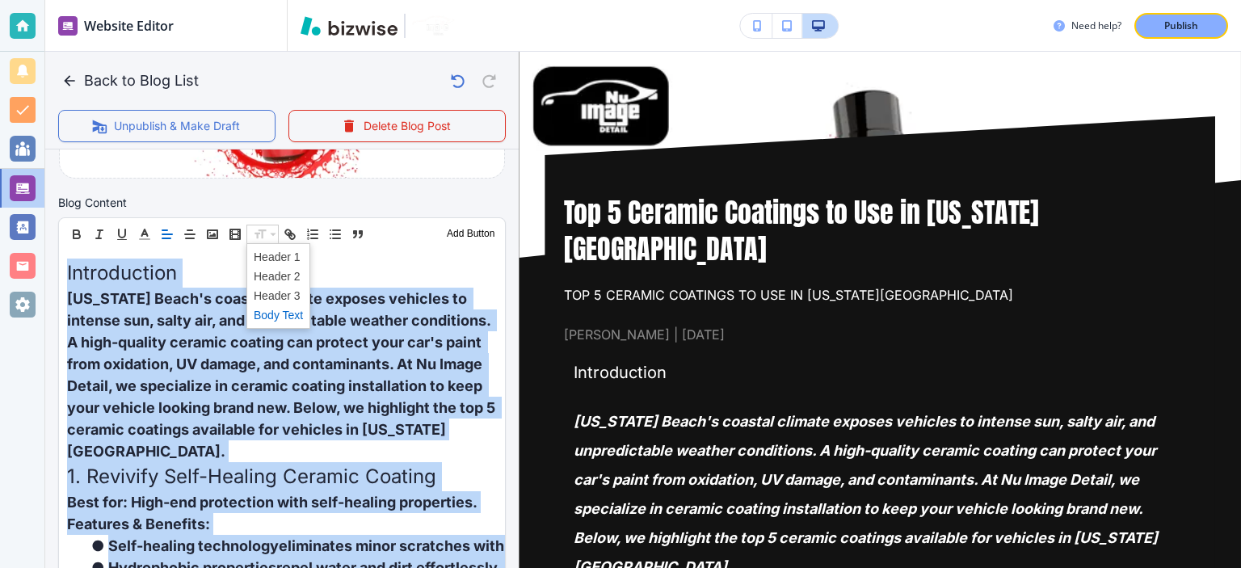
click at [294, 314] on span at bounding box center [278, 314] width 49 height 19
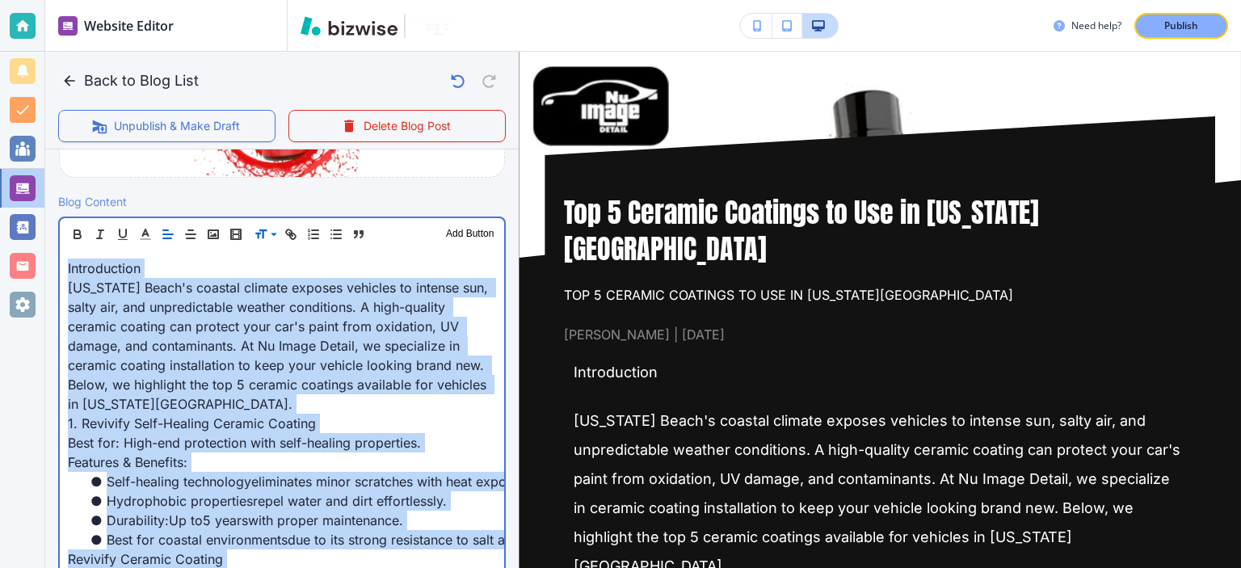
click at [295, 340] on span "Virginia Beach's coastal climate exposes vehicles to intense sun, salty air, an…" at bounding box center [280, 346] width 424 height 133
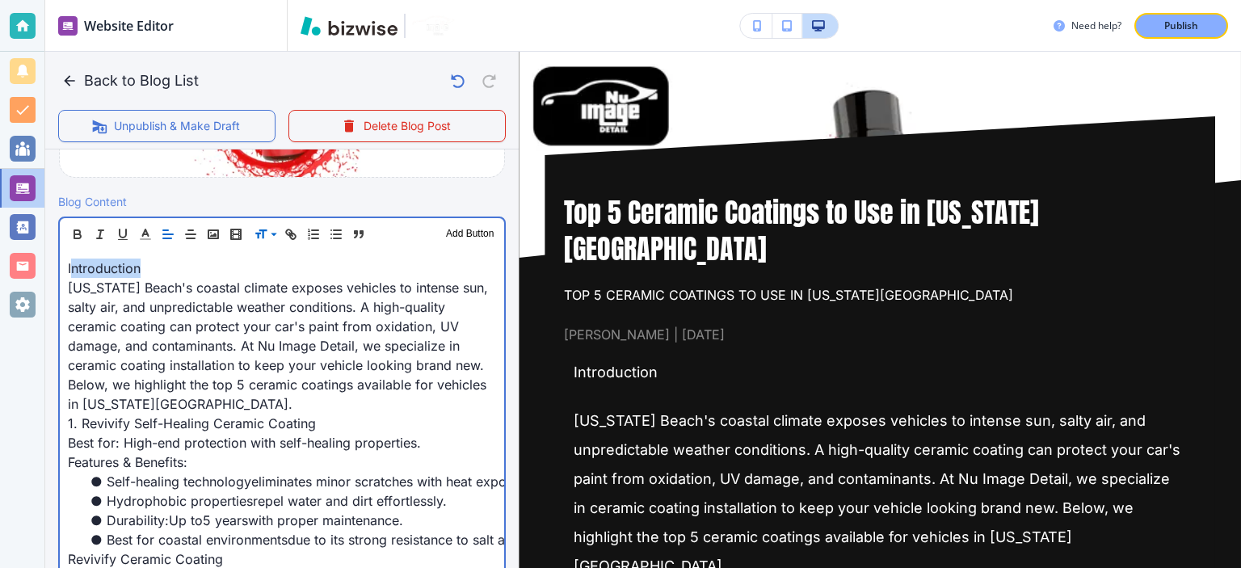
drag, startPoint x: 166, startPoint y: 270, endPoint x: 69, endPoint y: 263, distance: 96.4
click at [69, 263] on p "Introduction" at bounding box center [282, 268] width 428 height 19
click at [69, 261] on span "Introduction" at bounding box center [104, 268] width 73 height 16
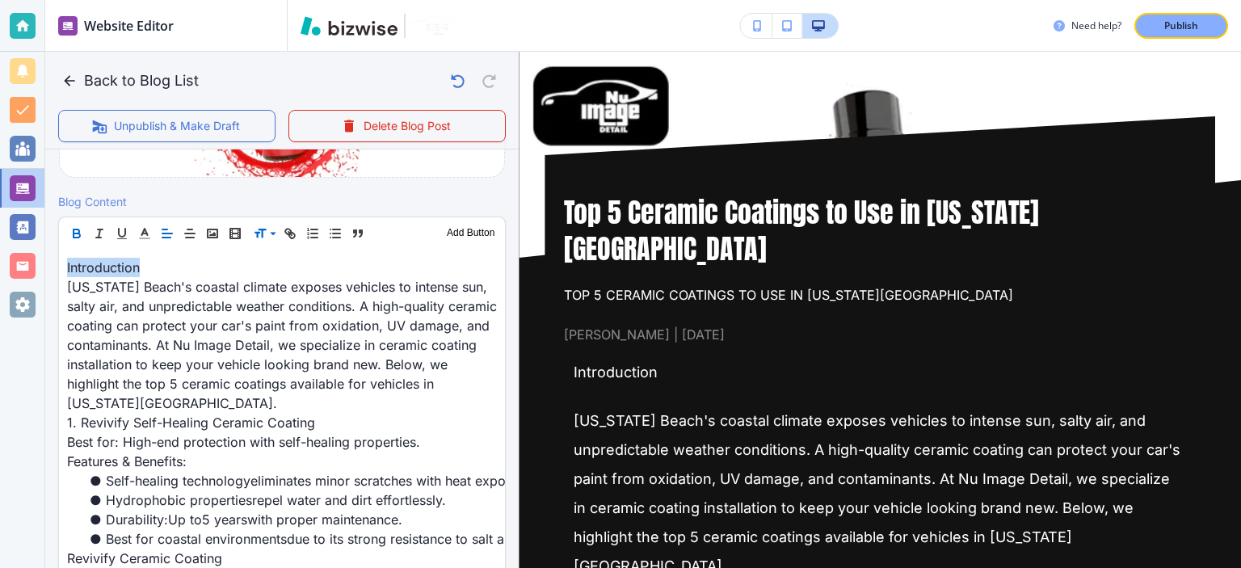
click at [81, 229] on icon "button" at bounding box center [76, 233] width 15 height 15
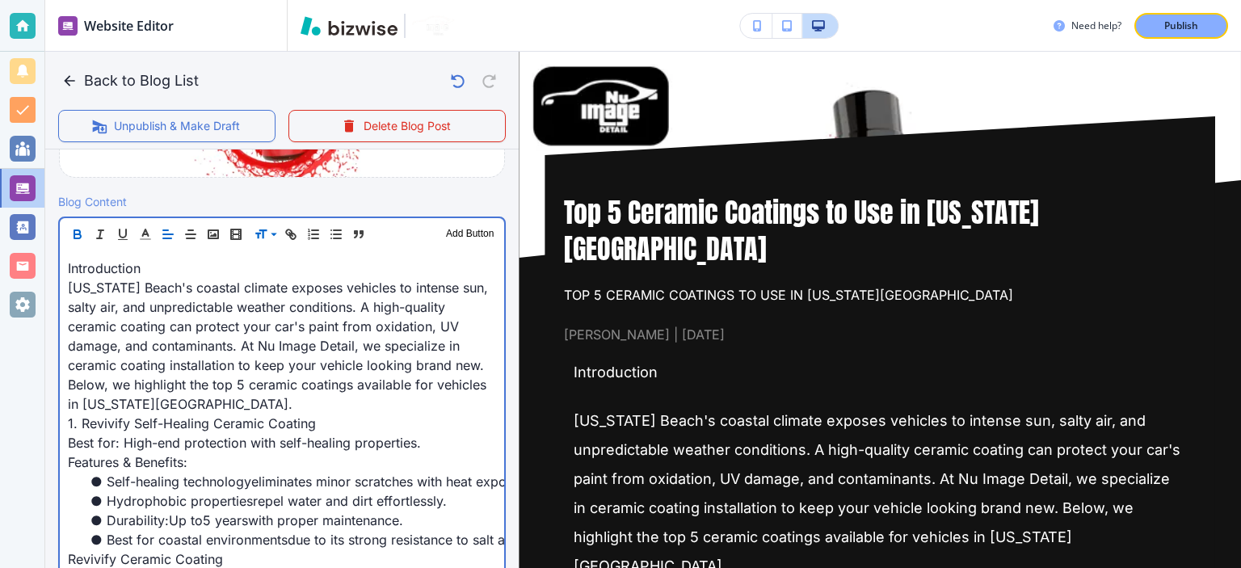
click at [197, 278] on p "Virginia Beach's coastal climate exposes vehicles to intense sun, salty air, an…" at bounding box center [282, 346] width 428 height 136
drag, startPoint x: 156, startPoint y: 262, endPoint x: 82, endPoint y: 232, distance: 79.4
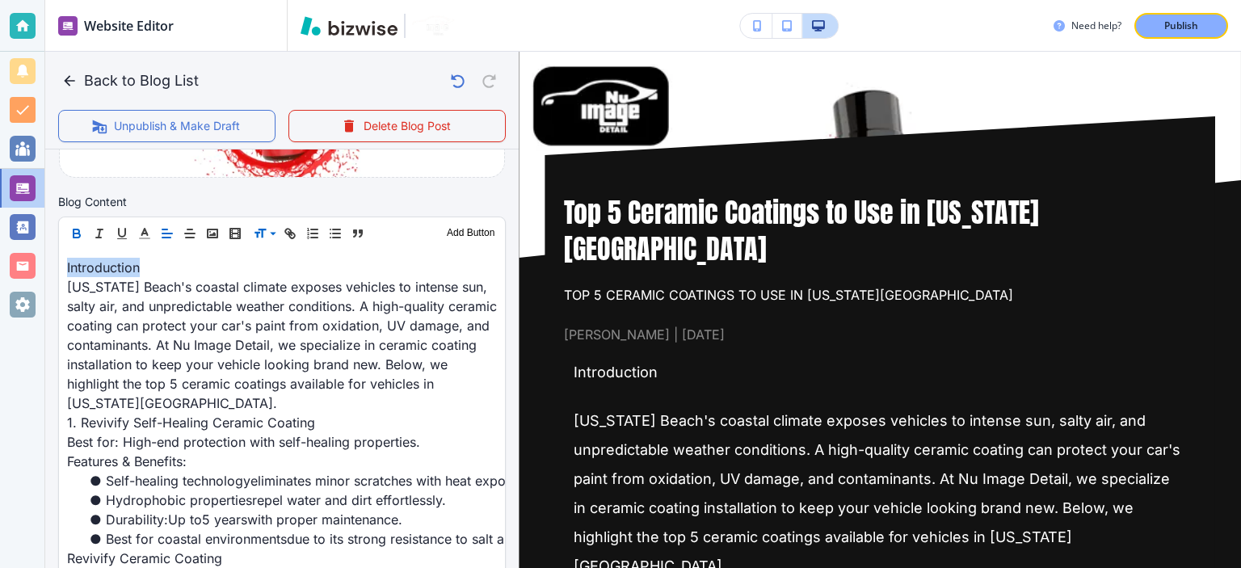
click at [82, 232] on icon "button" at bounding box center [76, 233] width 15 height 15
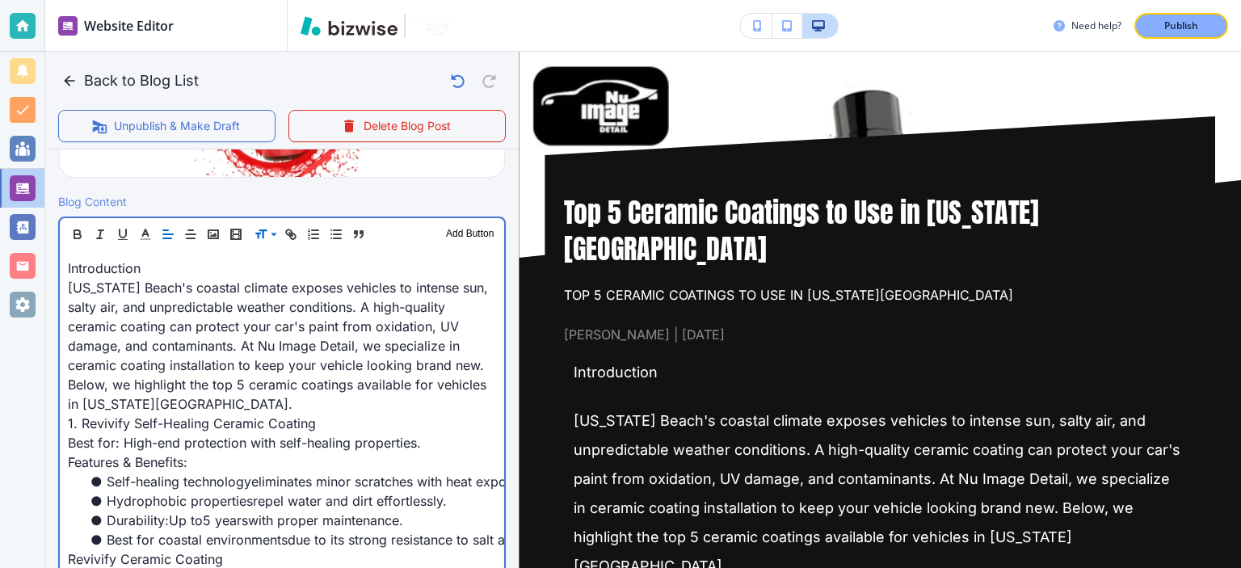
click at [158, 305] on span "Virginia Beach's coastal climate exposes vehicles to intense sun, salty air, an…" at bounding box center [280, 346] width 424 height 133
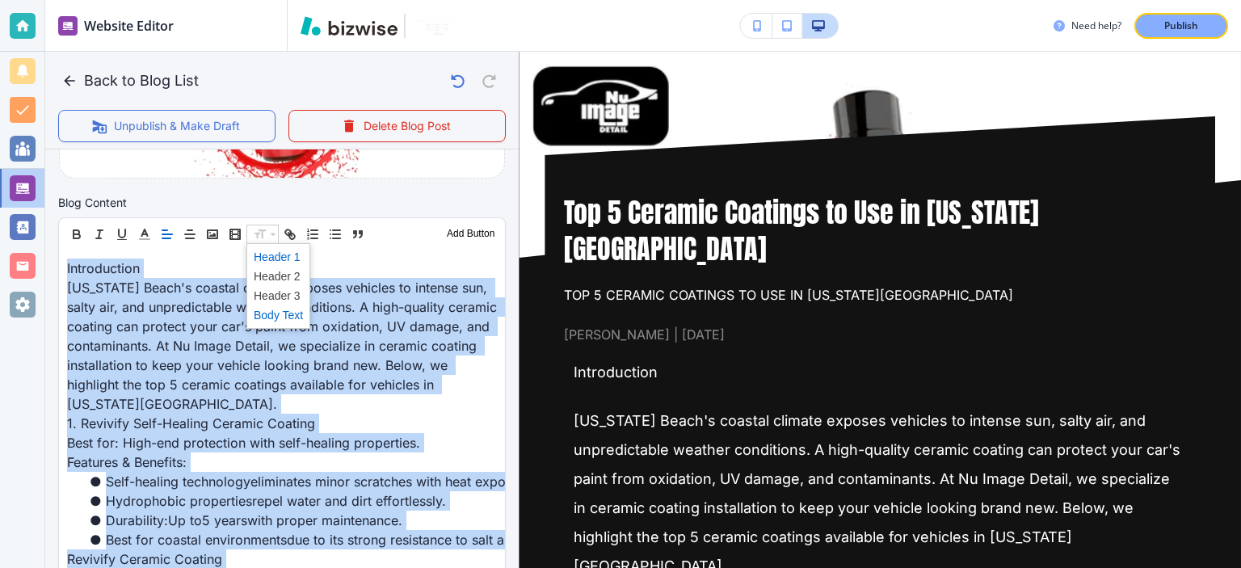
click at [271, 262] on span at bounding box center [278, 256] width 49 height 19
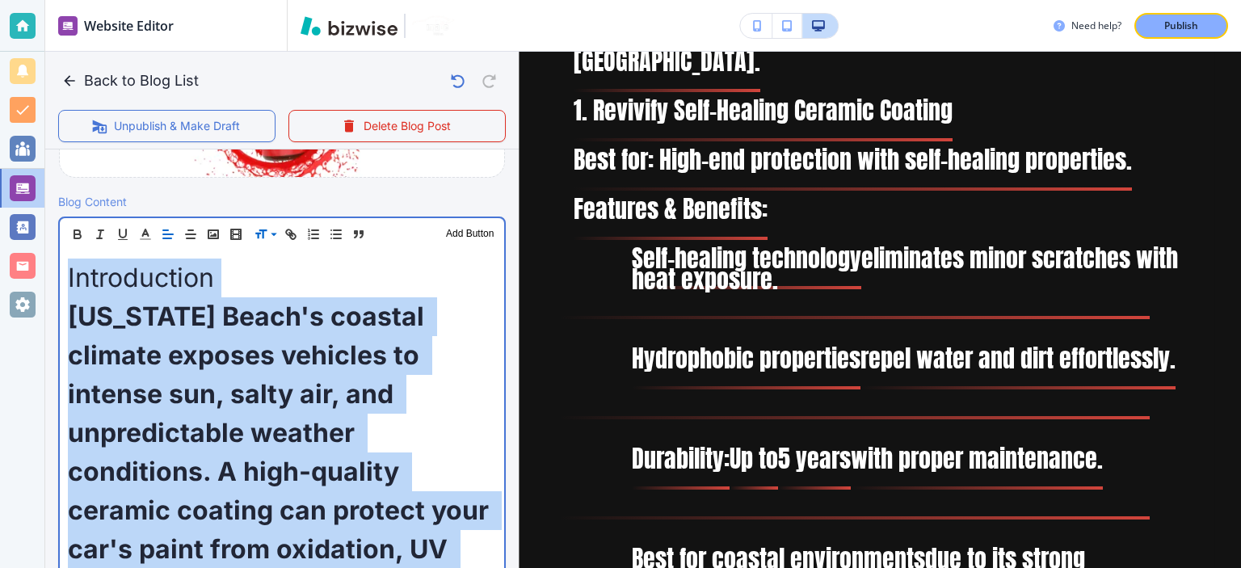
scroll to position [754, 0]
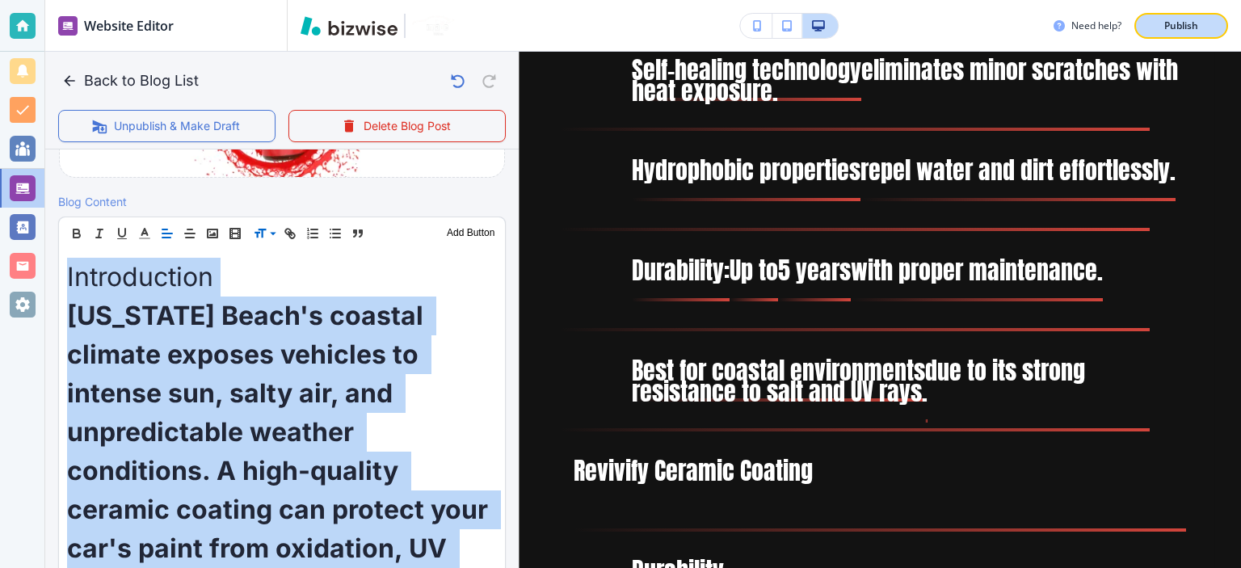
click at [1189, 25] on p "Publish" at bounding box center [1181, 26] width 34 height 15
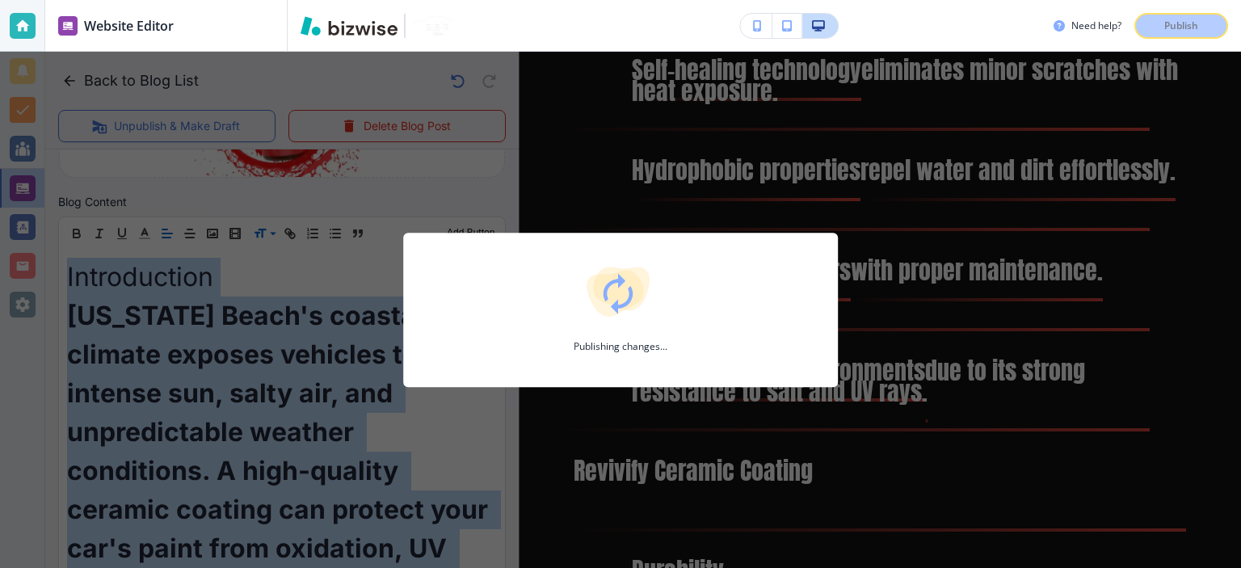
scroll to position [478, 0]
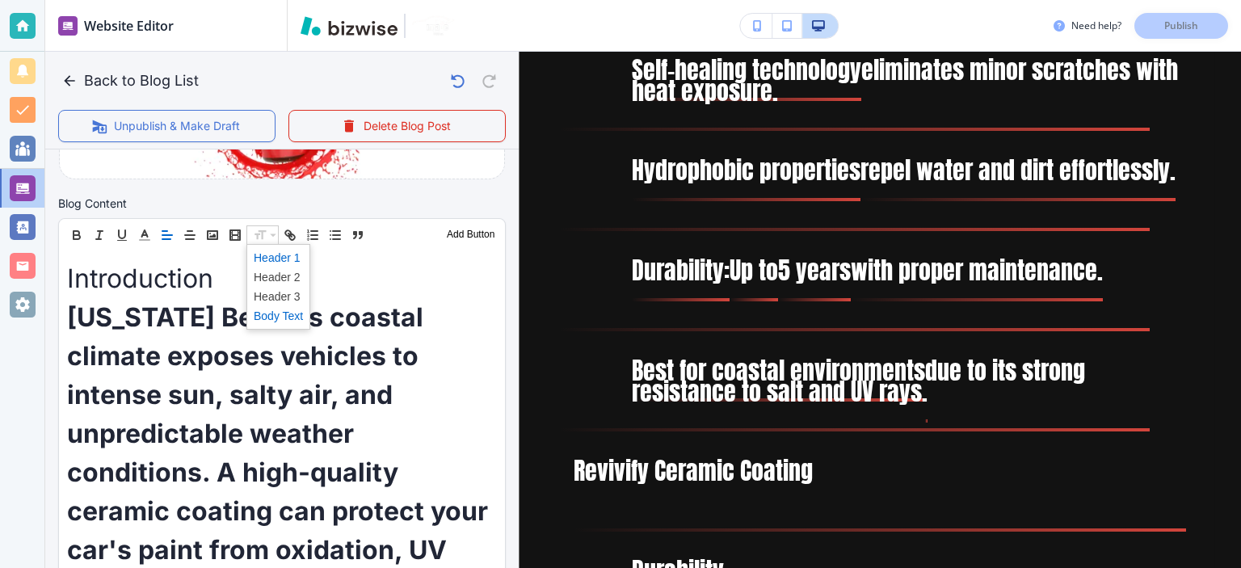
click at [288, 320] on span at bounding box center [278, 315] width 49 height 19
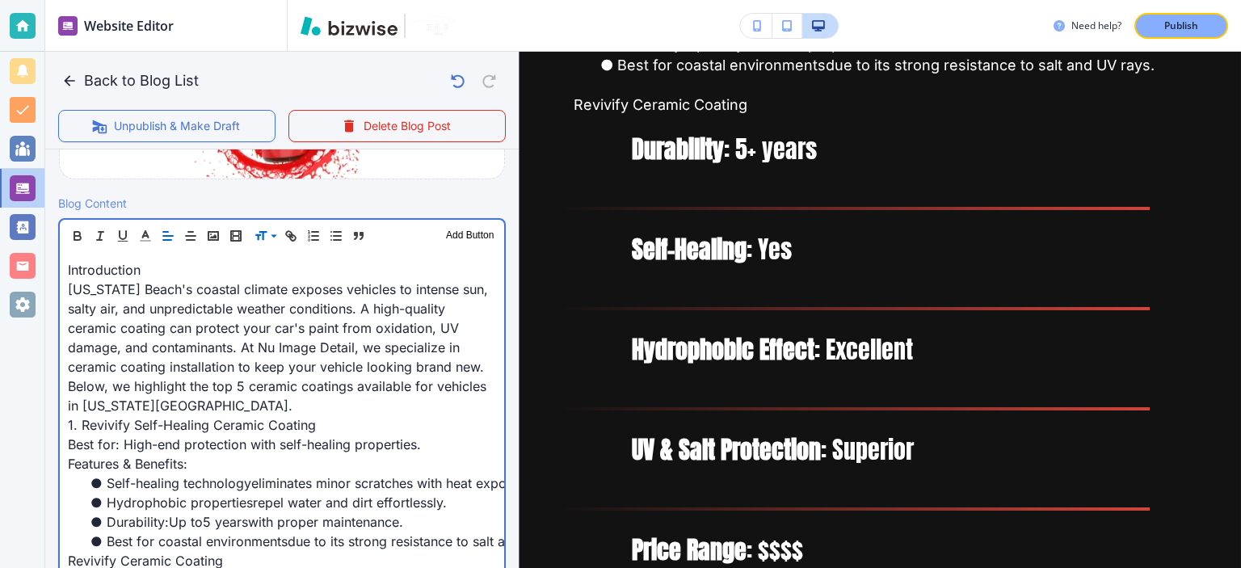
click at [288, 322] on span "Virginia Beach's coastal climate exposes vehicles to intense sun, salty air, an…" at bounding box center [280, 347] width 424 height 133
drag, startPoint x: 142, startPoint y: 274, endPoint x: 177, endPoint y: 219, distance: 65.0
click at [41, 273] on div "Website Editor Pages Edit, add, and delete pages or manage your page order Upda…" at bounding box center [620, 284] width 1241 height 568
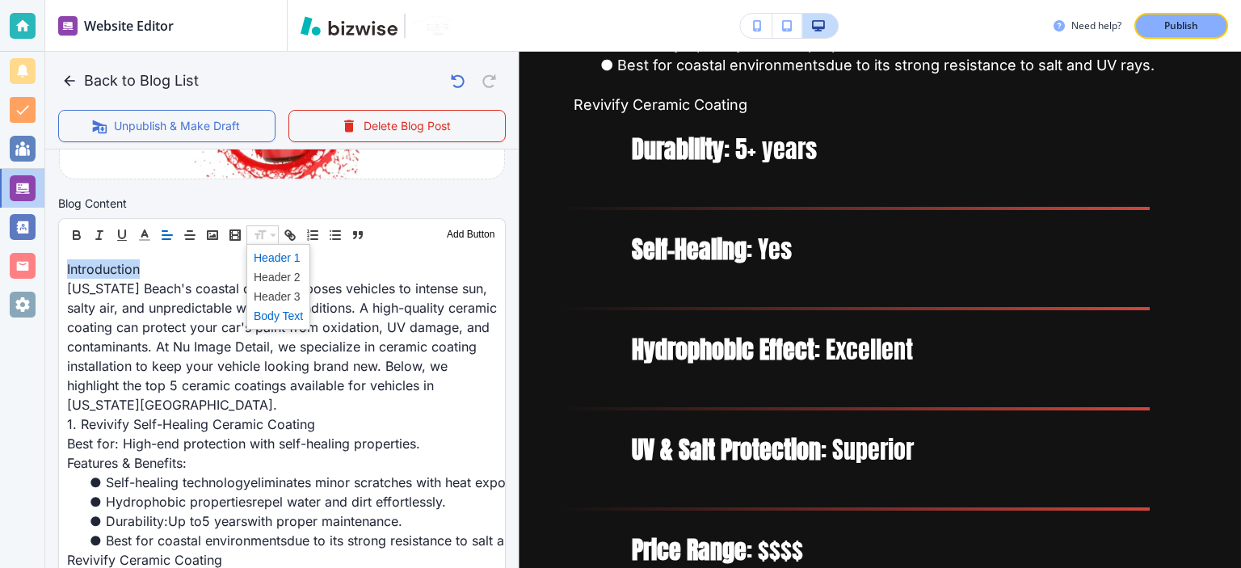
click at [274, 262] on span at bounding box center [278, 257] width 49 height 19
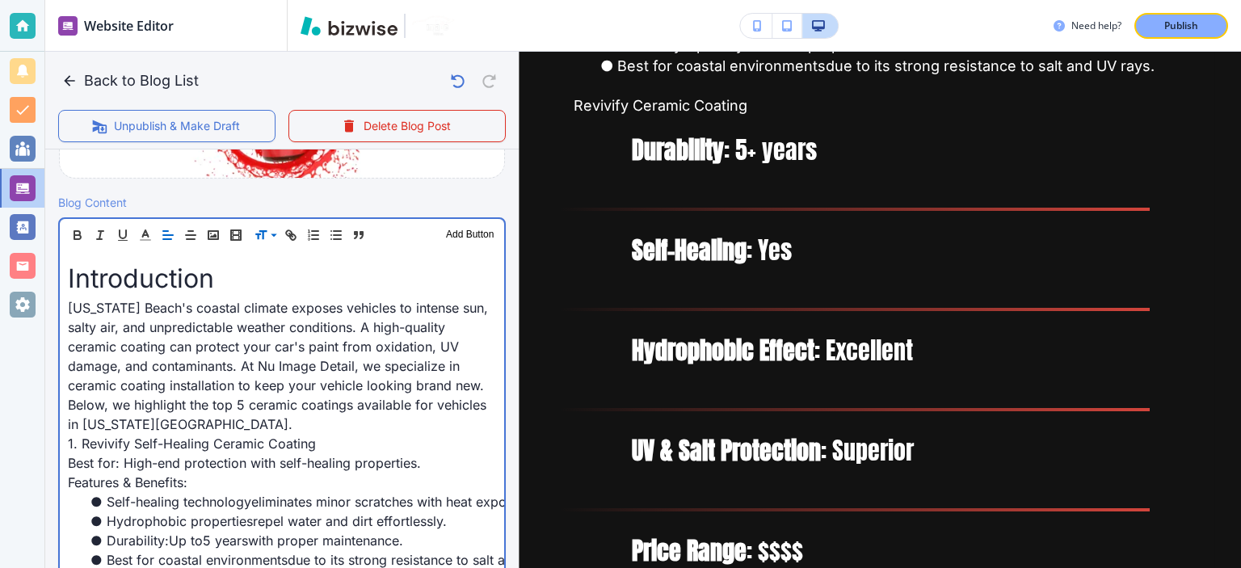
click at [277, 309] on span "Virginia Beach's coastal climate exposes vehicles to intense sun, salty air, an…" at bounding box center [280, 366] width 424 height 133
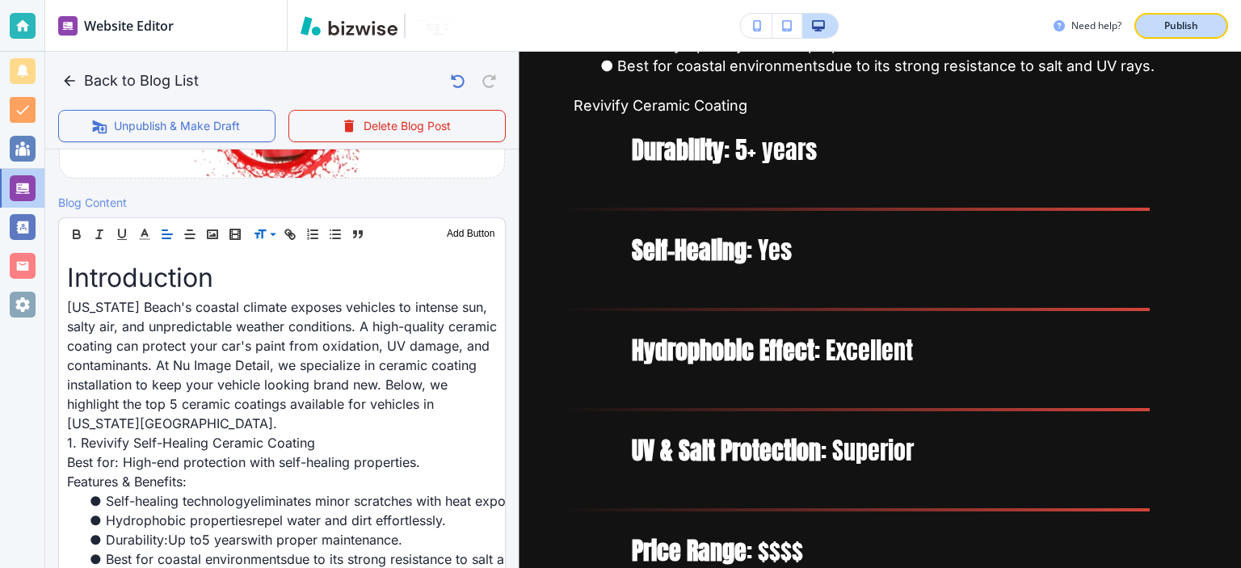
click at [1196, 25] on p "Publish" at bounding box center [1181, 26] width 34 height 15
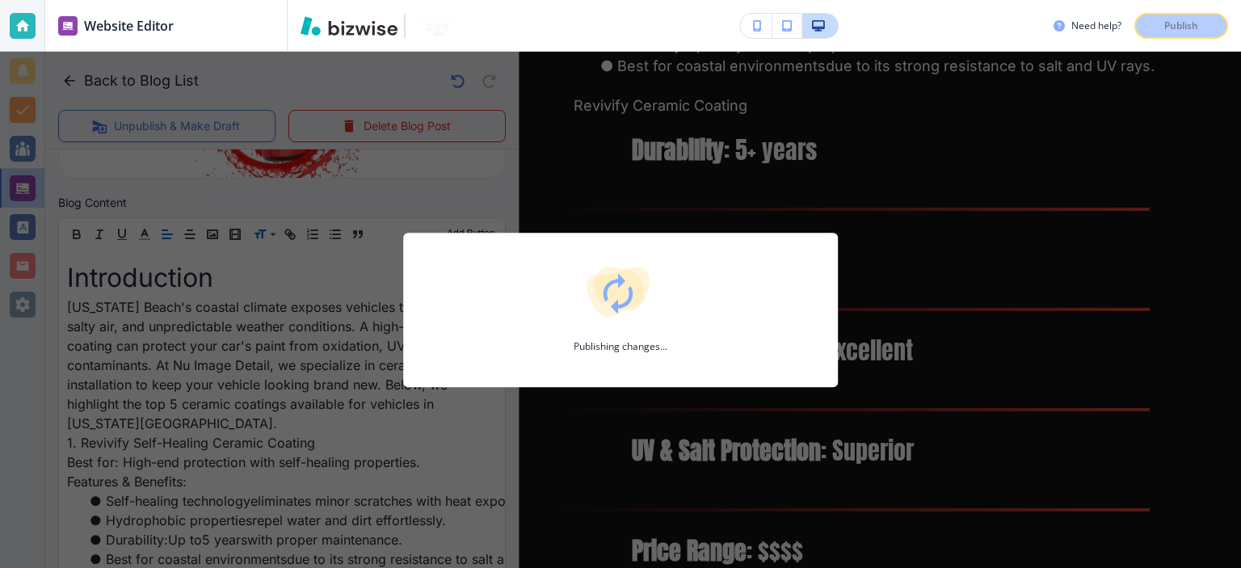
scroll to position [477, 0]
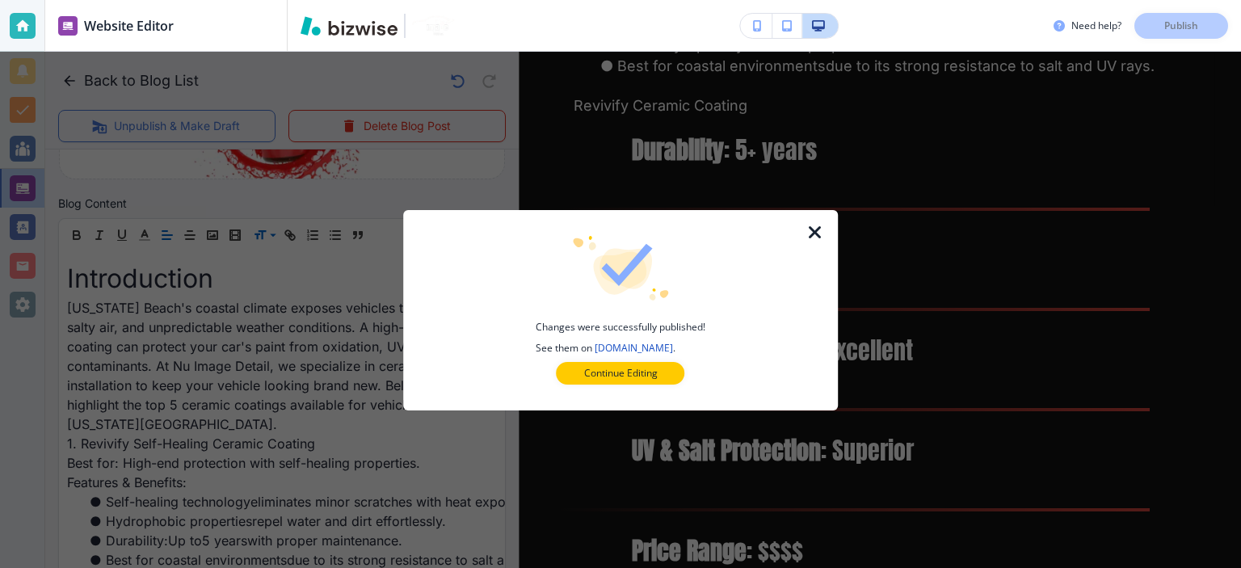
click at [818, 236] on icon "button" at bounding box center [815, 232] width 19 height 19
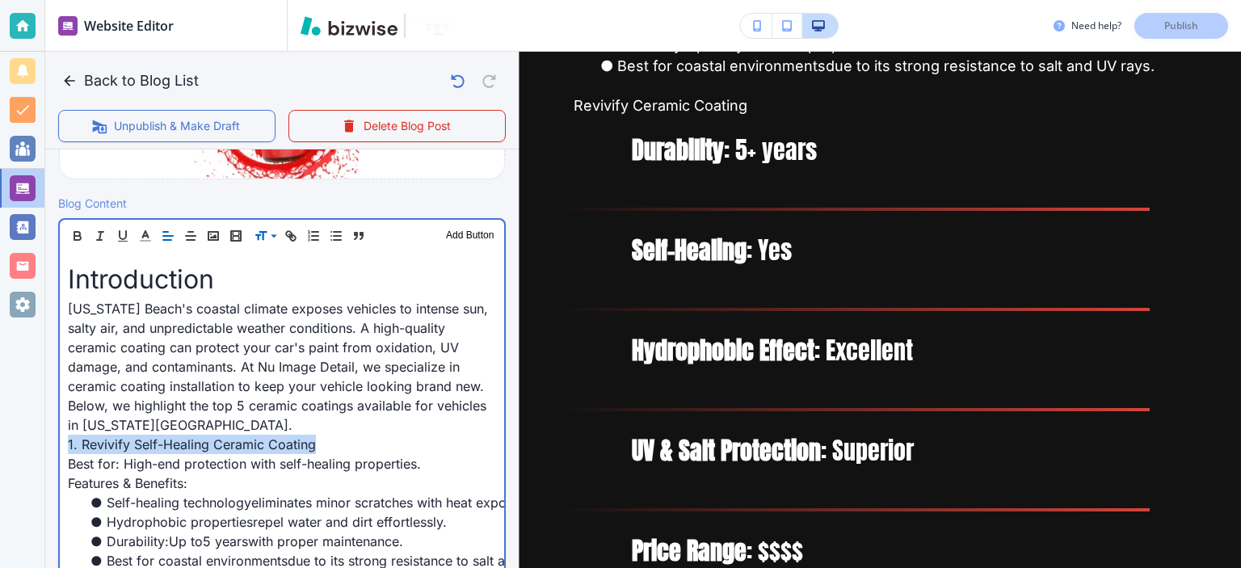
drag, startPoint x: 325, startPoint y: 443, endPoint x: 32, endPoint y: 442, distance: 292.5
click at [32, 442] on div "Website Editor Pages Edit, add, and delete pages or manage your page order Upda…" at bounding box center [620, 284] width 1241 height 568
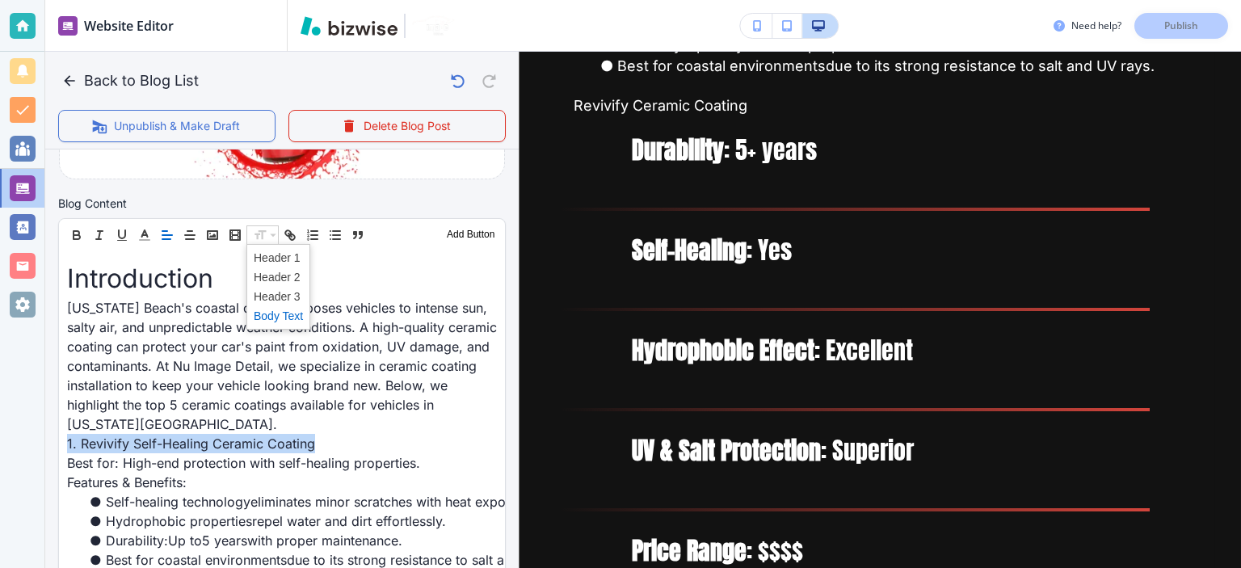
scroll to position [476, 0]
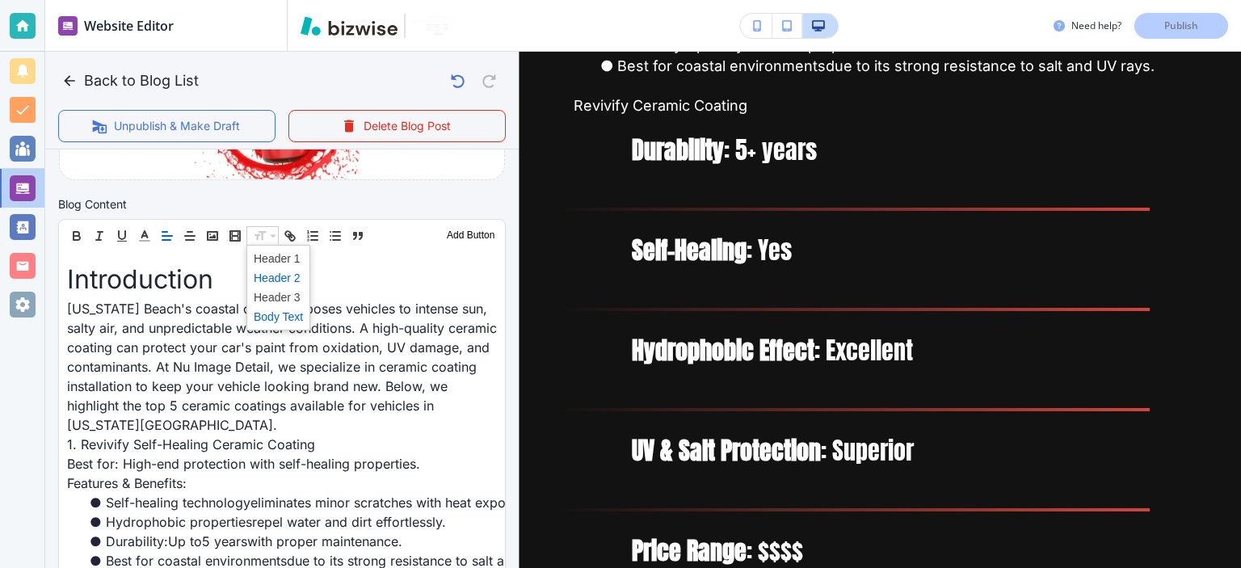
click at [291, 274] on span at bounding box center [278, 277] width 49 height 19
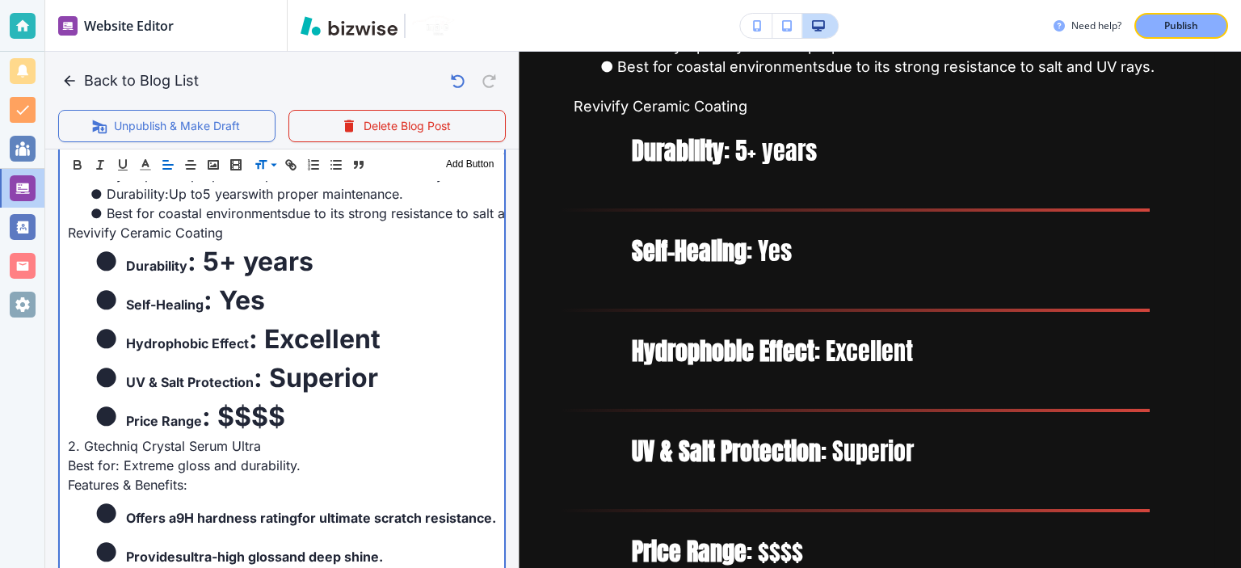
scroll to position [853, 0]
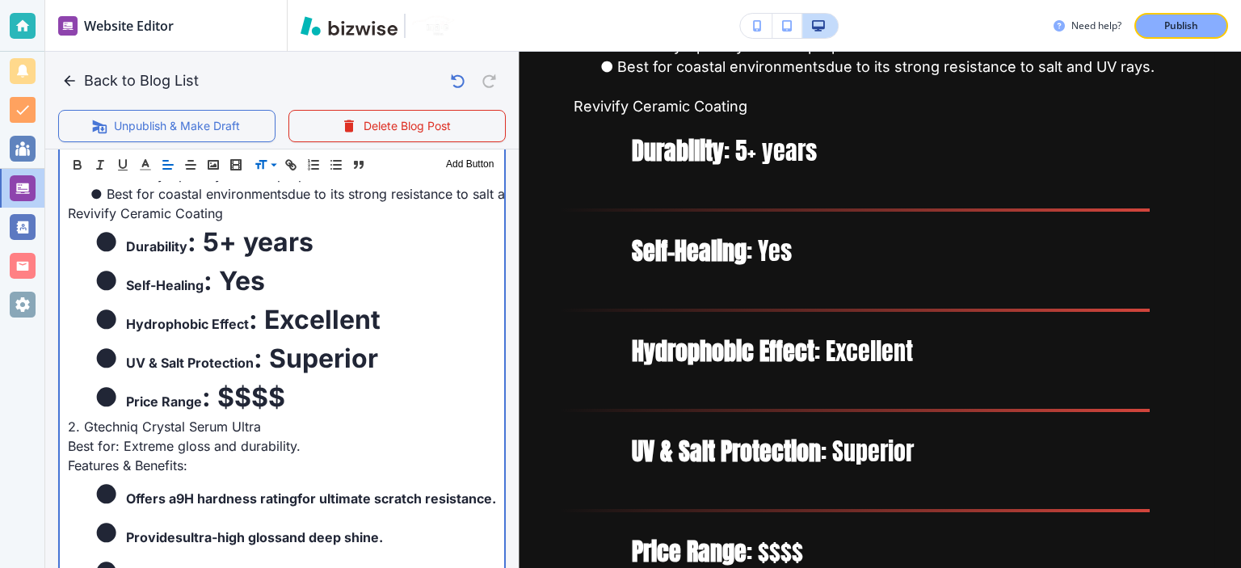
click at [200, 320] on strong "Hydrophobic Effect" at bounding box center [187, 324] width 123 height 16
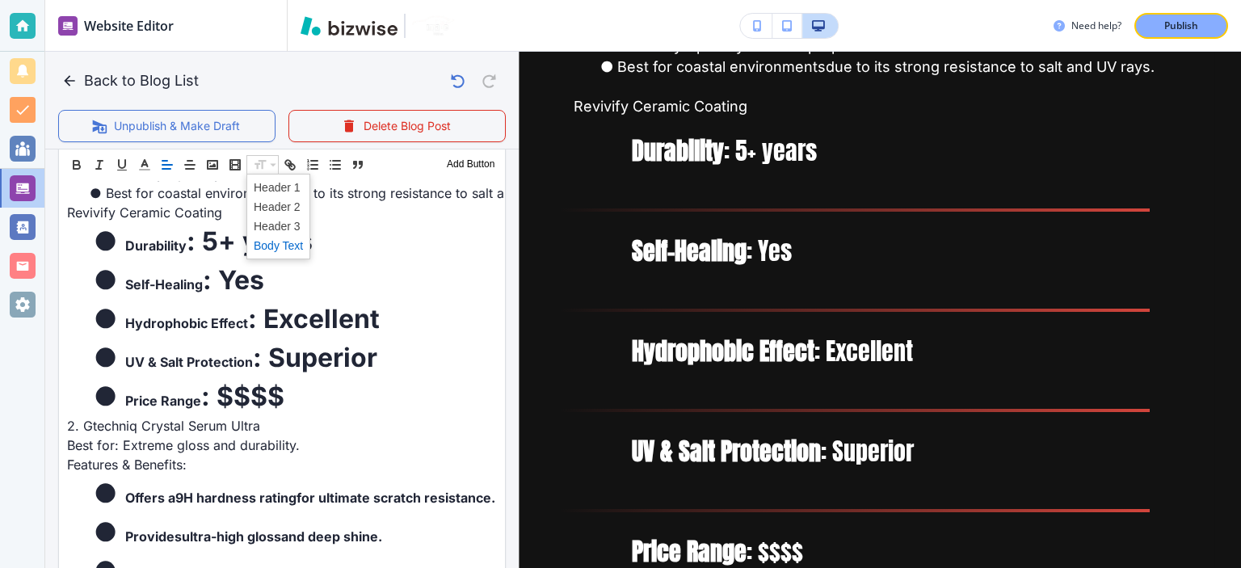
click at [292, 244] on span at bounding box center [278, 245] width 49 height 19
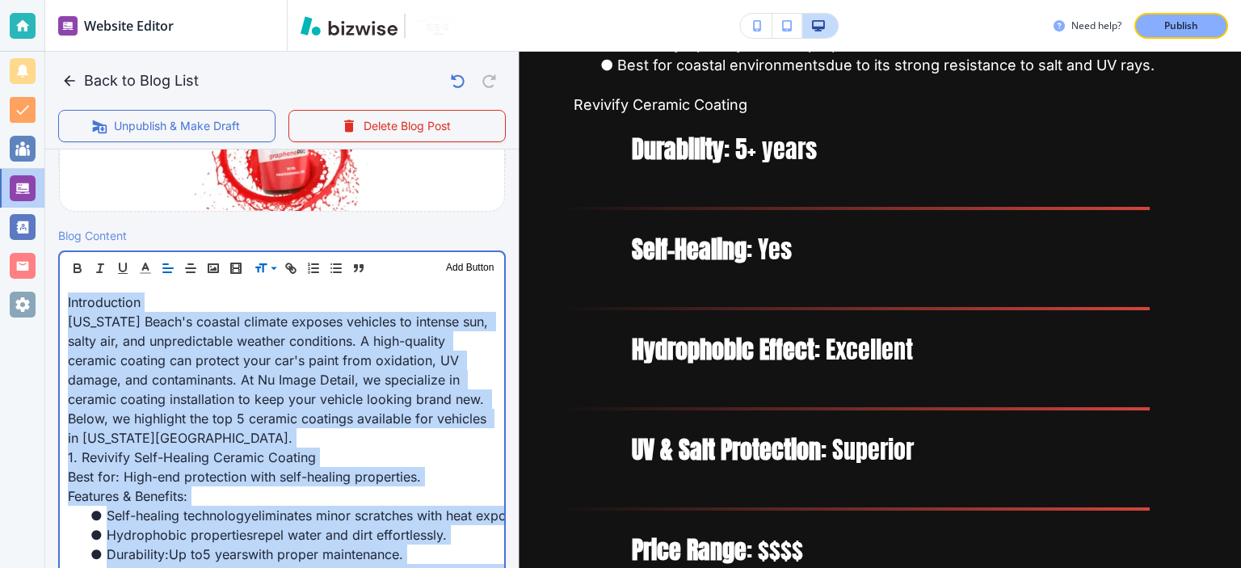
click at [301, 346] on span "Virginia Beach's coastal climate exposes vehicles to intense sun, salty air, an…" at bounding box center [280, 380] width 424 height 133
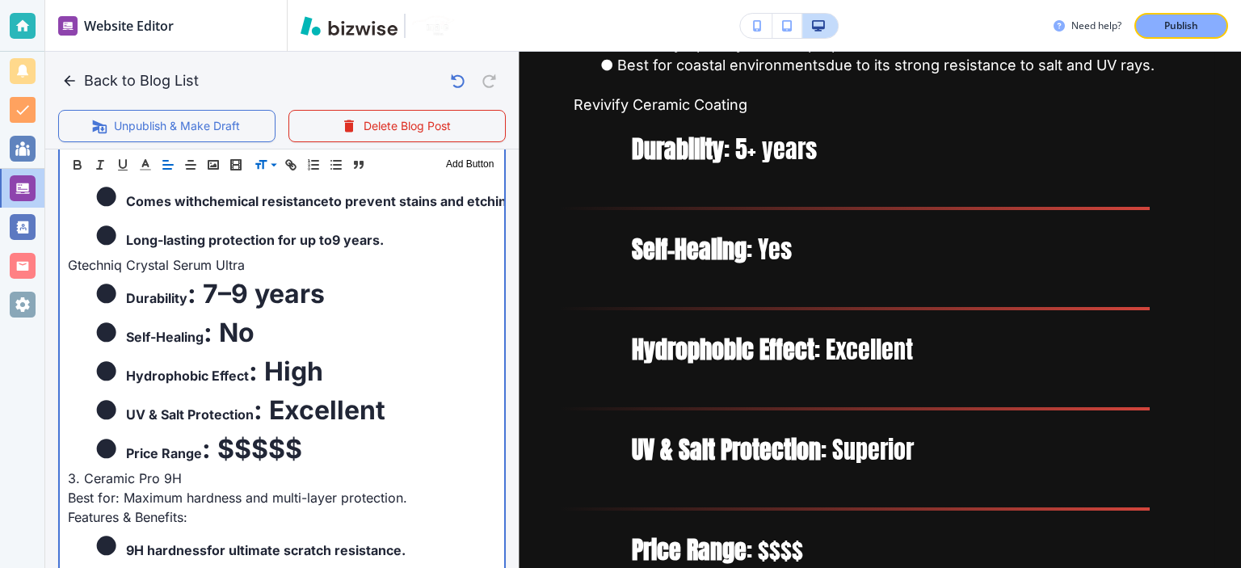
scroll to position [1010, 0]
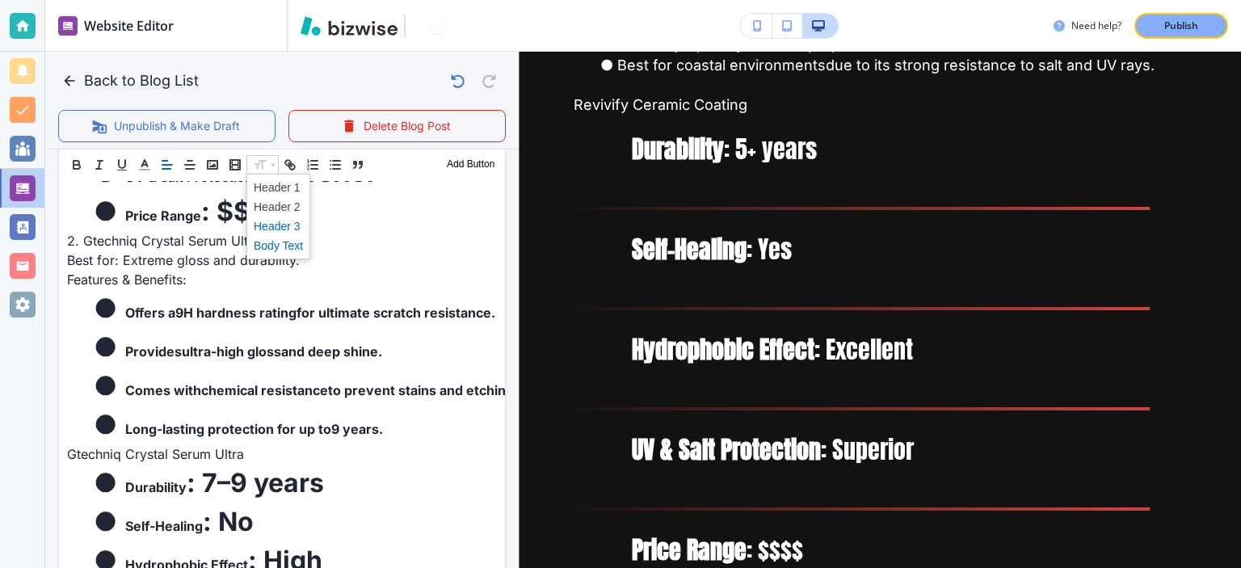
click at [291, 222] on span at bounding box center [278, 226] width 49 height 19
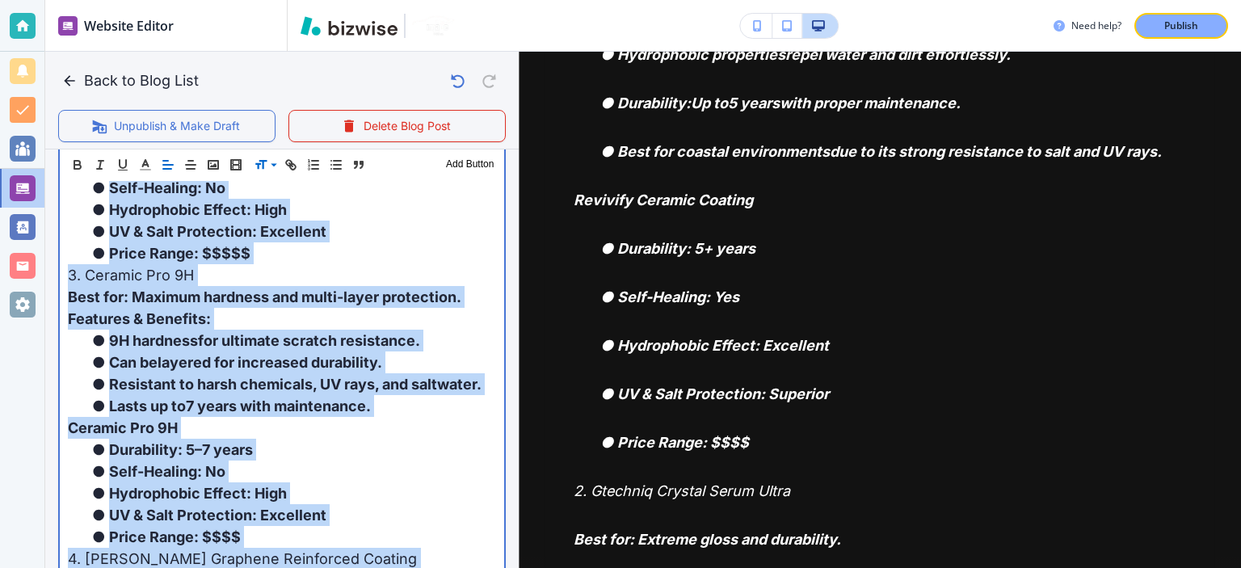
scroll to position [1378, 0]
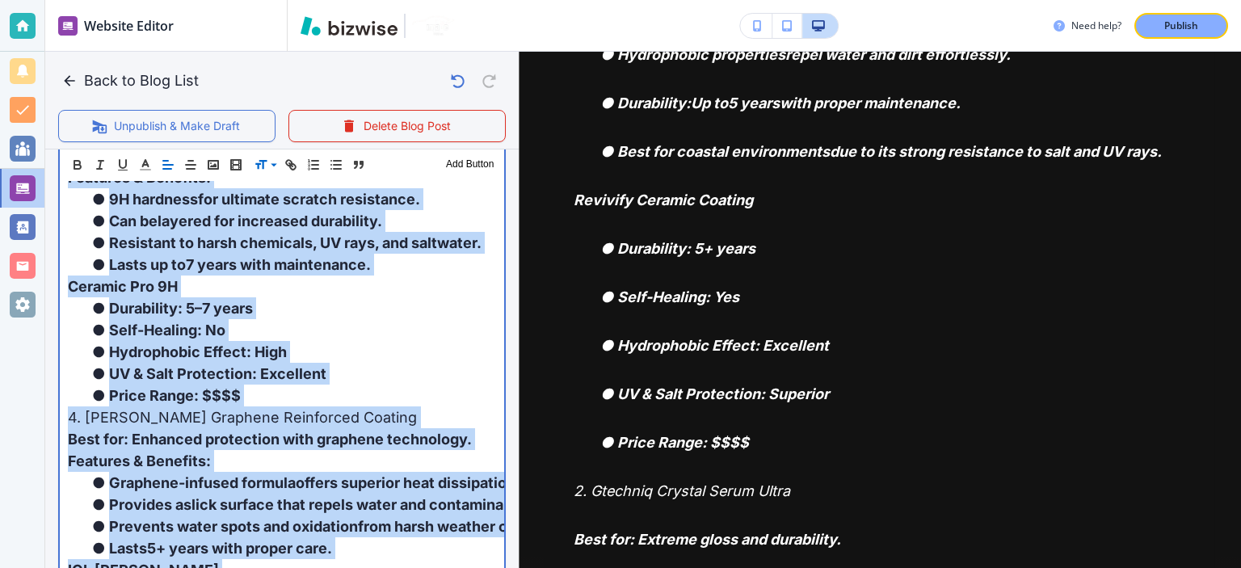
click at [310, 332] on li "Self-Healing : No" at bounding box center [291, 330] width 409 height 22
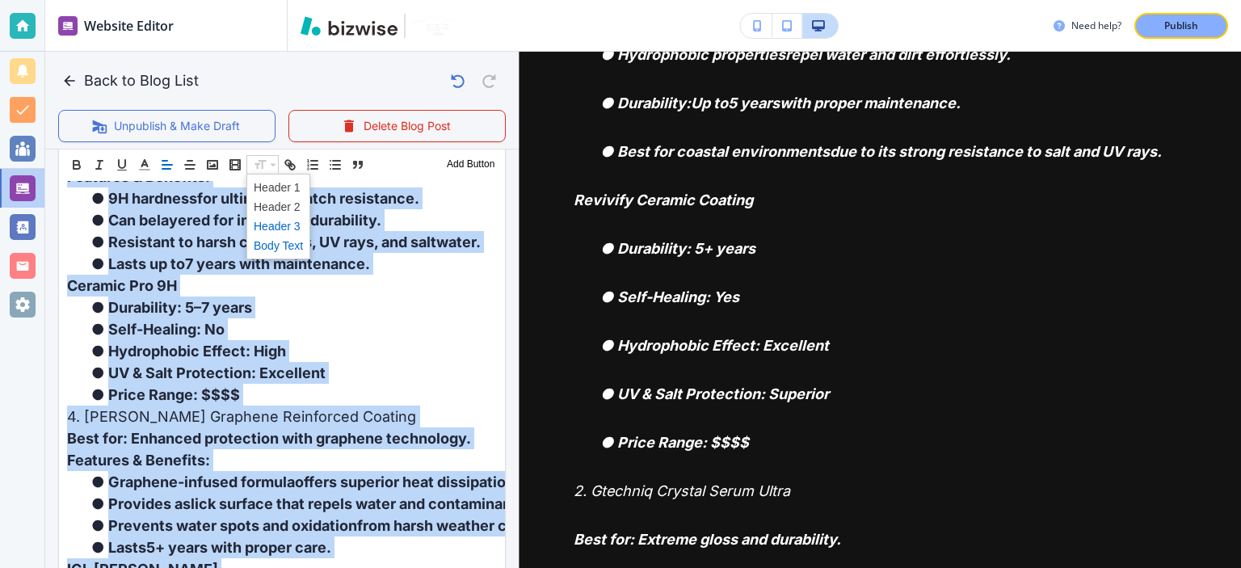
scroll to position [1377, 0]
click at [283, 243] on span at bounding box center [278, 245] width 49 height 19
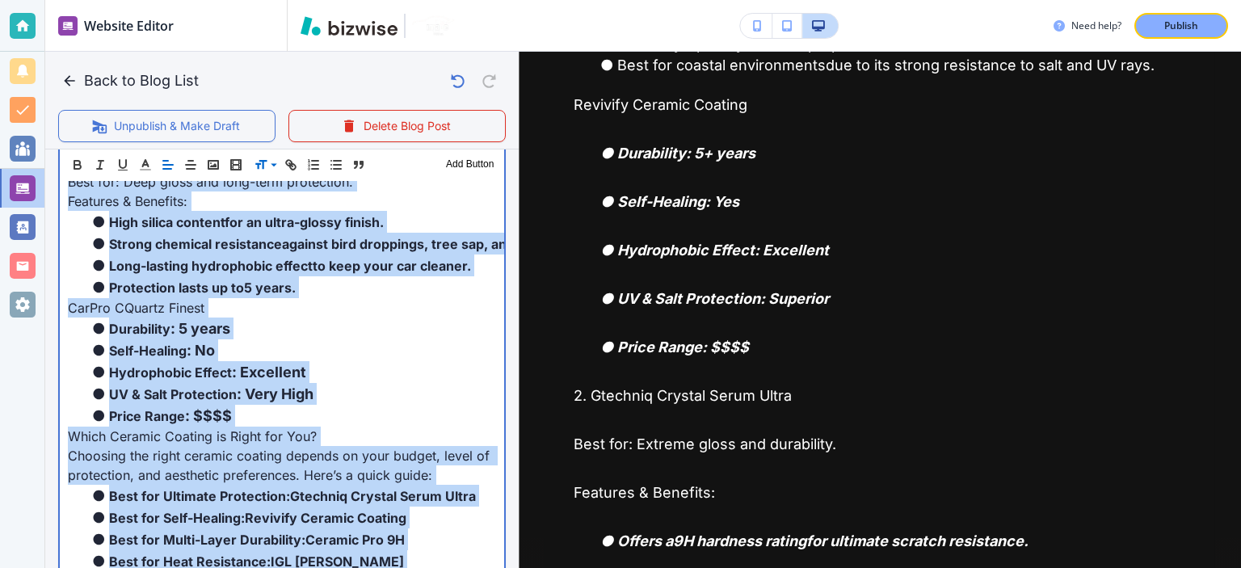
scroll to position [1944, 0]
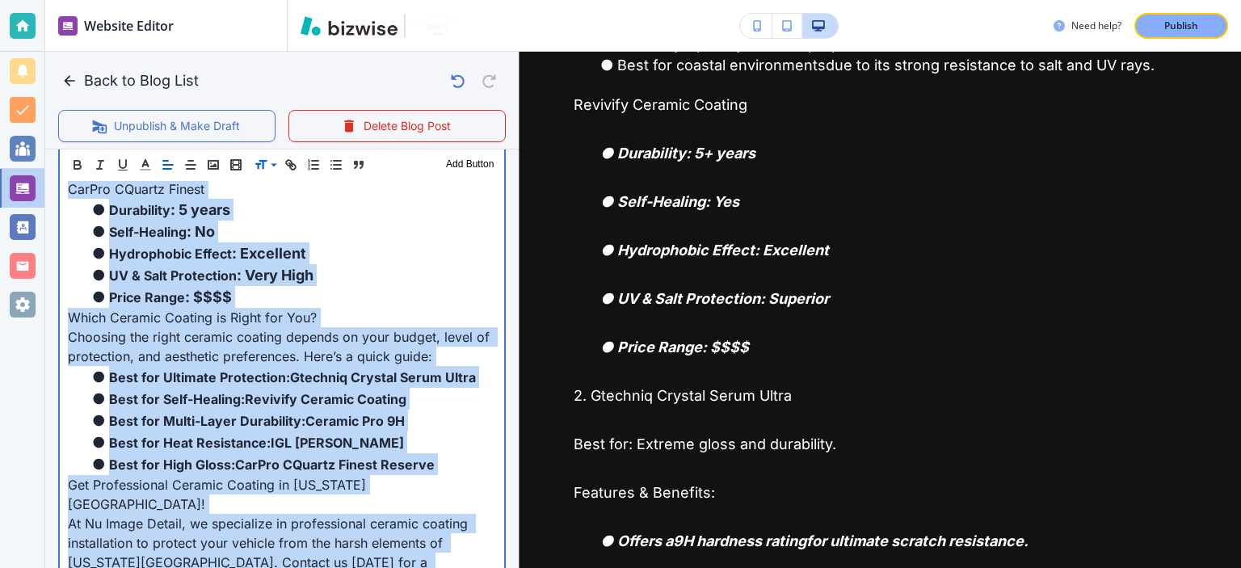
click at [323, 353] on span "Choosing the right ceramic coating depends on your budget, level of protection,…" at bounding box center [281, 347] width 426 height 36
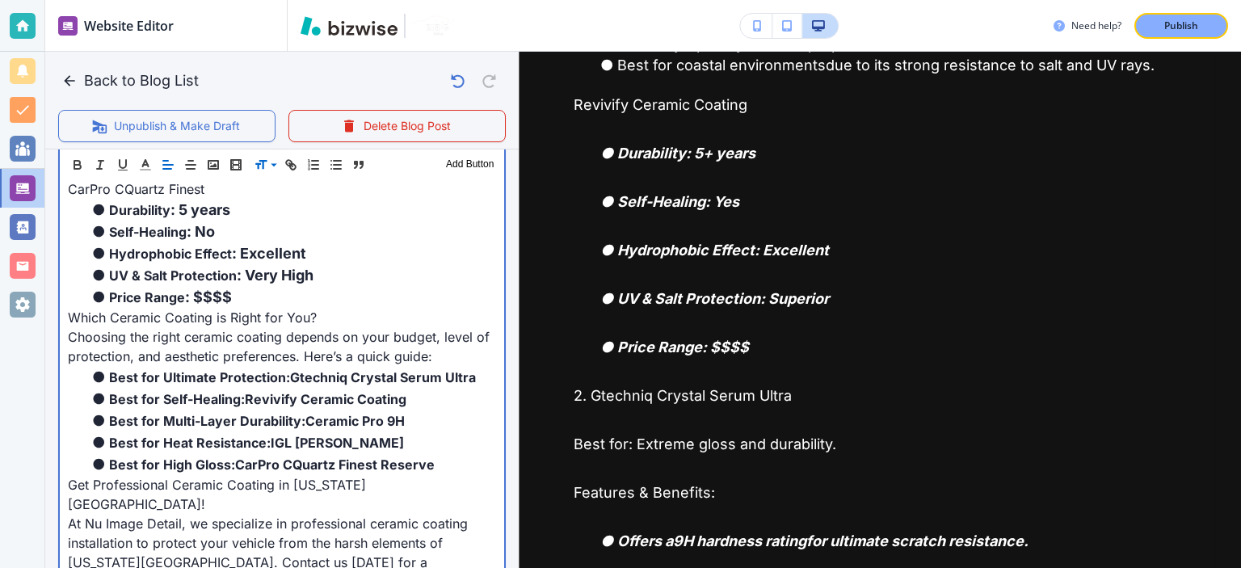
click at [297, 288] on li "Price Range : $$$$" at bounding box center [291, 297] width 409 height 22
click at [304, 278] on li "UV & Salt Protection : Very High" at bounding box center [291, 275] width 409 height 22
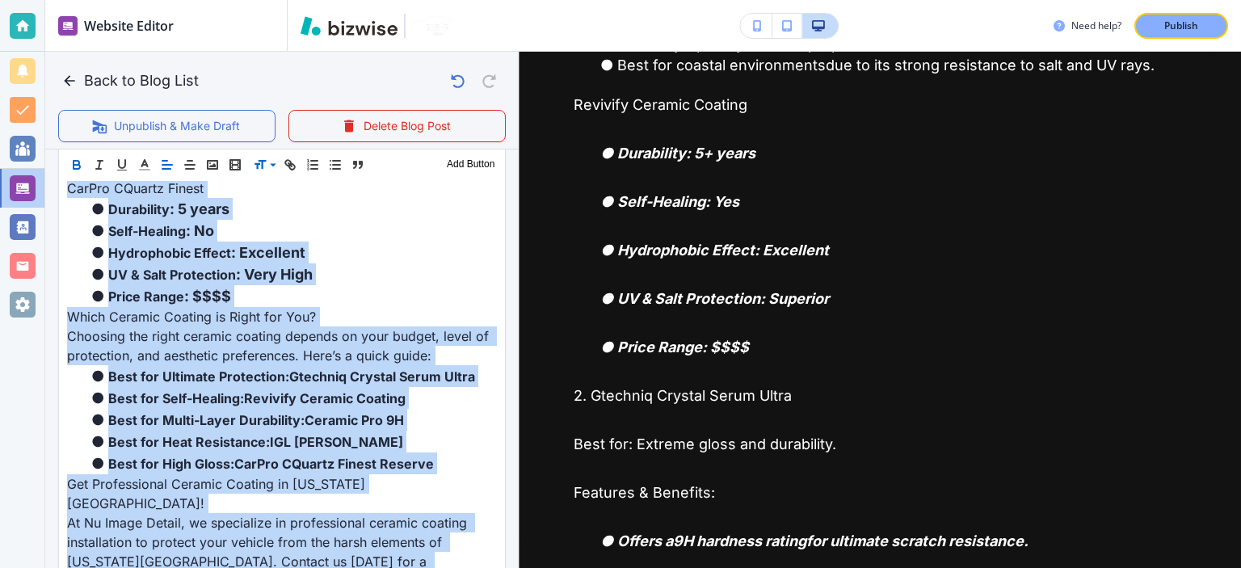
click at [71, 161] on icon "button" at bounding box center [76, 165] width 15 height 15
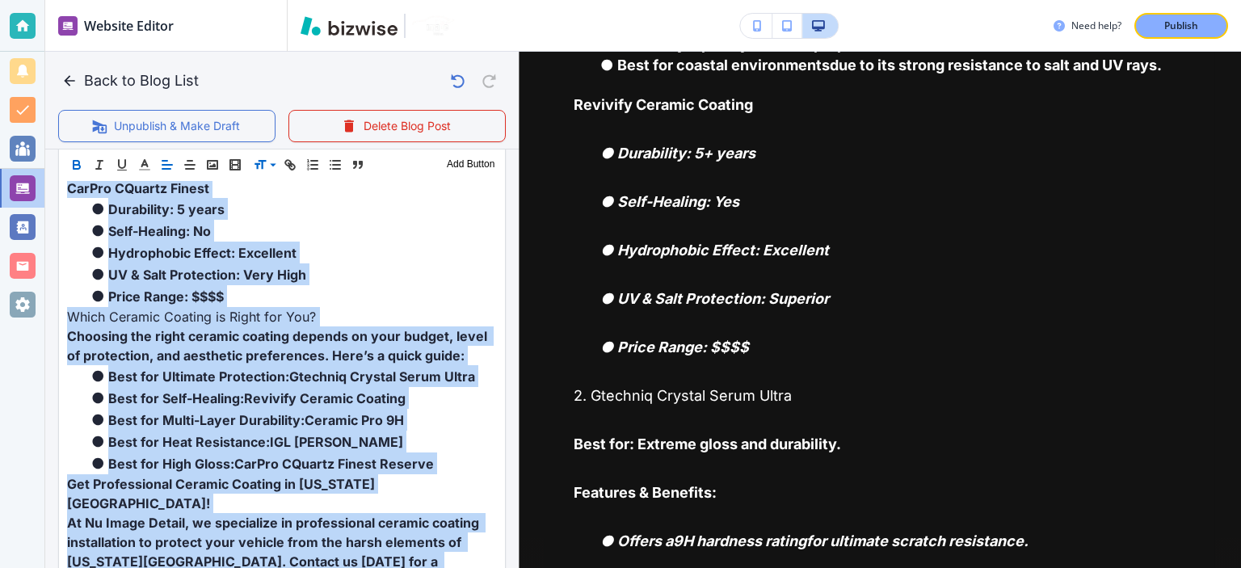
click at [71, 161] on icon "button" at bounding box center [76, 165] width 15 height 15
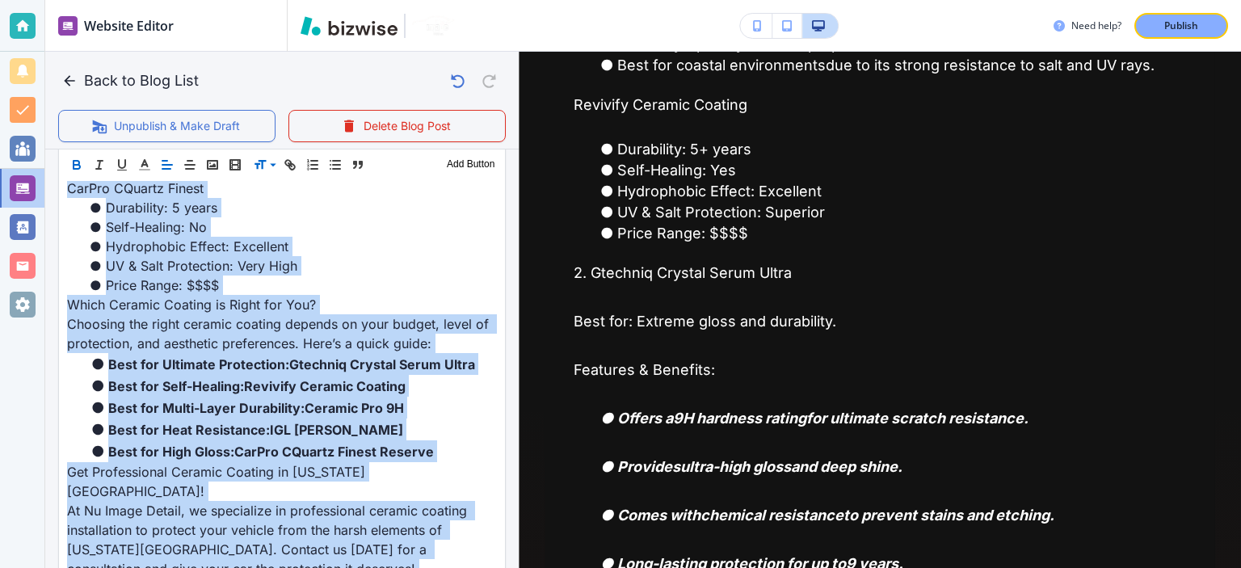
click at [71, 161] on icon "button" at bounding box center [76, 165] width 15 height 15
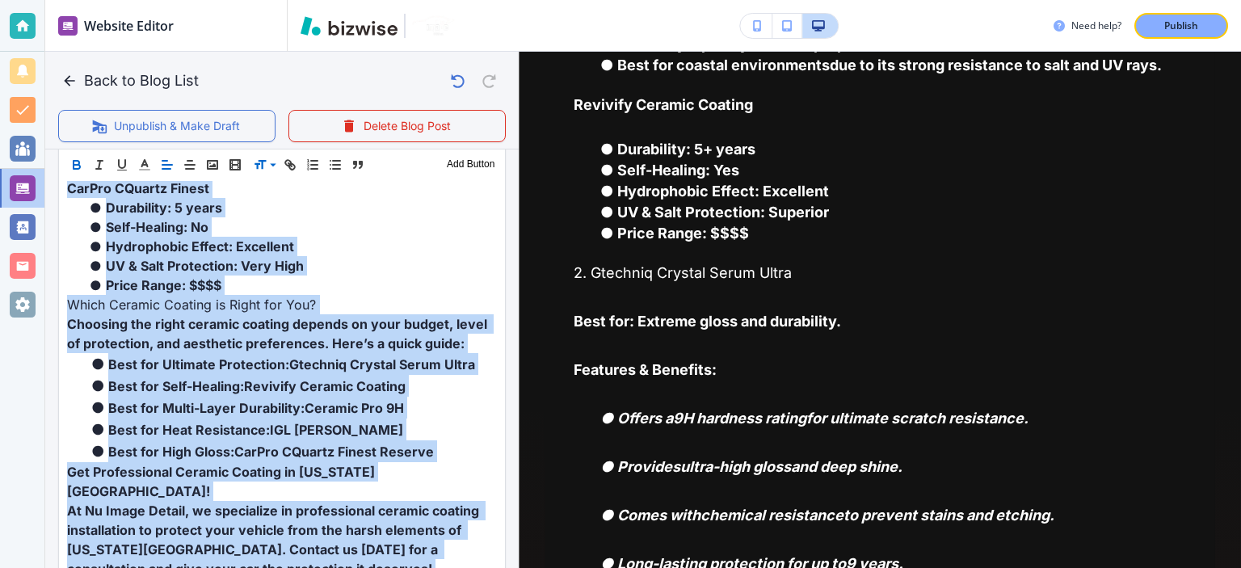
click at [71, 161] on icon "button" at bounding box center [76, 165] width 15 height 15
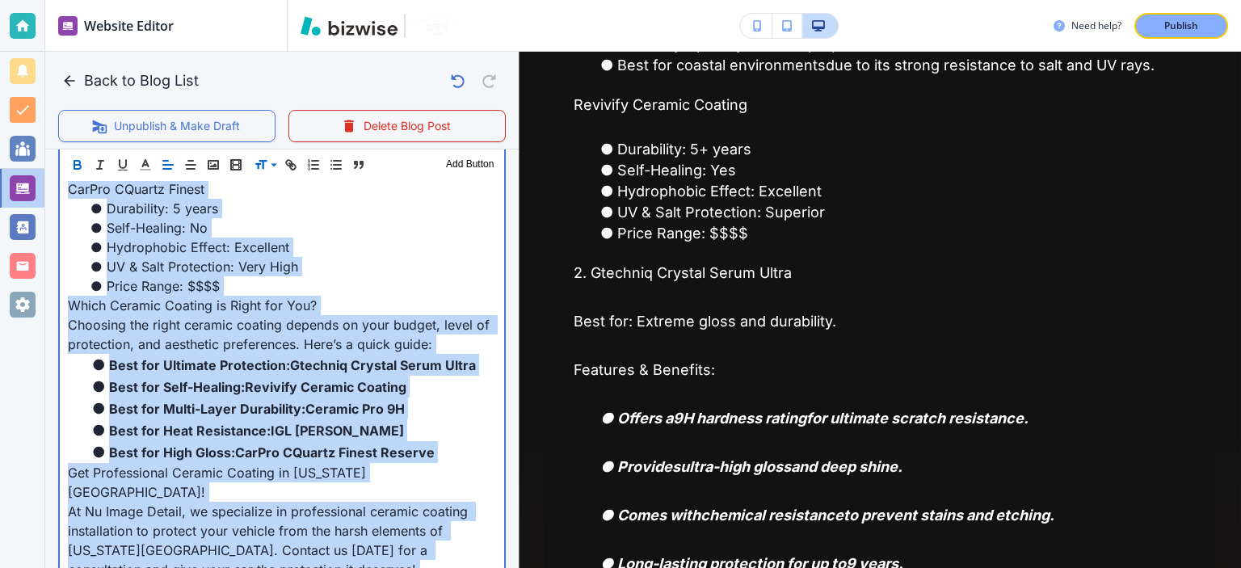
scroll to position [1896, 0]
click at [158, 244] on li "Hydrophobic Effect: Excellent" at bounding box center [291, 247] width 409 height 19
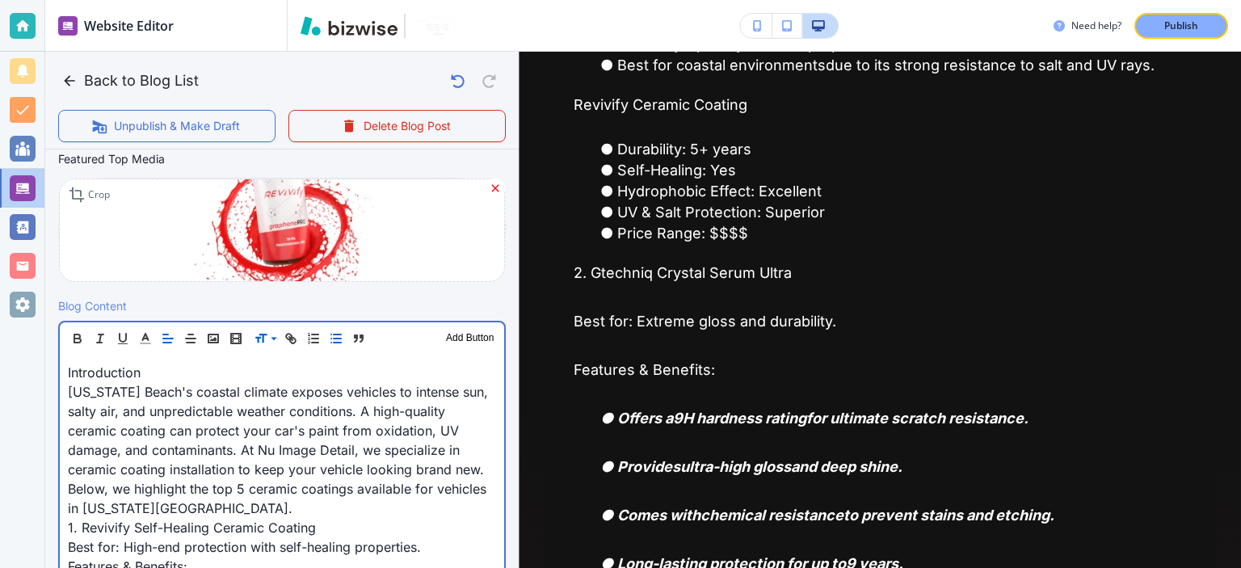
scroll to position [388, 0]
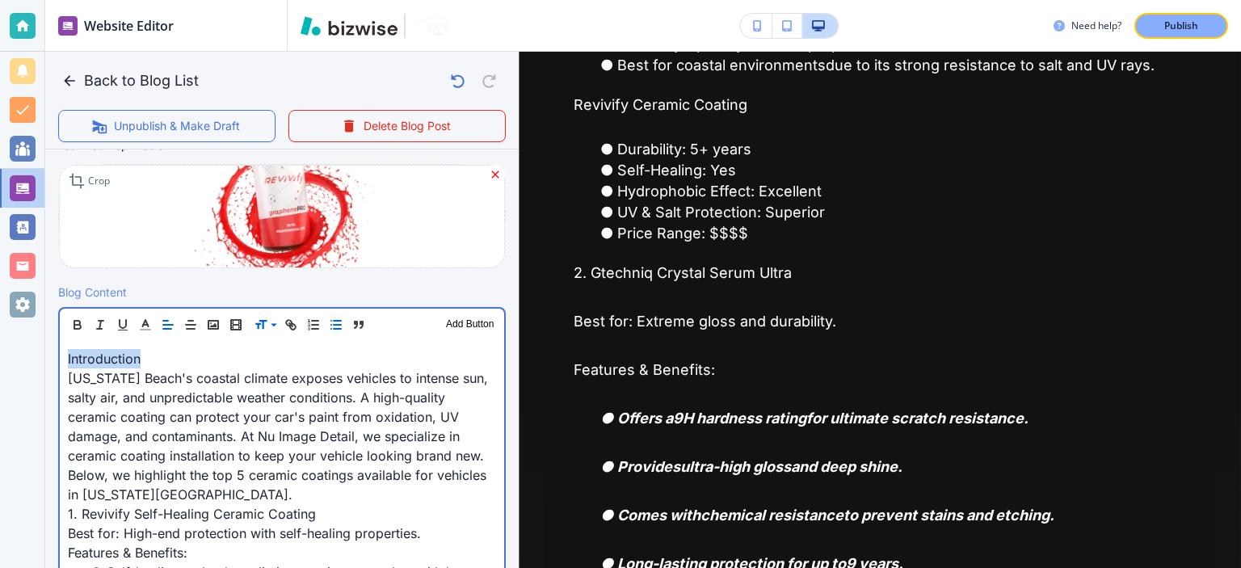
drag, startPoint x: 204, startPoint y: 344, endPoint x: 57, endPoint y: 343, distance: 147.1
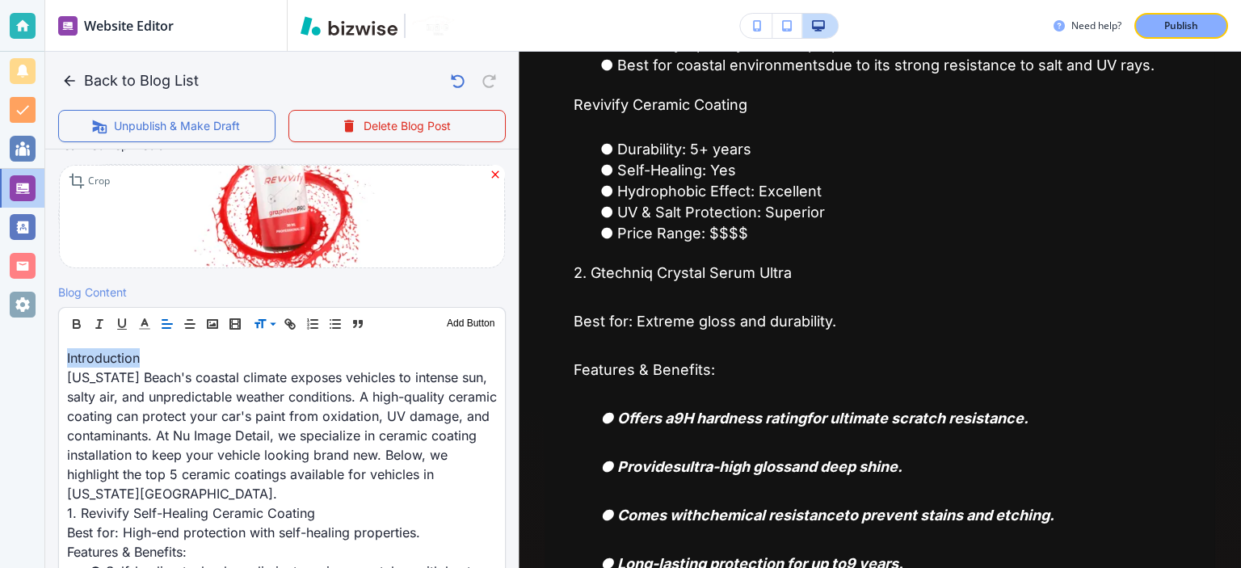
scroll to position [387, 0]
click at [284, 357] on span at bounding box center [278, 366] width 49 height 19
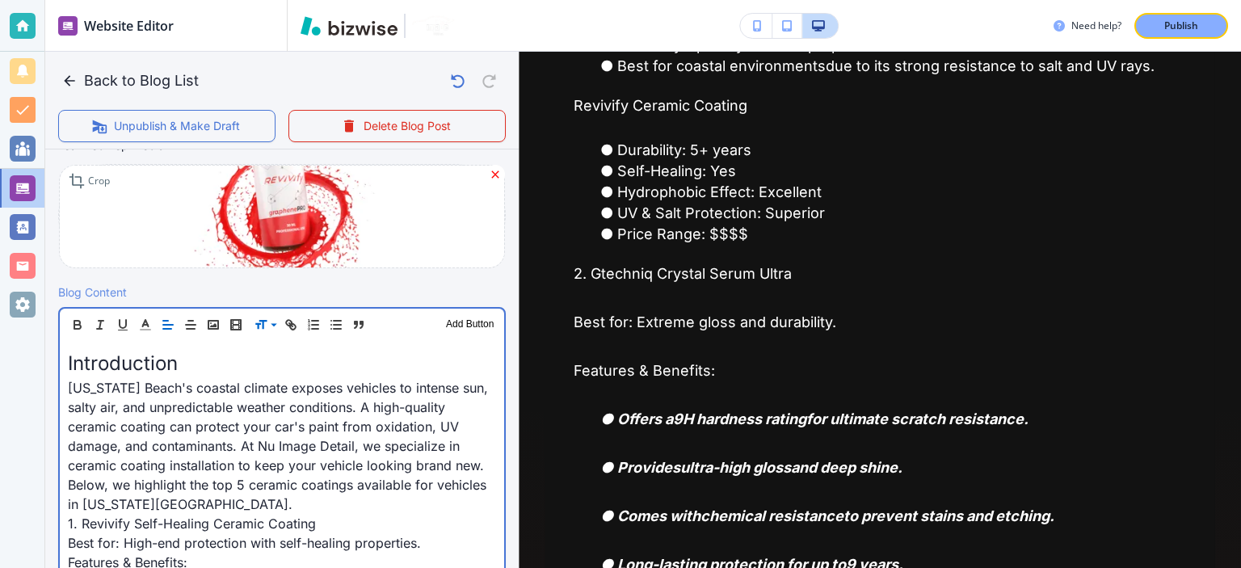
click at [288, 388] on span "Virginia Beach's coastal climate exposes vehicles to intense sun, salty air, an…" at bounding box center [280, 446] width 424 height 133
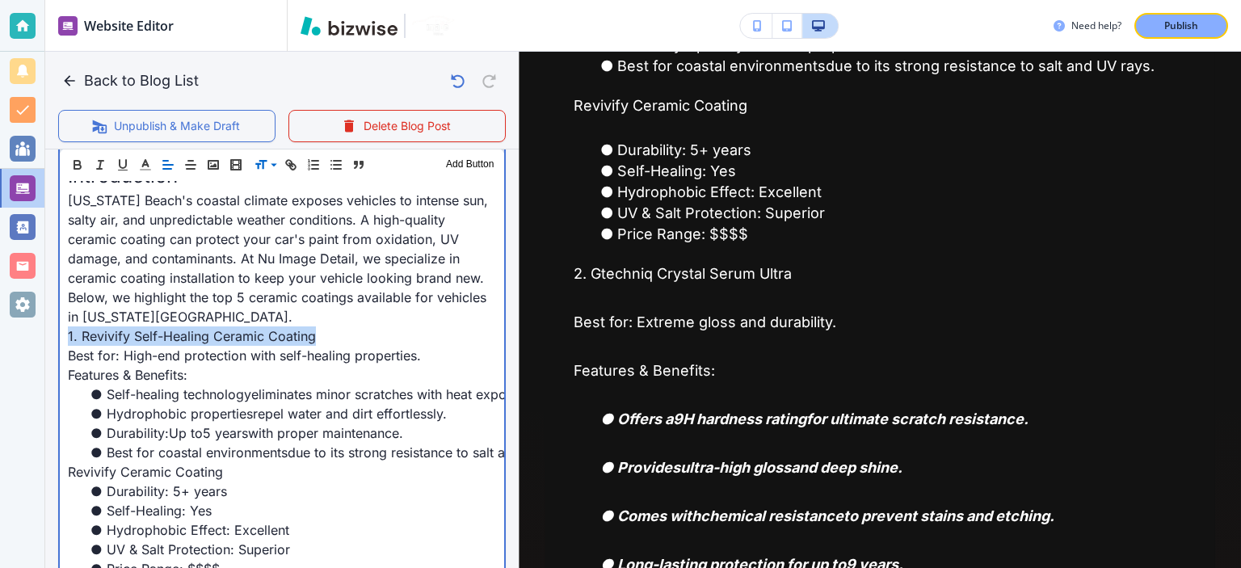
drag, startPoint x: 311, startPoint y: 333, endPoint x: 68, endPoint y: 338, distance: 243.3
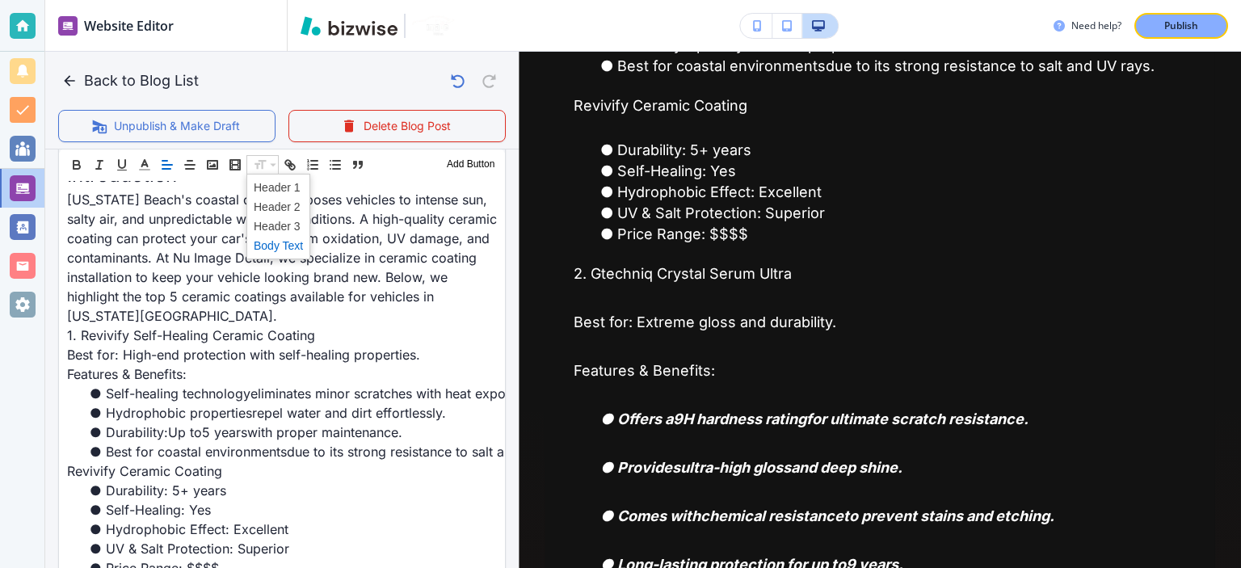
click at [288, 209] on span at bounding box center [278, 206] width 49 height 19
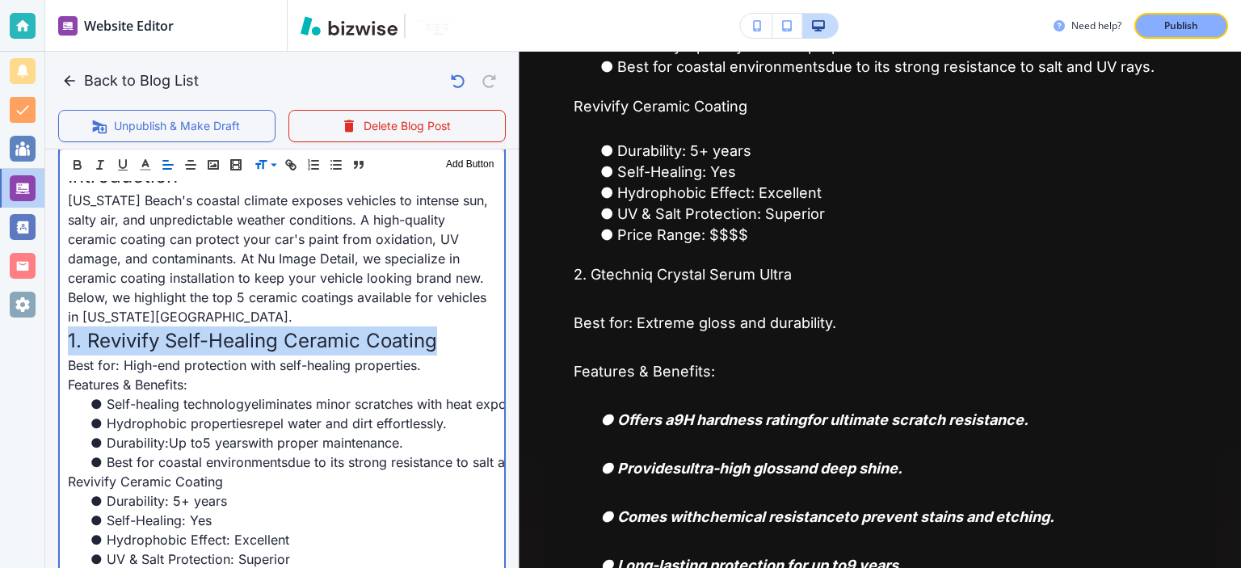
click at [314, 330] on span "1. Revivify Self-Healing Ceramic Coating" at bounding box center [252, 340] width 369 height 23
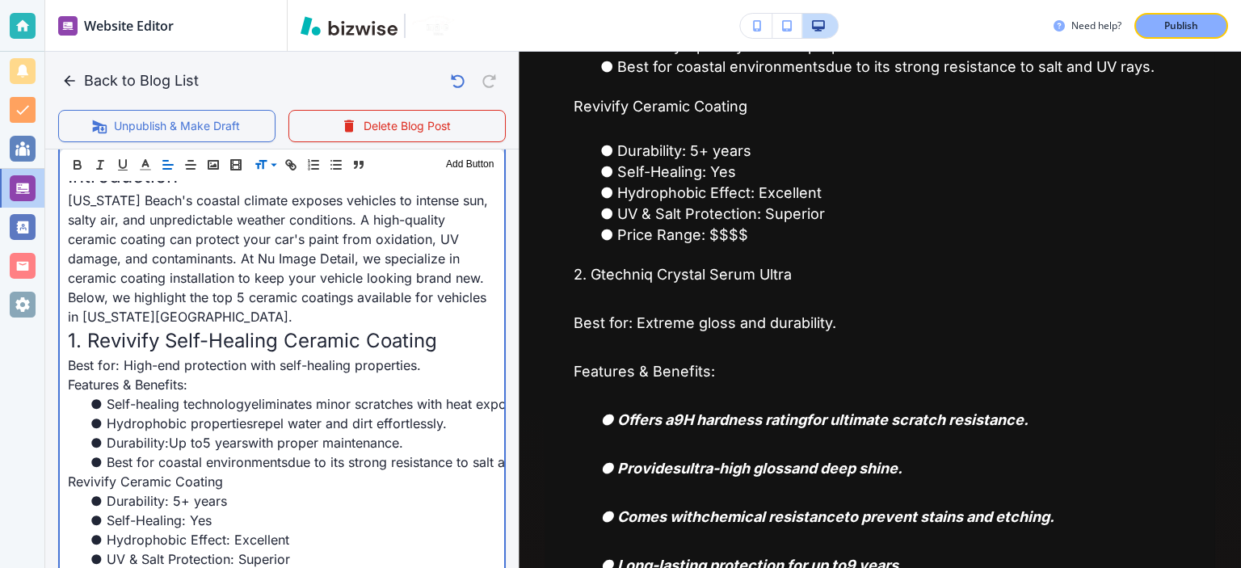
scroll to position [764, 0]
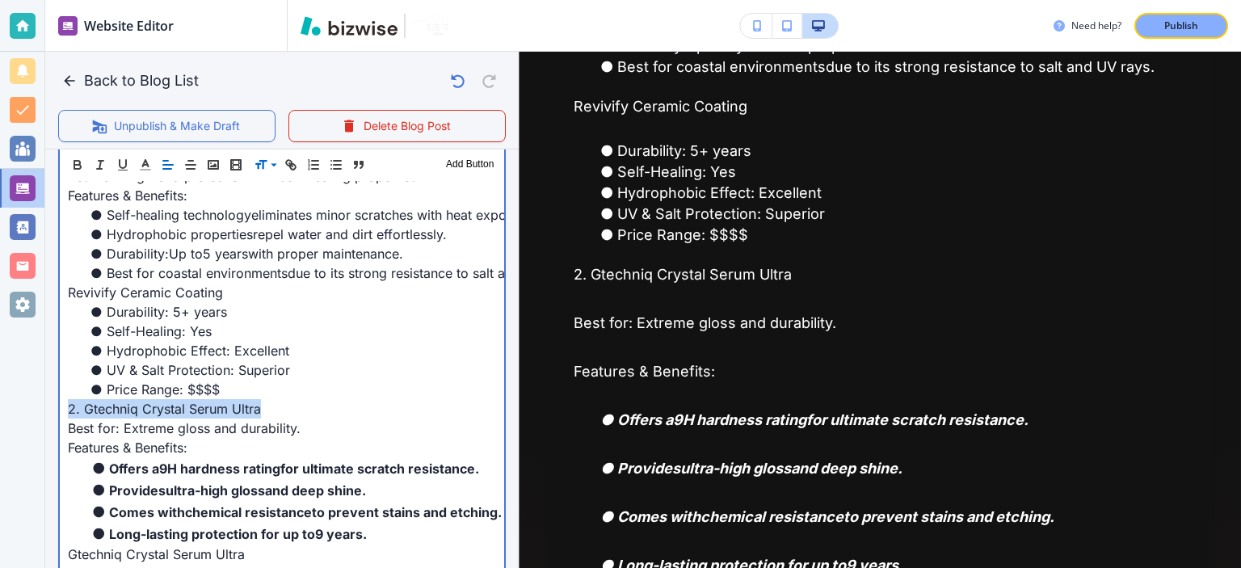
drag, startPoint x: 271, startPoint y: 408, endPoint x: 57, endPoint y: 405, distance: 214.1
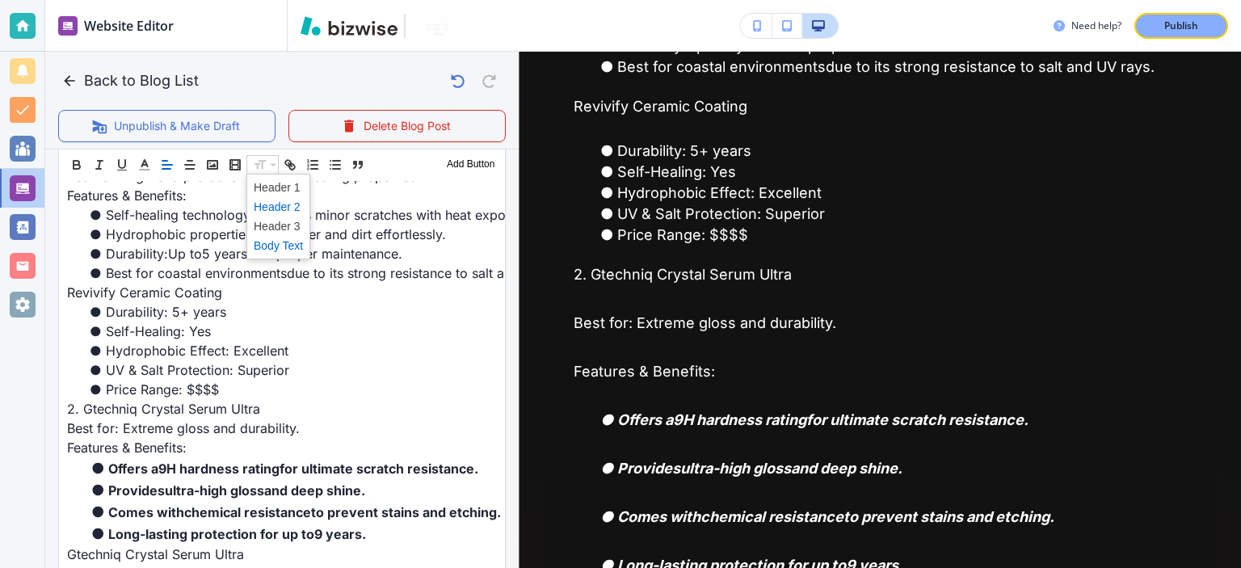
drag, startPoint x: 292, startPoint y: 209, endPoint x: 332, endPoint y: 271, distance: 73.5
click at [292, 209] on span at bounding box center [278, 206] width 49 height 19
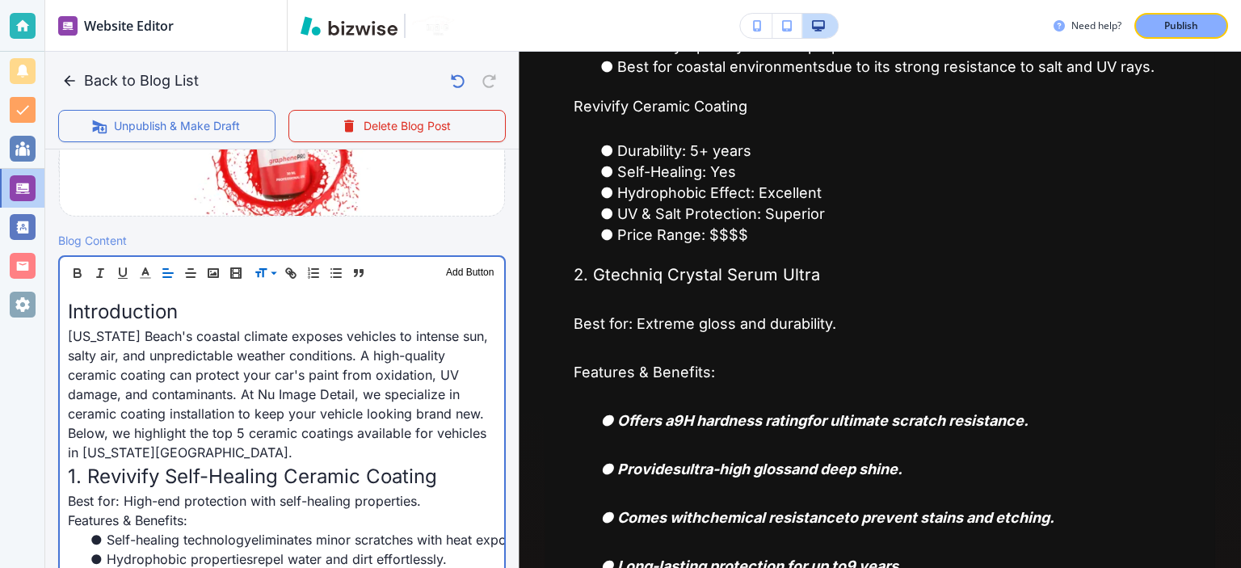
click at [326, 335] on span "Virginia Beach's coastal climate exposes vehicles to intense sun, salty air, an…" at bounding box center [280, 394] width 424 height 133
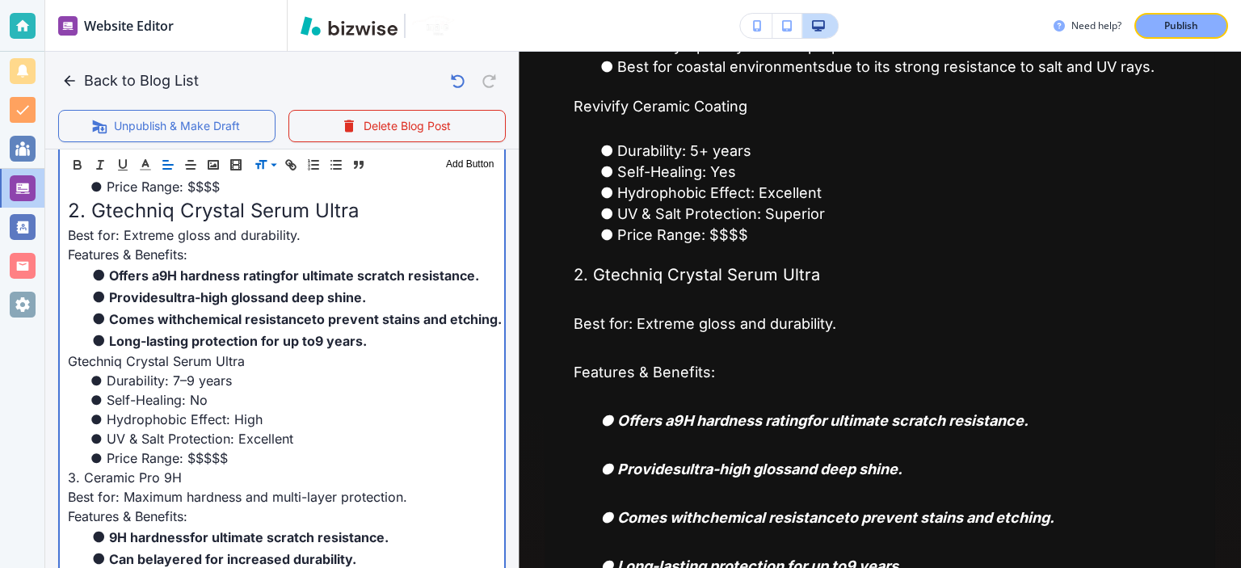
scroll to position [1005, 0]
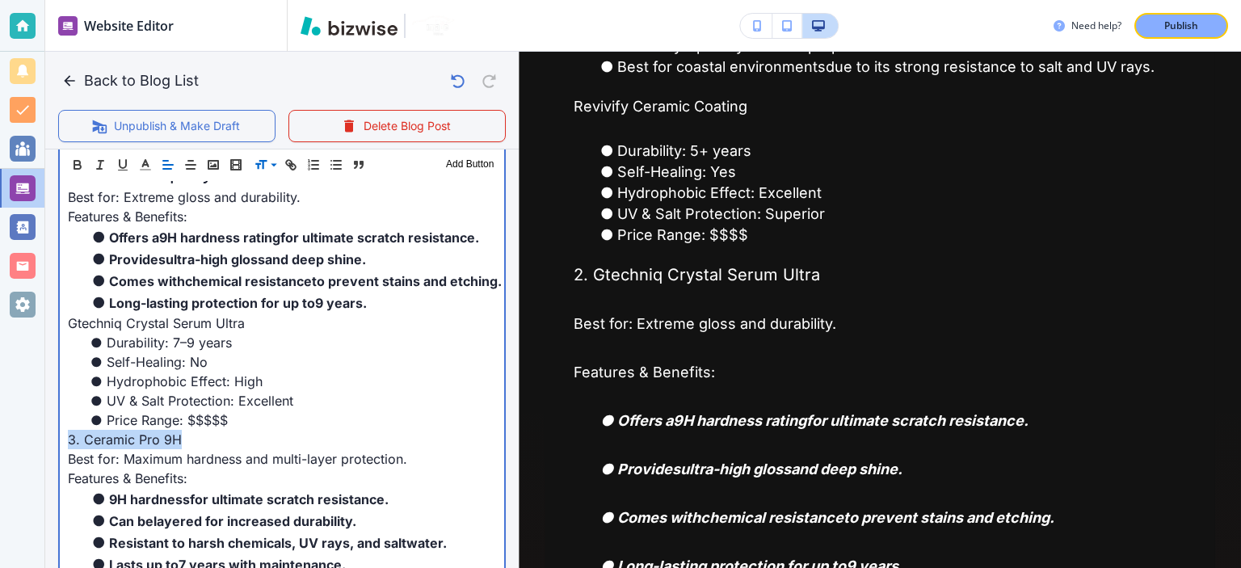
drag, startPoint x: 142, startPoint y: 438, endPoint x: 55, endPoint y: 445, distance: 87.6
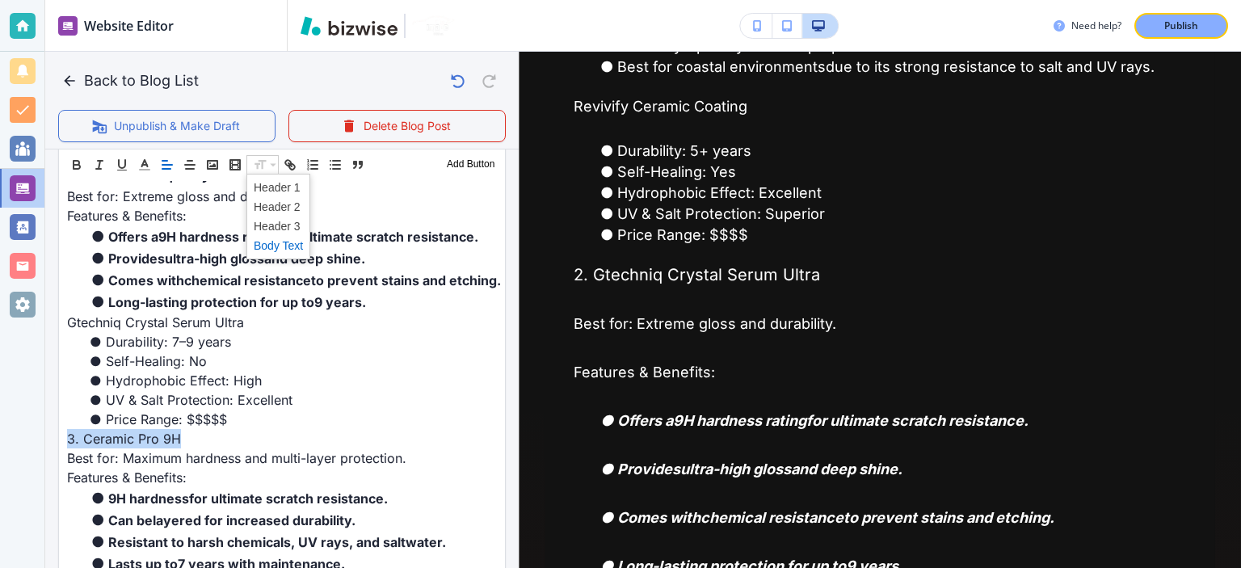
scroll to position [1004, 0]
click at [284, 201] on span at bounding box center [278, 206] width 49 height 19
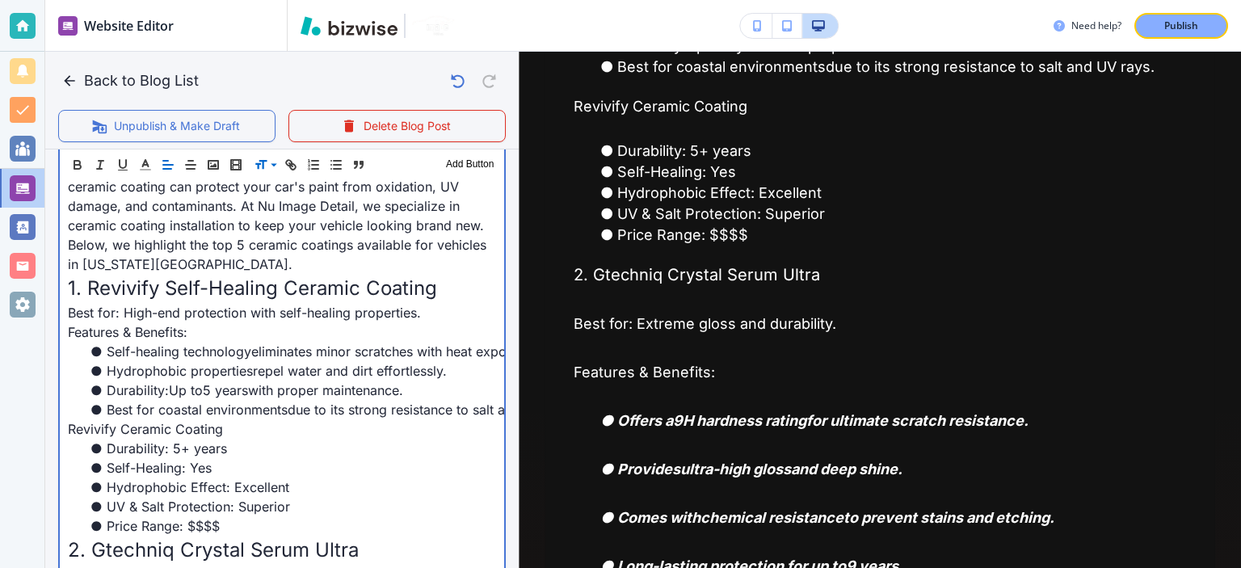
scroll to position [816, 0]
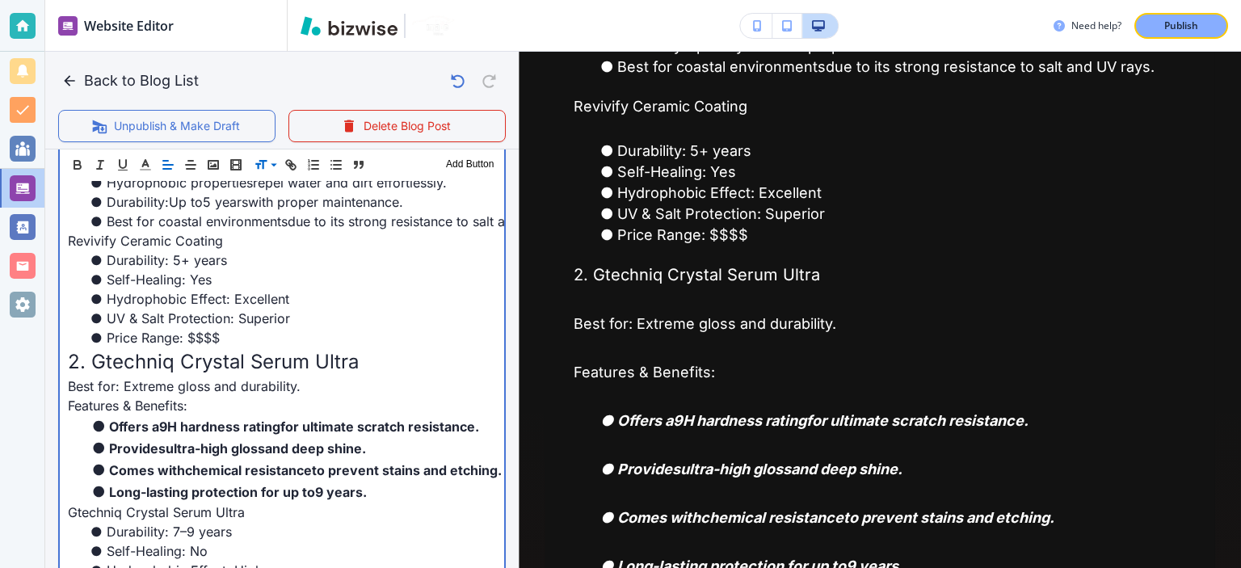
click at [240, 350] on span "2. Gtechniq Crystal Serum Ultra" at bounding box center [213, 361] width 291 height 23
drag, startPoint x: 239, startPoint y: 339, endPoint x: 94, endPoint y: 335, distance: 145.5
click at [94, 335] on li "Price Range: $$$$" at bounding box center [291, 337] width 409 height 19
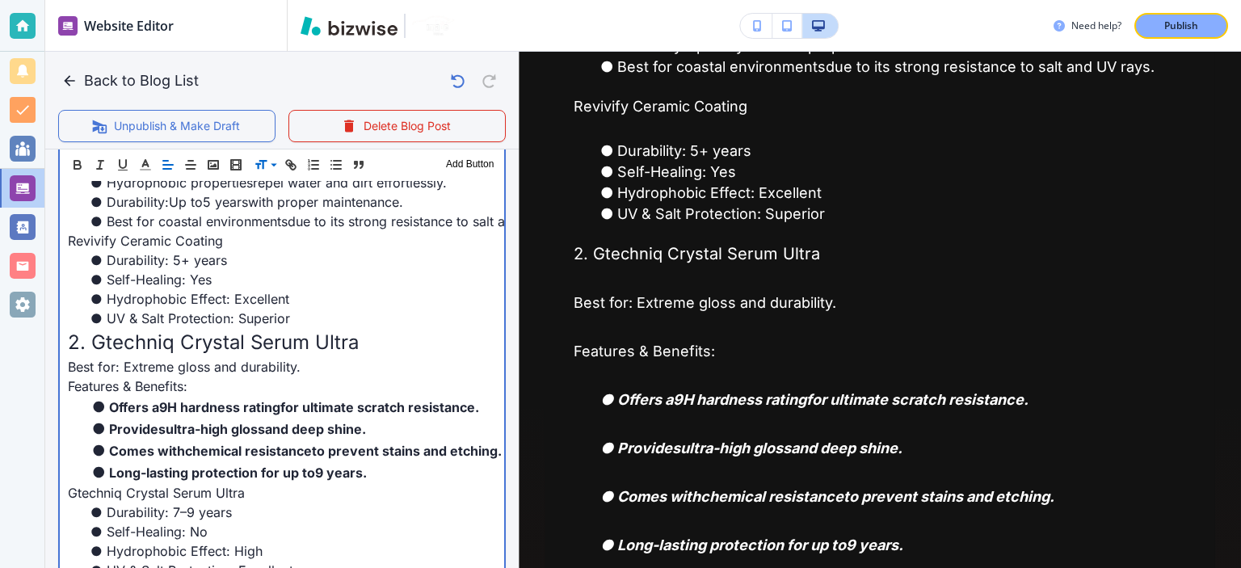
scroll to position [1005, 0]
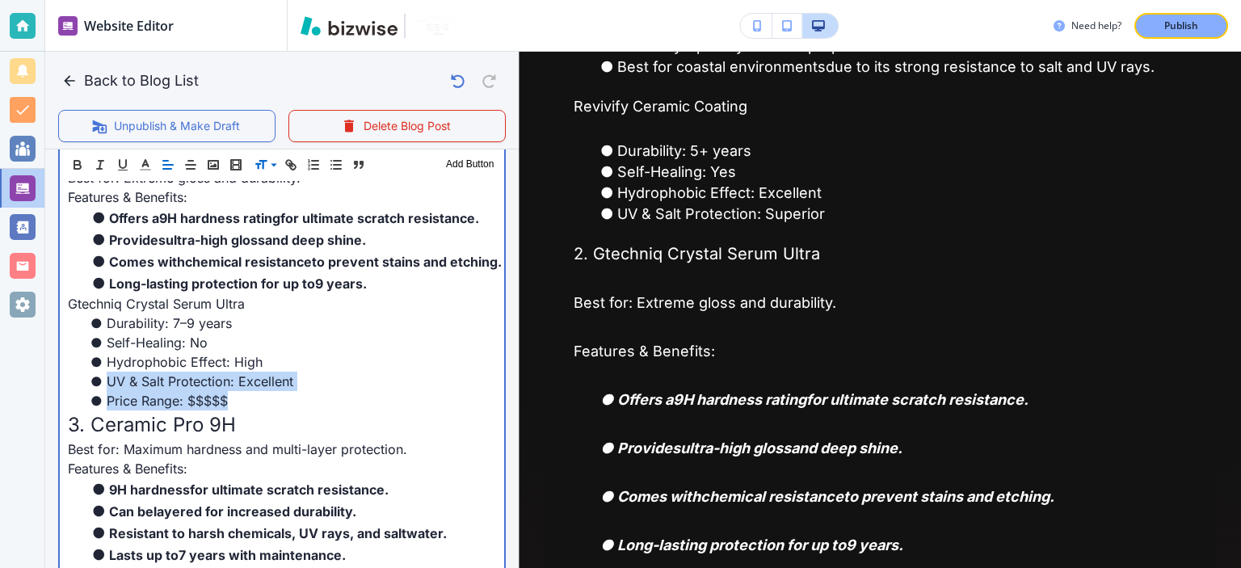
drag, startPoint x: 104, startPoint y: 392, endPoint x: 75, endPoint y: 386, distance: 29.6
click at [75, 386] on ul "Durability: 7–9 years Self-Healing: No Hydrophobic Effect: High UV & Salt Prote…" at bounding box center [282, 362] width 428 height 97
click at [166, 400] on li "Price Range: $$$$$" at bounding box center [291, 400] width 409 height 19
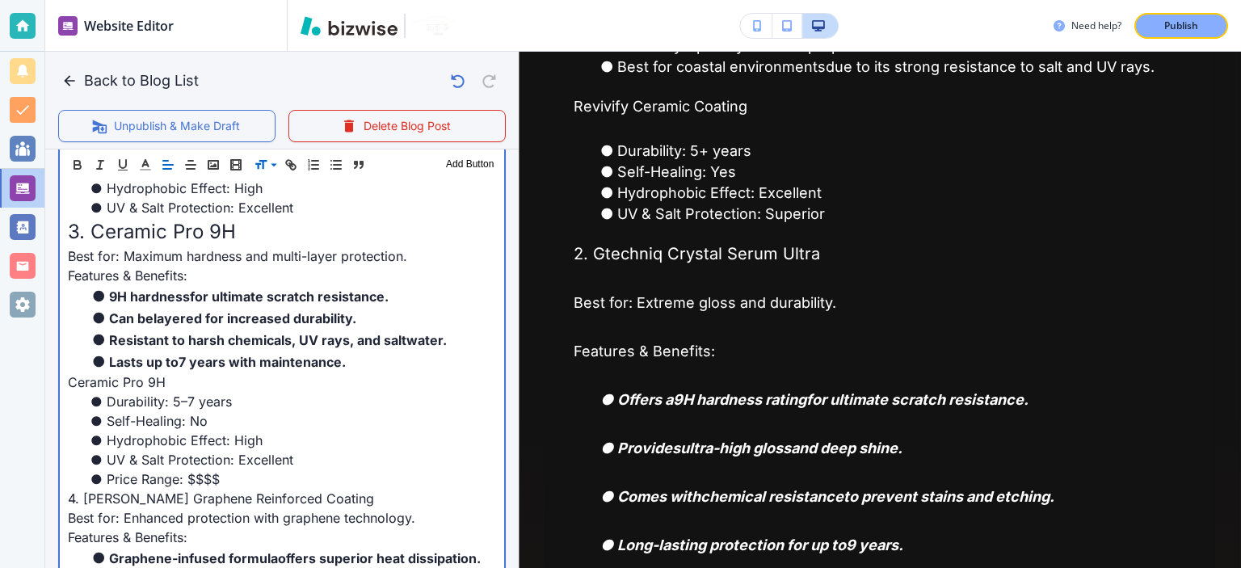
scroll to position [1193, 0]
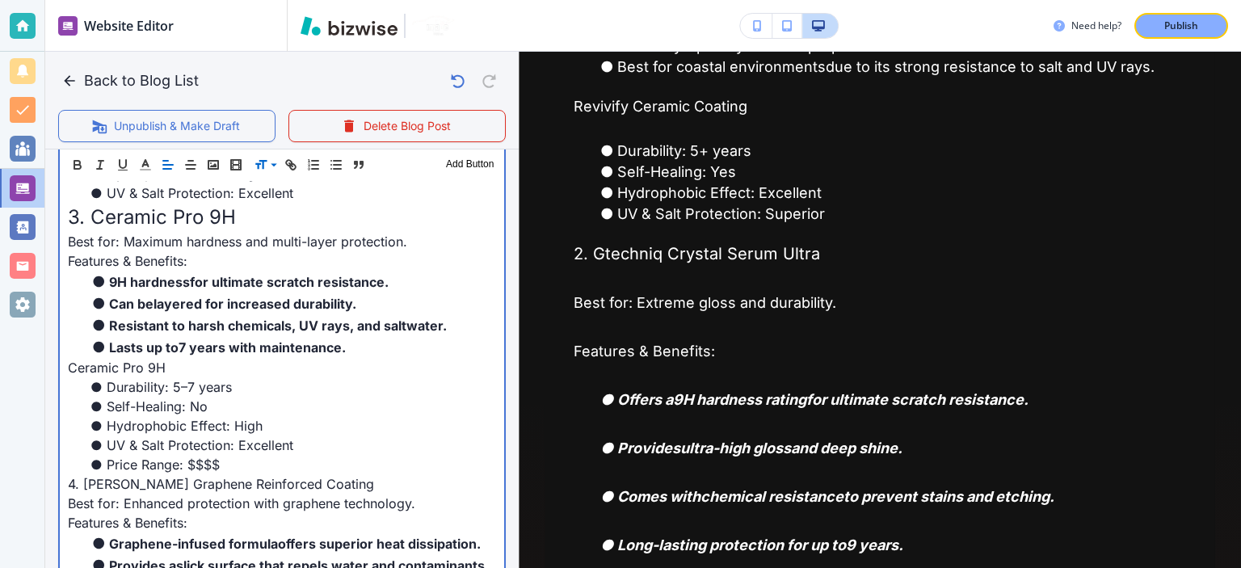
click at [181, 477] on span "4. IGL Kenzo Graphene Reinforced Coating" at bounding box center [221, 484] width 306 height 16
click at [184, 464] on li "Price Range: $$$$" at bounding box center [291, 464] width 409 height 19
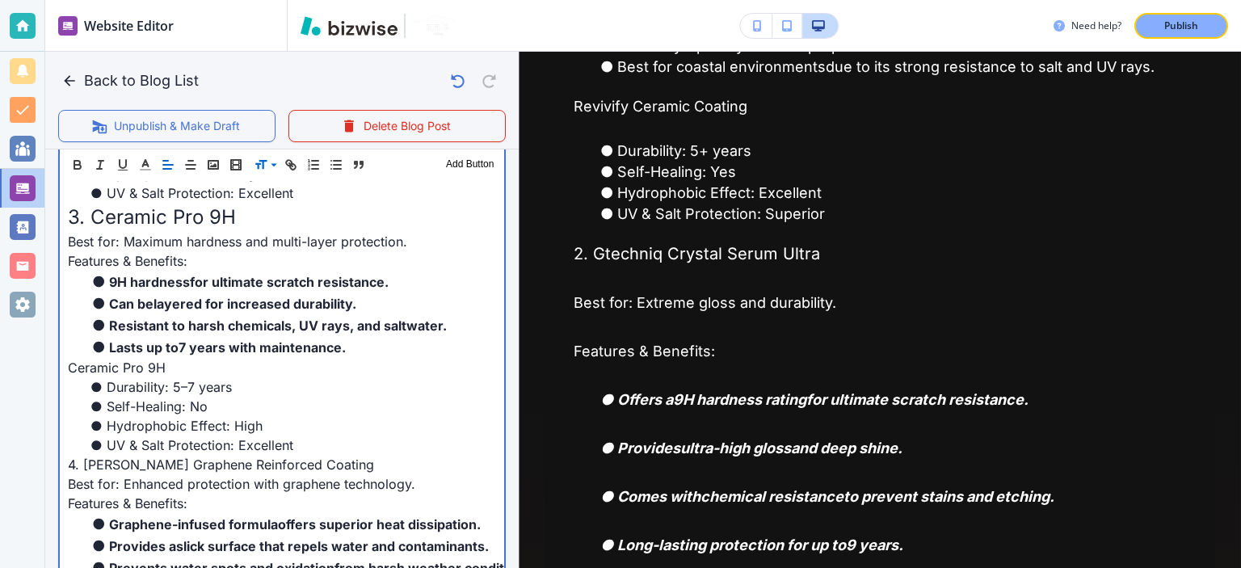
click at [172, 457] on span "4. IGL Kenzo Graphene Reinforced Coating" at bounding box center [221, 465] width 306 height 16
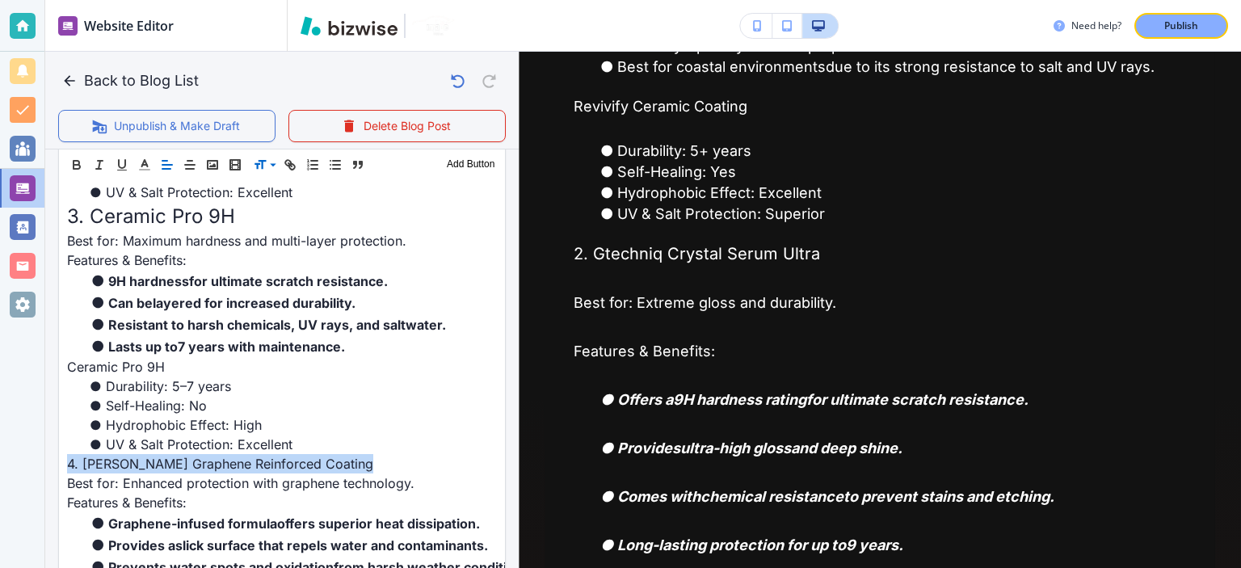
scroll to position [1193, 0]
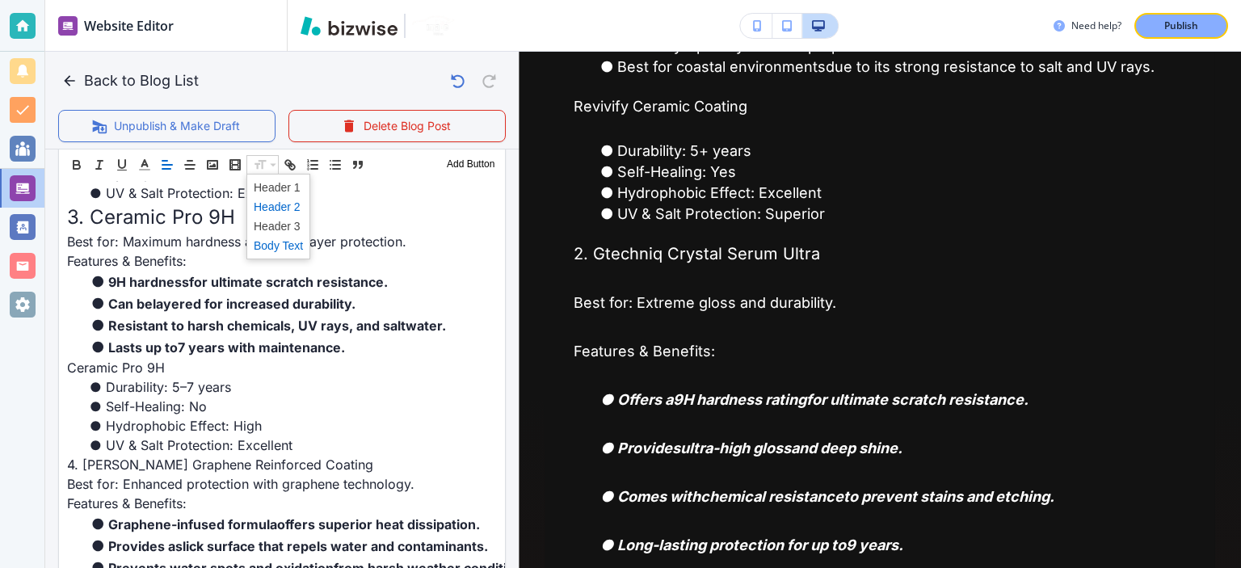
click at [280, 206] on span at bounding box center [278, 206] width 49 height 19
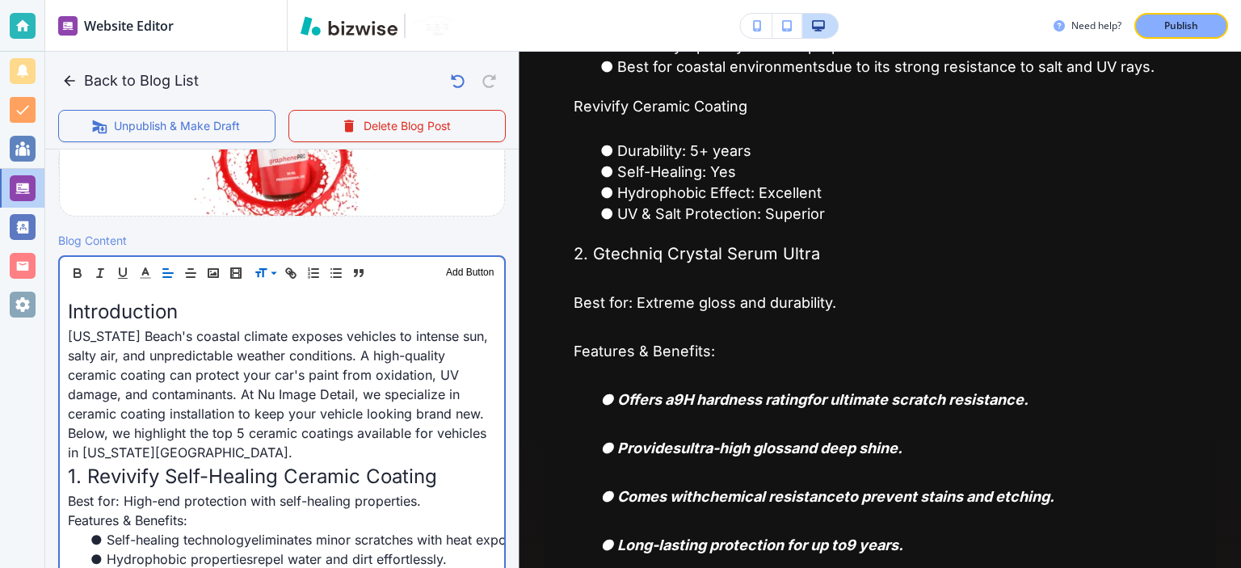
click at [247, 439] on span "Virginia Beach's coastal climate exposes vehicles to intense sun, salty air, an…" at bounding box center [280, 394] width 424 height 133
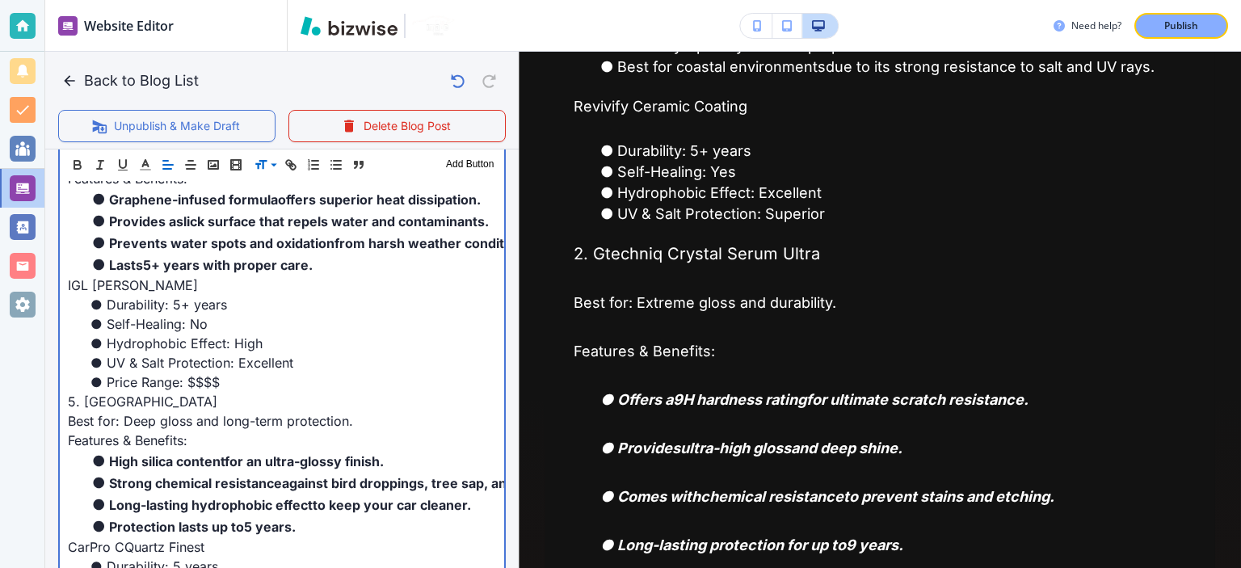
scroll to position [1571, 0]
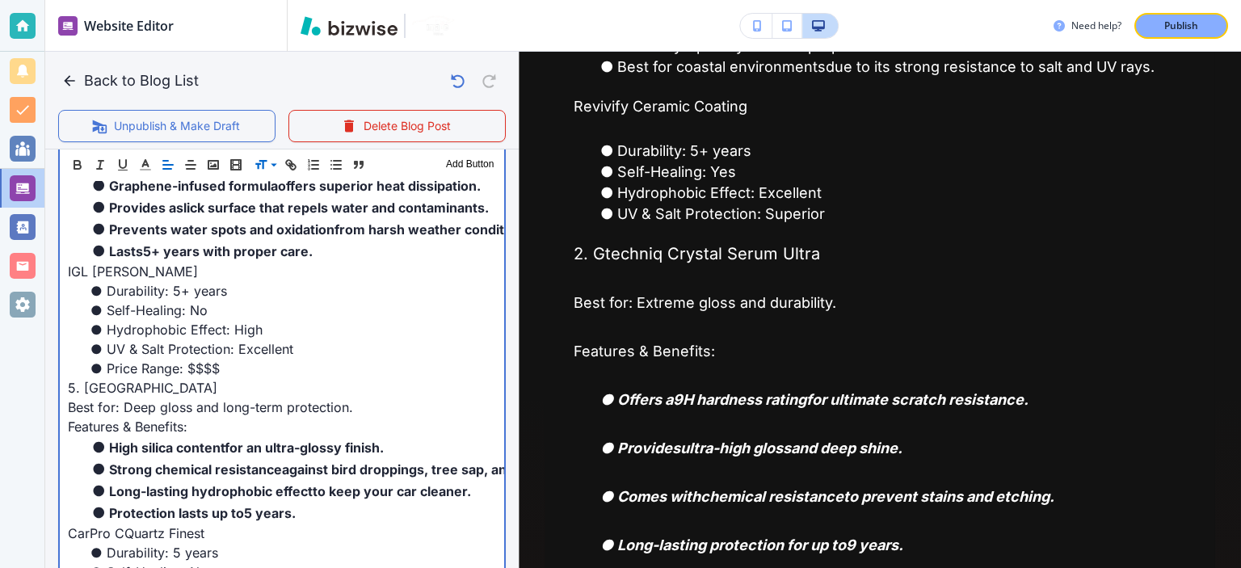
click at [133, 380] on span "5. CarPro CQuartz Finest Reserve" at bounding box center [142, 388] width 149 height 16
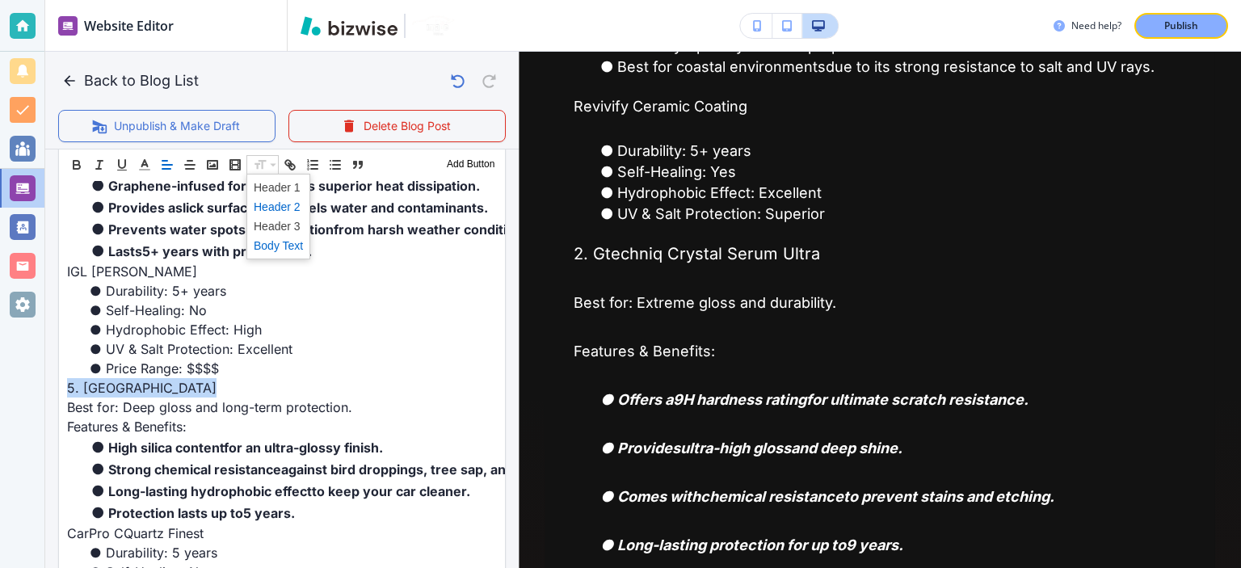
click at [267, 204] on span at bounding box center [278, 206] width 49 height 19
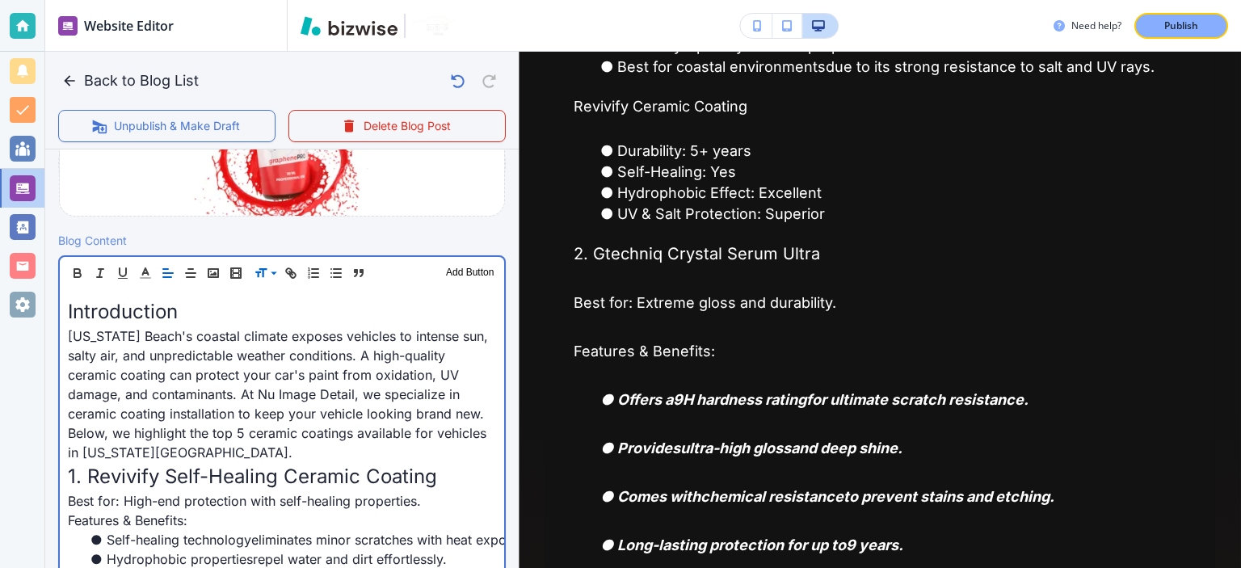
click at [262, 355] on span "Virginia Beach's coastal climate exposes vehicles to intense sun, salty air, an…" at bounding box center [280, 394] width 424 height 133
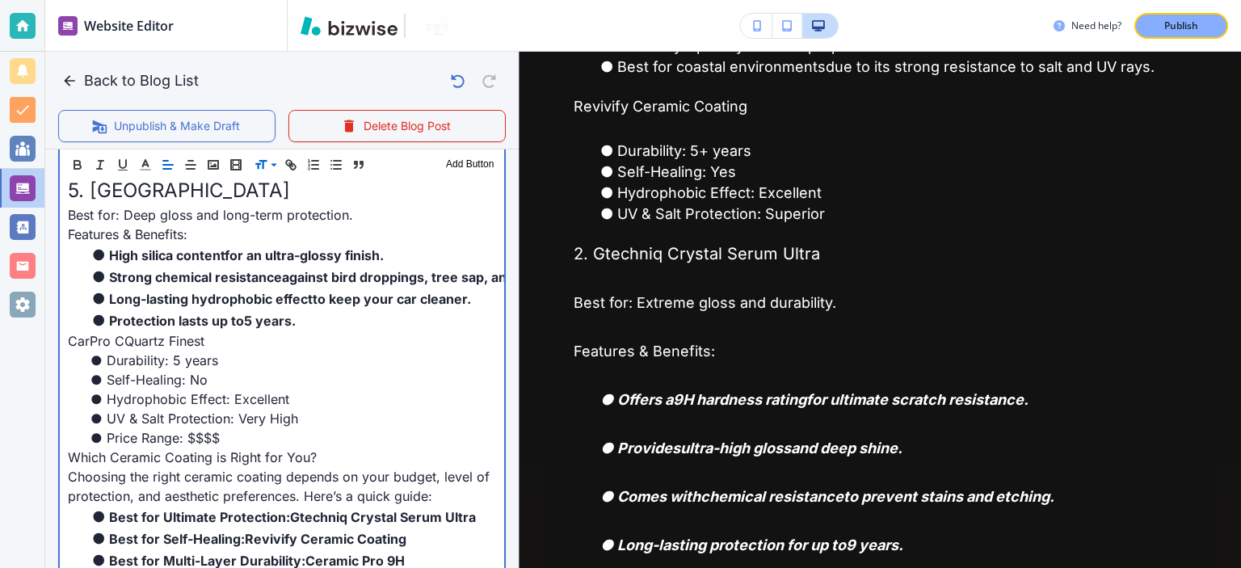
scroll to position [1758, 0]
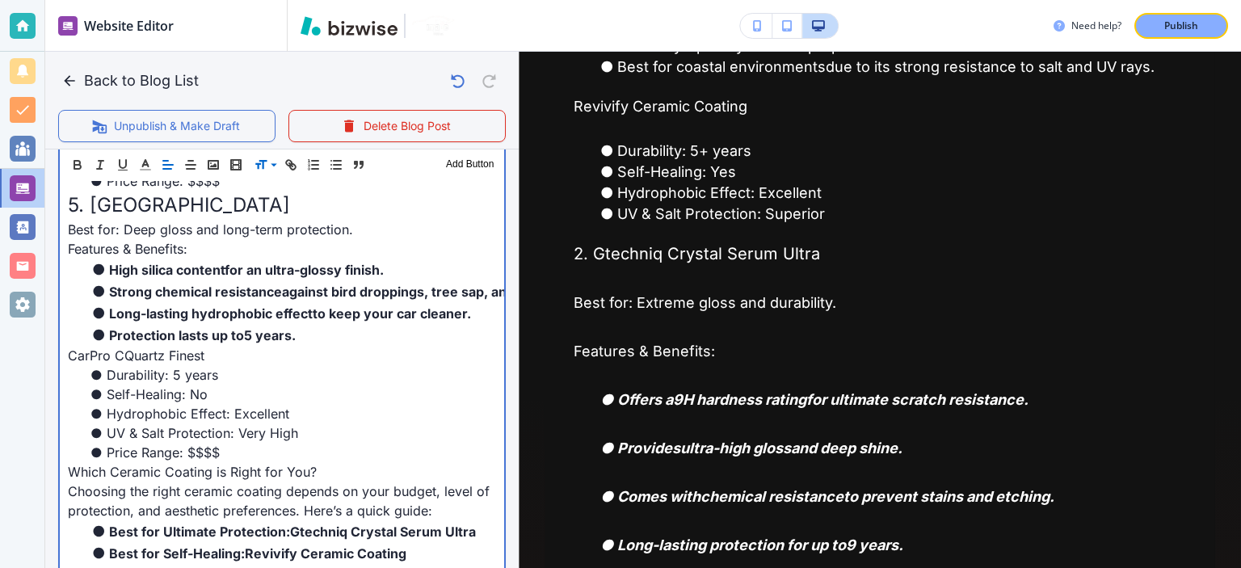
click at [184, 346] on p "﻿CarPro CQuartz Finest" at bounding box center [282, 355] width 428 height 19
click at [195, 404] on li "Hydrophobic Effect: Excellent" at bounding box center [291, 413] width 409 height 19
drag, startPoint x: 223, startPoint y: 457, endPoint x: 220, endPoint y: 446, distance: 11.0
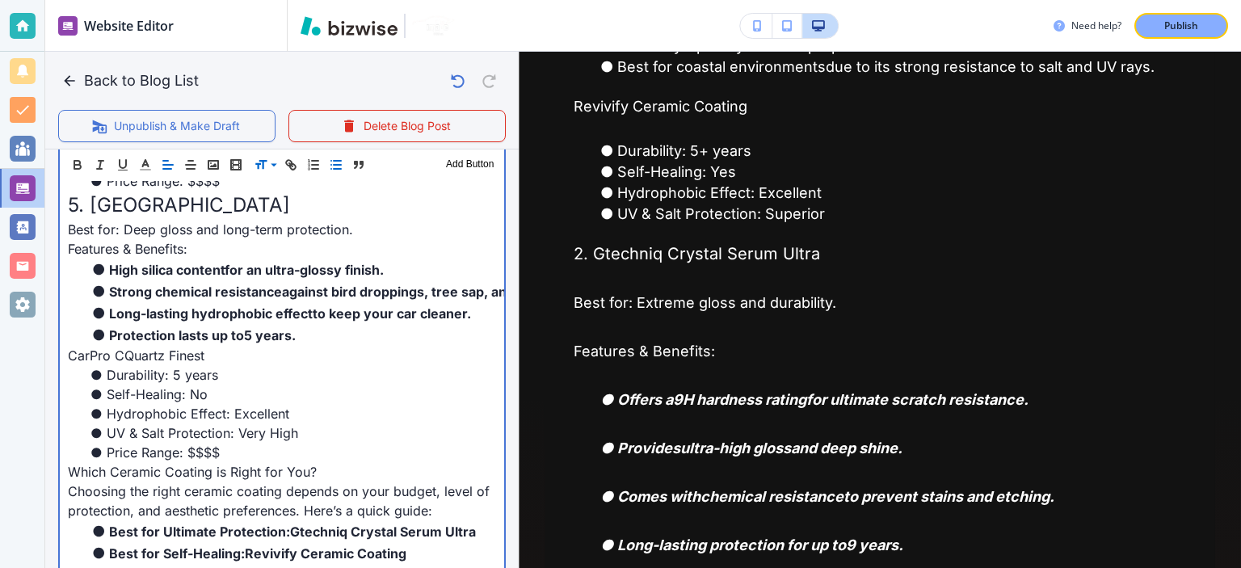
click at [222, 483] on span "Choosing the right ceramic coating depends on your budget, level of protection,…" at bounding box center [281, 501] width 426 height 36
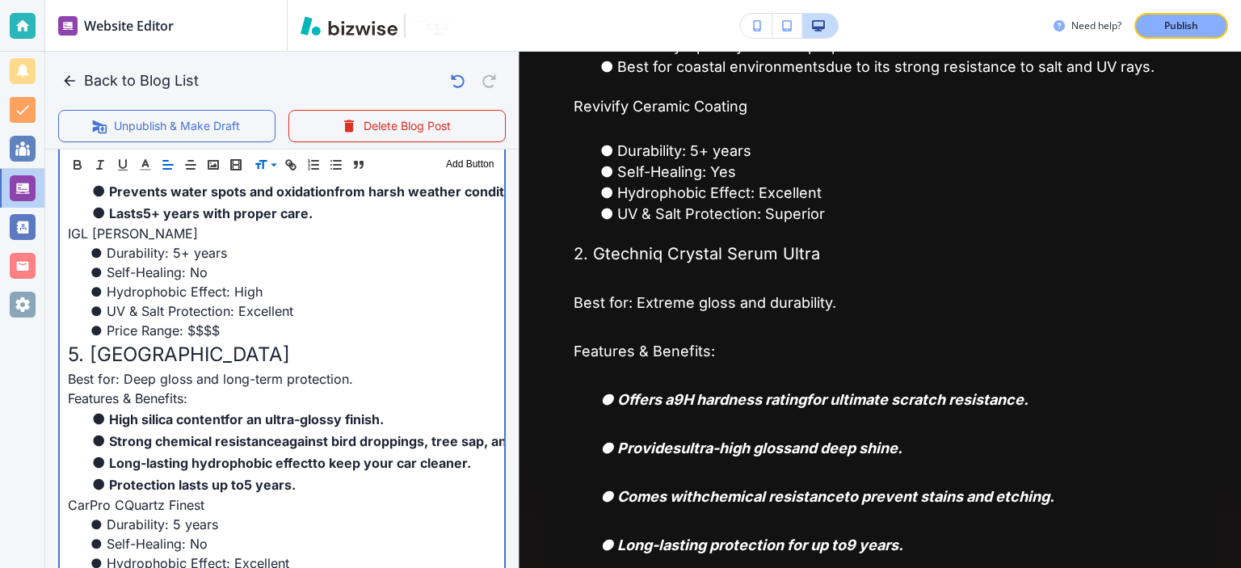
scroll to position [1571, 0]
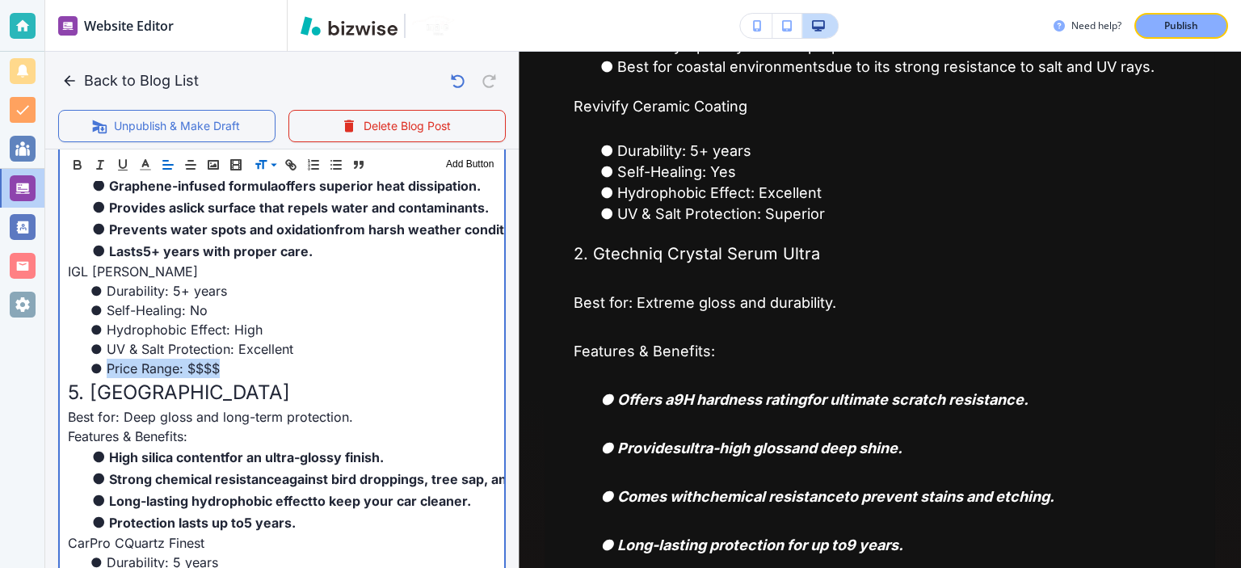
drag, startPoint x: 210, startPoint y: 334, endPoint x: 107, endPoint y: 334, distance: 102.6
click at [107, 359] on li "Price Range: $$$$" at bounding box center [291, 368] width 409 height 19
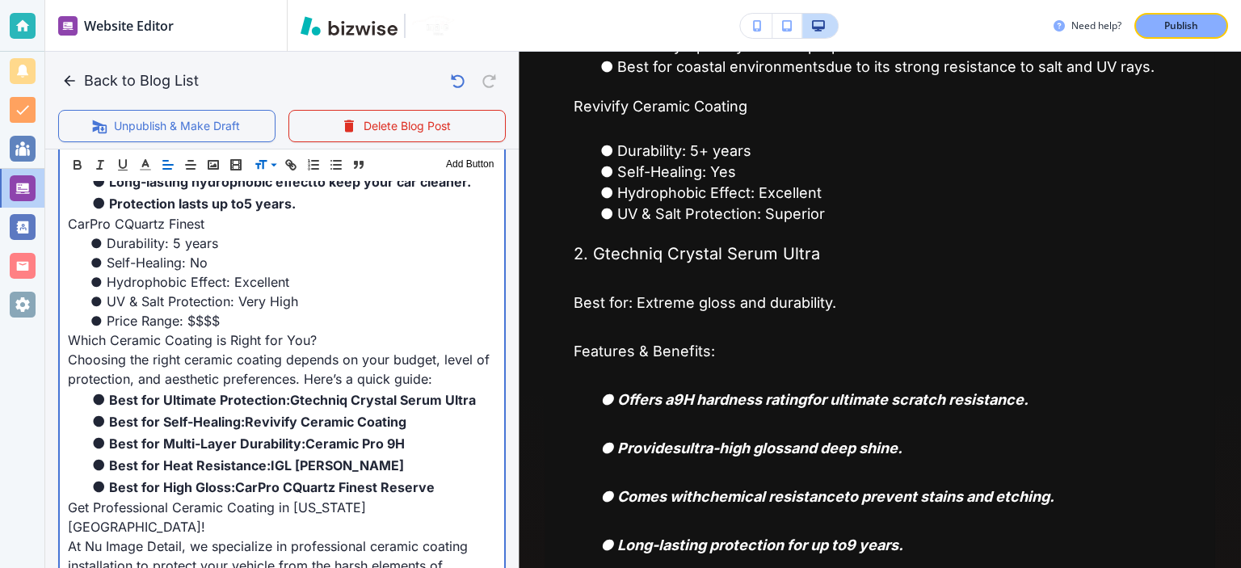
scroll to position [1947, 0]
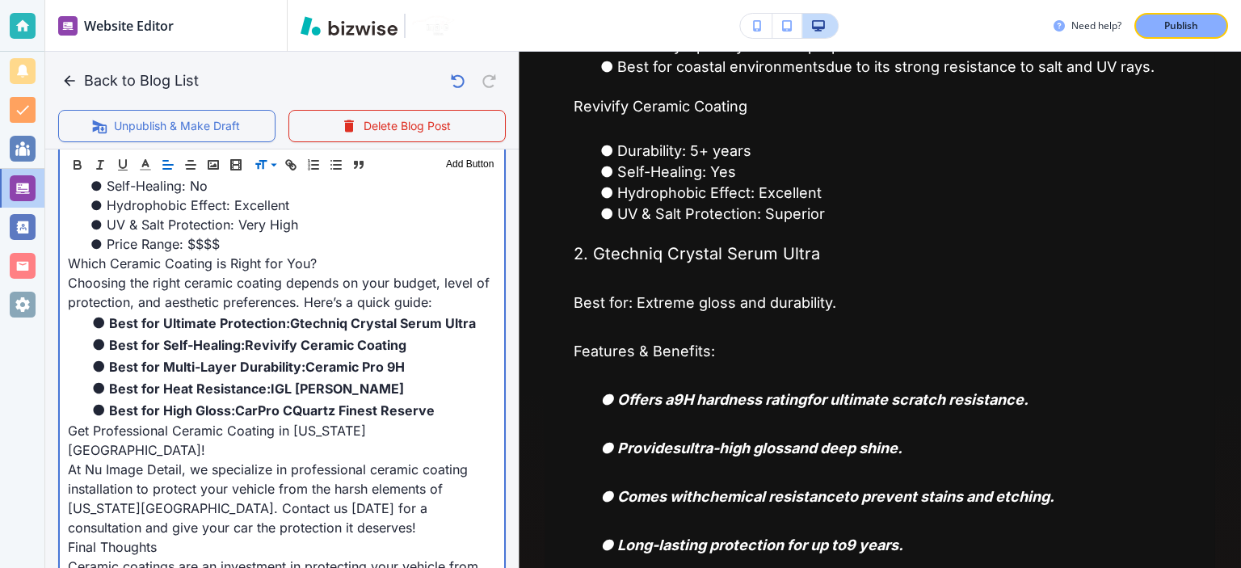
click at [192, 255] on span "Which Ceramic Coating is Right for You?" at bounding box center [192, 263] width 249 height 16
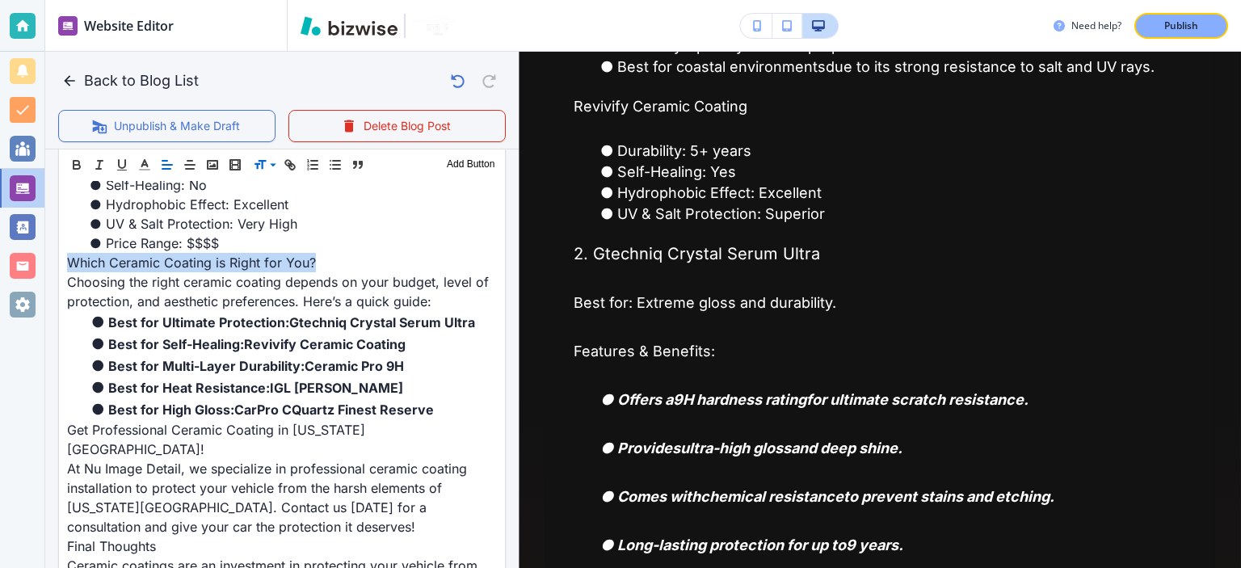
scroll to position [1946, 0]
click at [273, 209] on span at bounding box center [278, 206] width 49 height 19
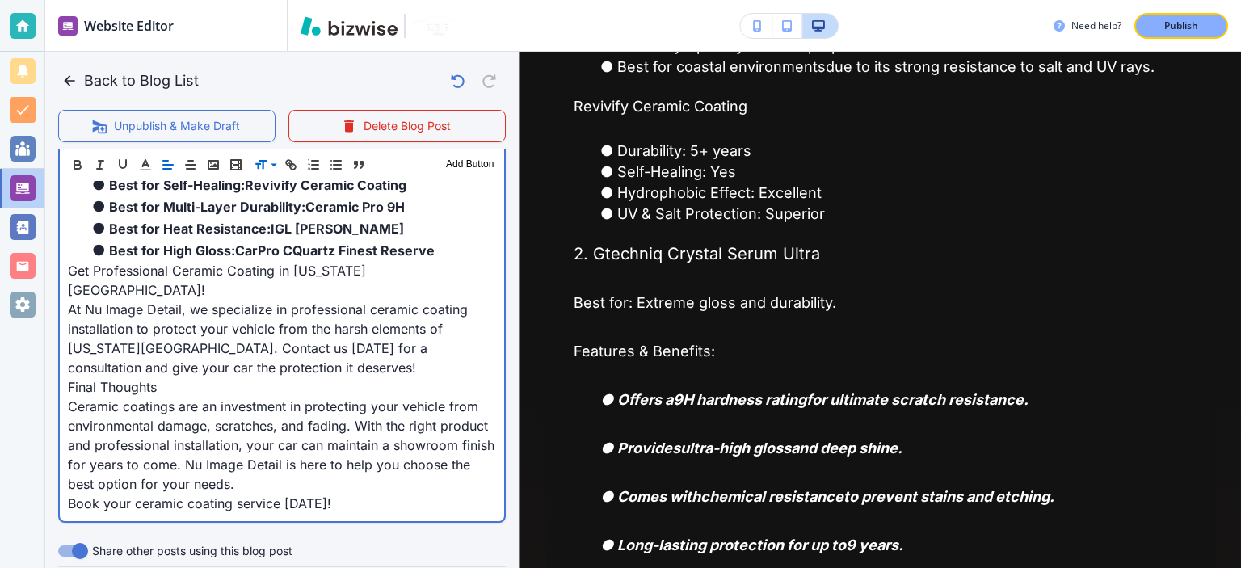
scroll to position [2136, 0]
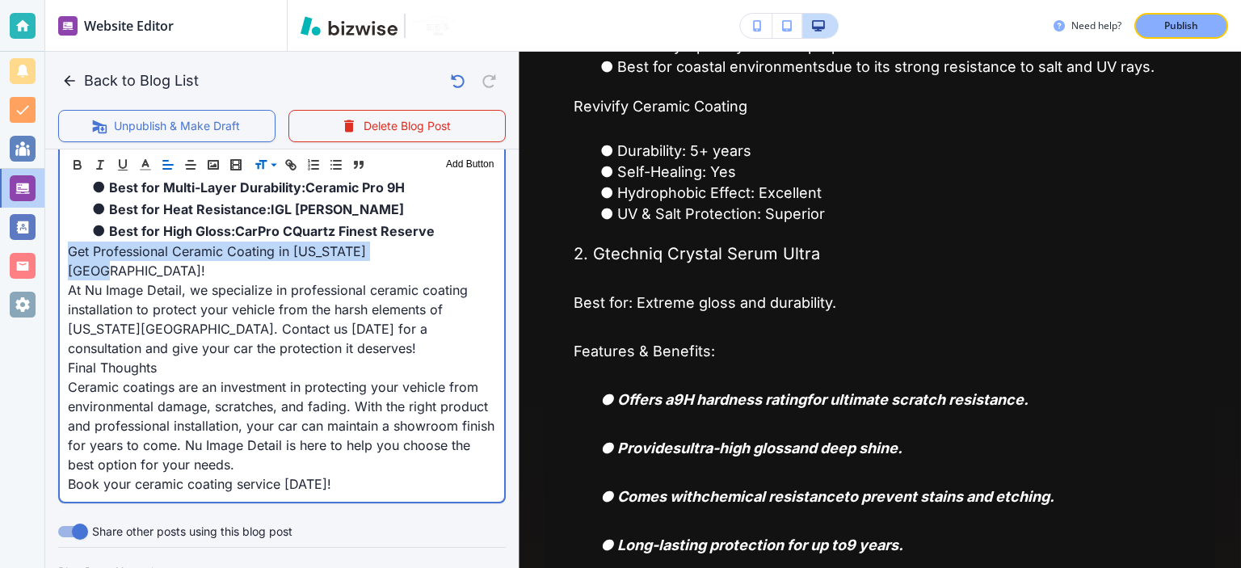
drag, startPoint x: 391, startPoint y: 225, endPoint x: 71, endPoint y: 223, distance: 320.0
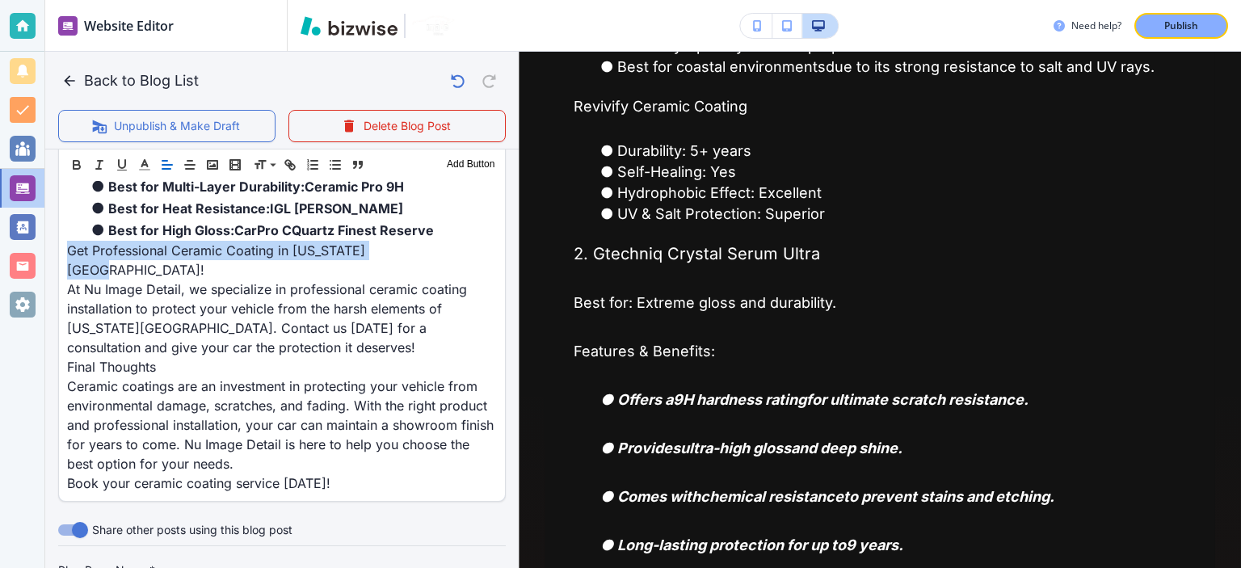
scroll to position [2136, 0]
click at [281, 200] on span at bounding box center [278, 206] width 49 height 19
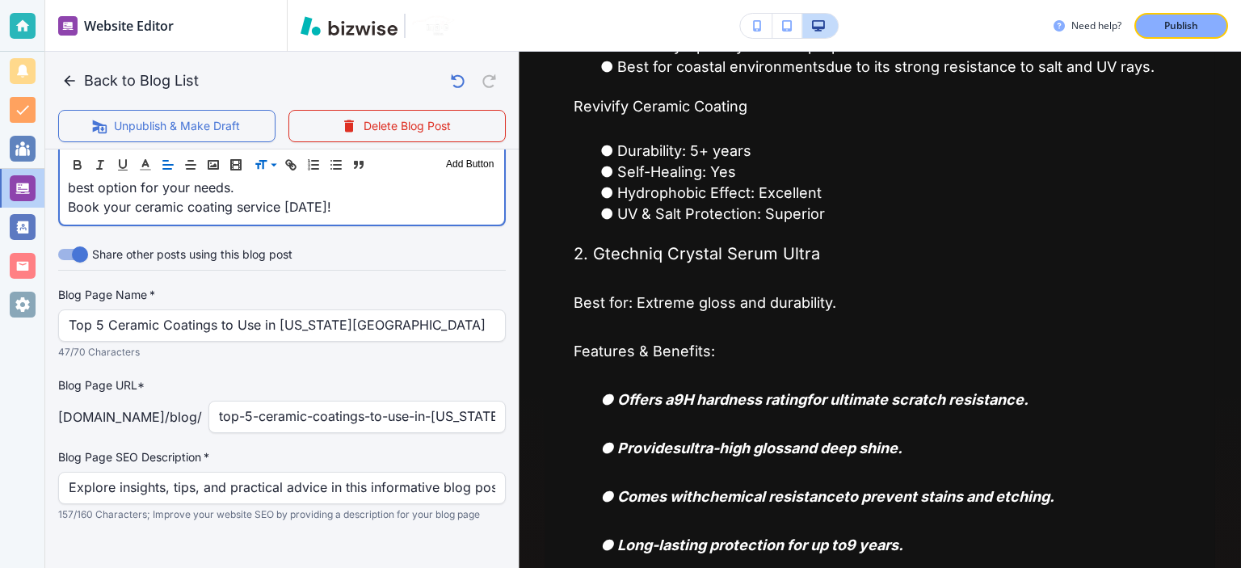
scroll to position [2244, 0]
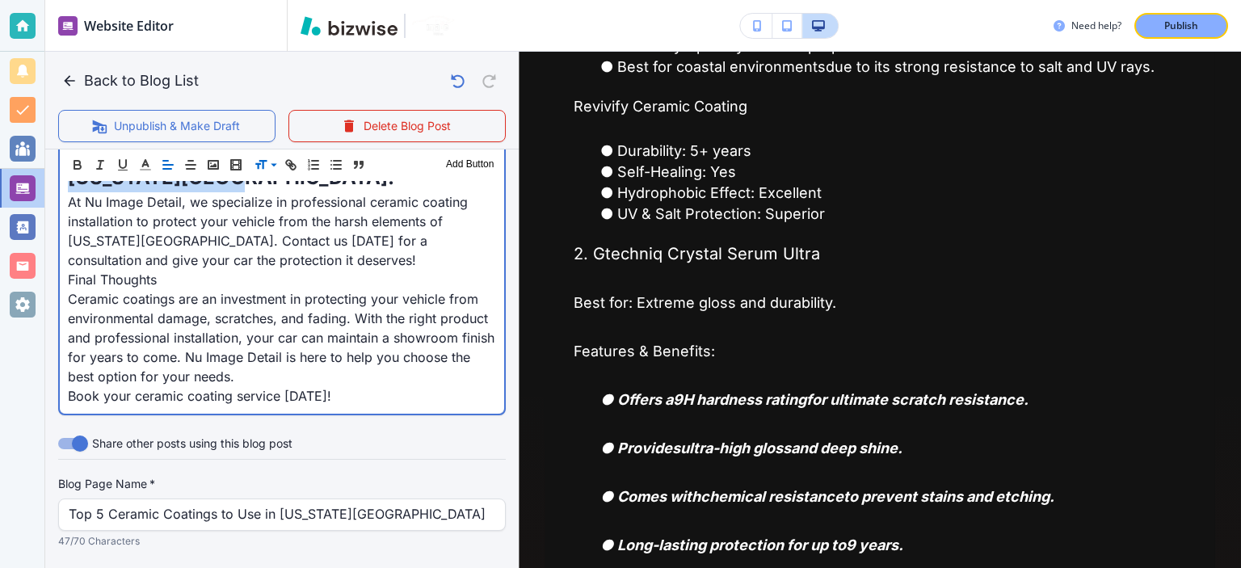
click at [175, 291] on span "Ceramic coatings are an investment in protecting your vehicle from environmenta…" at bounding box center [283, 338] width 431 height 94
drag, startPoint x: 172, startPoint y: 238, endPoint x: 67, endPoint y: 250, distance: 105.6
click at [68, 271] on span "Final Thoughts" at bounding box center [112, 279] width 89 height 16
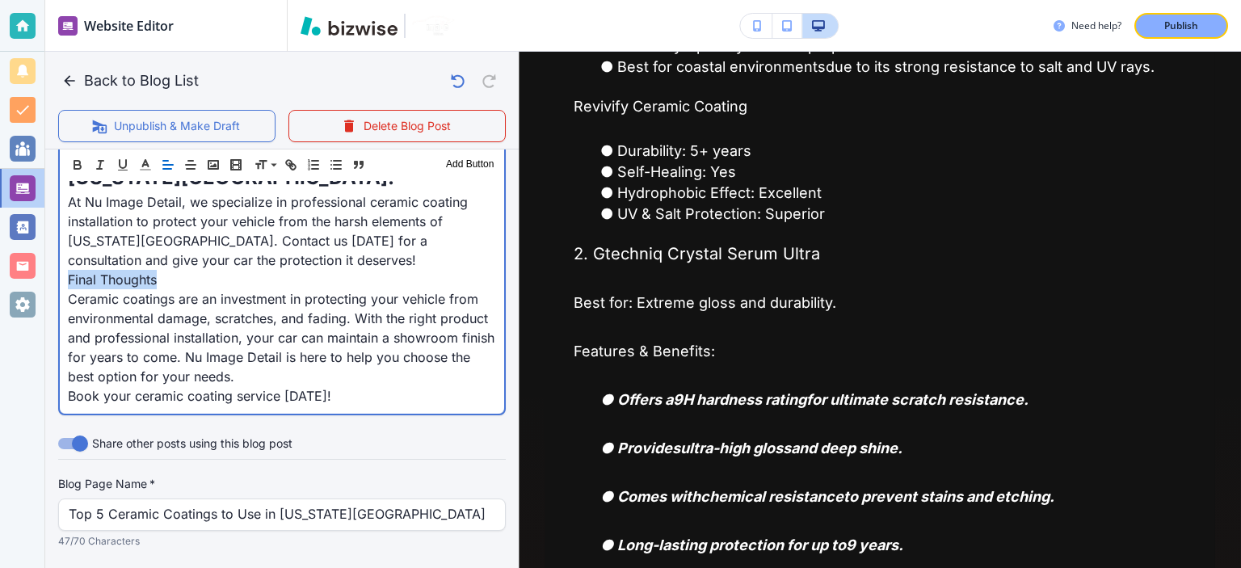
click at [68, 271] on span "Final Thoughts" at bounding box center [112, 279] width 89 height 16
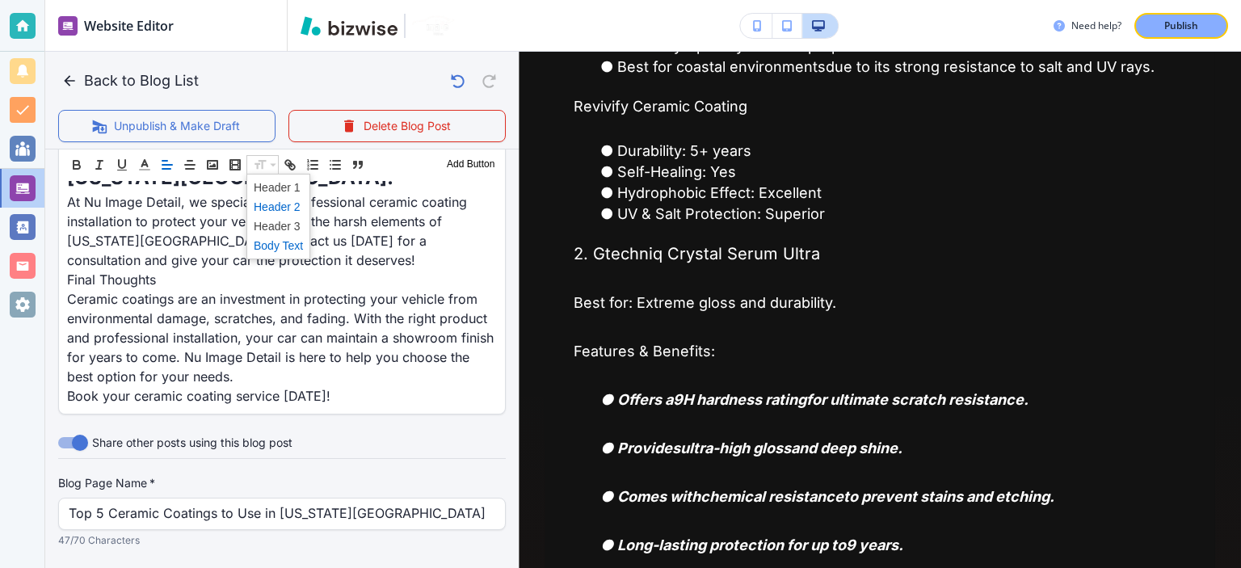
click at [276, 203] on span at bounding box center [278, 206] width 49 height 19
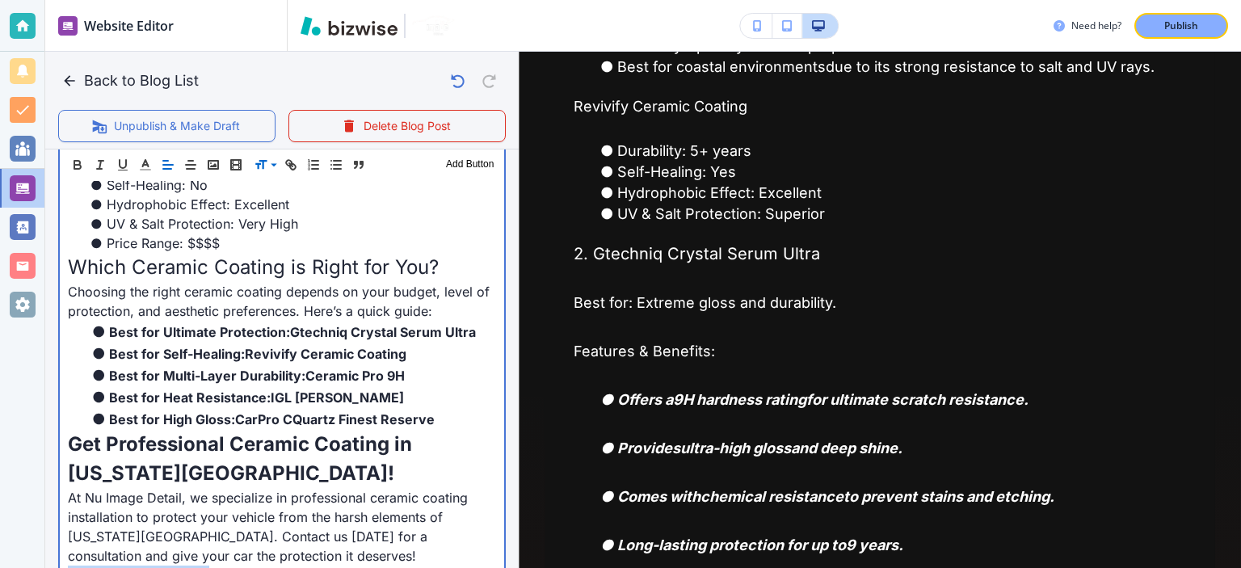
click at [333, 368] on span "Ceramic Pro 9H" at bounding box center [354, 376] width 99 height 16
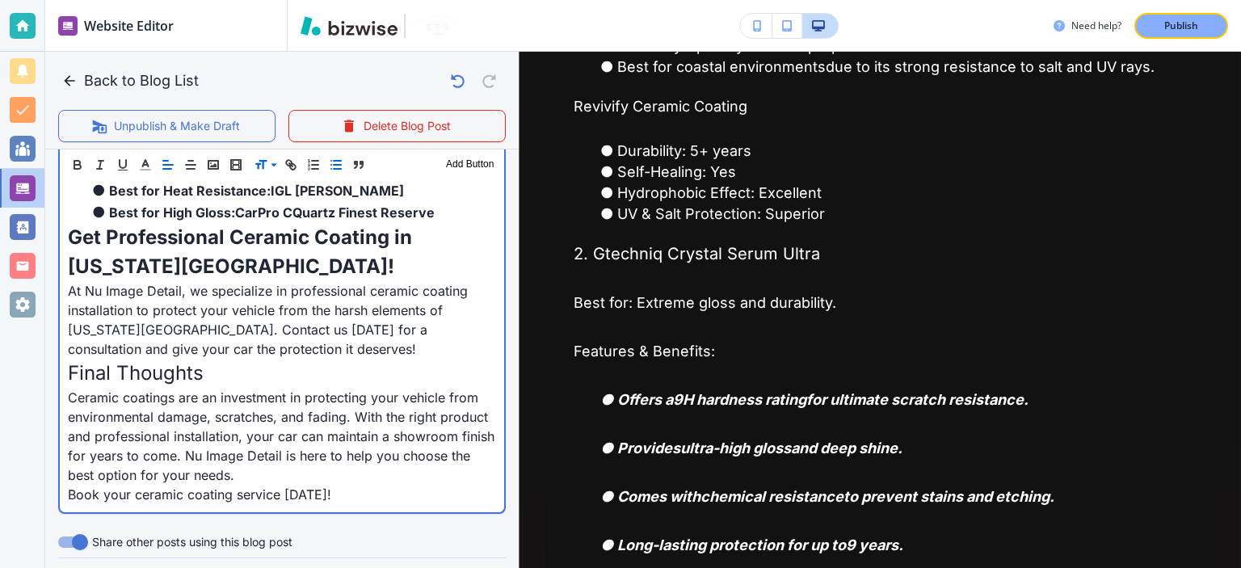
scroll to position [2136, 0]
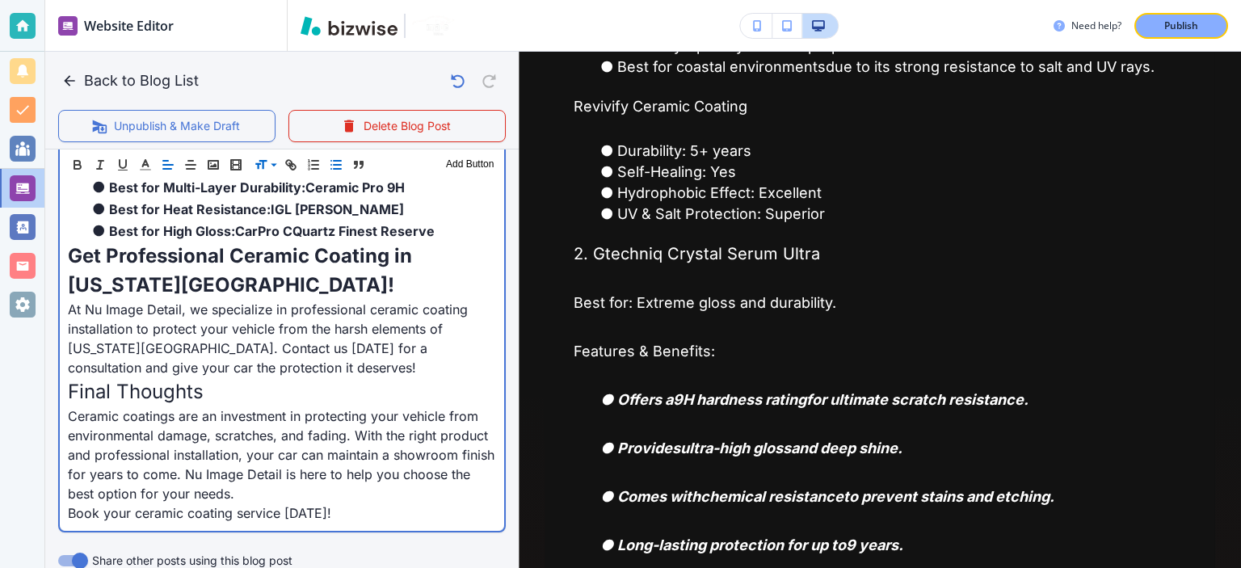
click at [333, 377] on p "Final Thoughts" at bounding box center [282, 391] width 428 height 29
click at [326, 377] on p "Final Thoughts" at bounding box center [282, 391] width 428 height 29
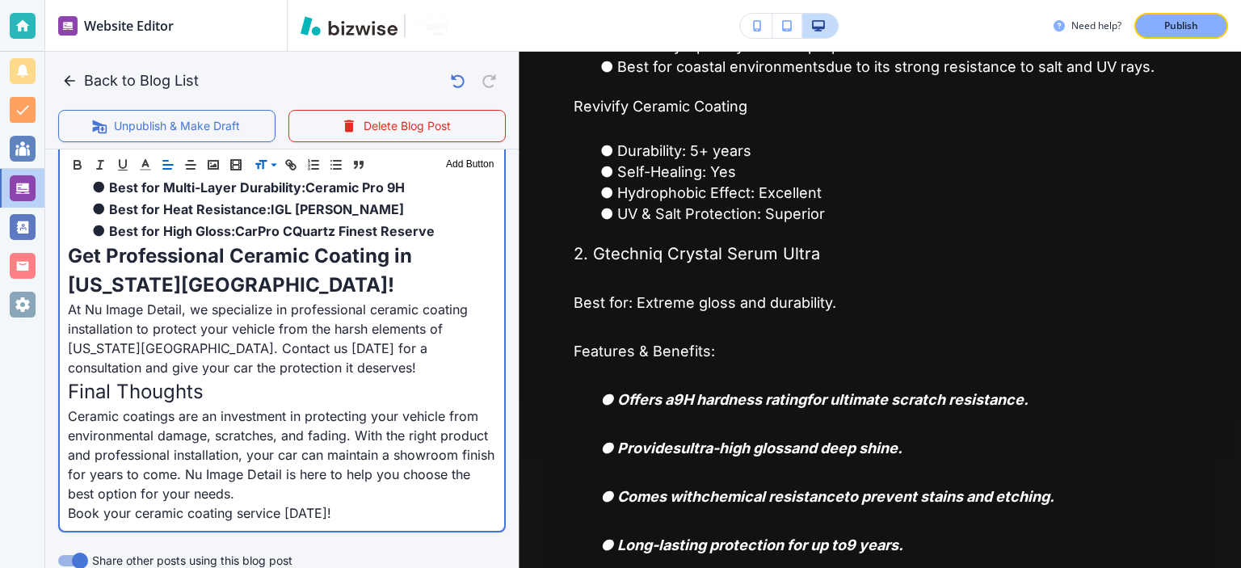
click at [322, 377] on p "Final Thoughts" at bounding box center [282, 391] width 428 height 29
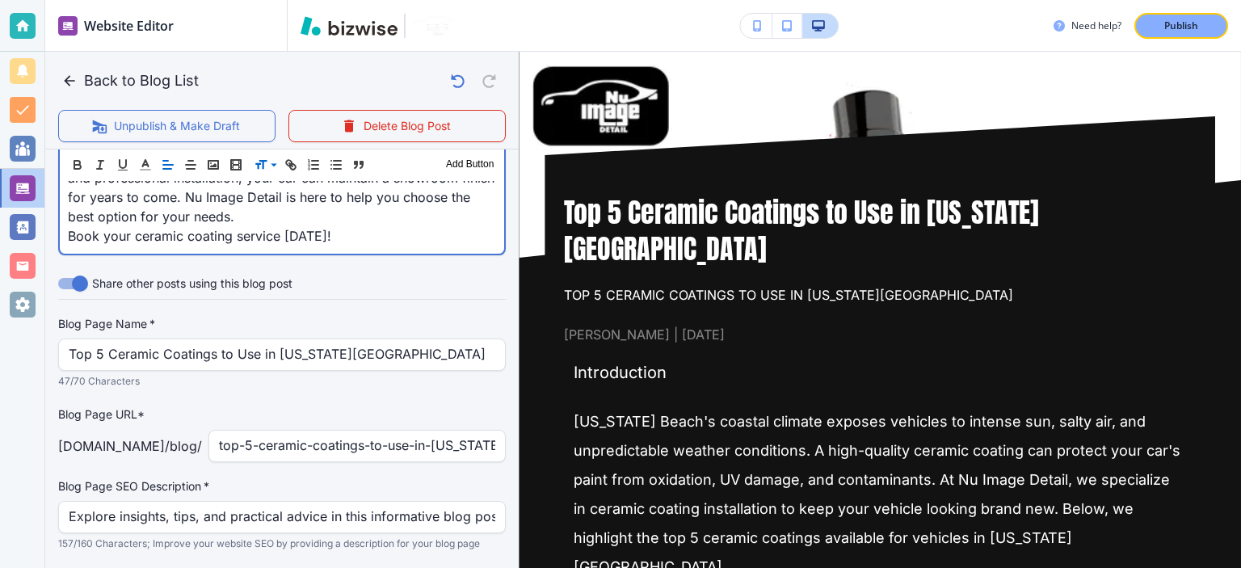
scroll to position [2443, 0]
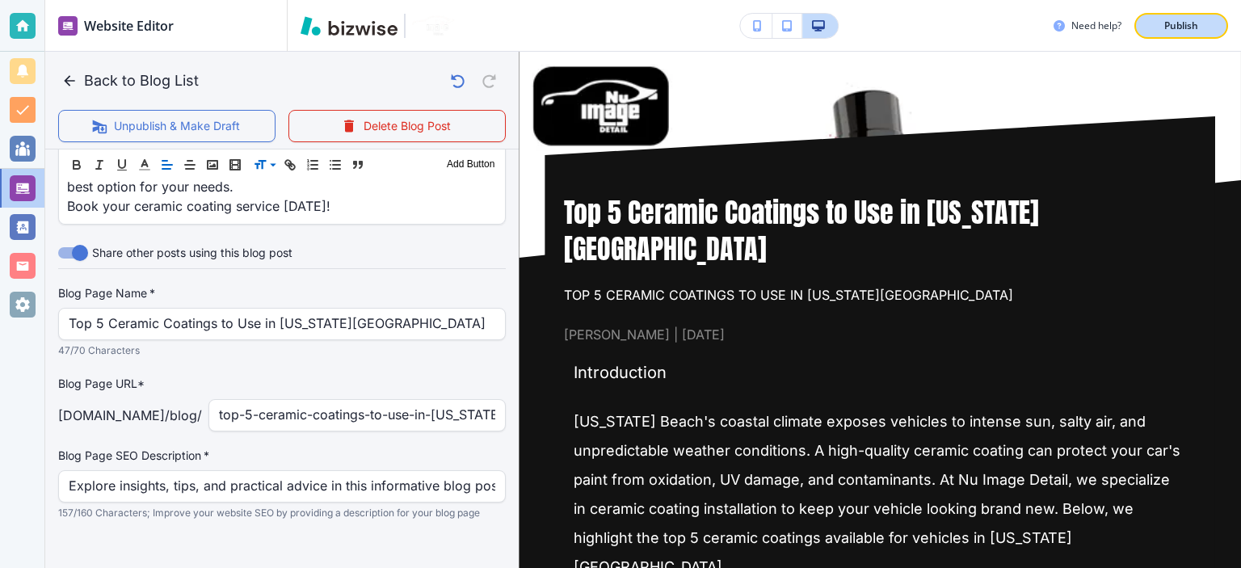
click at [1170, 21] on p "Publish" at bounding box center [1181, 26] width 34 height 15
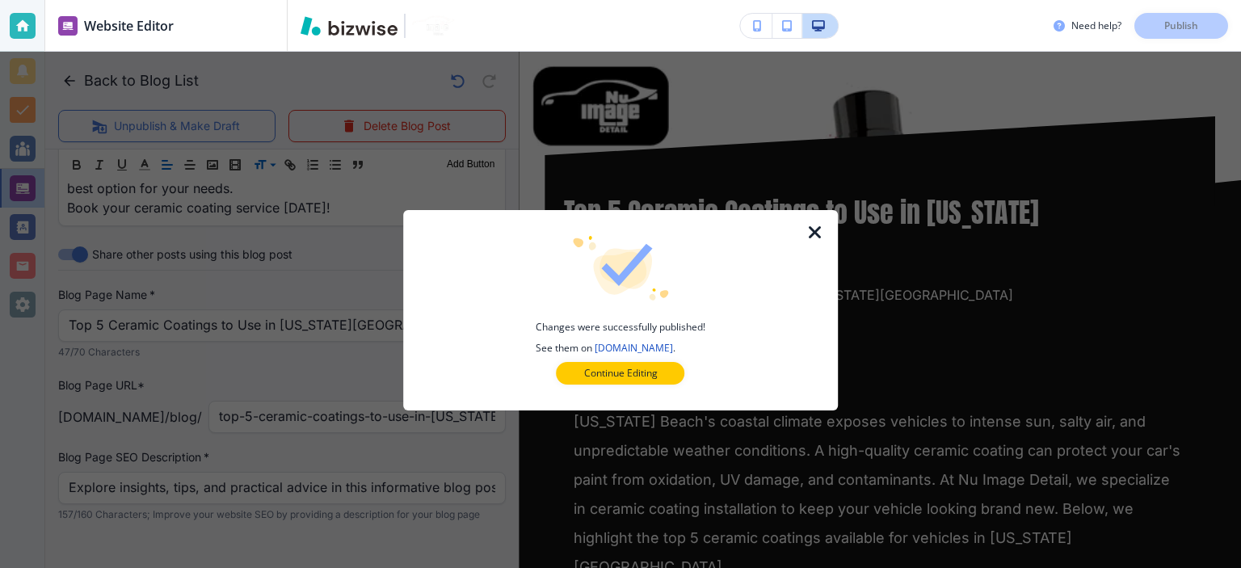
click at [813, 242] on div at bounding box center [825, 310] width 26 height 200
drag, startPoint x: 812, startPoint y: 240, endPoint x: 721, endPoint y: 166, distance: 117.2
click at [812, 239] on icon "button" at bounding box center [815, 232] width 19 height 19
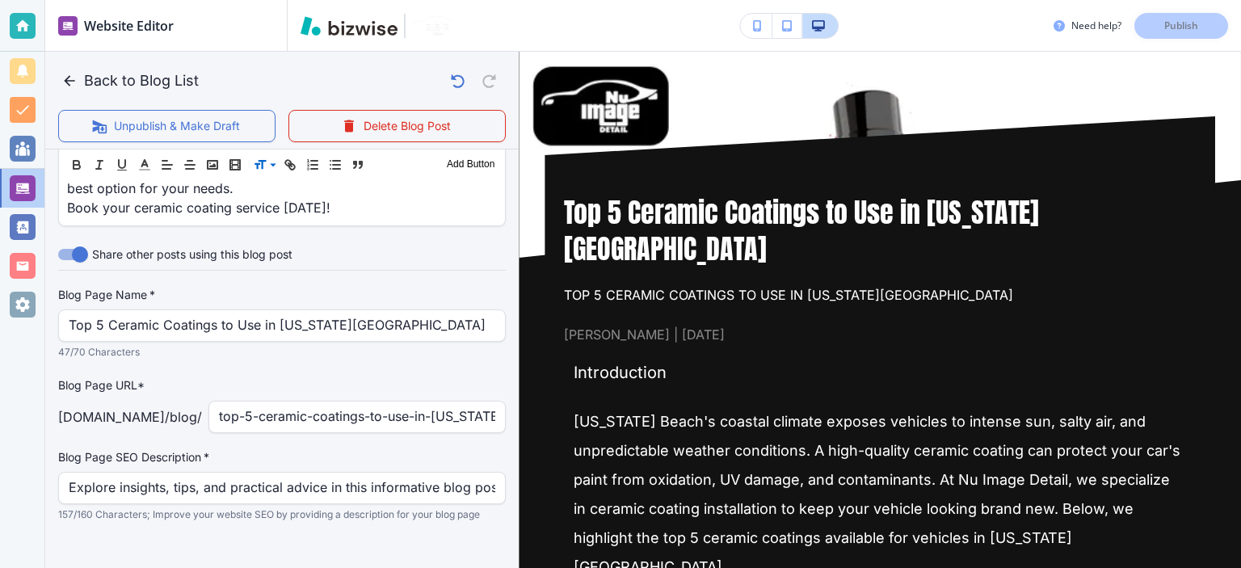
click at [462, 243] on div "Share other posts using this blog post" at bounding box center [282, 254] width 448 height 31
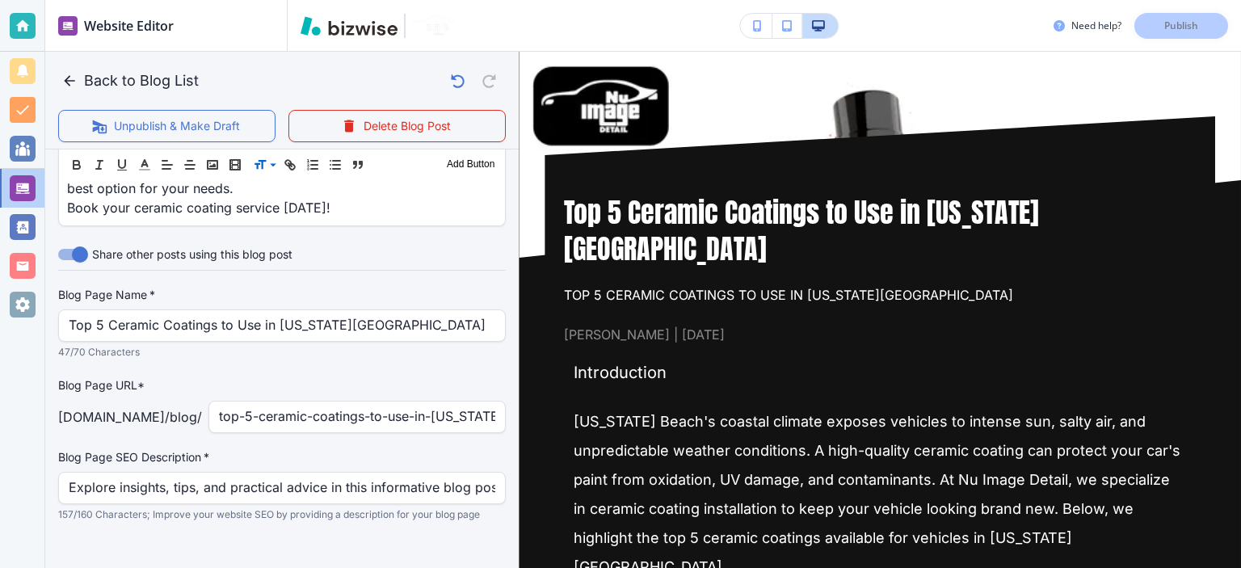
click at [362, 239] on div "Share other posts using this blog post" at bounding box center [282, 254] width 448 height 31
click at [364, 239] on div "Share other posts using this blog post" at bounding box center [282, 254] width 448 height 31
drag, startPoint x: 351, startPoint y: 253, endPoint x: 350, endPoint y: 226, distance: 26.7
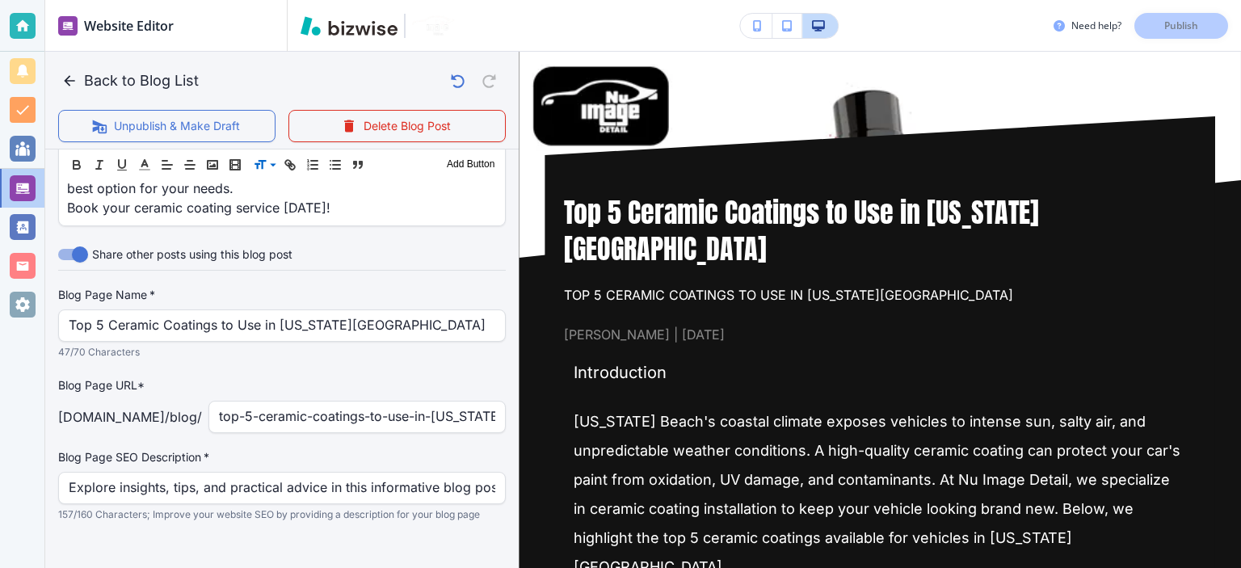
click at [350, 239] on div "Share other posts using this blog post" at bounding box center [282, 254] width 448 height 31
click at [343, 239] on div "Share other posts using this blog post" at bounding box center [282, 254] width 448 height 31
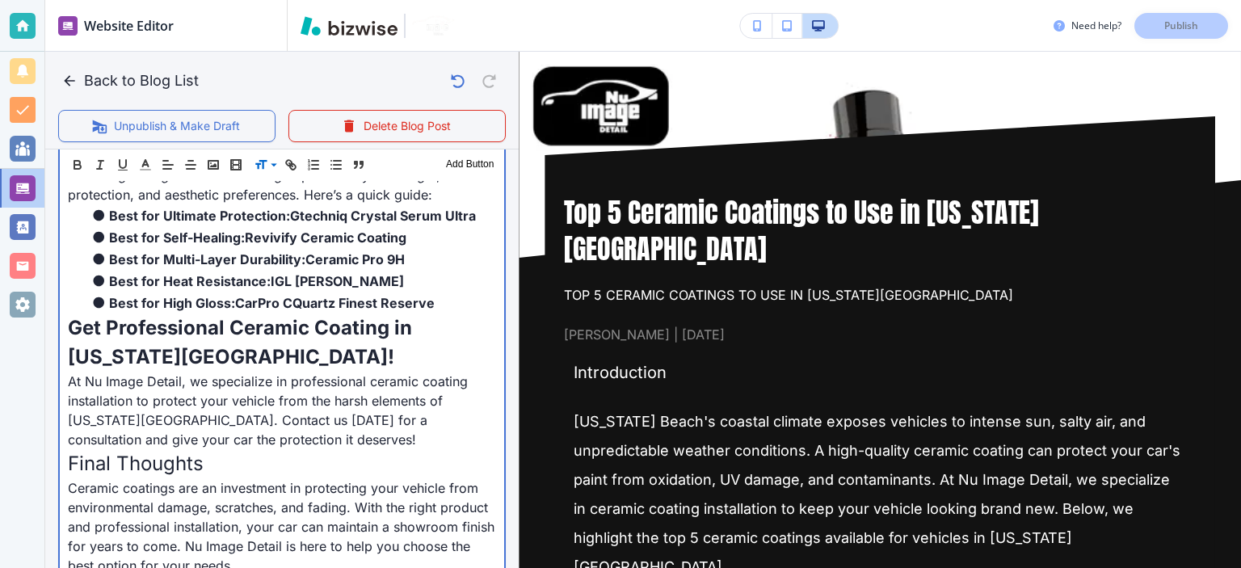
click at [358, 321] on p "Get Professional Ceramic Coating in Virginia Beach!" at bounding box center [282, 343] width 428 height 58
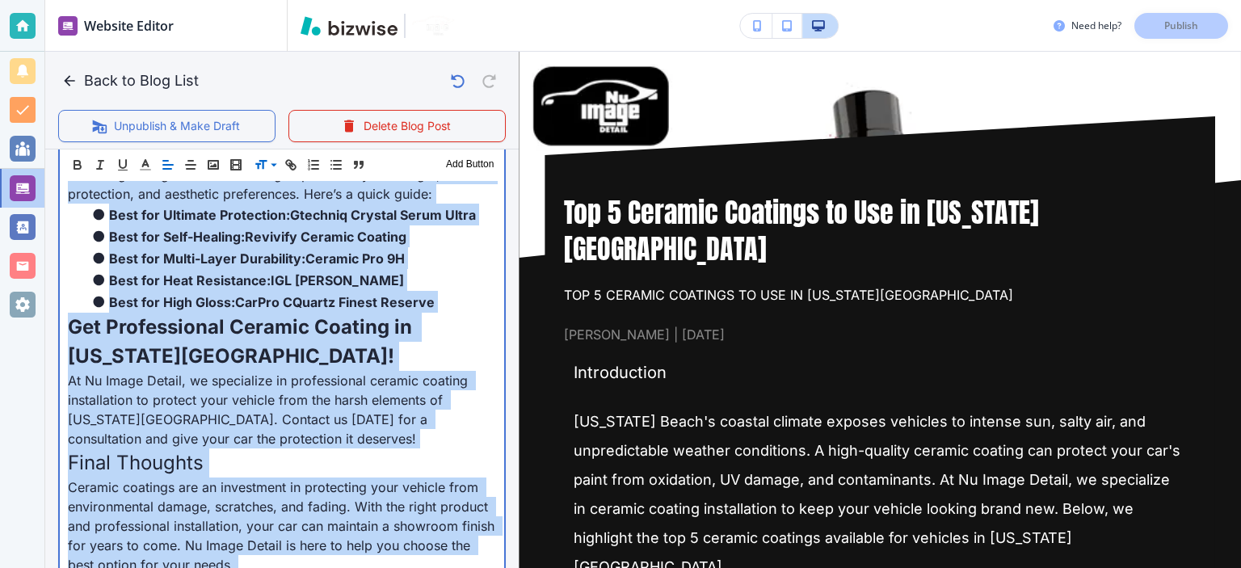
copy div "Introduction Virginia Beach's coastal climate exposes vehicles to intense sun, …"
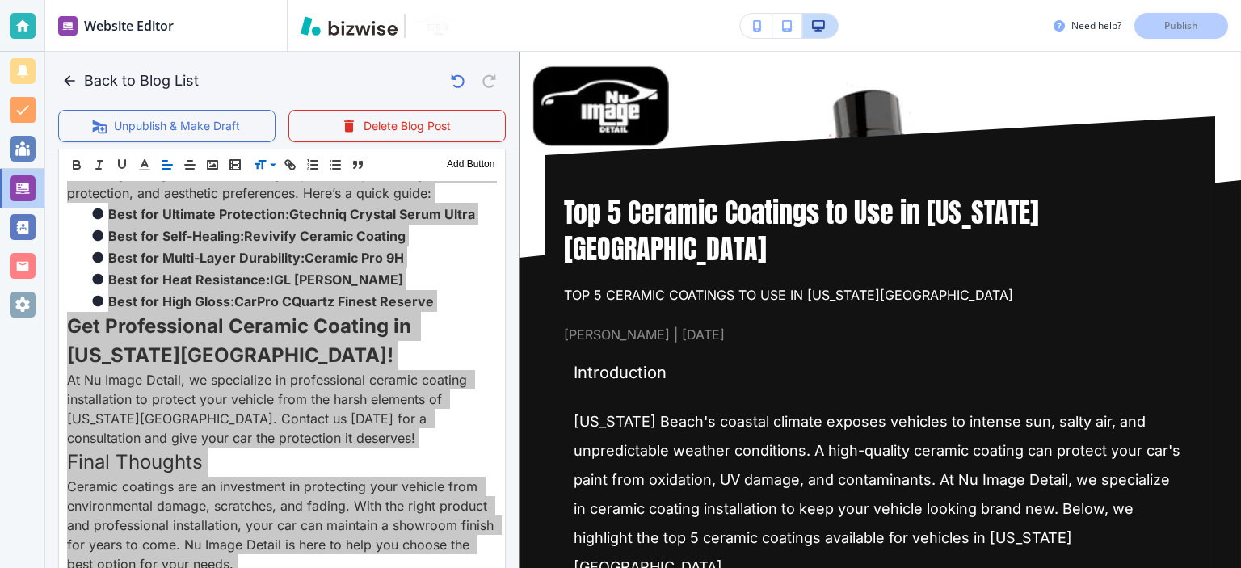
scroll to position [2064, 0]
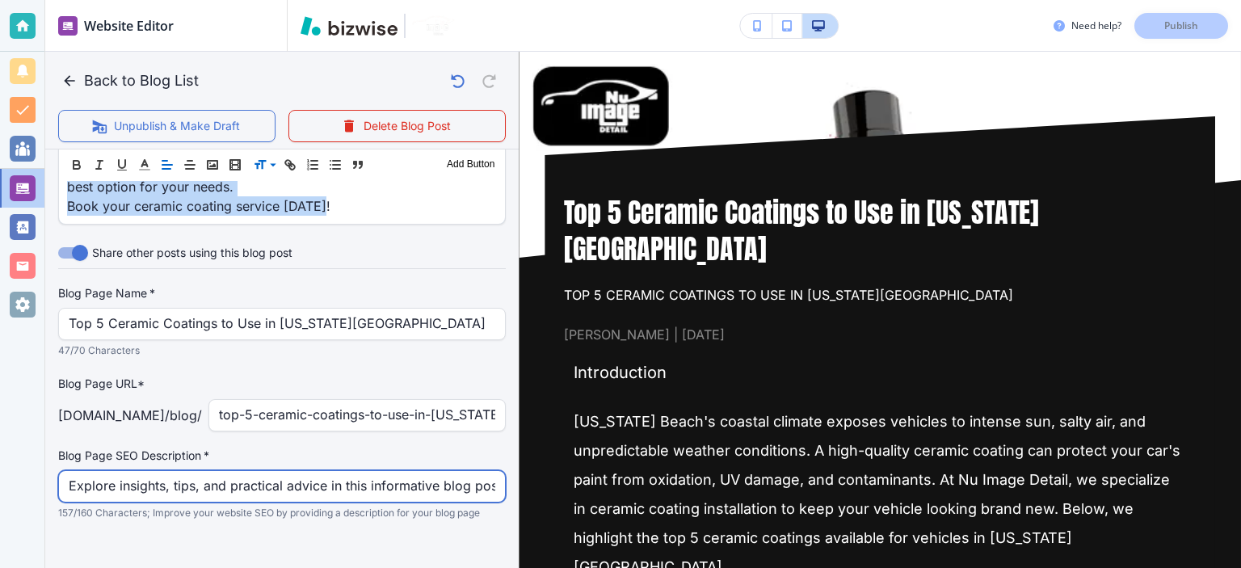
click at [332, 471] on input "Explore insights, tips, and practical advice in this informative blog post. Dis…" at bounding box center [282, 486] width 427 height 31
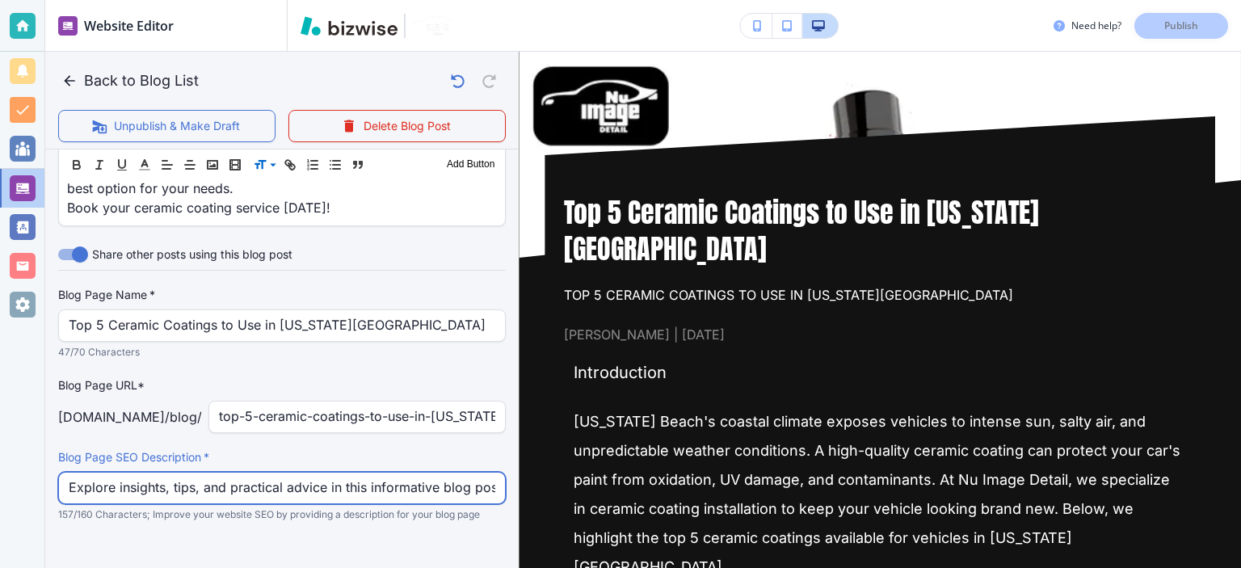
paste input "Discover the best ceramic coatings for cars in Virginia Beach, offering protect…"
type input "Discover the best ceramic coatings for cars in Virginia Beach, offering protect…"
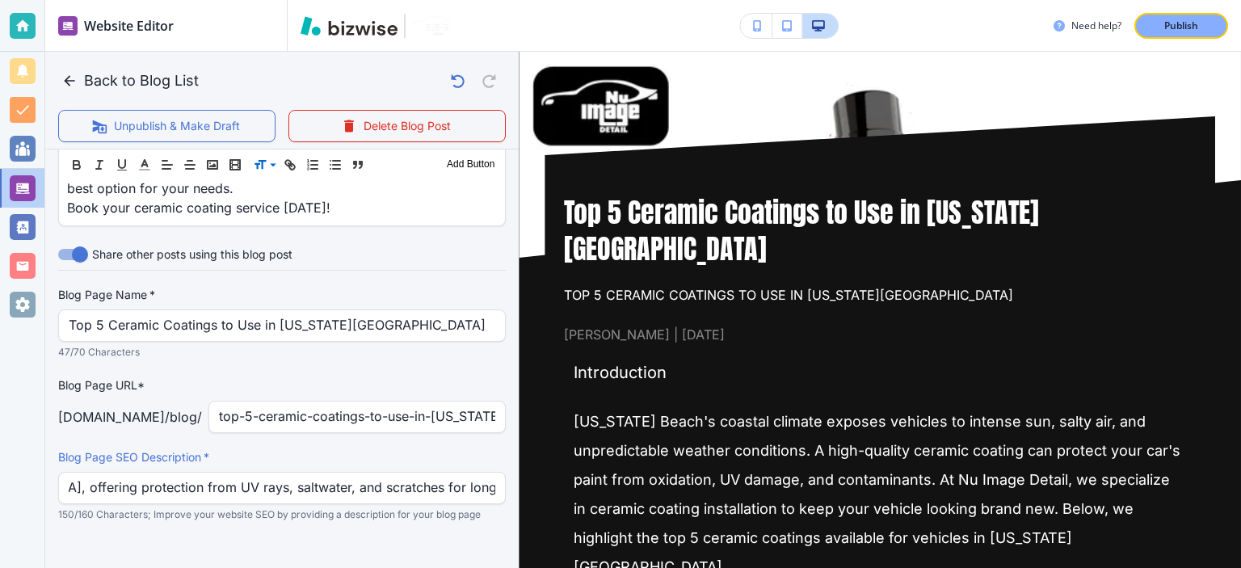
scroll to position [0, 0]
click at [391, 523] on div at bounding box center [282, 555] width 448 height 65
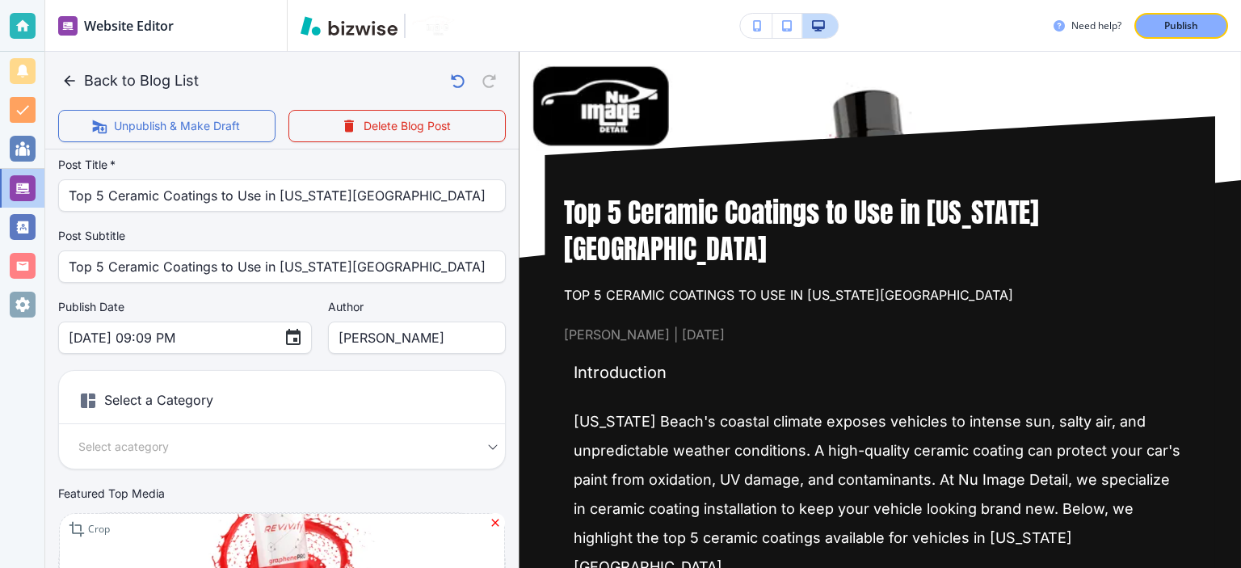
scroll to position [44, 0]
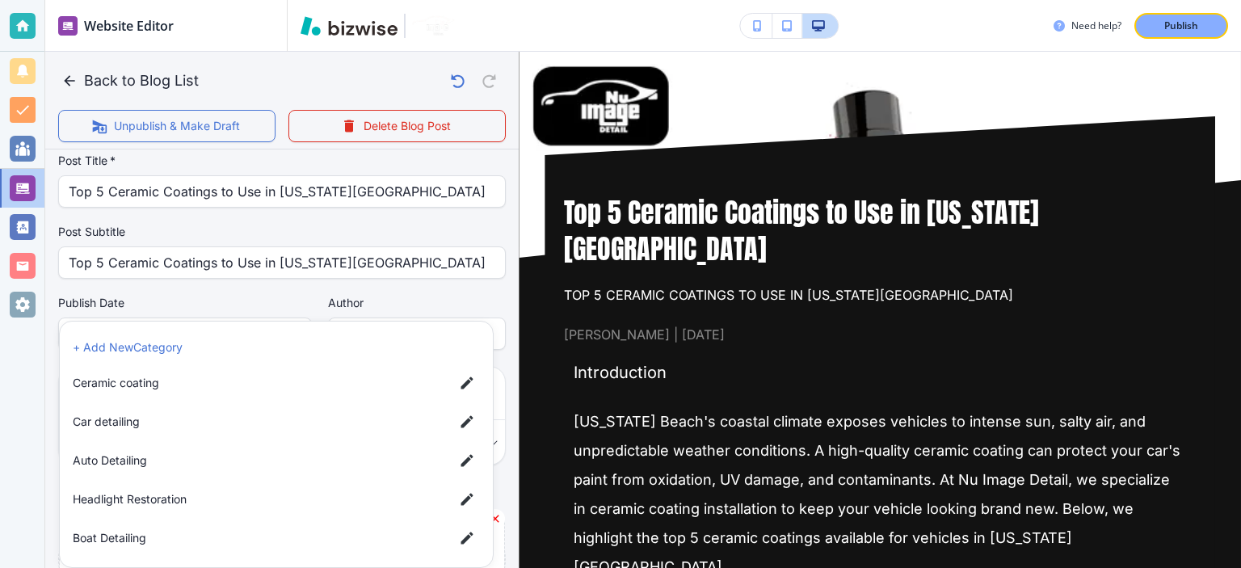
click at [343, 0] on body "Website Editor Pages Edit, add, and delete pages or manage your page order Upda…" at bounding box center [620, 0] width 1241 height 0
click at [145, 389] on span "Ceramic coating" at bounding box center [257, 383] width 368 height 18
type input "abe47b3797764bc40aa7b"
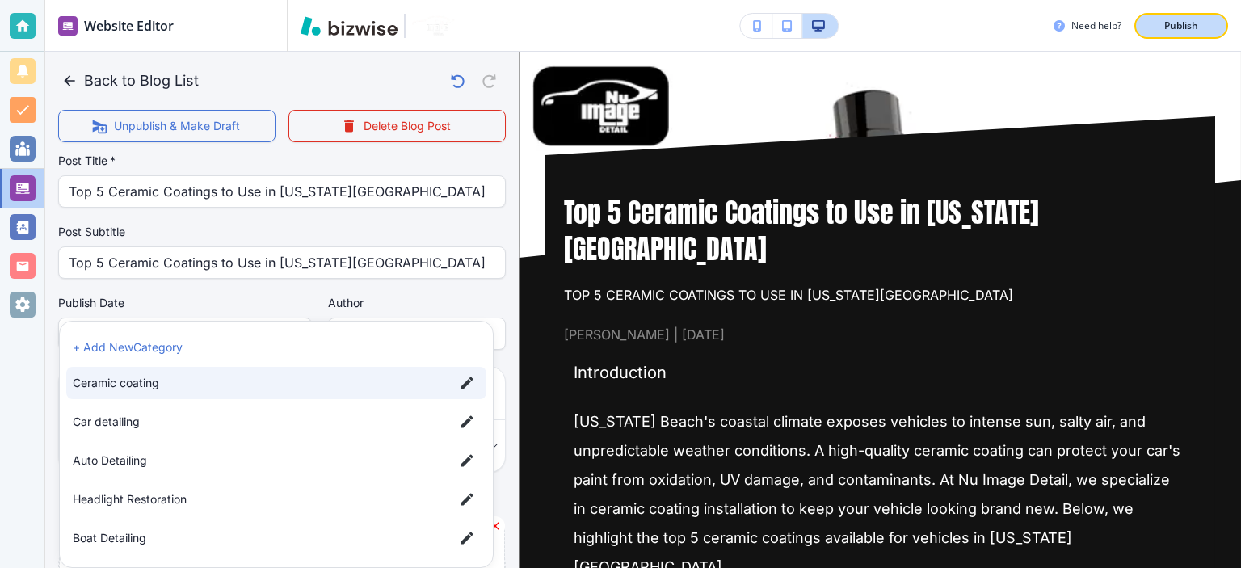
click at [1167, 24] on p "Publish" at bounding box center [1181, 26] width 34 height 15
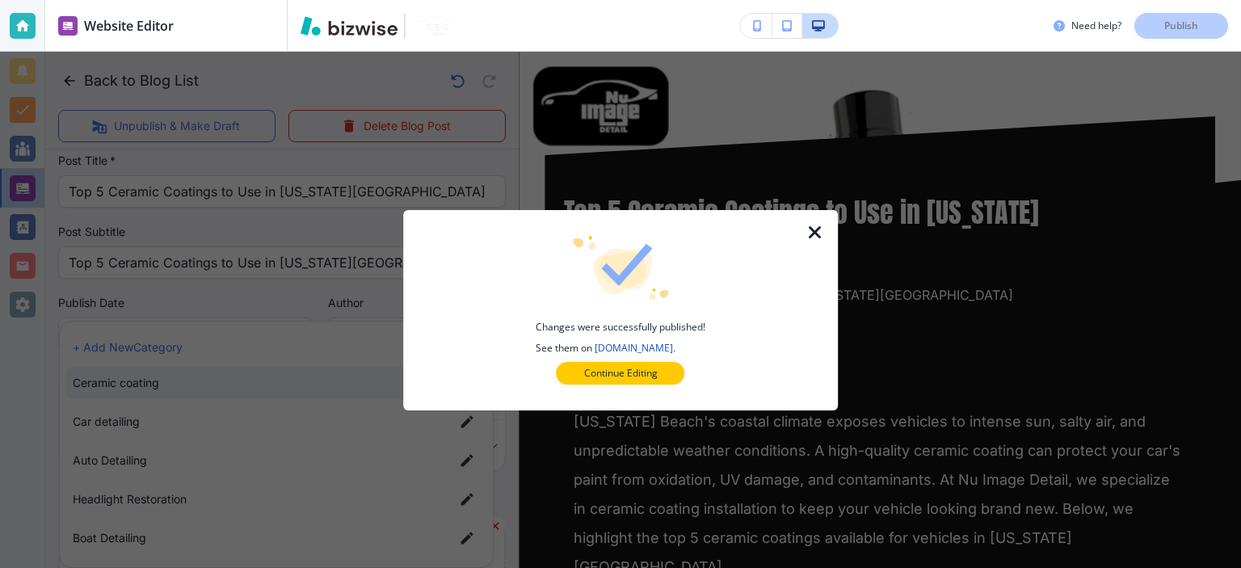
click at [810, 235] on icon "button" at bounding box center [815, 232] width 19 height 19
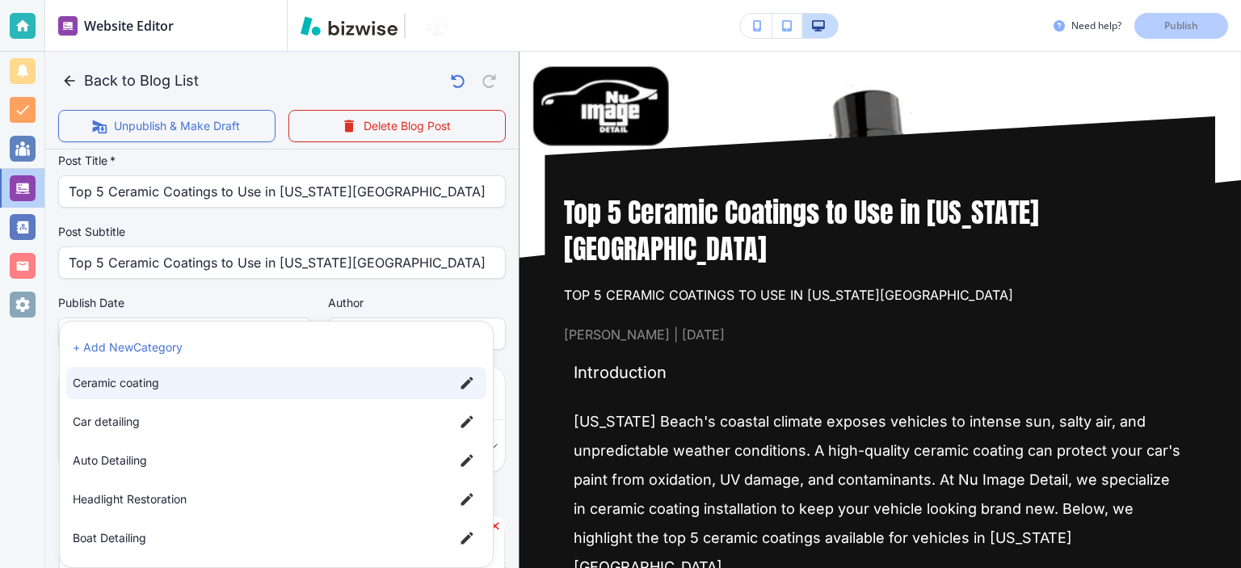
click at [489, 297] on div at bounding box center [620, 284] width 1241 height 568
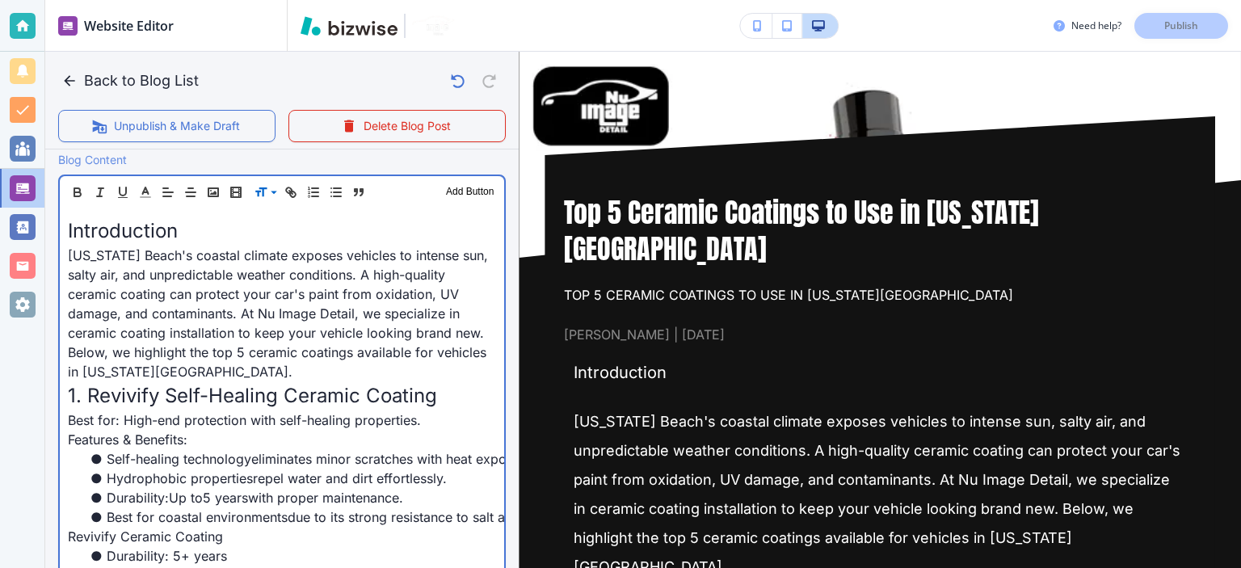
click at [166, 235] on span "Introduction" at bounding box center [123, 230] width 110 height 23
click at [166, 235] on span "Introduction" at bounding box center [123, 229] width 110 height 23
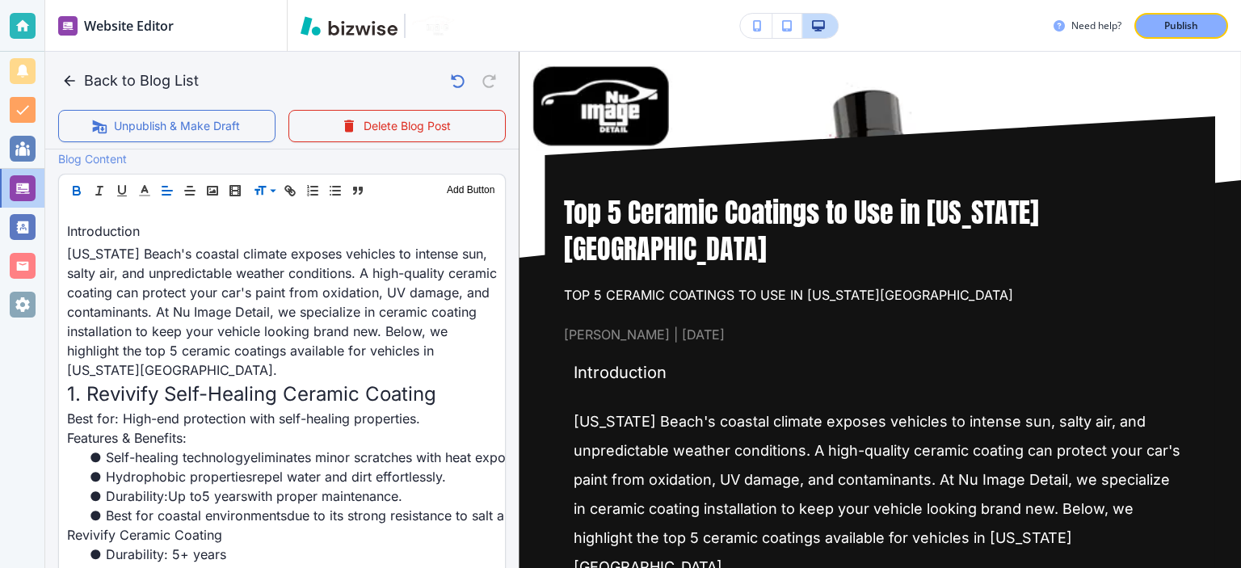
scroll to position [528, 0]
click at [273, 235] on span at bounding box center [278, 233] width 49 height 19
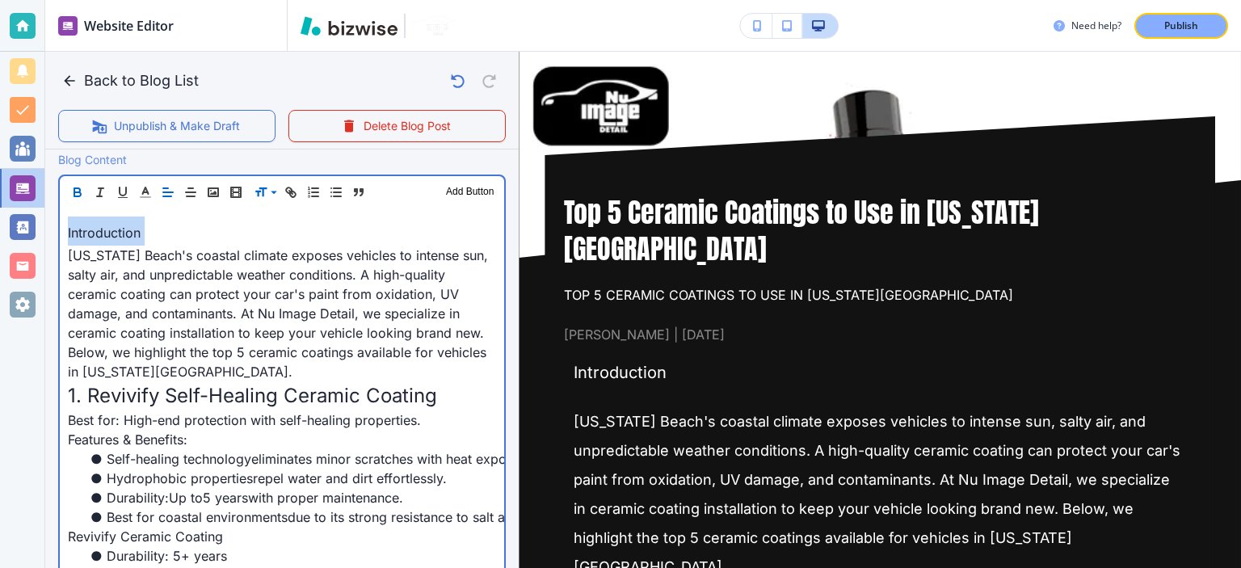
scroll to position [528, 0]
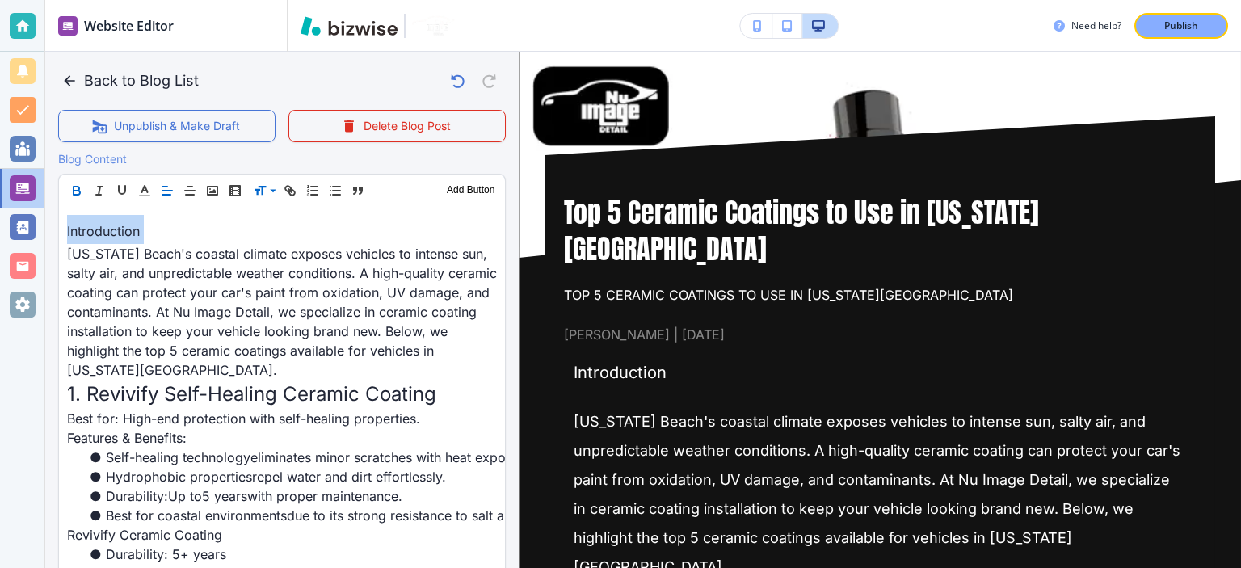
click at [74, 183] on icon "button" at bounding box center [76, 190] width 15 height 15
click at [1209, 32] on button "Publish" at bounding box center [1181, 26] width 94 height 26
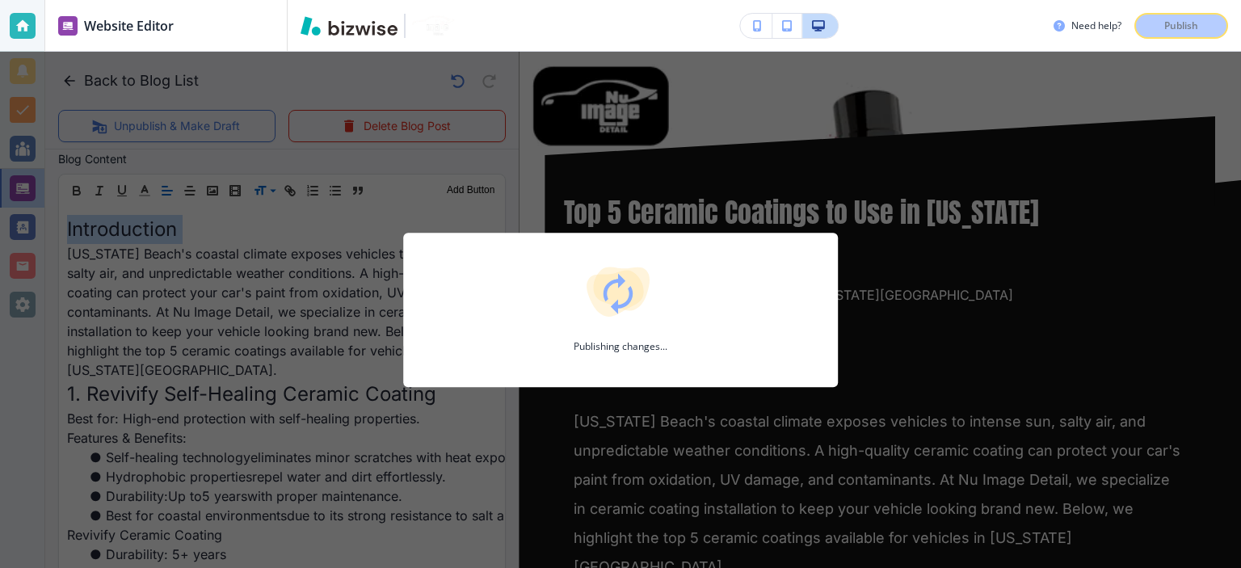
scroll to position [528, 0]
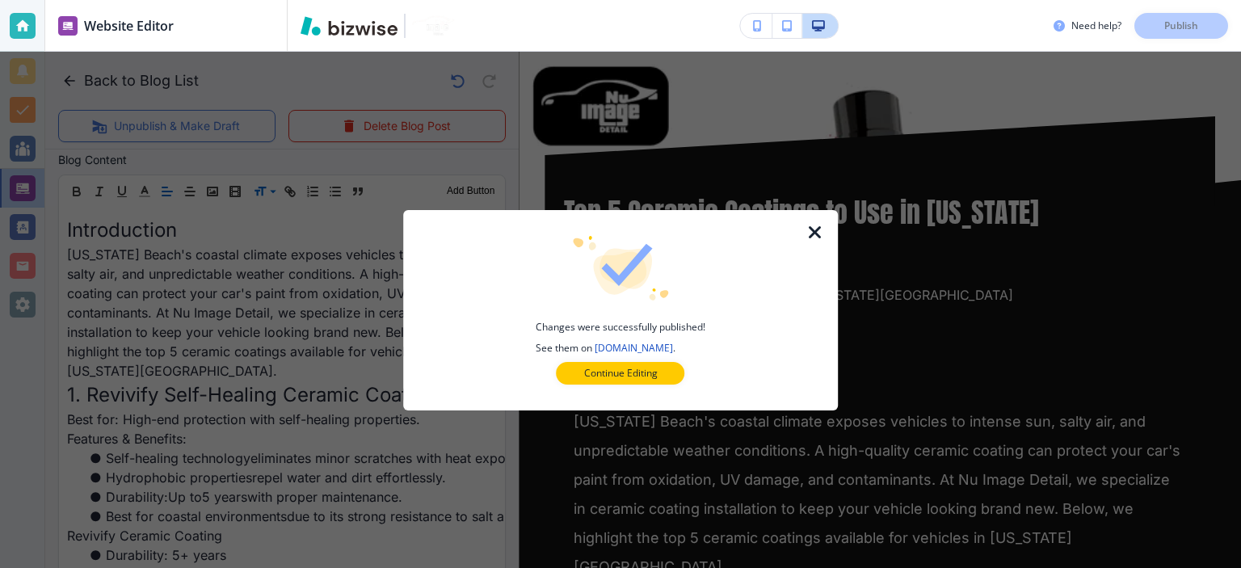
click at [831, 233] on div at bounding box center [825, 310] width 26 height 200
click at [822, 233] on icon "button" at bounding box center [815, 232] width 19 height 19
